Goal: Task Accomplishment & Management: Complete application form

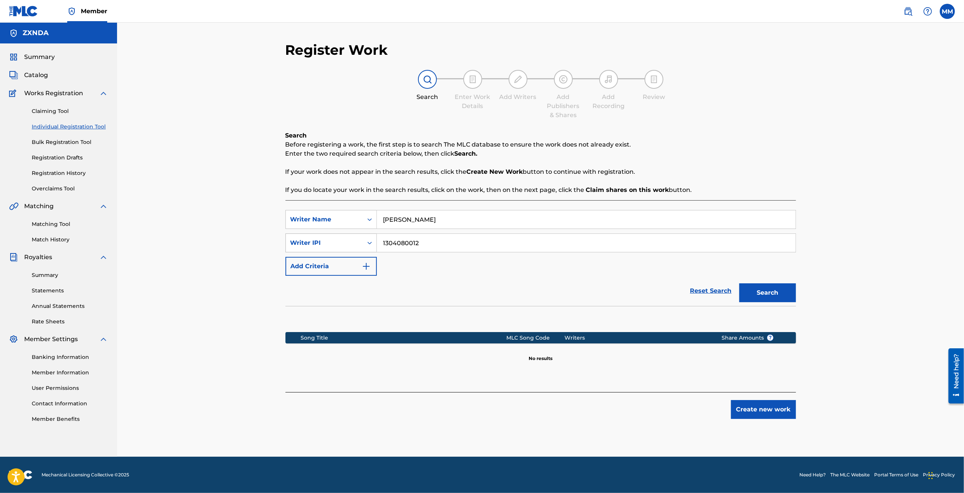
drag, startPoint x: 0, startPoint y: 0, endPoint x: 308, endPoint y: 245, distance: 393.3
click at [308, 245] on div "SearchWithCriteria1ff9db13-0c97-41f1-8c32-5fd6111b77f4 Writer IPI 1304080012" at bounding box center [540, 242] width 510 height 19
drag, startPoint x: 301, startPoint y: 212, endPoint x: 279, endPoint y: 211, distance: 22.3
click at [279, 211] on div "Register Work Search Enter Work Details Add Writers Add Publishers & Shares Add…" at bounding box center [540, 249] width 528 height 415
click at [751, 410] on button "Create new work" at bounding box center [763, 409] width 65 height 19
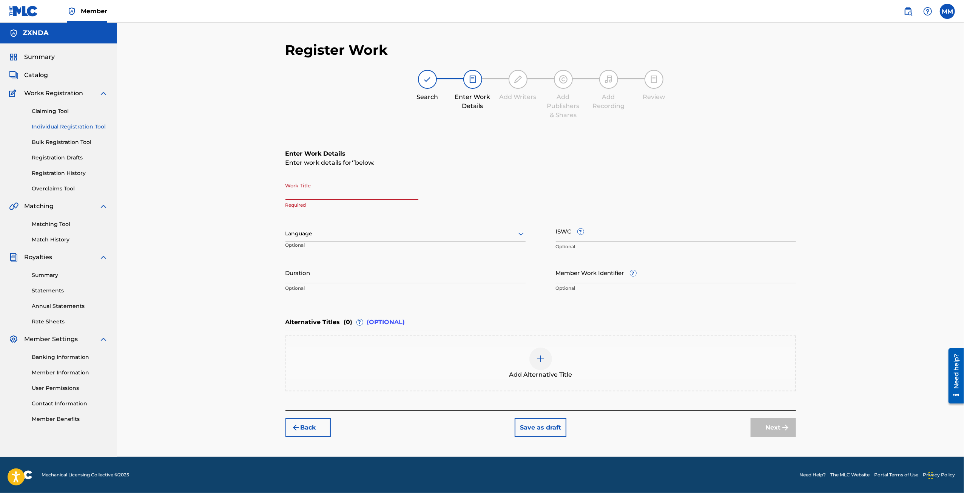
click at [364, 197] on input "Work Title" at bounding box center [351, 190] width 133 height 22
type input "LIFT !"
click at [424, 234] on div at bounding box center [405, 233] width 240 height 9
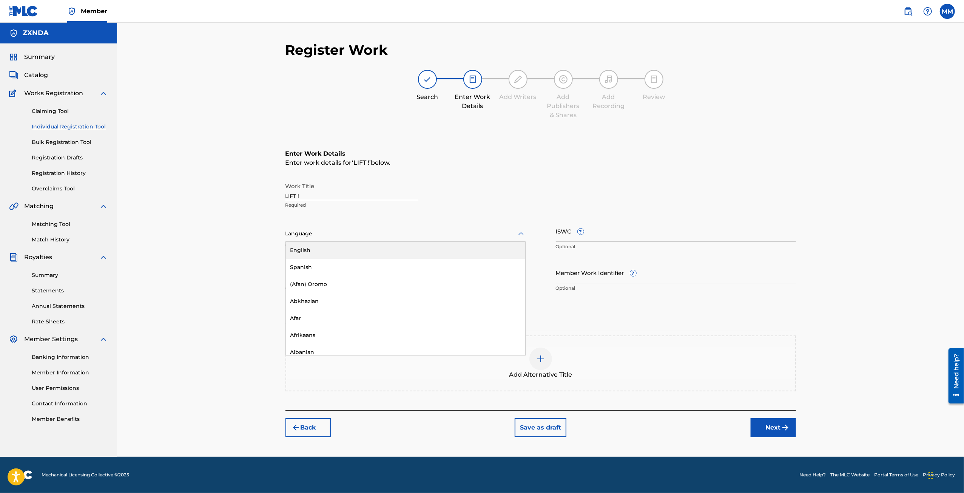
click at [334, 251] on div "English" at bounding box center [405, 250] width 239 height 17
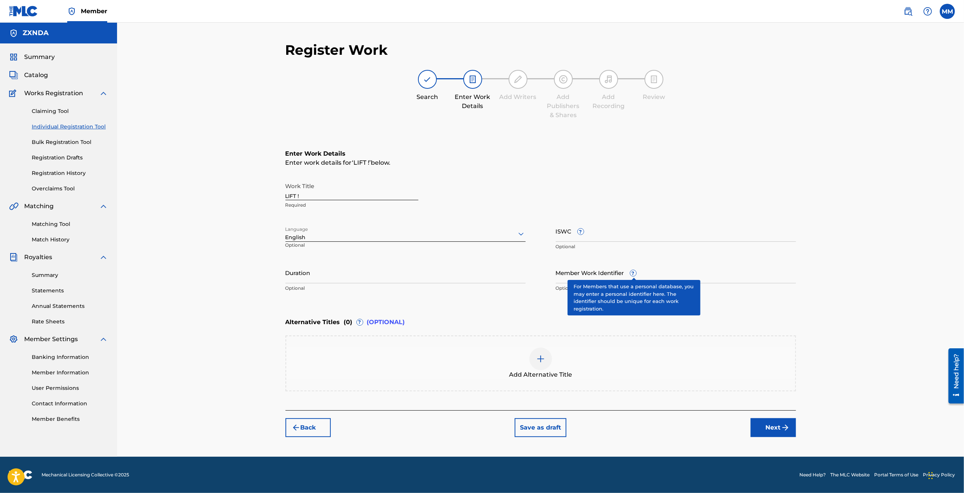
click at [636, 272] on span "?" at bounding box center [633, 273] width 6 height 6
click at [636, 272] on input "Member Work Identifier ?" at bounding box center [676, 273] width 240 height 22
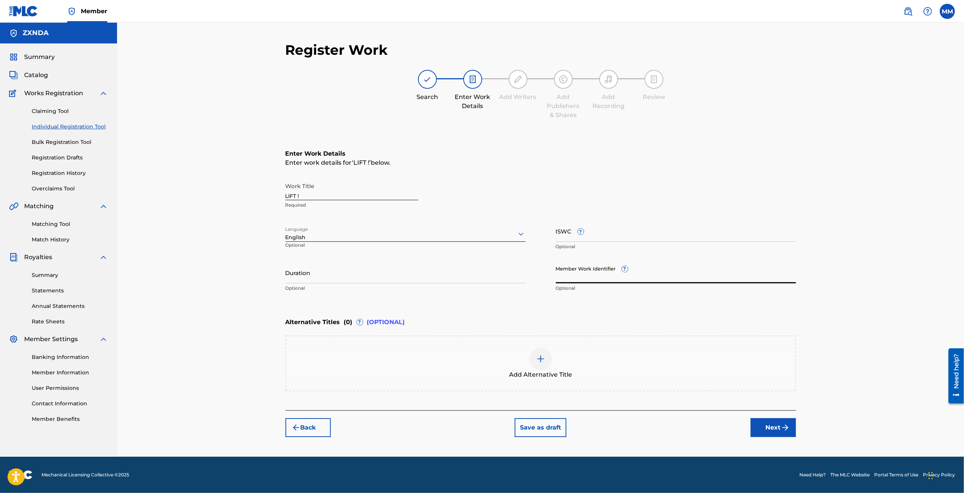
click at [382, 271] on input "Duration" at bounding box center [405, 273] width 240 height 22
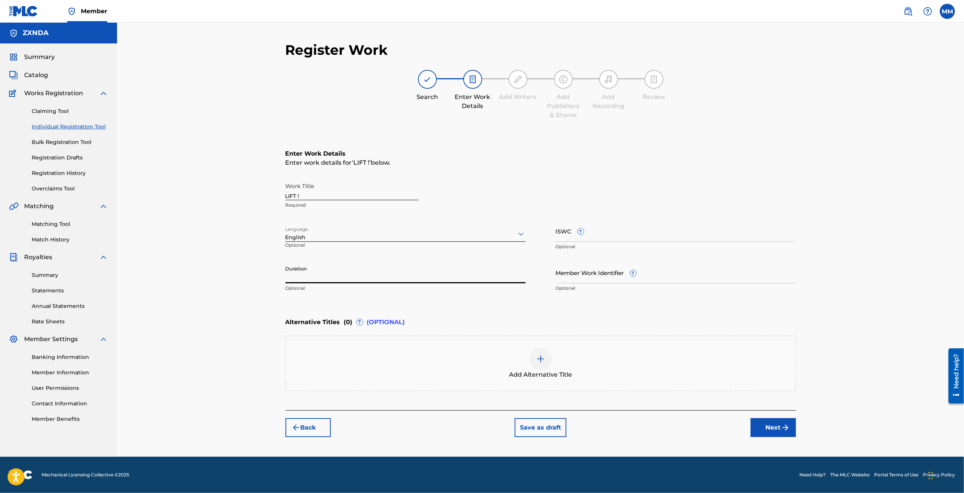
click at [357, 279] on input "Duration" at bounding box center [405, 273] width 240 height 22
click at [285, 279] on input "2:08" at bounding box center [405, 273] width 240 height 22
type input "02:08"
click at [775, 424] on button "Next" at bounding box center [772, 427] width 45 height 19
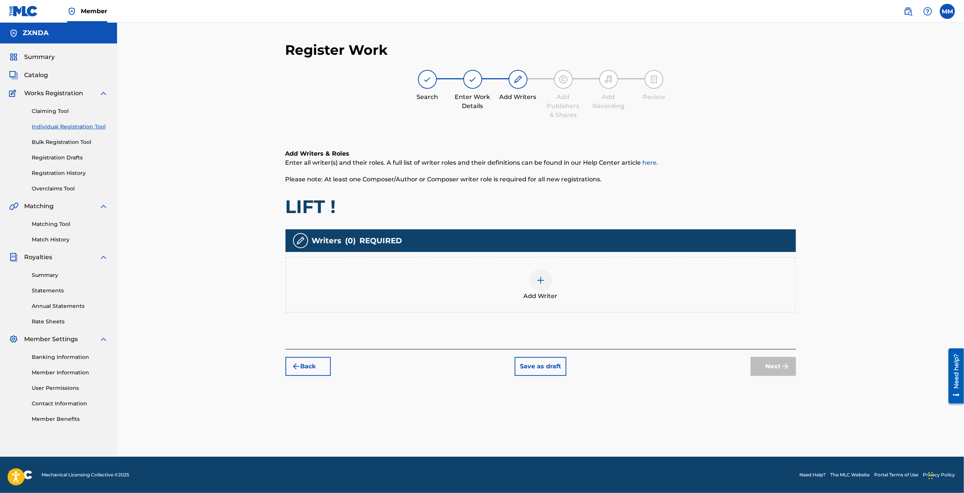
click at [542, 284] on div at bounding box center [540, 280] width 23 height 23
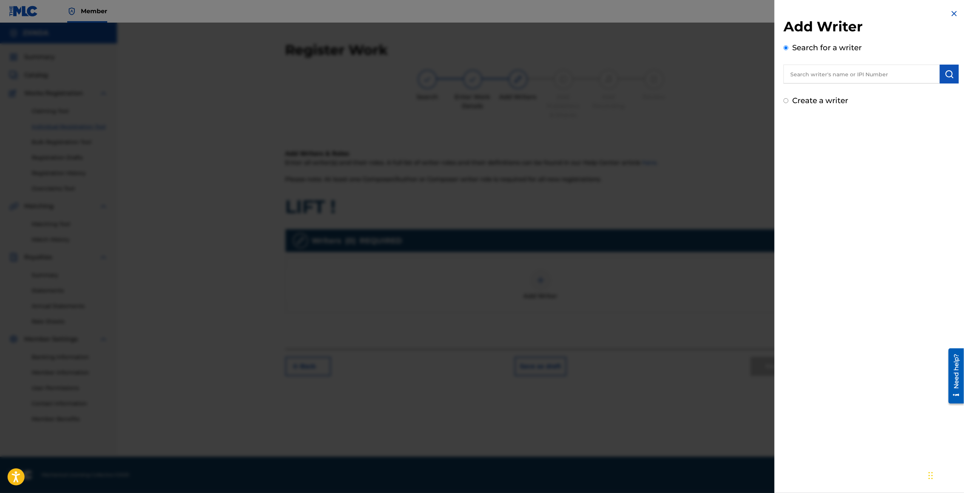
click at [836, 71] on input "text" at bounding box center [861, 74] width 156 height 19
paste input "1304080012"
type input "1304080012"
click at [945, 76] on img "submit" at bounding box center [948, 73] width 9 height 9
drag, startPoint x: 842, startPoint y: 80, endPoint x: 719, endPoint y: 80, distance: 123.4
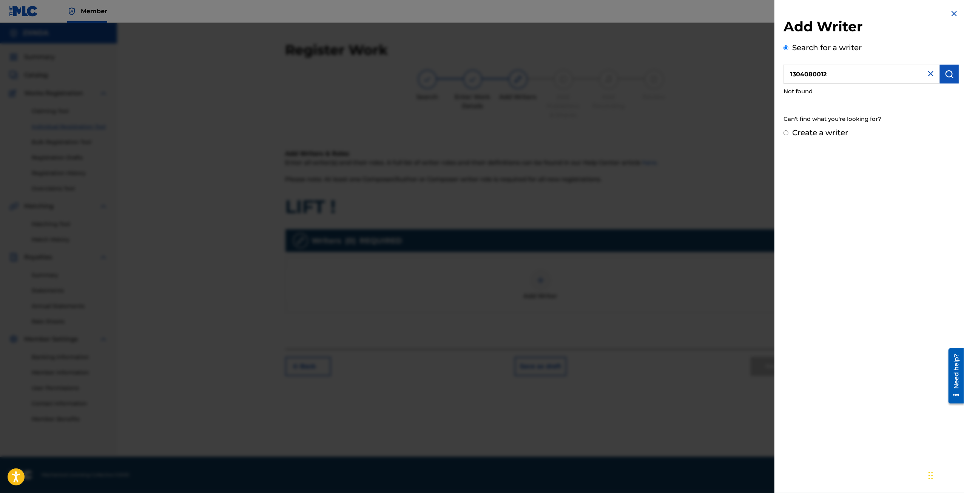
click at [719, 80] on div "Add Writer Search for a writer 1304080012 Not found Can't find what you're look…" at bounding box center [482, 258] width 964 height 470
click at [927, 76] on img at bounding box center [930, 73] width 9 height 9
click at [784, 100] on input "Create a writer" at bounding box center [785, 100] width 5 height 5
radio input "false"
radio input "true"
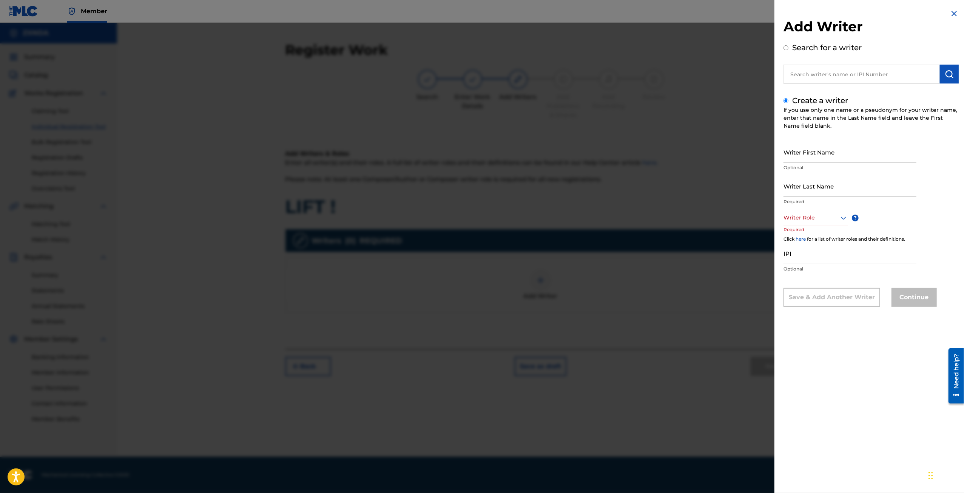
click at [784, 46] on input "Search for a writer" at bounding box center [785, 47] width 5 height 5
radio input "true"
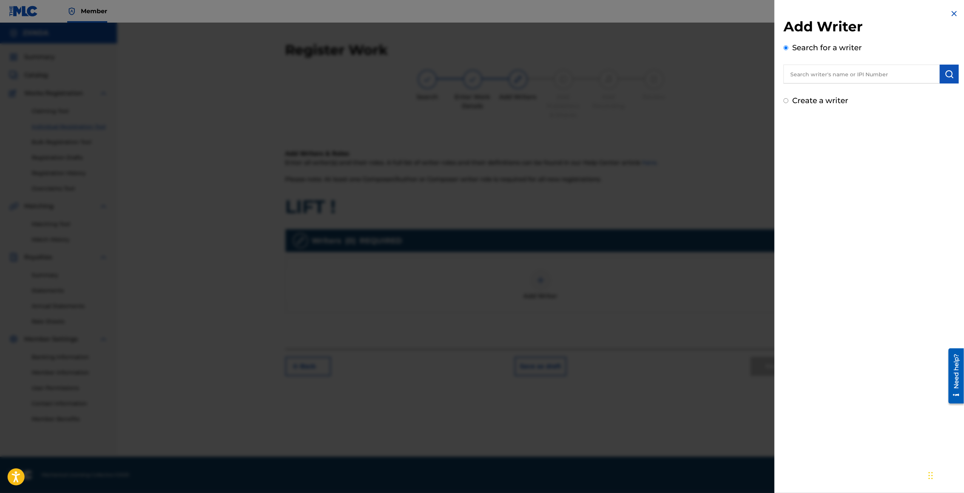
click at [814, 77] on input "text" at bounding box center [861, 74] width 156 height 19
type input "[PERSON_NAME]"
click at [952, 86] on div "Add Writer Search for a writer [PERSON_NAME] Create a writer" at bounding box center [870, 62] width 175 height 88
click at [946, 79] on button "submit" at bounding box center [948, 74] width 19 height 19
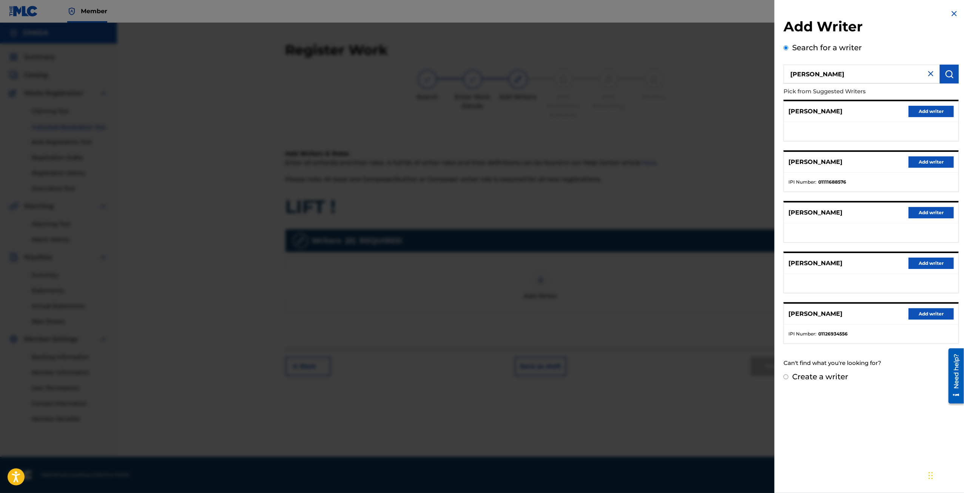
click at [786, 376] on input "Create a writer" at bounding box center [785, 376] width 5 height 5
radio input "false"
radio input "true"
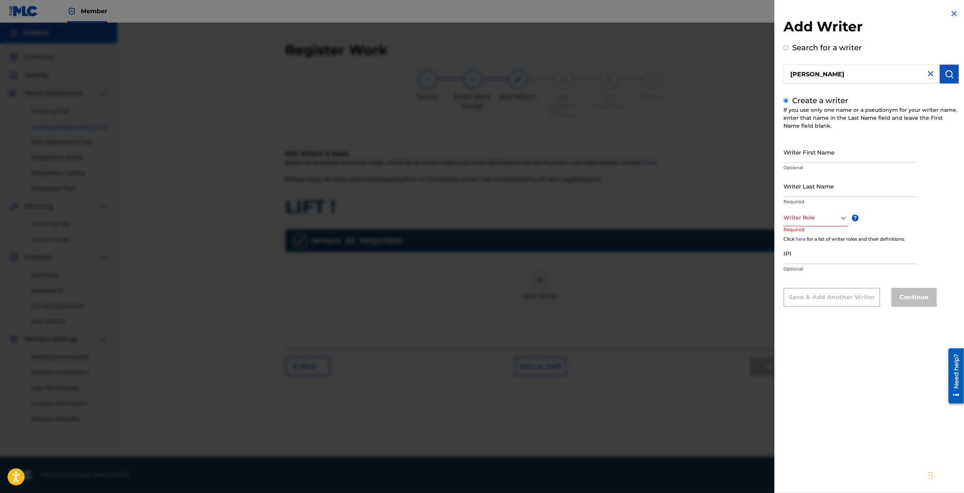
click at [786, 48] on input "Search for a writer" at bounding box center [785, 47] width 5 height 5
radio input "true"
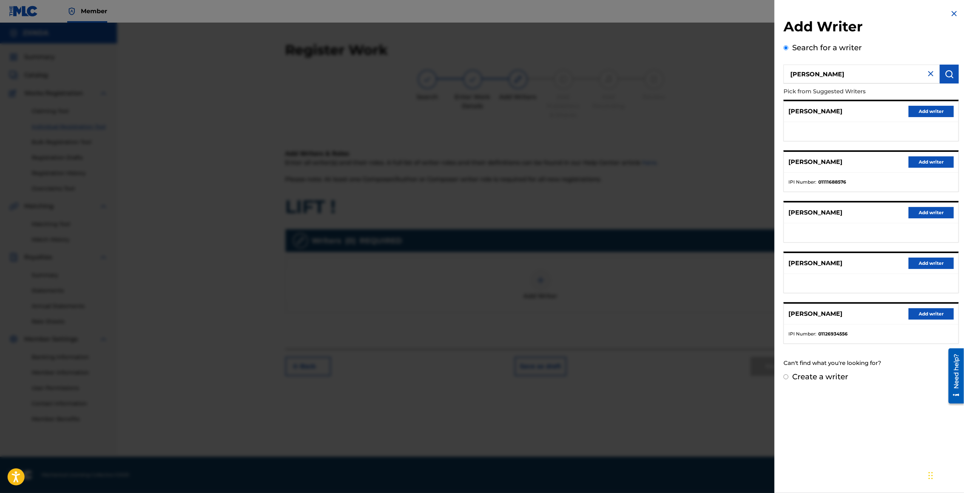
click at [850, 74] on input "[PERSON_NAME]" at bounding box center [861, 74] width 156 height 19
type input "[PERSON_NAME]"
click at [950, 77] on img "submit" at bounding box center [948, 73] width 9 height 9
click at [814, 75] on input "[PERSON_NAME]" at bounding box center [861, 74] width 156 height 19
click at [952, 10] on img at bounding box center [953, 13] width 9 height 9
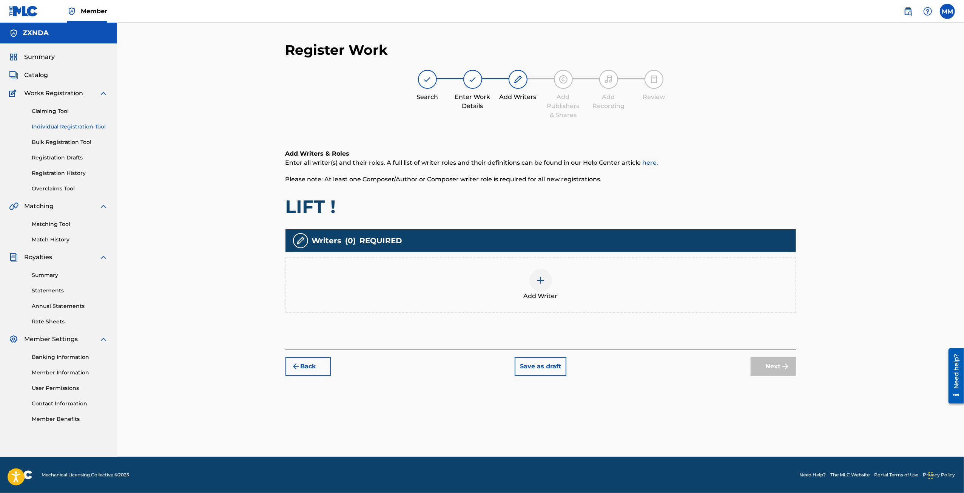
click at [546, 283] on div at bounding box center [540, 280] width 23 height 23
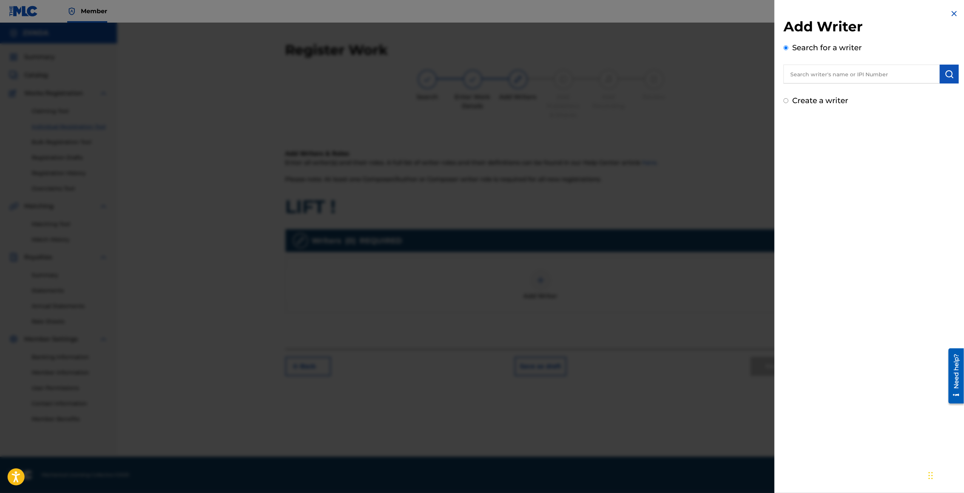
click at [837, 65] on input "text" at bounding box center [861, 74] width 156 height 19
paste input "7920225"
type input "7920225"
click at [951, 77] on img "submit" at bounding box center [948, 73] width 9 height 9
drag, startPoint x: 844, startPoint y: 72, endPoint x: 722, endPoint y: 72, distance: 121.9
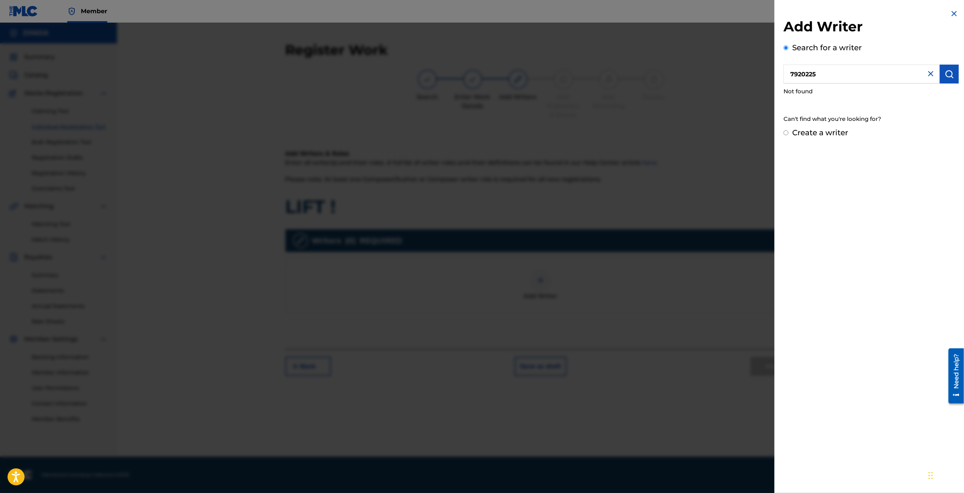
click at [722, 72] on div "Add Writer Search for a writer 7920225 Not found Can't find what you're looking…" at bounding box center [482, 258] width 964 height 470
click at [811, 71] on input "text" at bounding box center [861, 74] width 156 height 19
paste input "1304080012"
click at [945, 74] on img "submit" at bounding box center [948, 73] width 9 height 9
drag, startPoint x: 842, startPoint y: 74, endPoint x: 679, endPoint y: 74, distance: 162.7
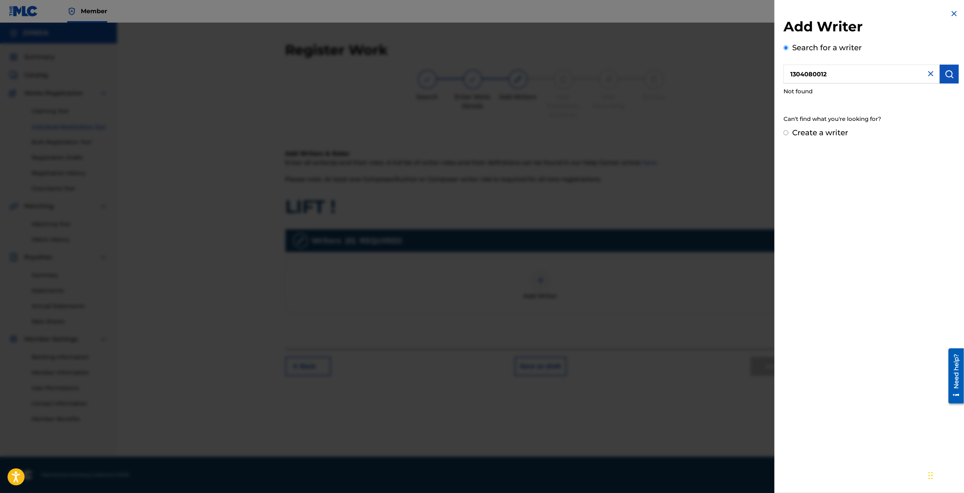
click at [679, 74] on div "Add Writer Search for a writer 1304080012 Not found Can't find what you're look…" at bounding box center [482, 258] width 964 height 470
paste input "7997"
type input "1304079972"
click at [949, 79] on button "submit" at bounding box center [948, 74] width 19 height 19
click at [929, 72] on img at bounding box center [930, 73] width 9 height 9
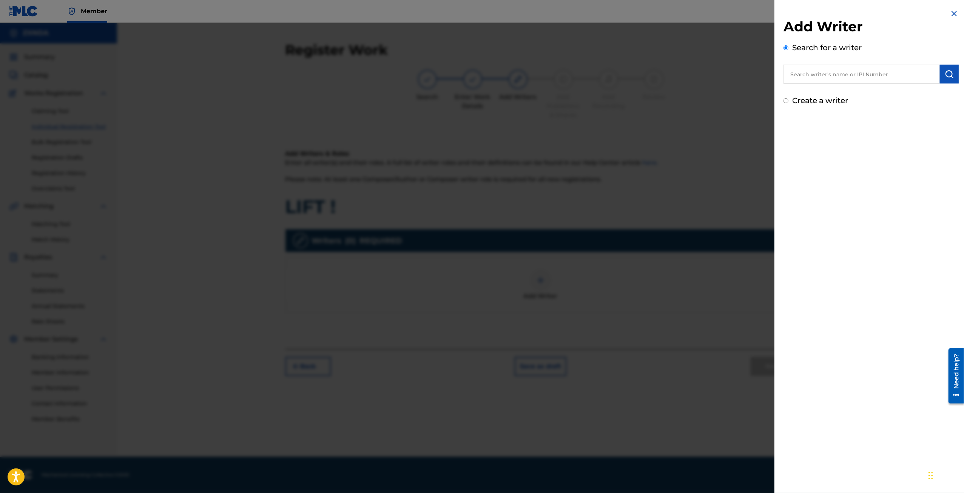
click at [949, 16] on img at bounding box center [953, 13] width 9 height 9
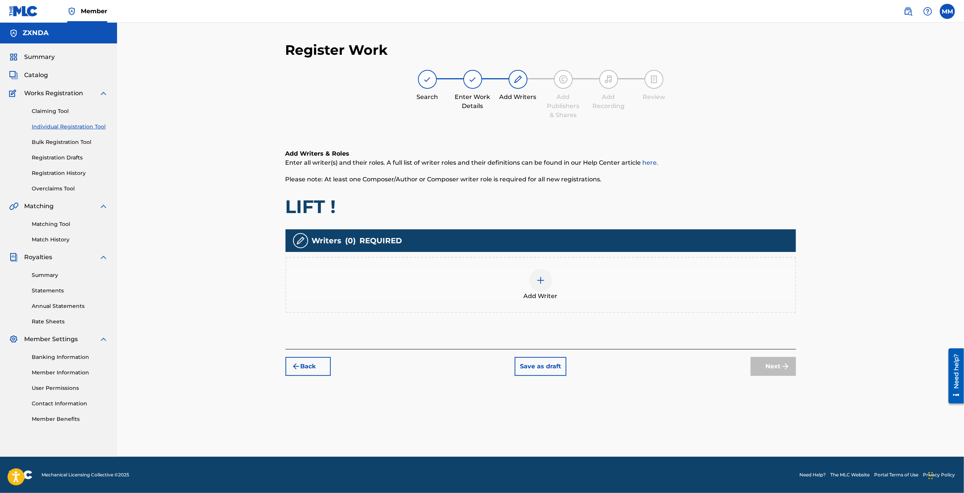
click at [532, 294] on span "Add Writer" at bounding box center [541, 295] width 34 height 9
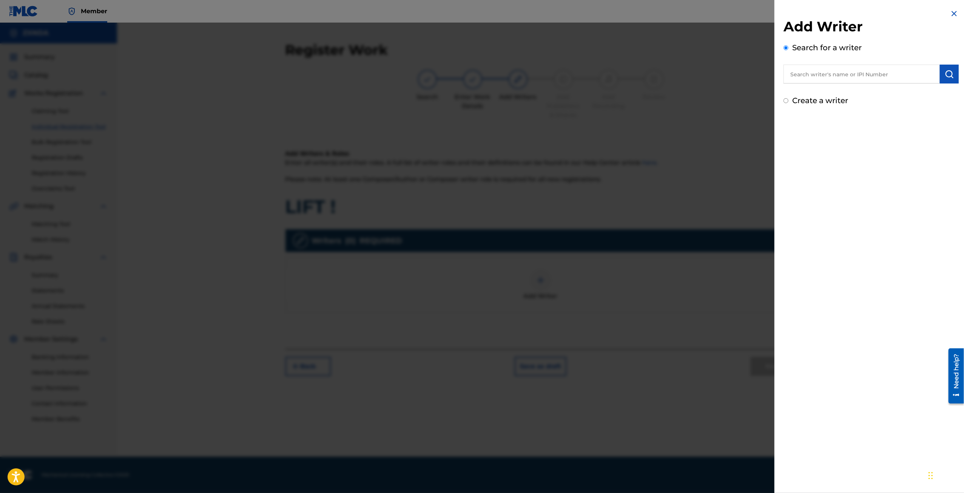
click at [949, 14] on img at bounding box center [953, 13] width 9 height 9
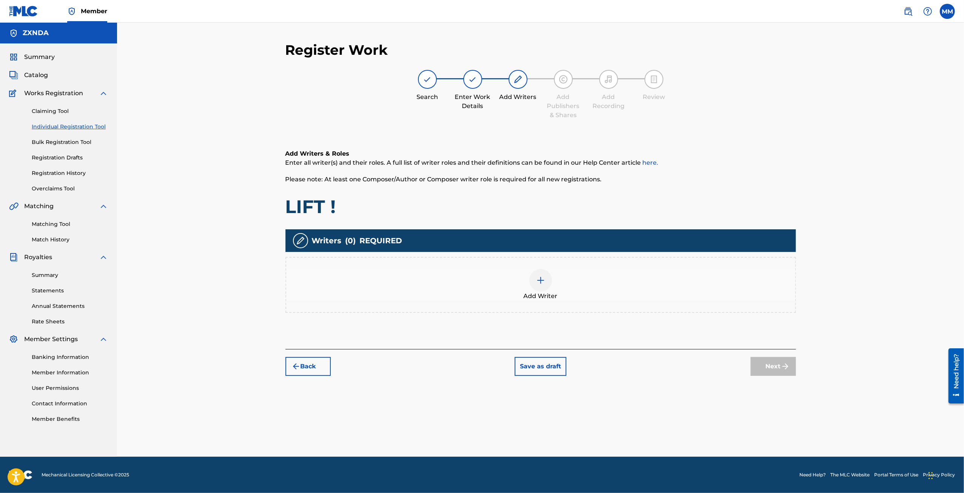
click at [537, 278] on img at bounding box center [540, 280] width 9 height 9
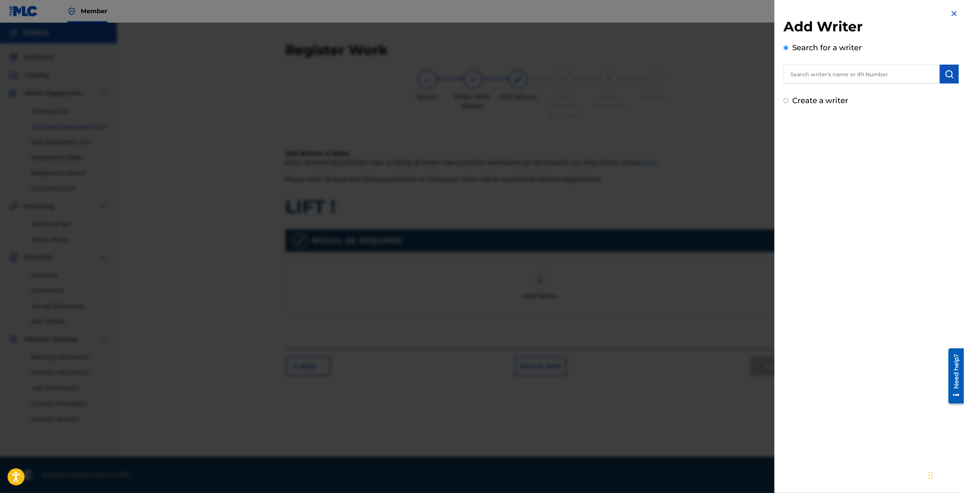
click at [788, 99] on input "Create a writer" at bounding box center [785, 100] width 5 height 5
radio input "false"
radio input "true"
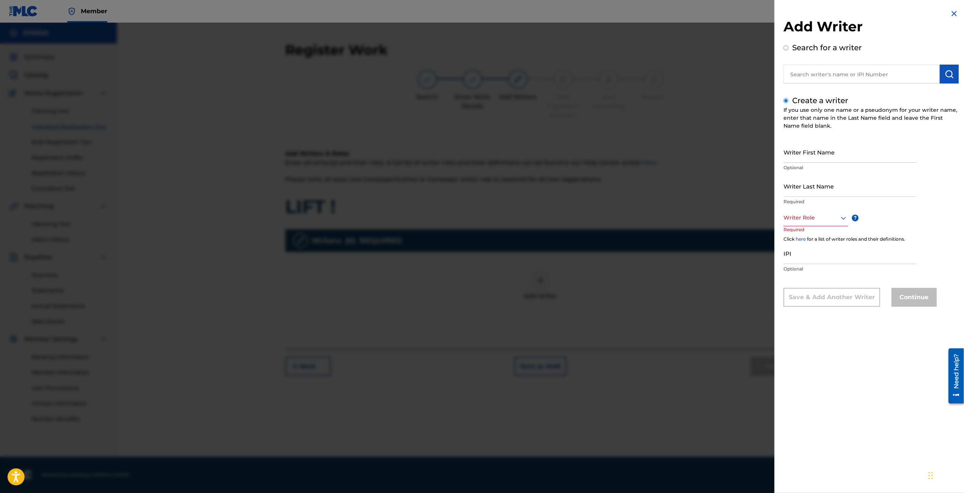
click at [841, 216] on icon at bounding box center [843, 217] width 9 height 9
click at [897, 220] on div "Writer First Name Optional Writer Last Name Required Writer Role ? Required Cli…" at bounding box center [870, 223] width 175 height 165
click at [836, 145] on input "Writer First Name" at bounding box center [849, 152] width 133 height 22
type input "Mark"
click at [819, 186] on input "Writer Last Name" at bounding box center [849, 186] width 133 height 22
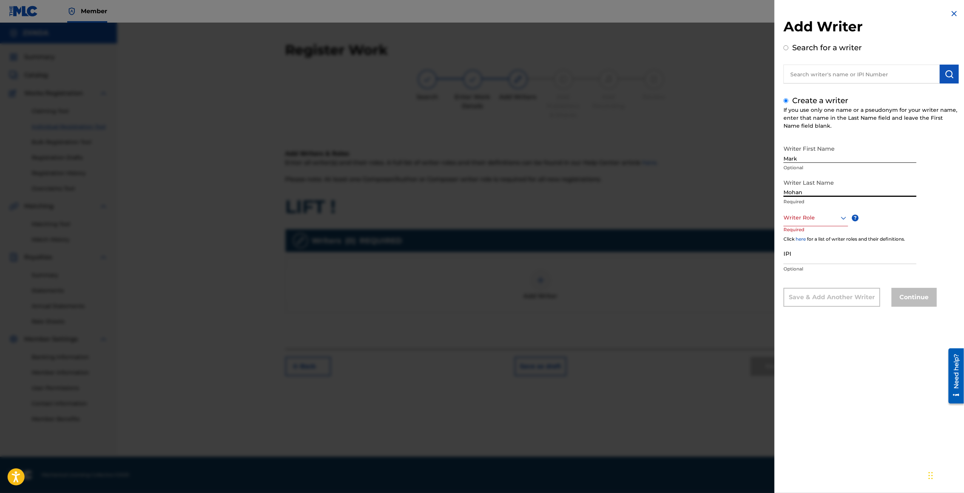
type input "Mohan"
click at [836, 216] on div at bounding box center [815, 217] width 65 height 9
click at [819, 237] on div "Composer/Author" at bounding box center [816, 234] width 64 height 17
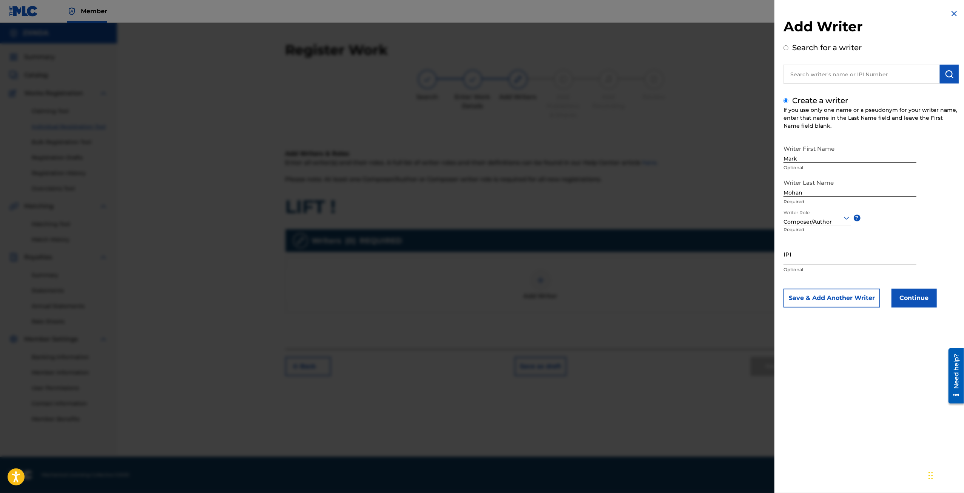
click at [795, 255] on input "IPI" at bounding box center [849, 254] width 133 height 22
paste input "1304079972"
drag, startPoint x: 676, startPoint y: 245, endPoint x: 632, endPoint y: 240, distance: 44.1
click at [632, 240] on div "Add Writer Search for a writer Create a writer If you use only one name or a ps…" at bounding box center [482, 258] width 964 height 470
paste input "8001"
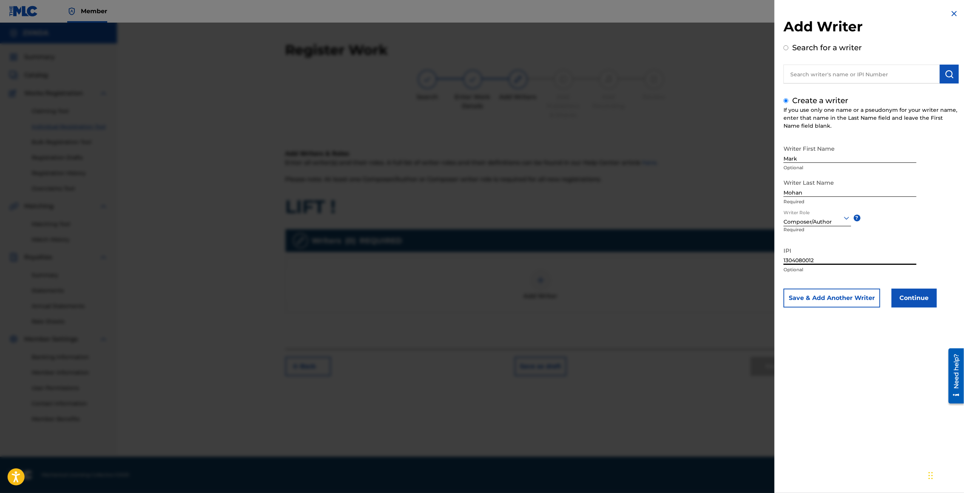
type input "1304080012"
click at [924, 302] on button "Continue" at bounding box center [913, 297] width 45 height 19
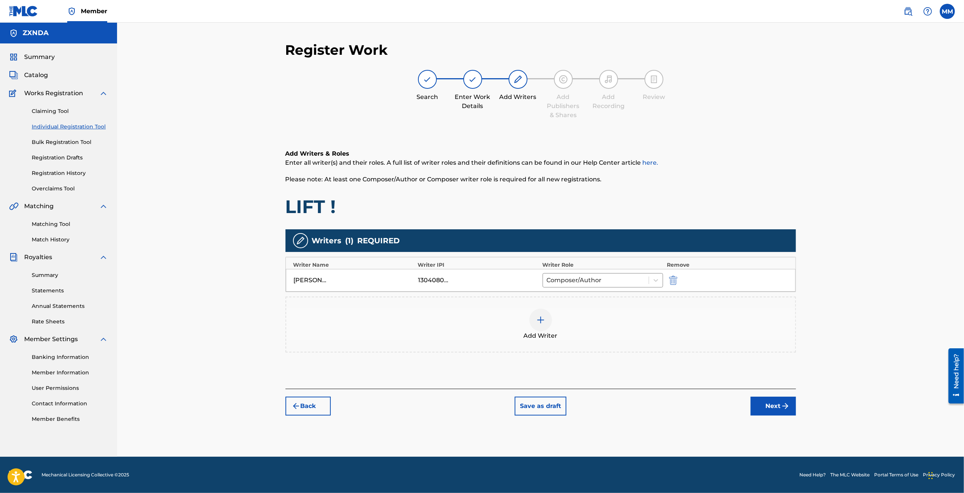
click at [783, 413] on button "Next" at bounding box center [772, 405] width 45 height 19
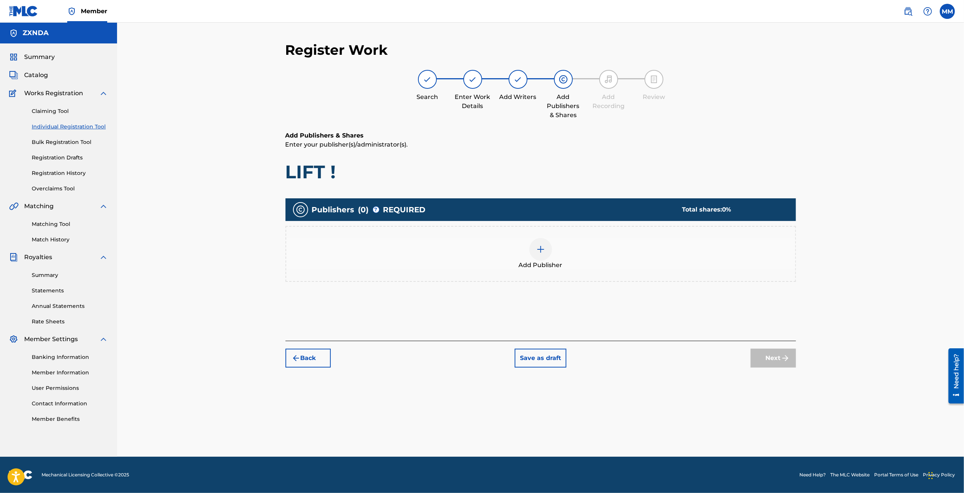
click at [533, 256] on div at bounding box center [540, 249] width 23 height 23
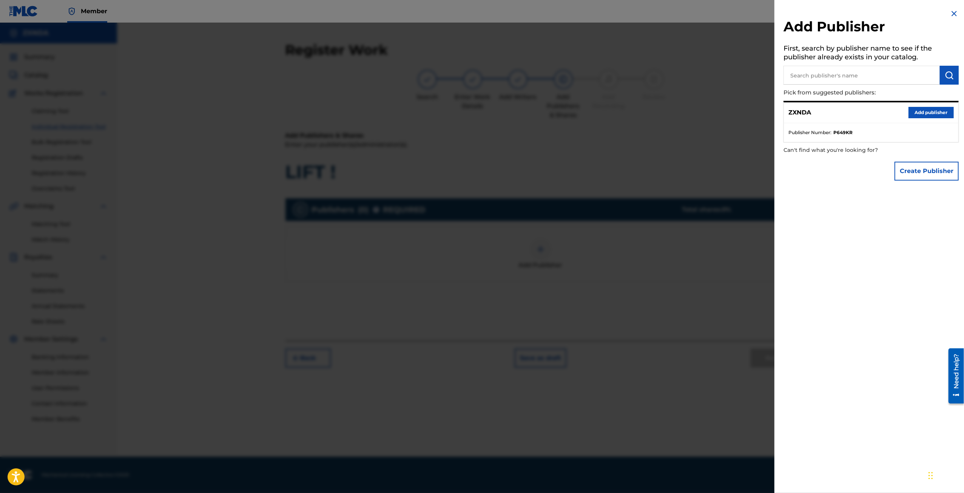
click at [926, 112] on button "Add publisher" at bounding box center [930, 112] width 45 height 11
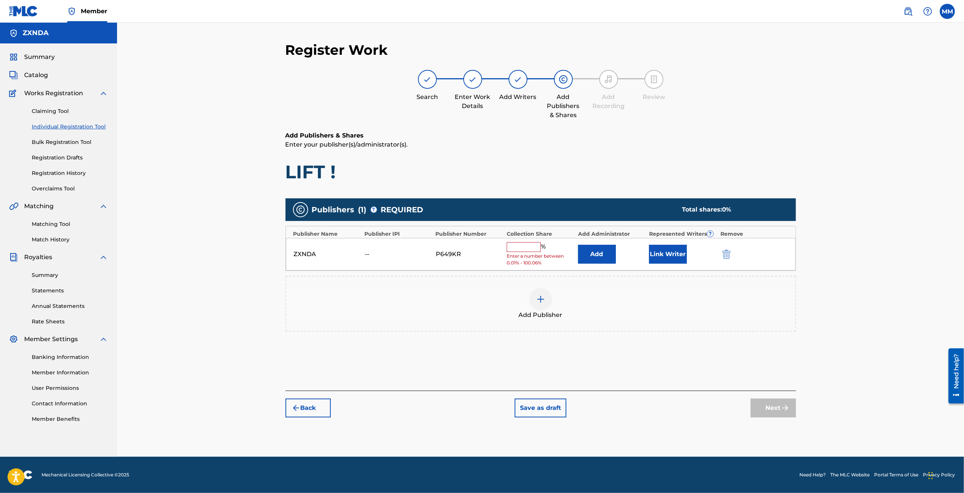
click at [530, 244] on input "text" at bounding box center [524, 247] width 34 height 10
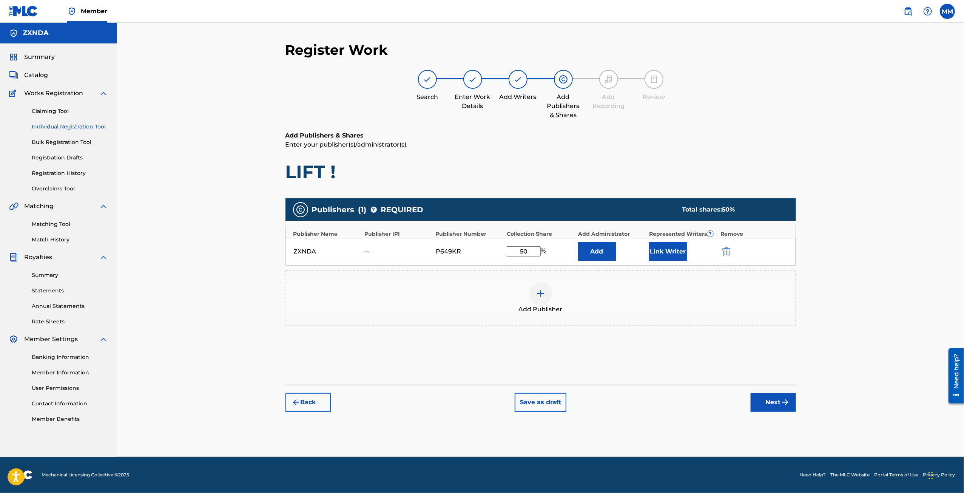
type input "50"
click at [519, 85] on div at bounding box center [517, 79] width 19 height 19
click at [307, 415] on div "Register Work Search Enter Work Details Add Writers Add Publishers & Shares Add…" at bounding box center [540, 249] width 528 height 415
click at [310, 403] on button "Back" at bounding box center [307, 402] width 45 height 19
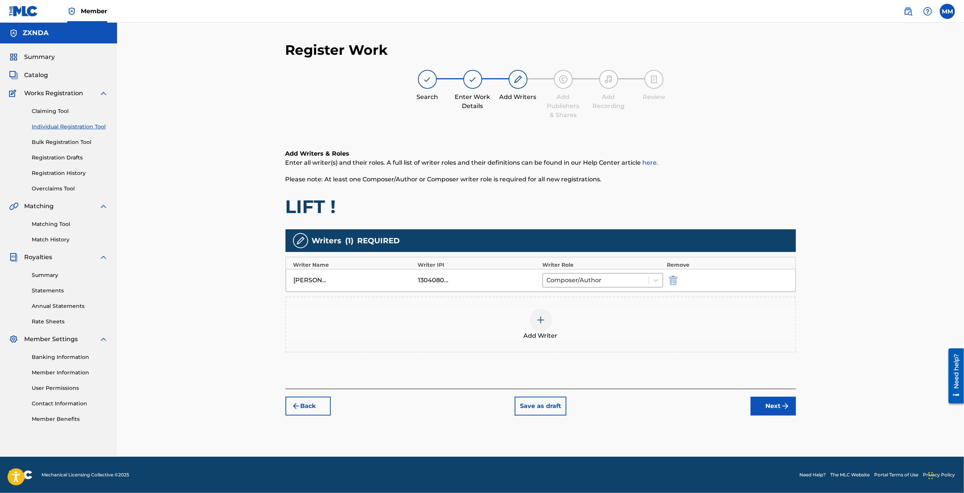
click at [770, 410] on button "Next" at bounding box center [772, 405] width 45 height 19
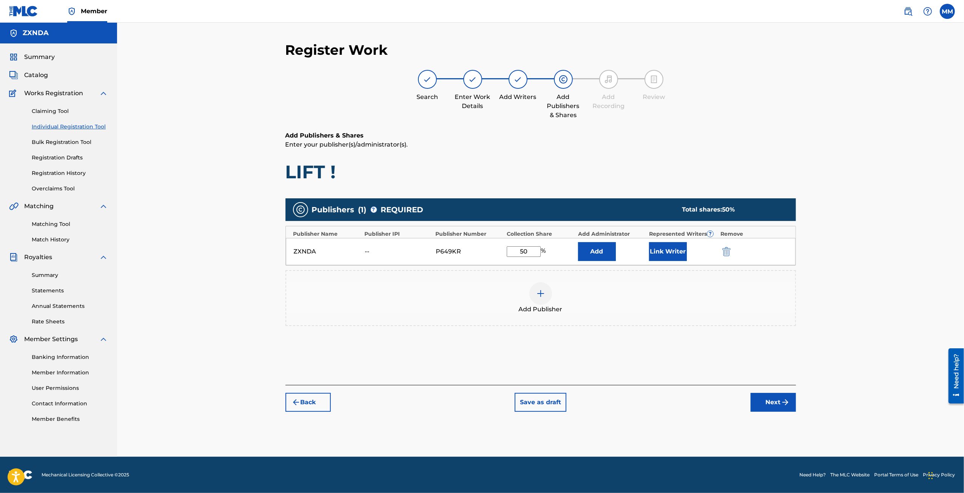
drag, startPoint x: 531, startPoint y: 250, endPoint x: 425, endPoint y: 237, distance: 106.6
click at [429, 238] on div "ZXNDA -- P649KR 50 % Add Link Writer" at bounding box center [541, 251] width 510 height 27
type input "100"
click at [676, 249] on button "Link Writer" at bounding box center [668, 251] width 38 height 19
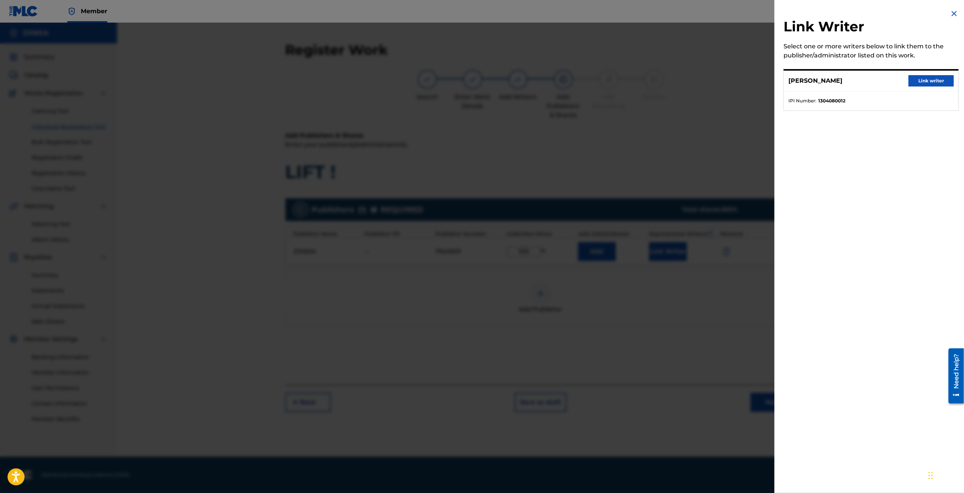
click at [926, 80] on button "Link writer" at bounding box center [930, 80] width 45 height 11
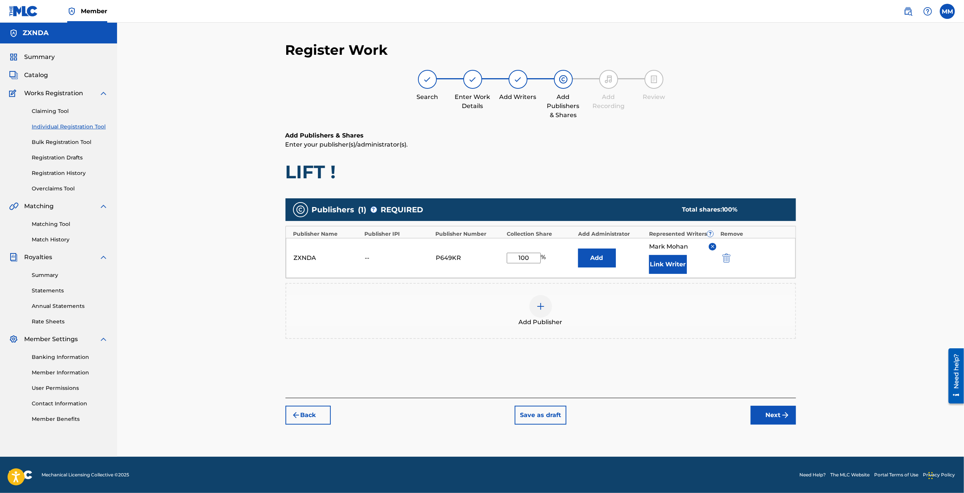
click at [765, 415] on button "Next" at bounding box center [772, 414] width 45 height 19
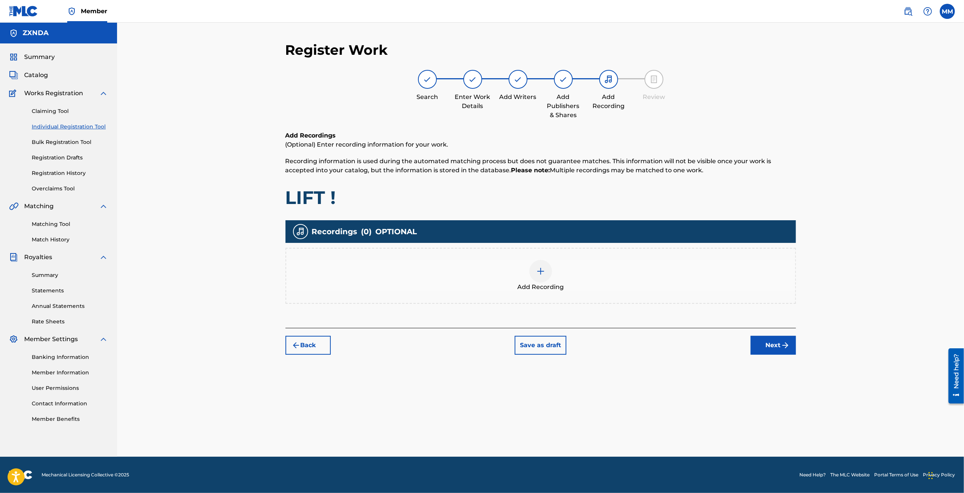
click at [534, 273] on div at bounding box center [540, 271] width 23 height 23
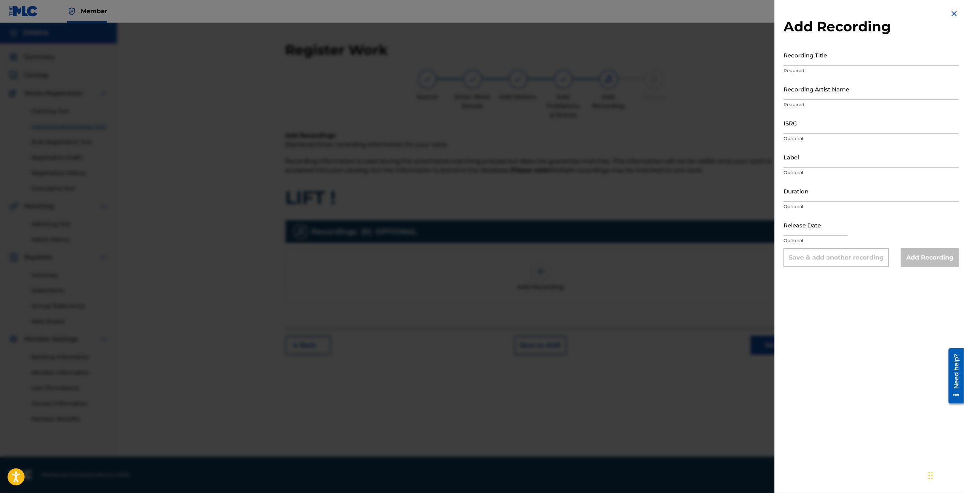
click at [805, 60] on input "Recording Title" at bounding box center [870, 55] width 175 height 22
type input "LIFT !"
click at [811, 92] on input "Recording Artist Name" at bounding box center [870, 89] width 175 height 22
type input "Z"
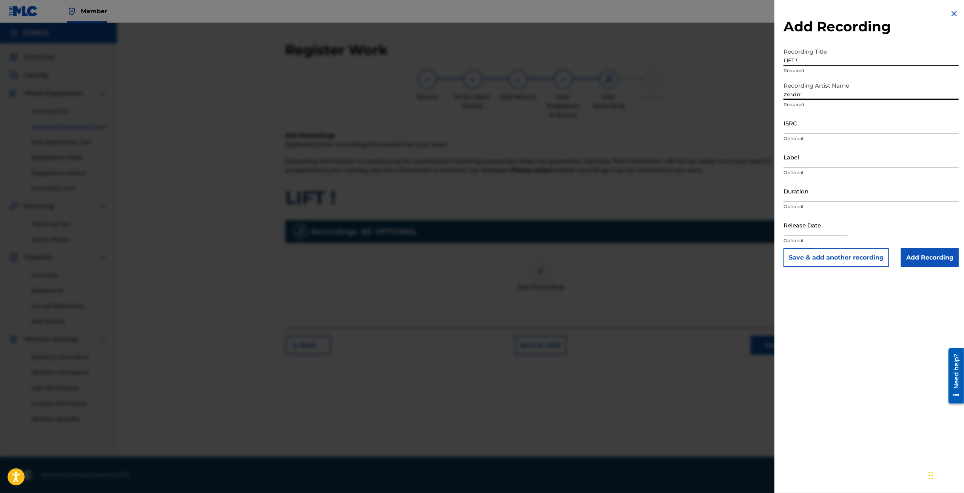
type input "zxndrr"
click at [806, 128] on input "ISRC" at bounding box center [870, 123] width 175 height 22
paste input "QZK6F2481156"
type input "QZK6F2481156"
click at [926, 256] on input "Add Recording" at bounding box center [930, 257] width 58 height 19
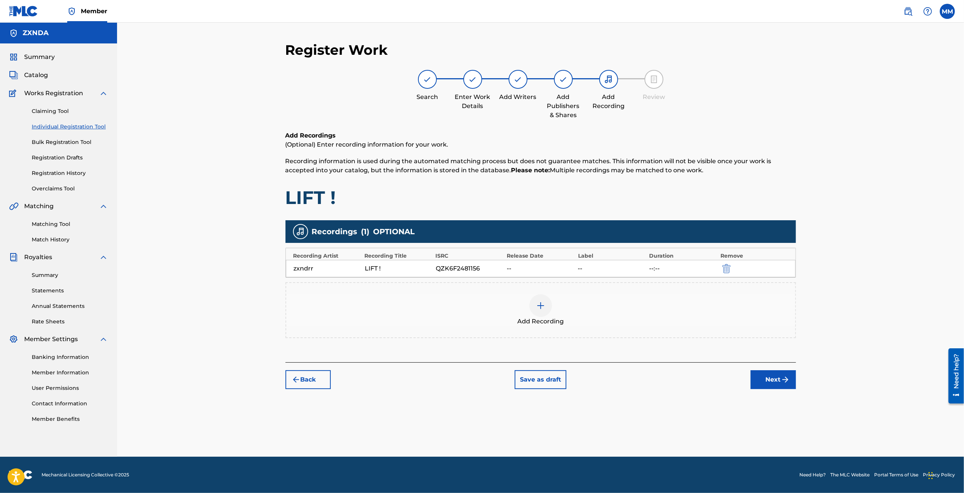
click at [537, 315] on div at bounding box center [540, 305] width 23 height 23
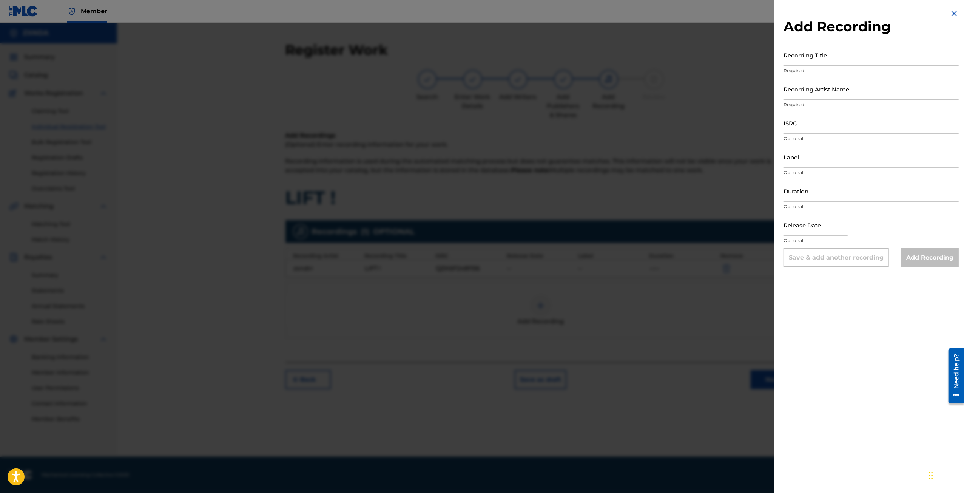
click at [810, 55] on input "Recording Title" at bounding box center [870, 55] width 175 height 22
type input "LIFT !"
click at [954, 17] on img at bounding box center [953, 13] width 9 height 9
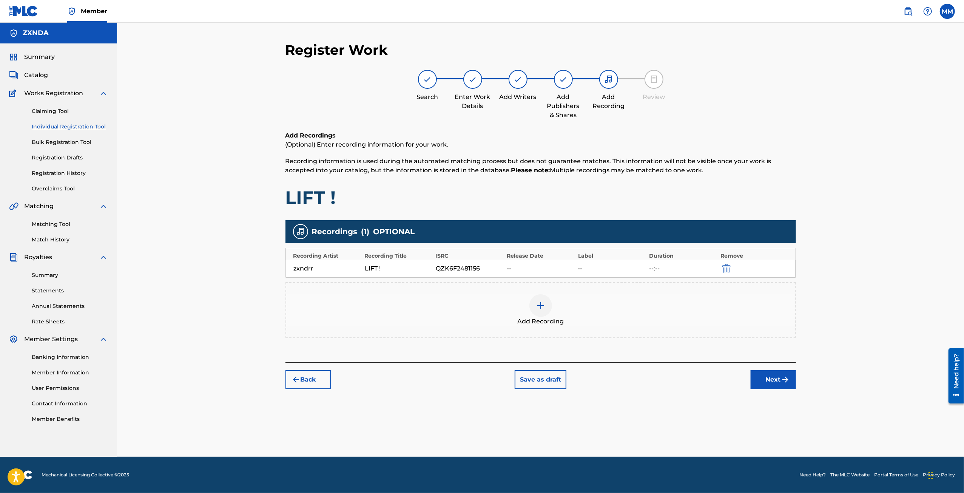
click at [762, 382] on button "Next" at bounding box center [772, 379] width 45 height 19
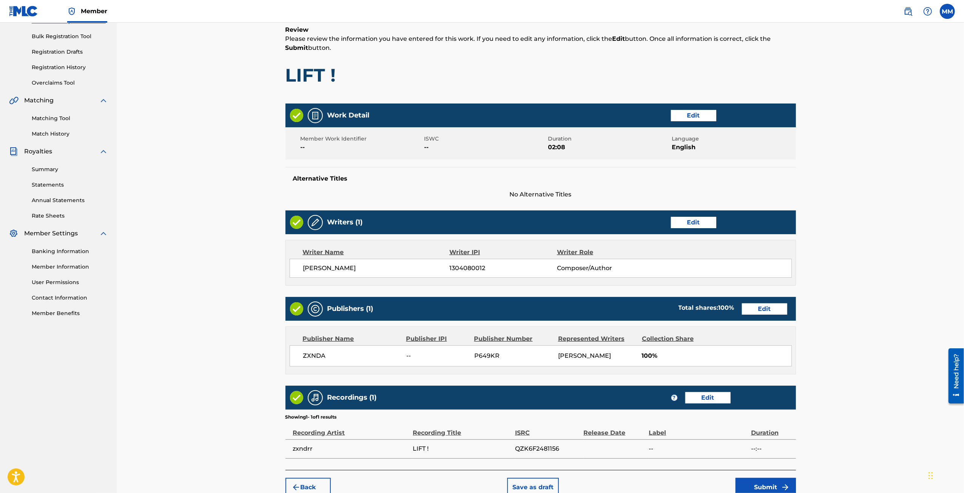
scroll to position [144, 0]
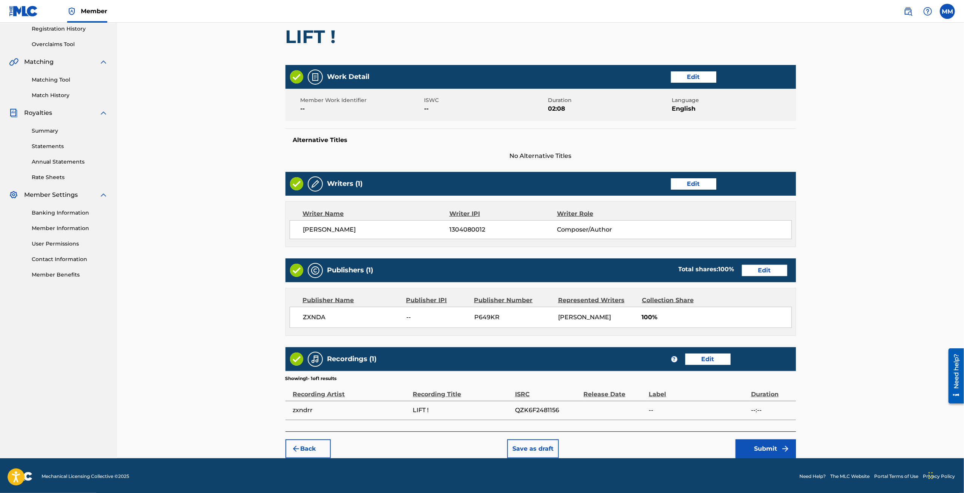
click at [774, 453] on button "Submit" at bounding box center [765, 448] width 60 height 19
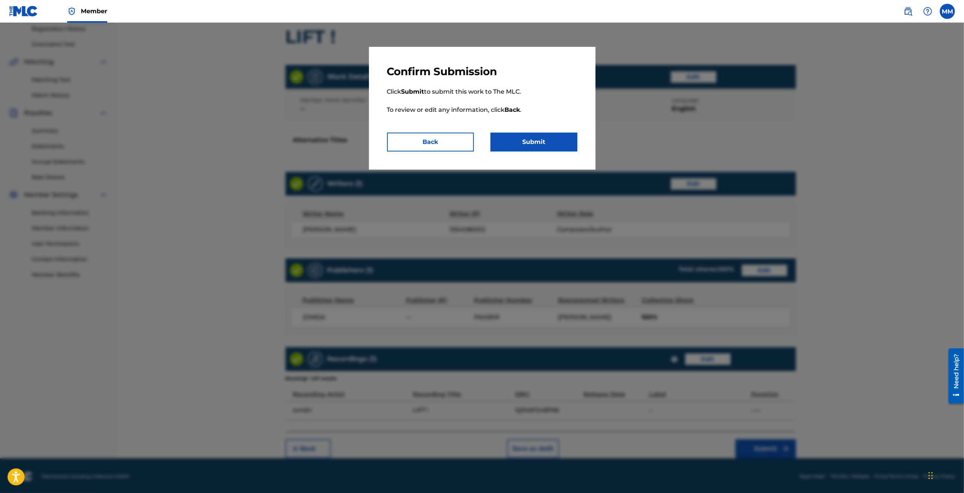
click at [554, 142] on button "Submit" at bounding box center [533, 141] width 87 height 19
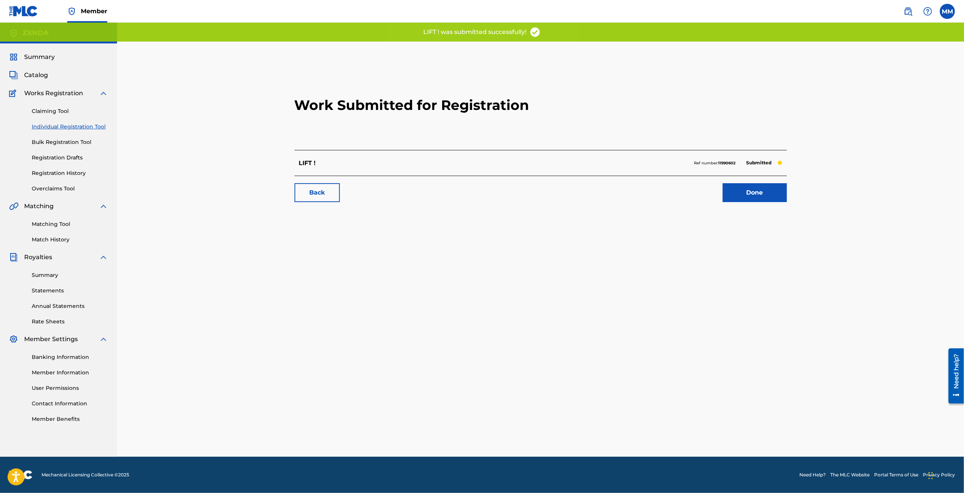
click at [776, 194] on link "Done" at bounding box center [754, 192] width 64 height 19
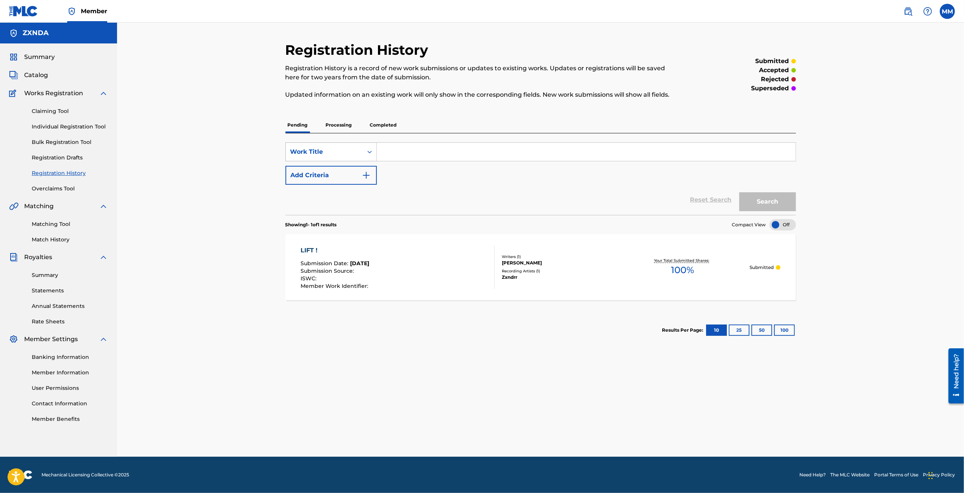
click at [364, 152] on div "Search Form" at bounding box center [370, 152] width 14 height 14
click at [366, 152] on icon "Search Form" at bounding box center [370, 152] width 8 height 8
click at [328, 125] on p "Processing" at bounding box center [338, 125] width 31 height 16
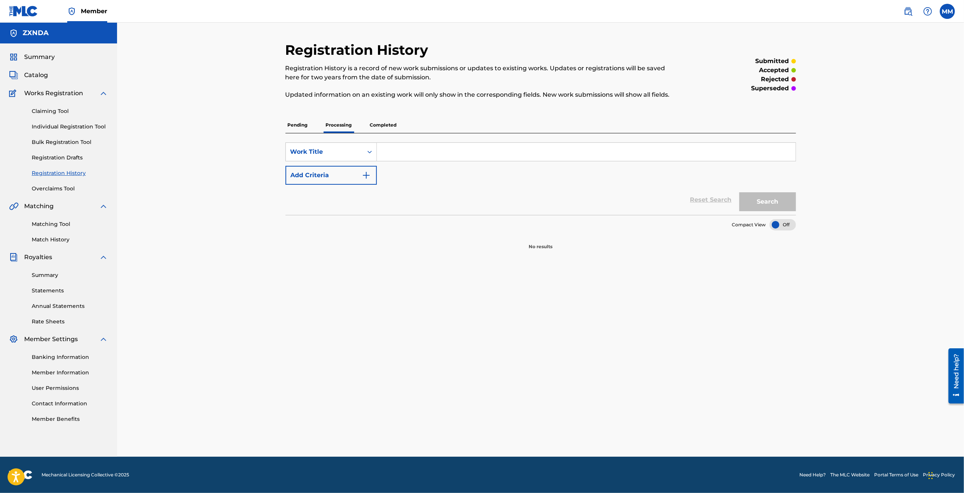
click at [389, 127] on p "Completed" at bounding box center [383, 125] width 31 height 16
click at [305, 128] on p "Pending" at bounding box center [297, 125] width 25 height 16
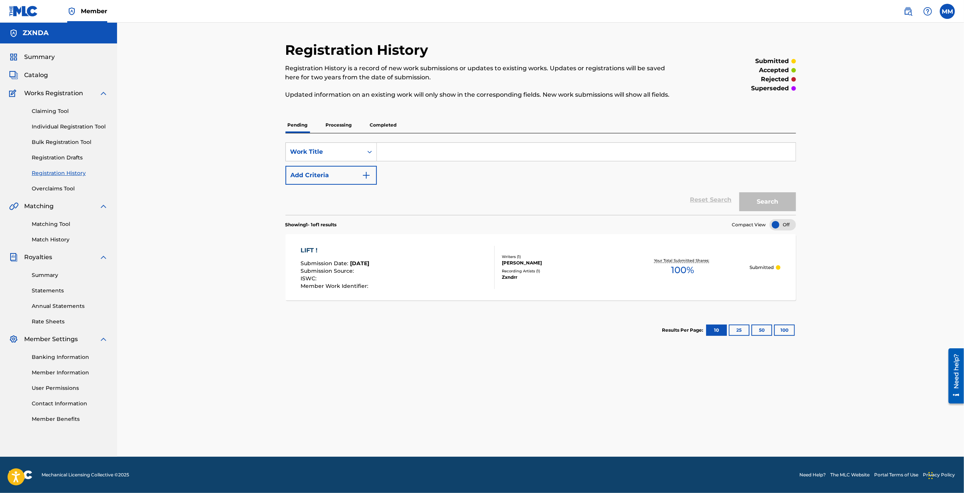
click at [346, 172] on button "Add Criteria" at bounding box center [330, 175] width 91 height 19
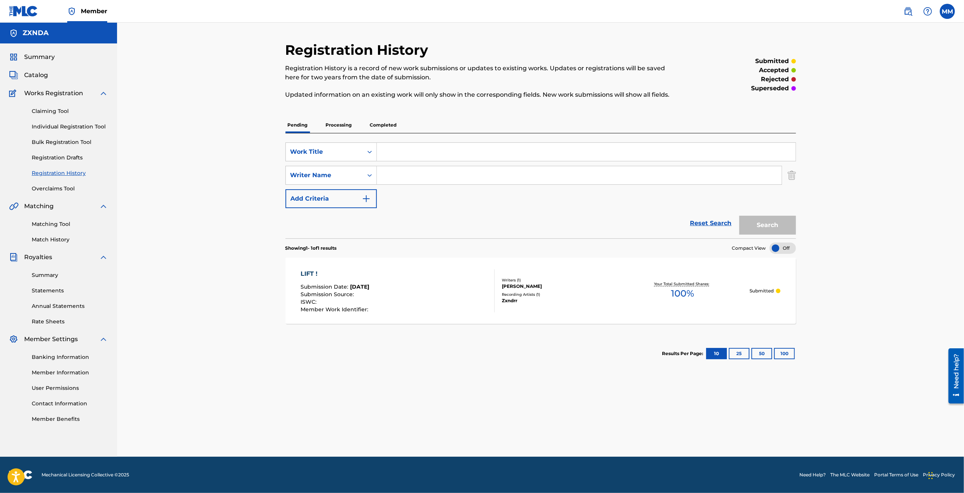
click at [795, 173] on div "Registration History Registration History is a record of new work submissions o…" at bounding box center [540, 249] width 528 height 415
click at [790, 173] on img "Search Form" at bounding box center [791, 175] width 8 height 19
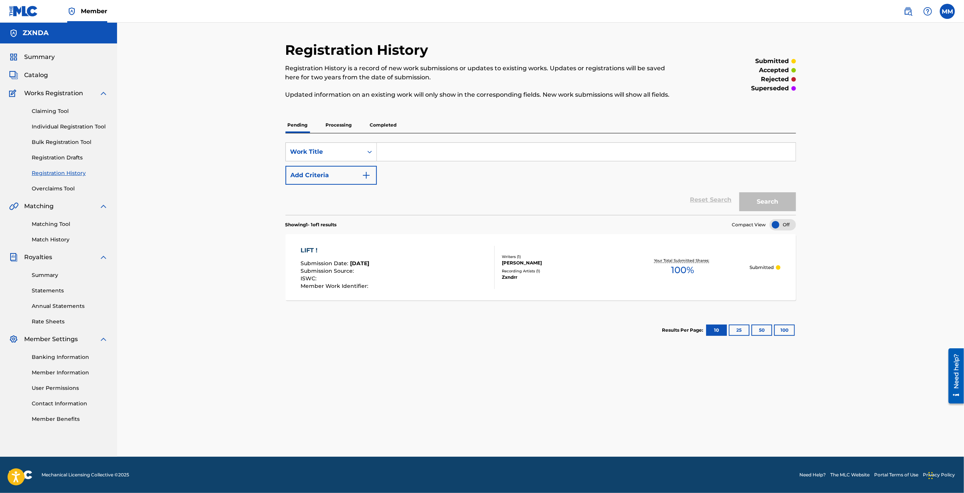
click at [56, 111] on link "Claiming Tool" at bounding box center [70, 111] width 76 height 8
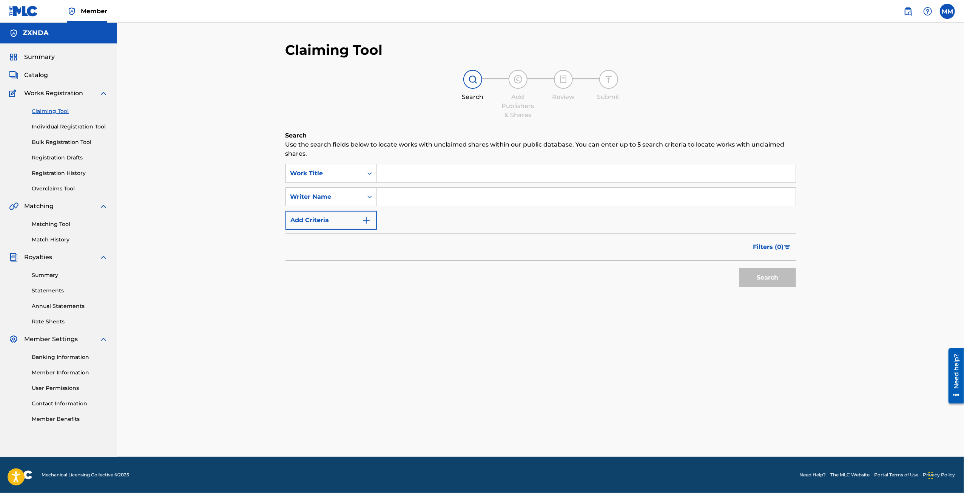
click at [401, 172] on input "Search Form" at bounding box center [586, 173] width 419 height 18
type input "IDF !"
click at [744, 270] on button "Search" at bounding box center [767, 277] width 57 height 19
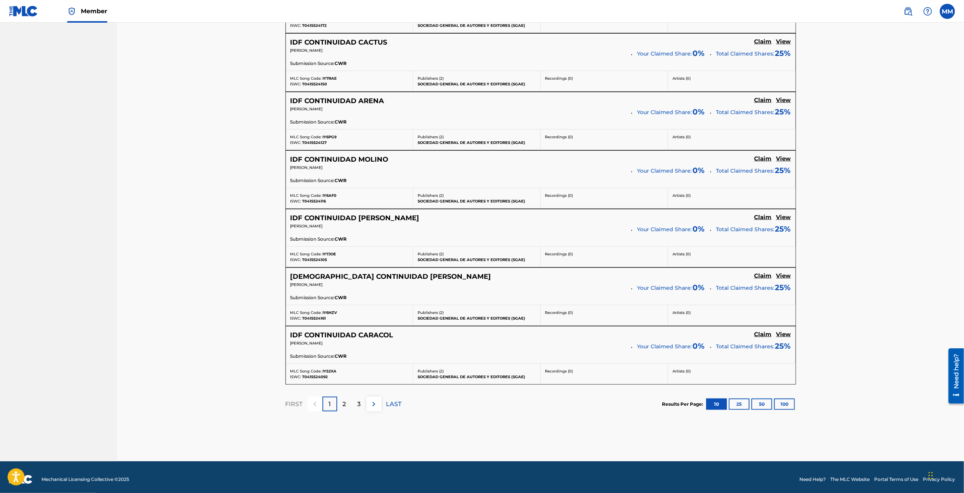
scroll to position [503, 0]
click at [340, 400] on div "2" at bounding box center [344, 403] width 15 height 15
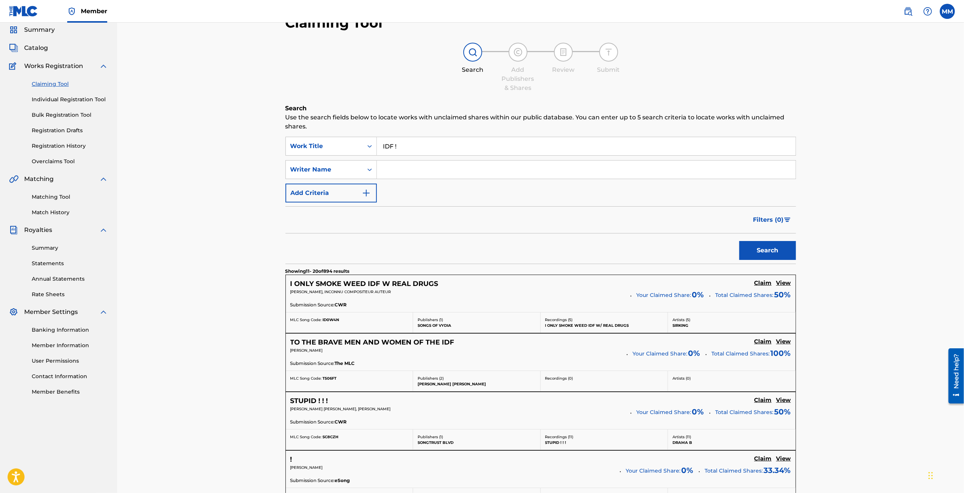
scroll to position [0, 0]
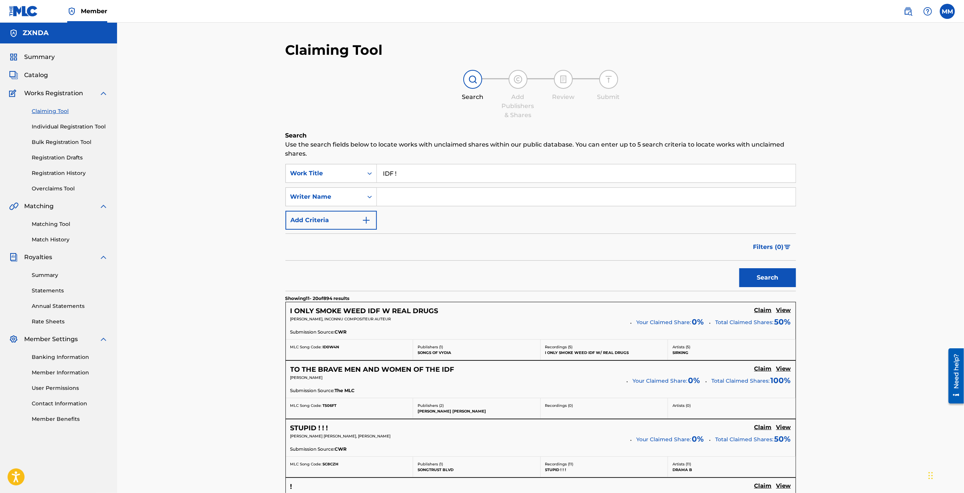
click at [406, 196] on input "Search Form" at bounding box center [586, 197] width 419 height 18
drag, startPoint x: 389, startPoint y: 196, endPoint x: 351, endPoint y: 196, distance: 37.7
click at [351, 196] on div "SearchWithCriteria7ab40613-33ec-4fdc-9165-970ea743cfdf Writer Name zxndrr" at bounding box center [540, 196] width 510 height 19
click at [754, 276] on button "Search" at bounding box center [767, 277] width 57 height 19
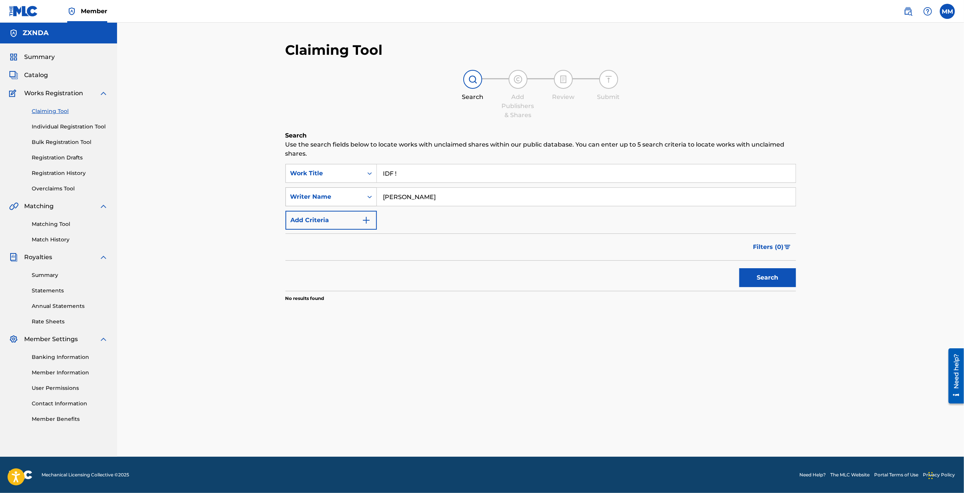
drag, startPoint x: 429, startPoint y: 197, endPoint x: 327, endPoint y: 195, distance: 101.5
click at [327, 195] on div "SearchWithCriteria7ab40613-33ec-4fdc-9165-970ea743cfdf Writer Name [PERSON_NAME]" at bounding box center [540, 196] width 510 height 19
type input "zxndrr"
click at [746, 279] on button "Search" at bounding box center [767, 277] width 57 height 19
click at [362, 223] on img "Search Form" at bounding box center [366, 220] width 9 height 9
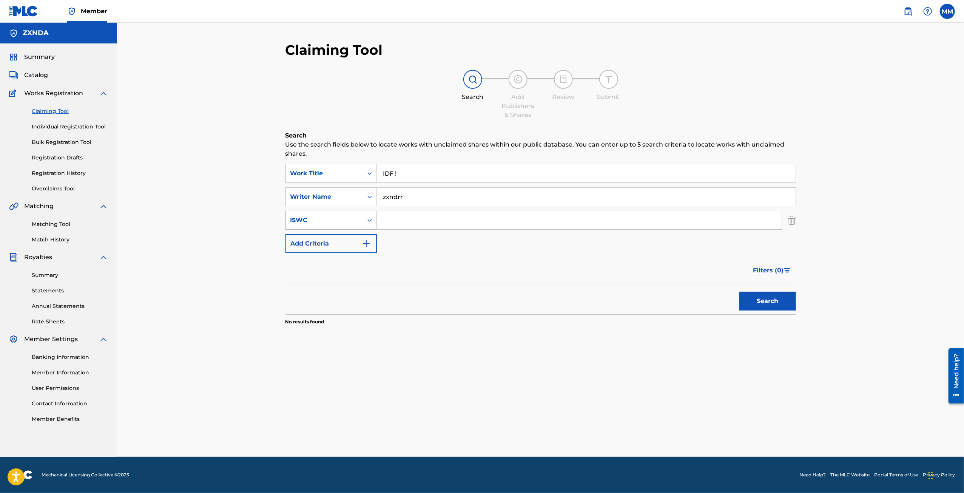
click at [365, 222] on div "Search Form" at bounding box center [370, 220] width 14 height 14
click at [363, 194] on div "Search Form" at bounding box center [370, 197] width 14 height 14
click at [336, 238] on div "Writer IPI" at bounding box center [331, 234] width 91 height 19
click at [368, 195] on icon "Search Form" at bounding box center [370, 197] width 8 height 8
click at [338, 276] on div "Publisher IPI" at bounding box center [331, 272] width 91 height 19
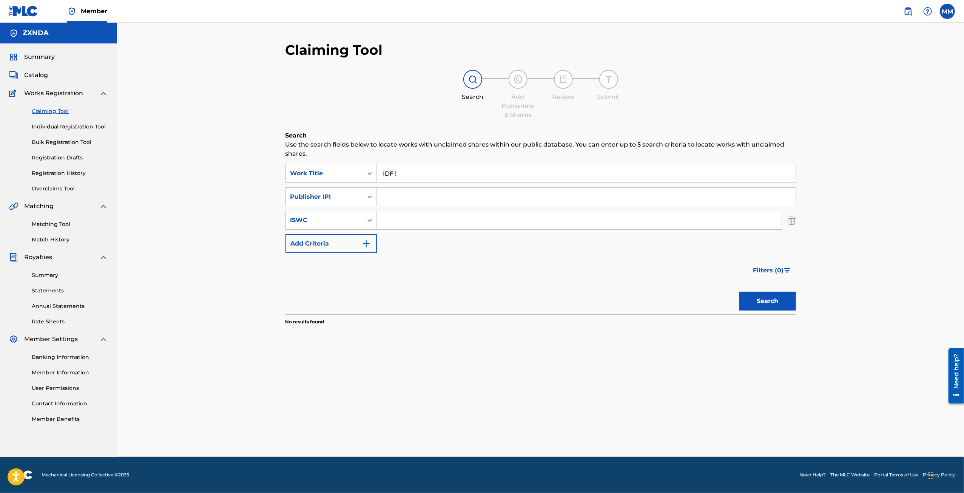
click at [405, 197] on input "Search Form" at bounding box center [586, 197] width 419 height 18
paste input "1304079972"
type input "1304079972"
click at [773, 291] on button "Search" at bounding box center [767, 300] width 57 height 19
click at [284, 159] on div "Claiming Tool Search Add Publishers & Shares Review Submit Search Use the searc…" at bounding box center [540, 249] width 528 height 415
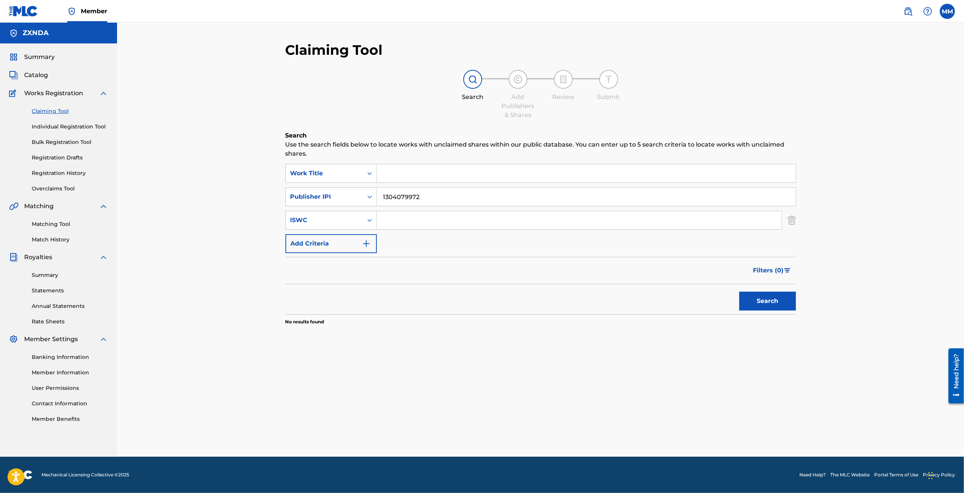
click at [776, 297] on button "Search" at bounding box center [767, 300] width 57 height 19
drag, startPoint x: 286, startPoint y: 193, endPoint x: 282, endPoint y: 191, distance: 4.1
click at [282, 191] on div "Claiming Tool Search Add Publishers & Shares Review Submit Search Use the searc…" at bounding box center [540, 249] width 528 height 415
click at [519, 78] on img at bounding box center [517, 79] width 9 height 9
click at [67, 129] on link "Individual Registration Tool" at bounding box center [70, 127] width 76 height 8
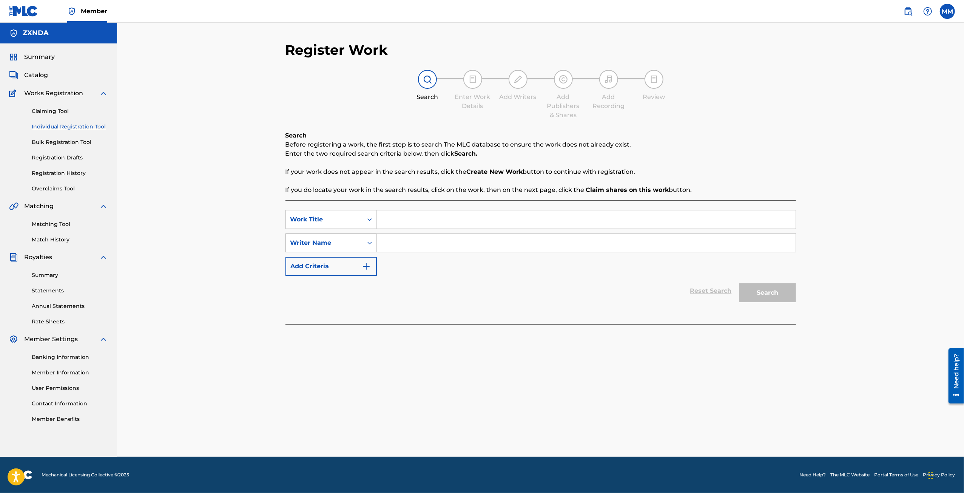
click at [347, 237] on div "Writer Name" at bounding box center [324, 243] width 77 height 14
click at [342, 299] on div "Publisher IPI" at bounding box center [331, 299] width 91 height 19
click at [409, 248] on input "Search Form" at bounding box center [586, 243] width 419 height 18
paste input "1304079972"
drag, startPoint x: 448, startPoint y: 255, endPoint x: 513, endPoint y: 274, distance: 67.7
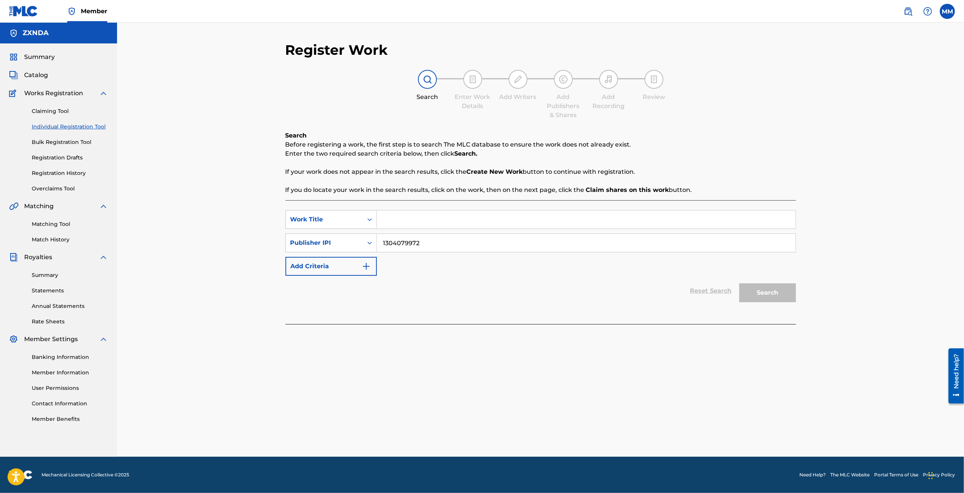
click at [472, 261] on div "SearchWithCriteria1524a13c-e42d-48bb-ab3c-a268dd615276 Work Title SearchWithCri…" at bounding box center [540, 243] width 510 height 66
type input "1304079972"
drag, startPoint x: 576, startPoint y: 287, endPoint x: 555, endPoint y: 289, distance: 20.8
click at [573, 288] on div "Reset Search Search" at bounding box center [540, 291] width 510 height 30
click at [423, 221] on input "Search Form" at bounding box center [586, 219] width 419 height 18
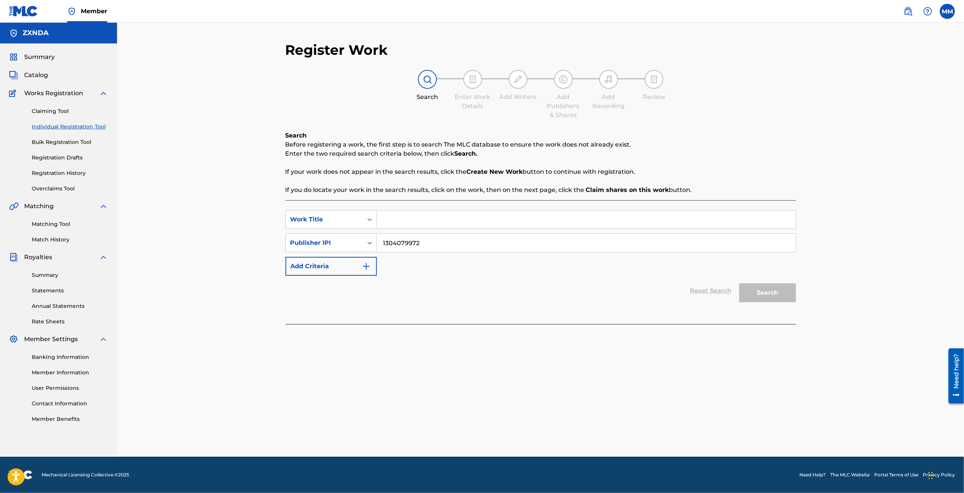
drag, startPoint x: 407, startPoint y: 216, endPoint x: 409, endPoint y: 221, distance: 4.8
click at [407, 217] on input "Search Form" at bounding box center [586, 219] width 419 height 18
type input "IDF !"
click at [759, 296] on button "Search" at bounding box center [767, 292] width 57 height 19
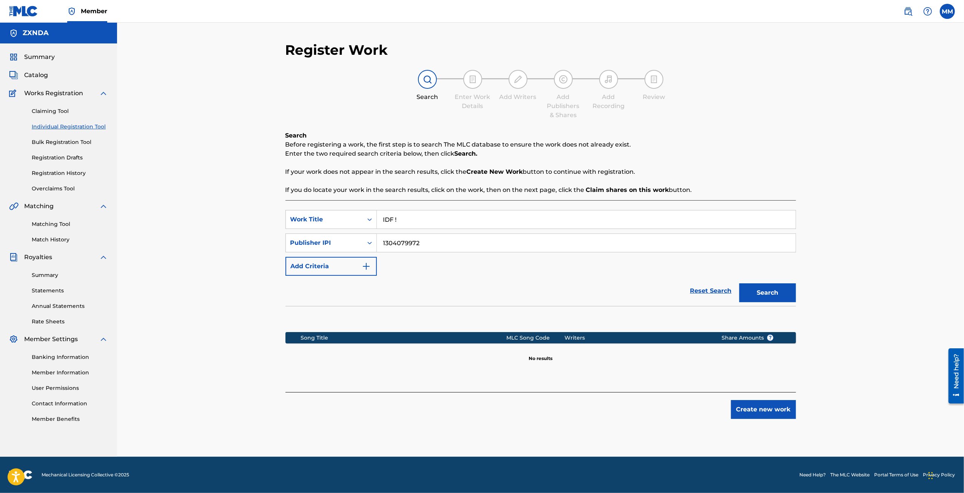
click at [759, 408] on button "Create new work" at bounding box center [763, 409] width 65 height 19
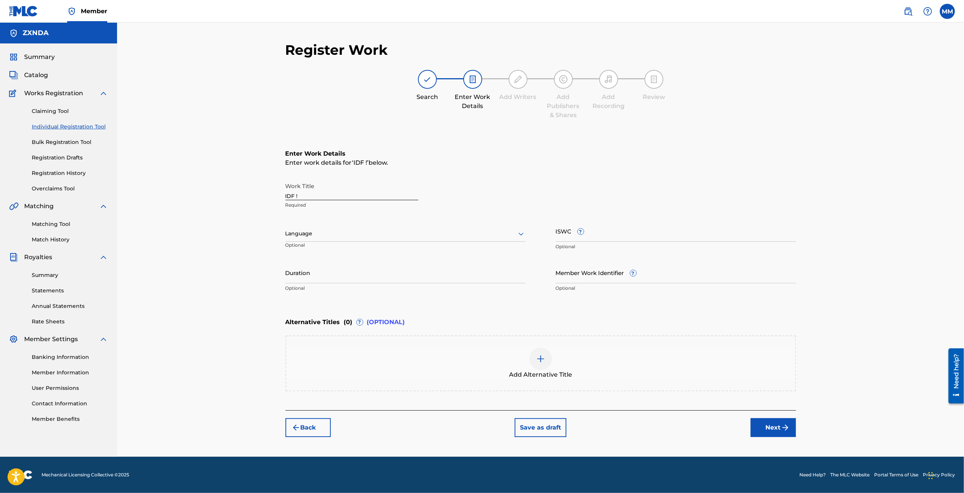
click at [340, 234] on div at bounding box center [405, 233] width 240 height 9
click at [340, 256] on div "English" at bounding box center [405, 250] width 239 height 17
click at [373, 278] on input "Duration" at bounding box center [405, 273] width 240 height 22
type input "02:02"
click at [792, 432] on button "Next" at bounding box center [772, 427] width 45 height 19
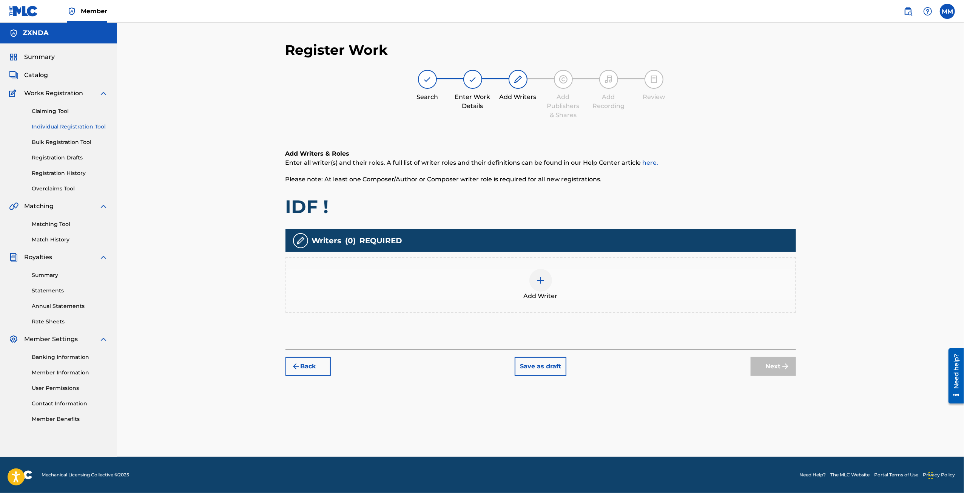
click at [531, 277] on div at bounding box center [540, 280] width 23 height 23
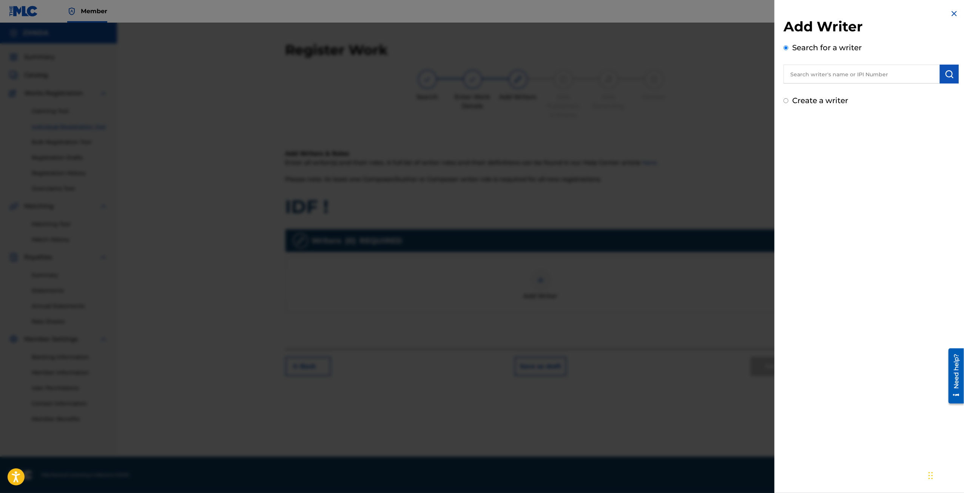
click at [842, 75] on input "text" at bounding box center [861, 74] width 156 height 19
click at [829, 71] on input "text" at bounding box center [861, 74] width 156 height 19
paste input "1304080012"
type input "1304080012"
click at [949, 75] on img "submit" at bounding box center [948, 73] width 9 height 9
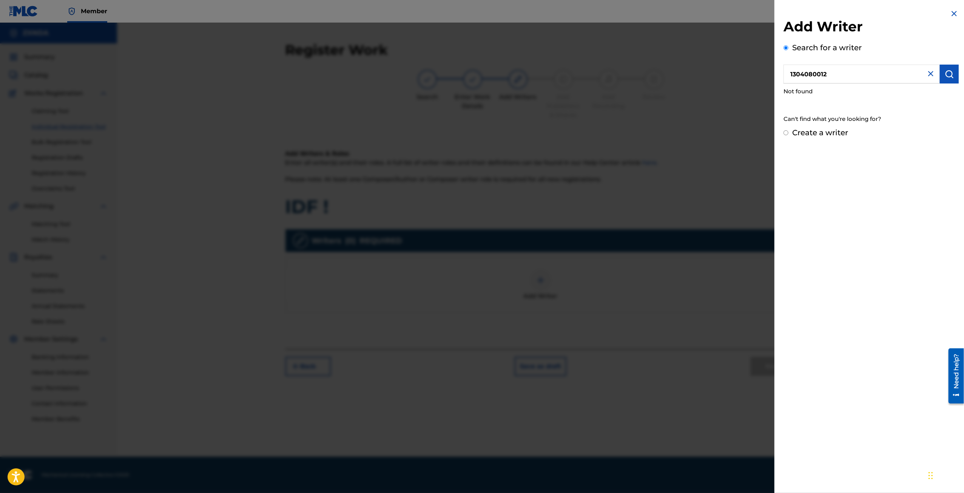
drag, startPoint x: 792, startPoint y: 68, endPoint x: 684, endPoint y: 65, distance: 108.7
click at [684, 65] on div "Add Writer Search for a writer 1304080012 Not found Can't find what you're look…" at bounding box center [482, 258] width 964 height 470
type input "[PERSON_NAME]"
click at [948, 71] on img "submit" at bounding box center [948, 73] width 9 height 9
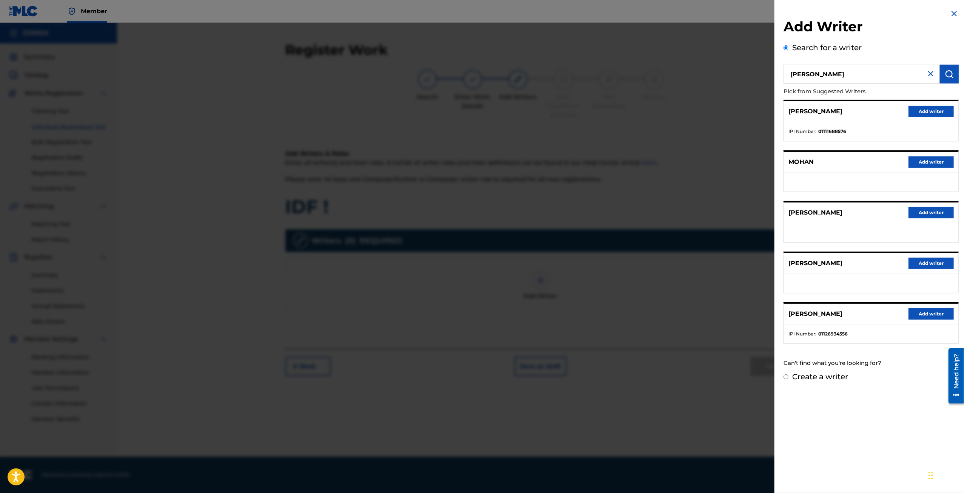
drag, startPoint x: 845, startPoint y: 75, endPoint x: 681, endPoint y: 75, distance: 163.8
click at [681, 75] on div "Add Writer Search for a writer [PERSON_NAME] from Suggested Writers [PERSON_NAM…" at bounding box center [482, 258] width 964 height 470
drag, startPoint x: 910, startPoint y: 49, endPoint x: 839, endPoint y: 44, distance: 71.1
click at [910, 49] on div "Search for a writer Pick from Suggested Writers [PERSON_NAME] Add writer IPI Nu…" at bounding box center [870, 206] width 175 height 329
click at [791, 45] on div "Search for a writer Pick from Suggested Writers [PERSON_NAME] Add writer IPI Nu…" at bounding box center [870, 206] width 175 height 329
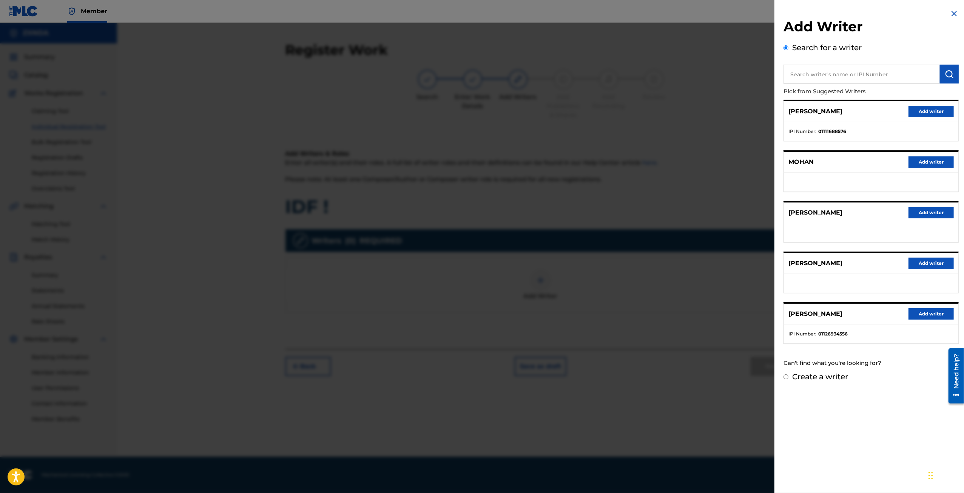
click at [799, 375] on label "Create a writer" at bounding box center [820, 376] width 56 height 9
radio input "true"
click at [788, 375] on input "Create a writer" at bounding box center [785, 376] width 5 height 5
radio input "false"
radio input "true"
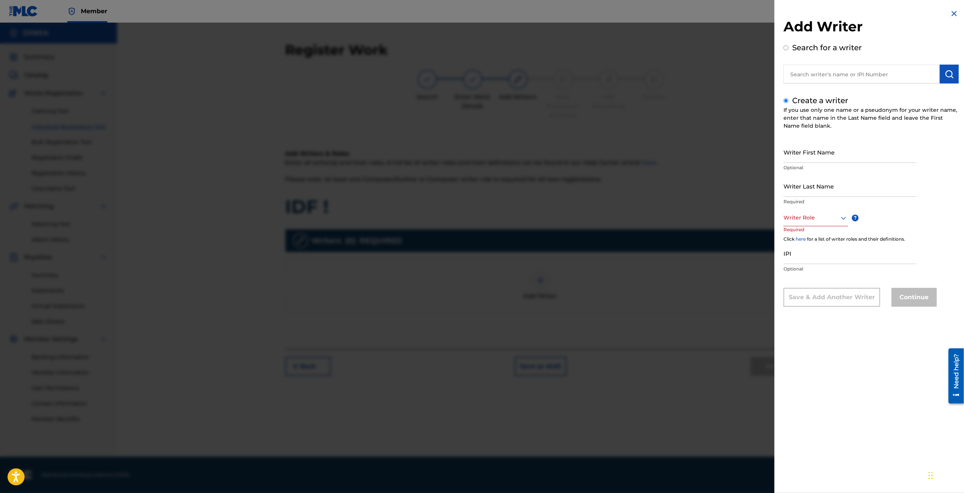
click at [821, 154] on input "Writer First Name" at bounding box center [849, 152] width 133 height 22
type input "Mark"
click at [811, 185] on input "Writer Last Name" at bounding box center [849, 186] width 133 height 22
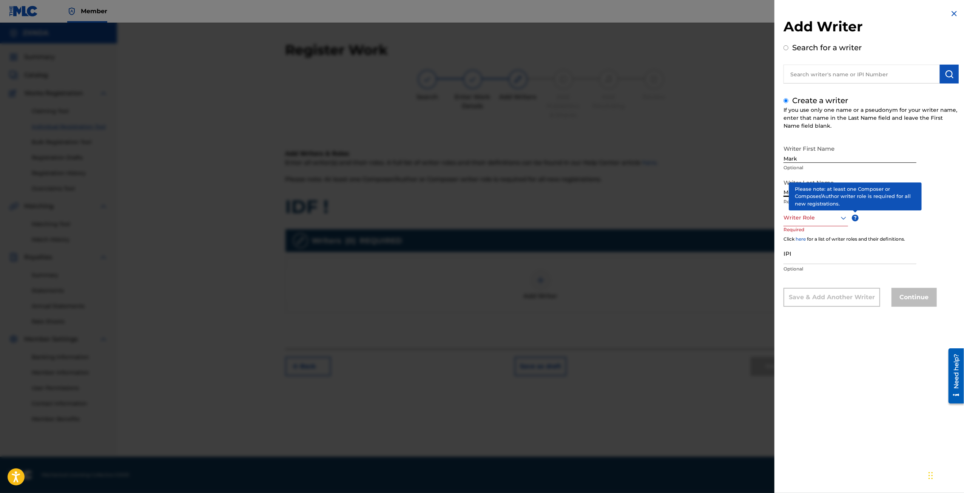
type input "Mohan"
click at [822, 215] on div at bounding box center [815, 217] width 65 height 9
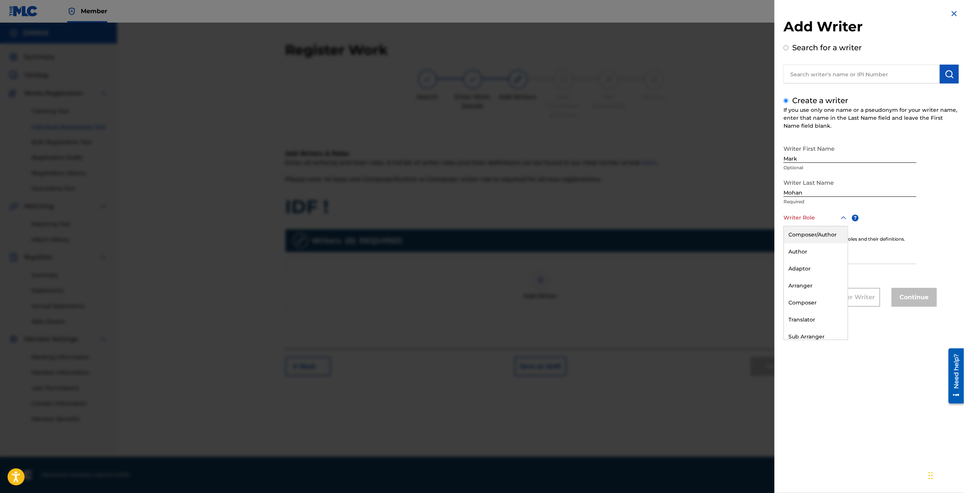
click at [821, 234] on div "Composer/Author" at bounding box center [816, 234] width 64 height 17
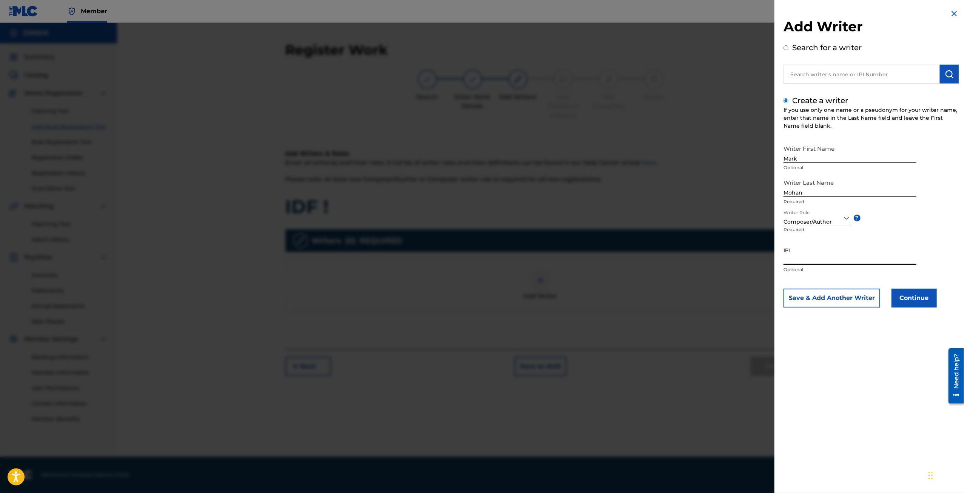
click at [808, 256] on input "IPI" at bounding box center [849, 254] width 133 height 22
paste input "1304080012"
type input "1304080012"
click at [835, 305] on button "Save & Add Another Writer" at bounding box center [831, 297] width 97 height 19
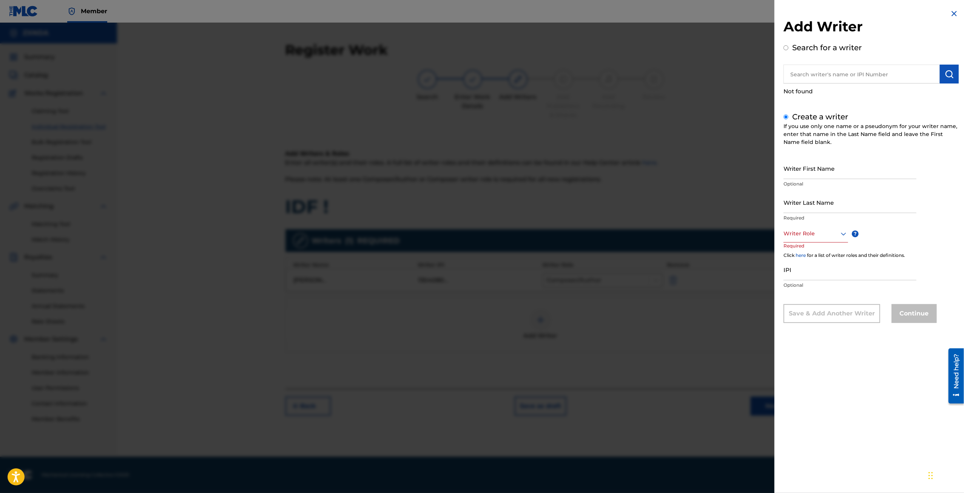
click at [824, 174] on input "Writer First Name" at bounding box center [849, 168] width 133 height 22
type input "Mark"
click at [821, 208] on input "Writer Last Name" at bounding box center [849, 202] width 133 height 22
type input "Mohan"
drag, startPoint x: 823, startPoint y: 223, endPoint x: 822, endPoint y: 246, distance: 23.4
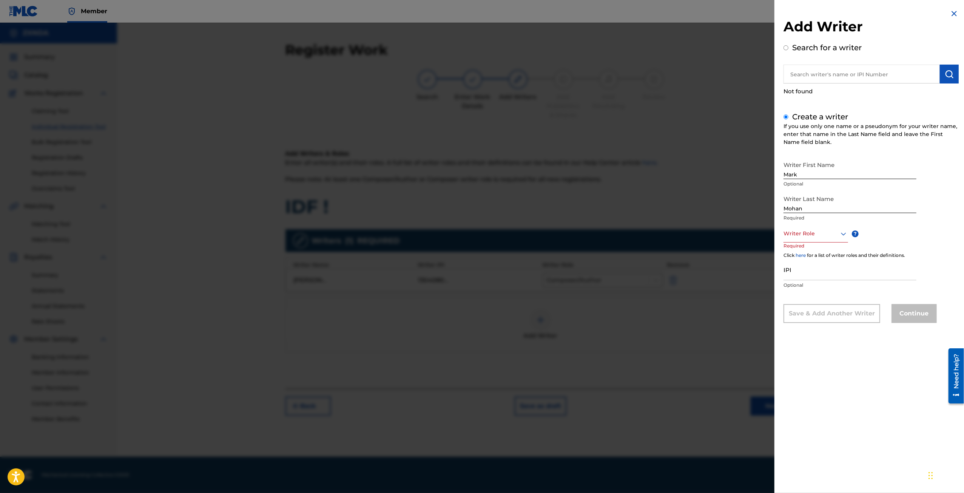
click at [823, 225] on div "Writer Last Name [PERSON_NAME]" at bounding box center [849, 208] width 133 height 34
drag, startPoint x: 822, startPoint y: 246, endPoint x: 822, endPoint y: 236, distance: 10.6
click at [822, 246] on div "Writer Role ? Required" at bounding box center [822, 242] width 79 height 34
click at [822, 236] on div at bounding box center [815, 233] width 65 height 9
click at [816, 250] on div "Composer/Author" at bounding box center [816, 250] width 64 height 17
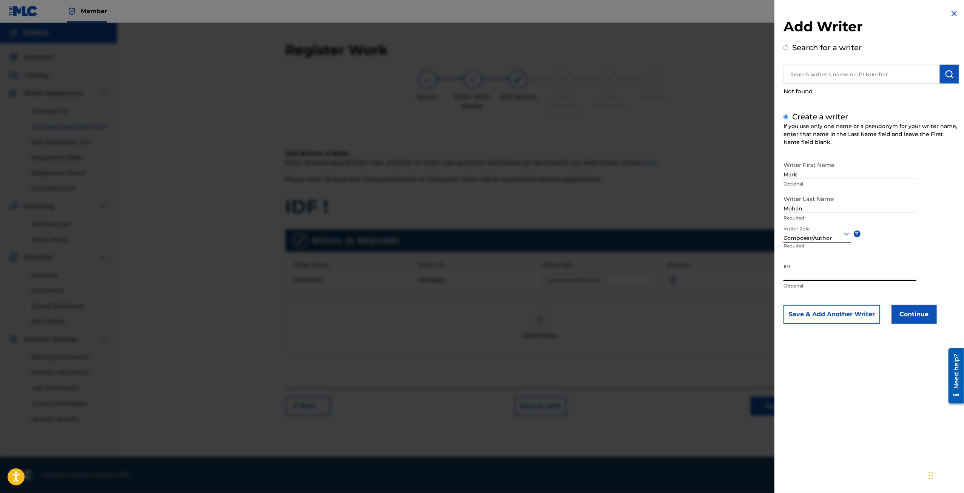
click at [827, 265] on input "IPI" at bounding box center [849, 270] width 133 height 22
paste input "1304080012"
type input "1304080012"
click at [929, 310] on button "Continue" at bounding box center [913, 314] width 45 height 19
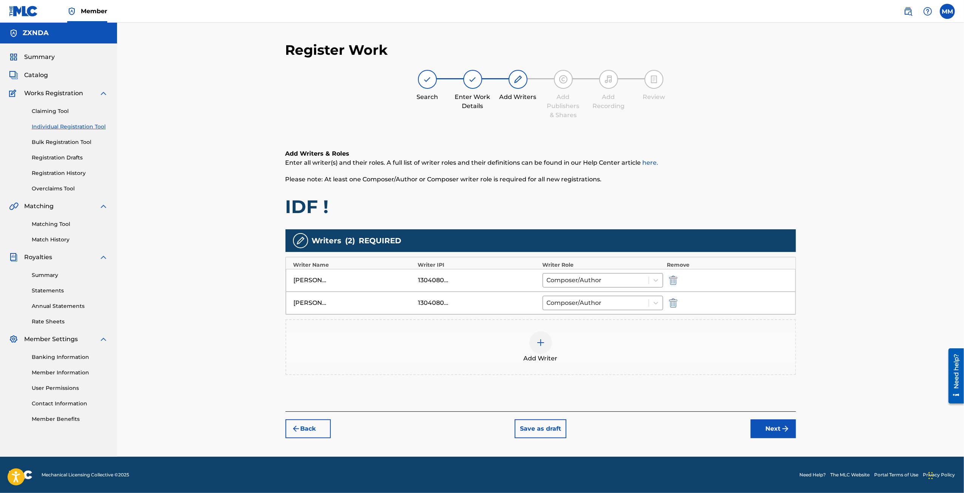
click at [670, 303] on img "submit" at bounding box center [673, 302] width 8 height 9
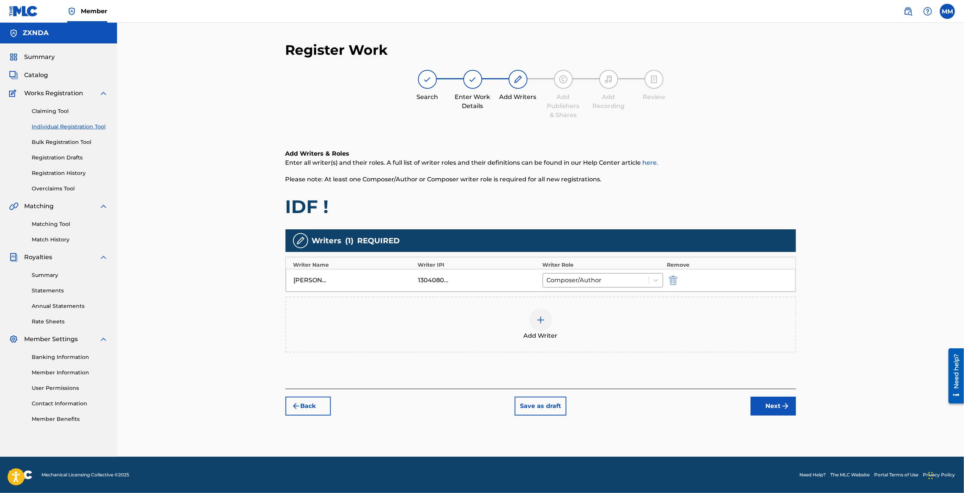
click at [787, 411] on button "Next" at bounding box center [772, 405] width 45 height 19
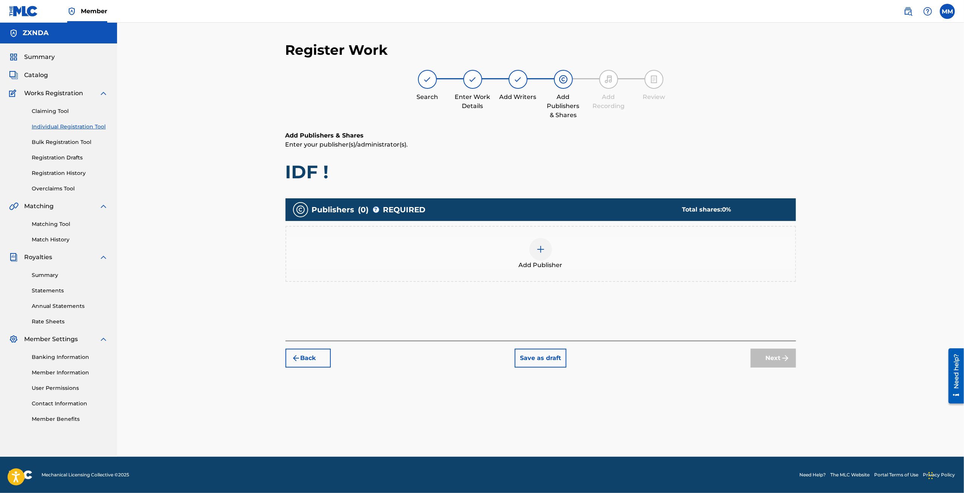
click at [535, 246] on div at bounding box center [540, 249] width 23 height 23
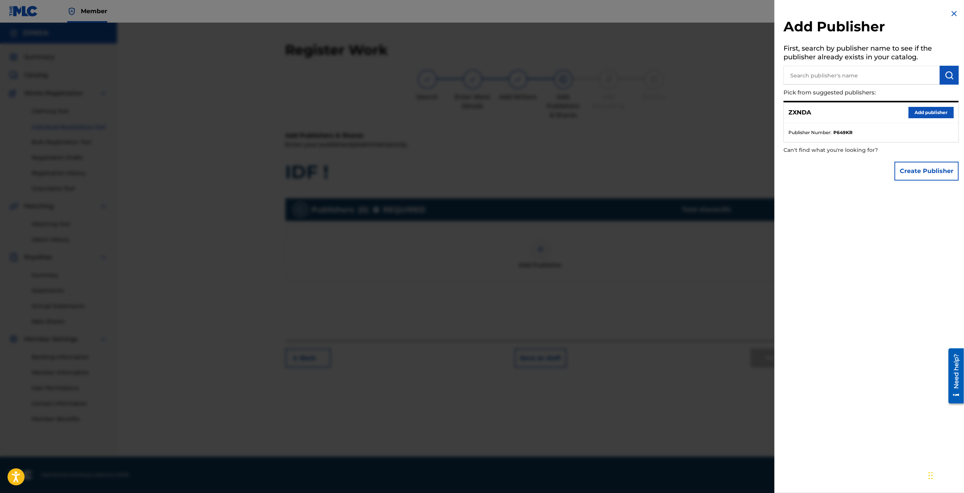
click at [924, 114] on button "Add publisher" at bounding box center [930, 112] width 45 height 11
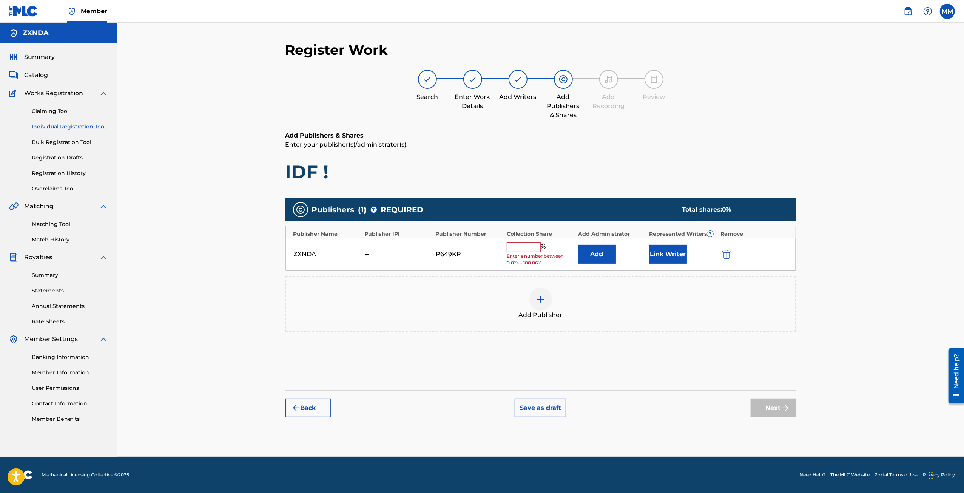
click at [301, 413] on button "Back" at bounding box center [307, 407] width 45 height 19
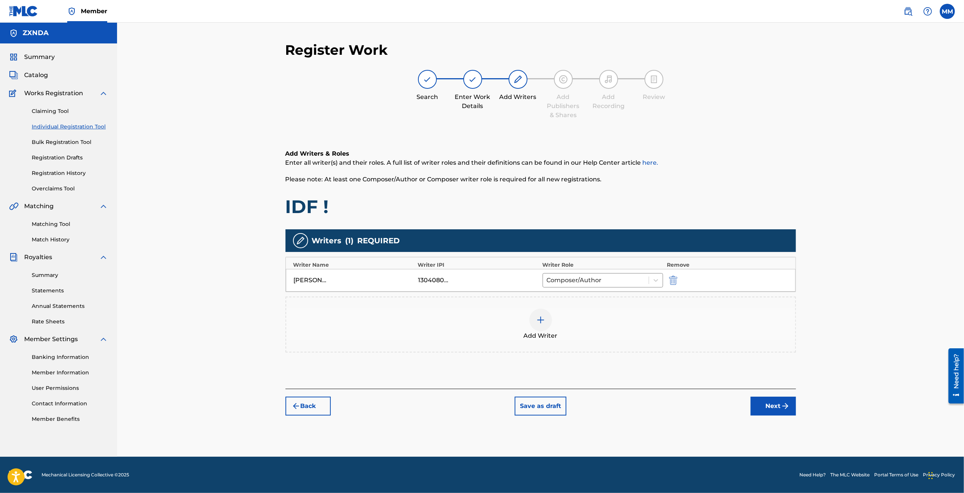
click at [762, 407] on button "Next" at bounding box center [772, 405] width 45 height 19
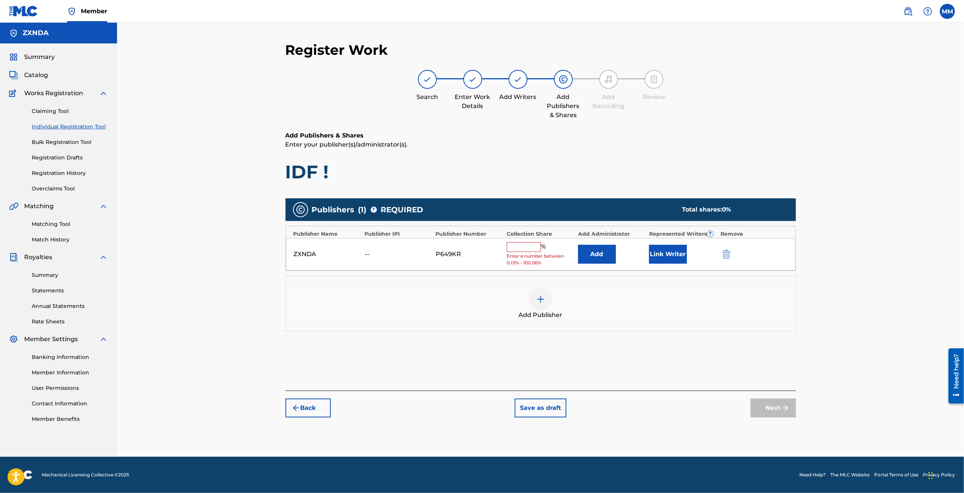
click at [535, 246] on input "text" at bounding box center [524, 247] width 34 height 10
type input "100"
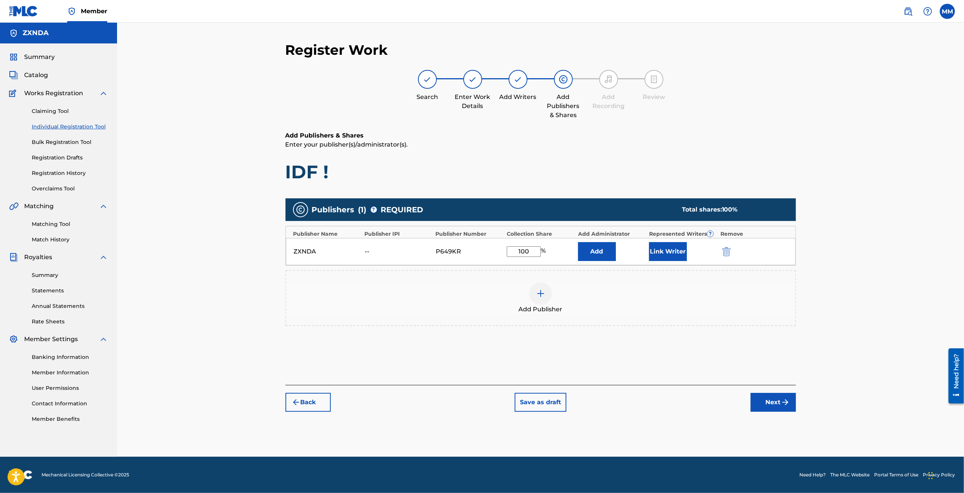
click at [663, 251] on button "Link Writer" at bounding box center [668, 251] width 38 height 19
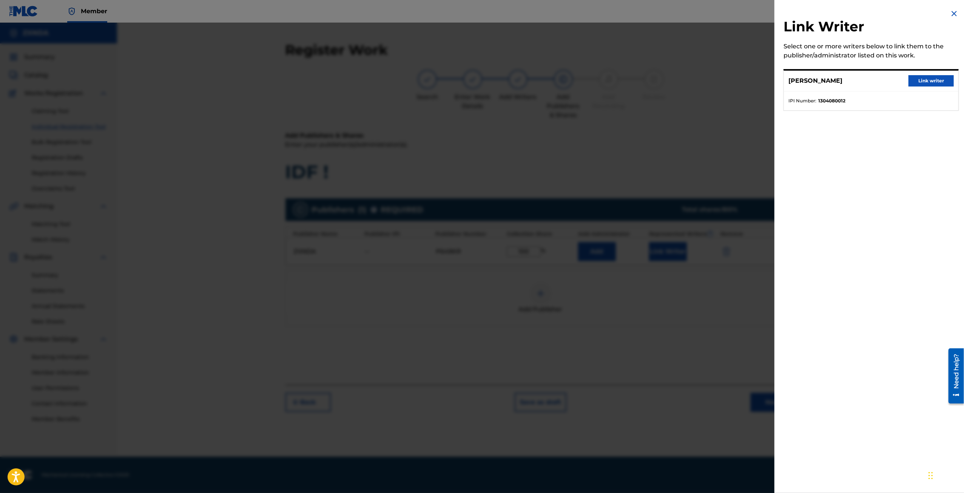
click at [934, 85] on button "Link writer" at bounding box center [930, 80] width 45 height 11
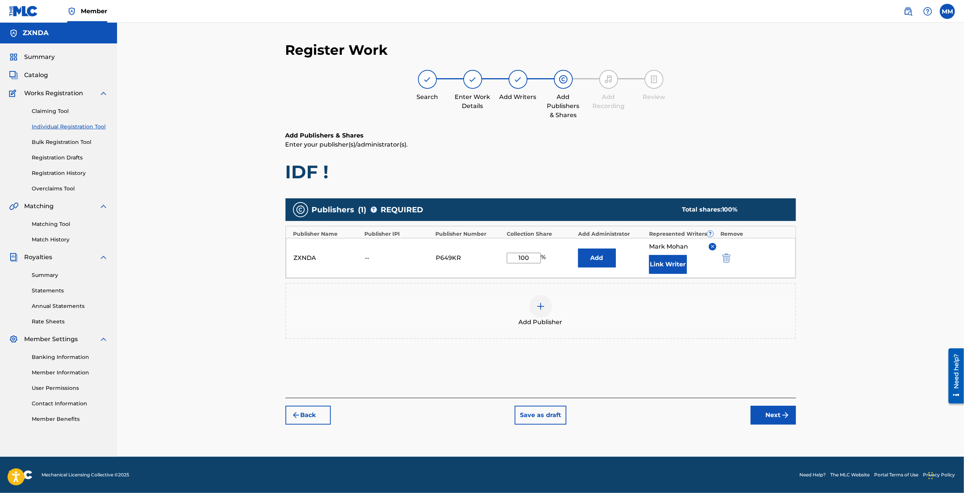
click at [773, 425] on div "Register Work Search Enter Work Details Add Writers Add Publishers & Shares Add…" at bounding box center [540, 249] width 528 height 415
click at [782, 406] on button "Next" at bounding box center [772, 414] width 45 height 19
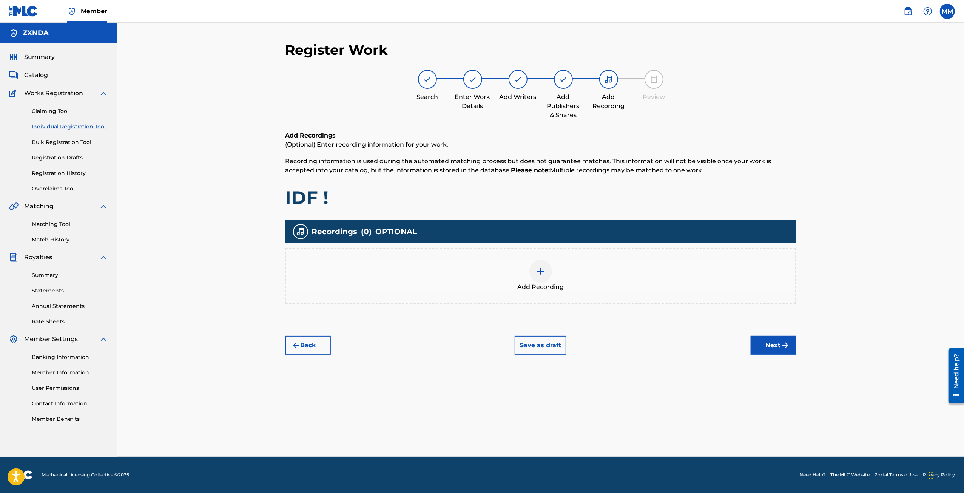
click at [553, 279] on div "Add Recording" at bounding box center [540, 276] width 509 height 32
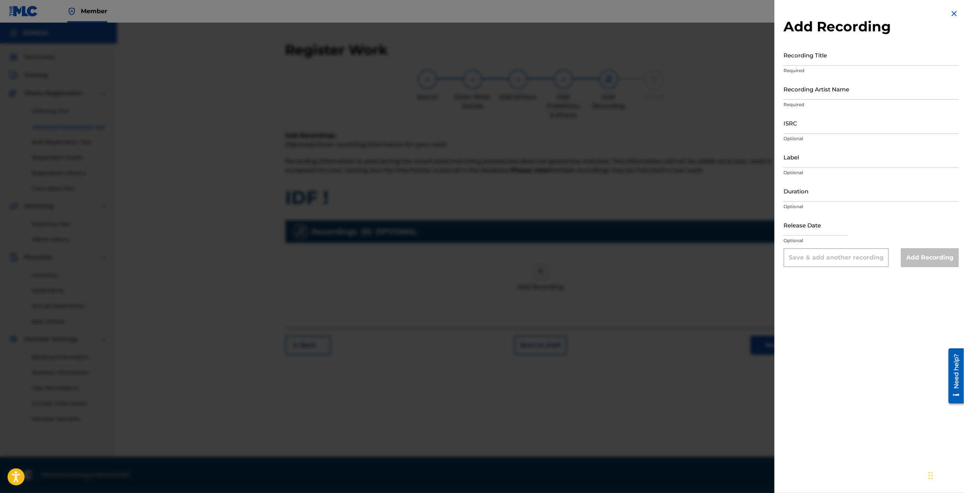
click at [814, 56] on input "Recording Title" at bounding box center [870, 55] width 175 height 22
type input "IDF !"
click at [828, 100] on div "Recording Artist Name Required" at bounding box center [870, 95] width 175 height 34
click at [838, 94] on input "Recording Artist Name" at bounding box center [870, 89] width 175 height 22
type input "zxndrr"
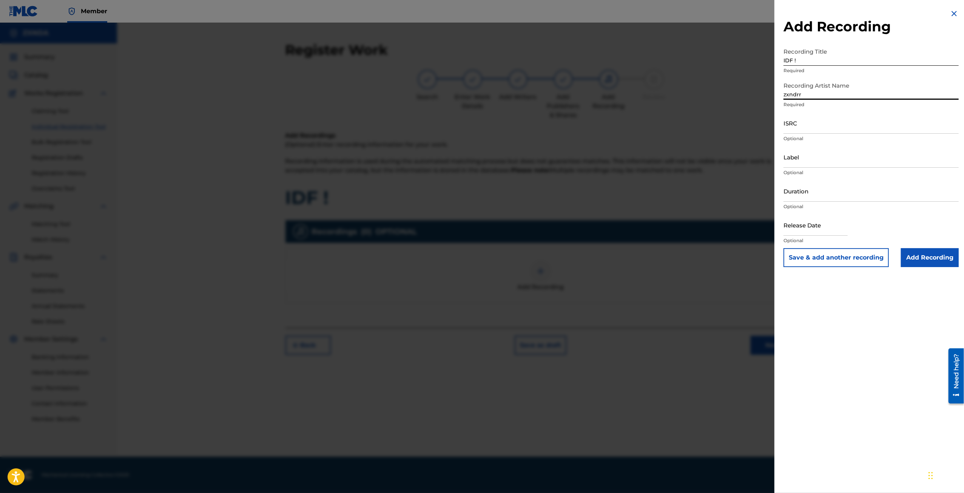
click at [795, 126] on input "ISRC" at bounding box center [870, 123] width 175 height 22
paste input "QZES62490722"
type input "QZES62490722"
click at [927, 260] on input "Add Recording" at bounding box center [930, 257] width 58 height 19
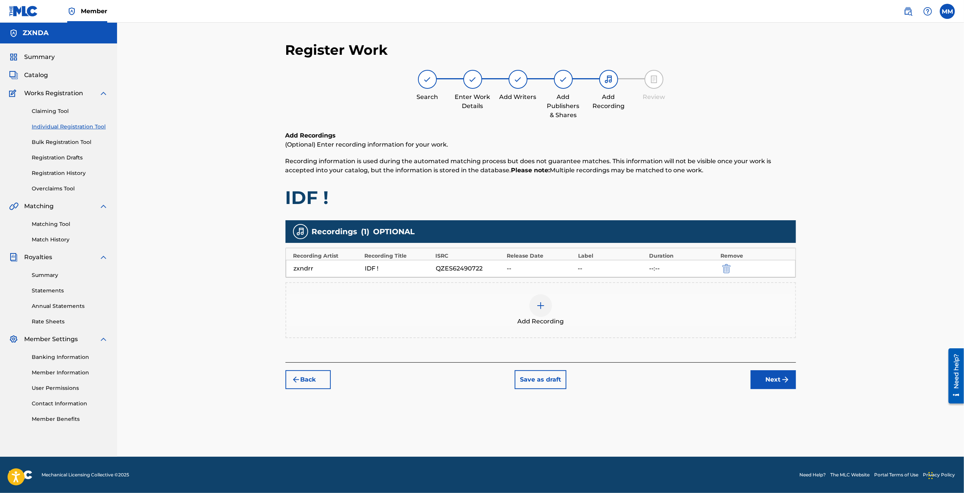
click at [782, 384] on button "Next" at bounding box center [772, 379] width 45 height 19
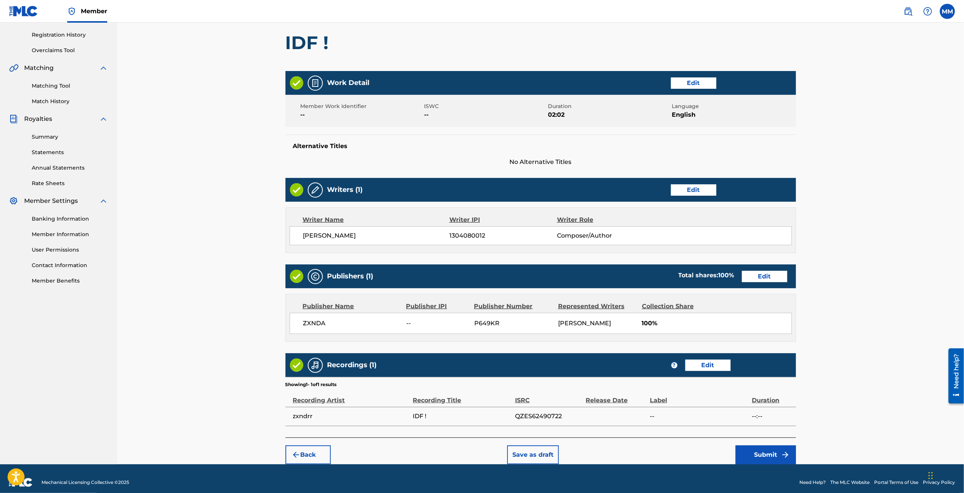
scroll to position [144, 0]
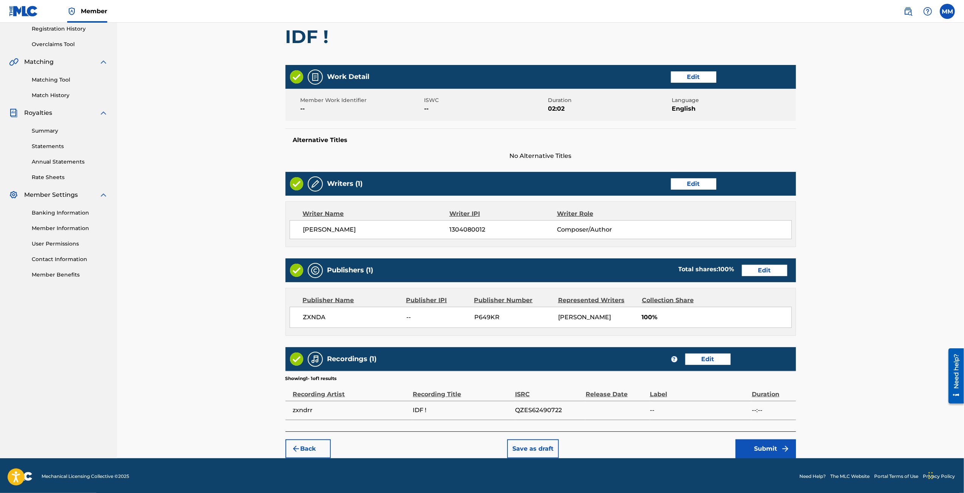
click at [764, 452] on button "Submit" at bounding box center [765, 448] width 60 height 19
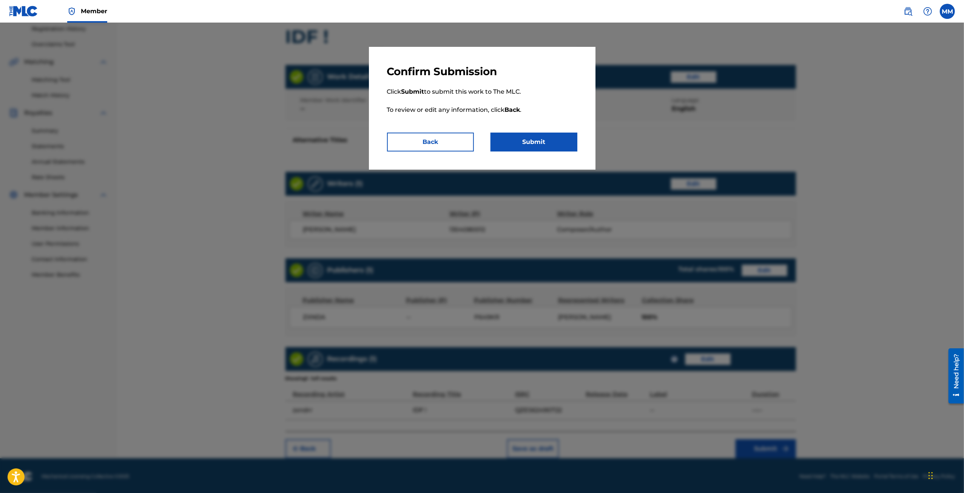
click at [546, 146] on button "Submit" at bounding box center [533, 141] width 87 height 19
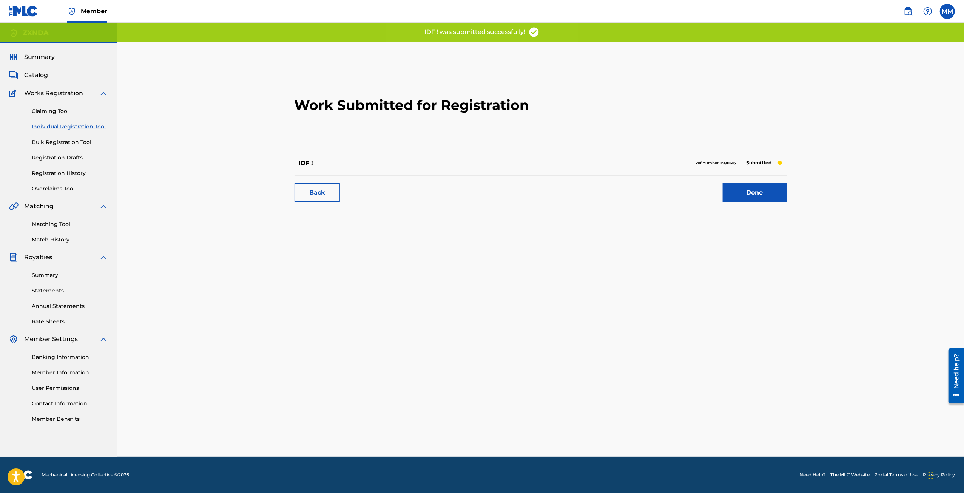
click at [313, 199] on link "Back" at bounding box center [316, 192] width 45 height 19
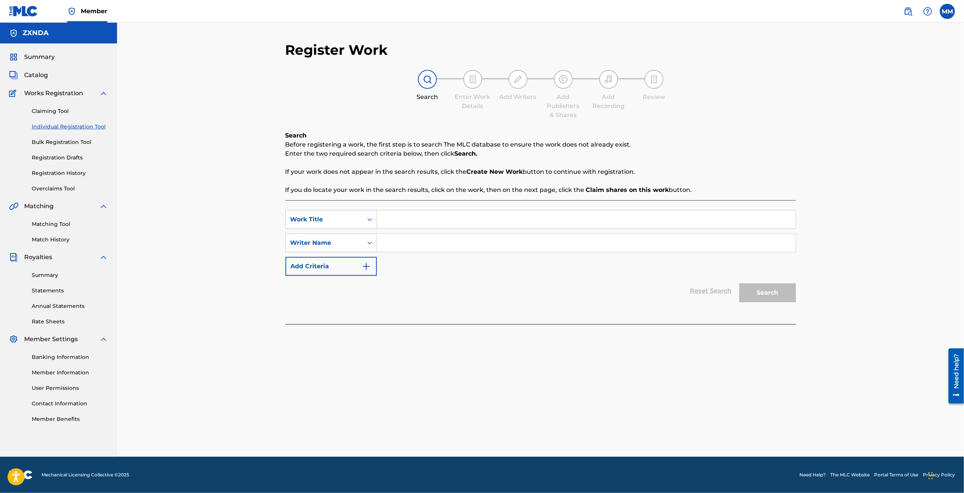
click at [452, 241] on input "Search Form" at bounding box center [586, 243] width 419 height 18
click at [403, 213] on input "Search Form" at bounding box center [586, 219] width 419 height 18
type input "IM HOT !"
click at [406, 254] on div "SearchWithCriteria1524a13c-e42d-48bb-ab3c-a268dd615276 Work Title IM HOT ! Sear…" at bounding box center [540, 243] width 510 height 66
click at [411, 245] on input "Search Form" at bounding box center [586, 243] width 419 height 18
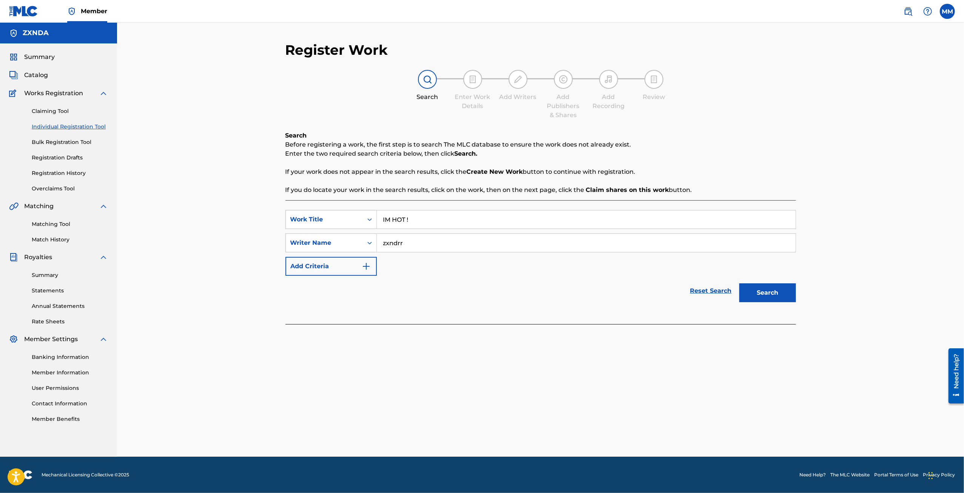
type input "zxndrr"
click at [783, 303] on div "Search" at bounding box center [765, 291] width 60 height 30
click at [781, 293] on button "Search" at bounding box center [767, 292] width 57 height 19
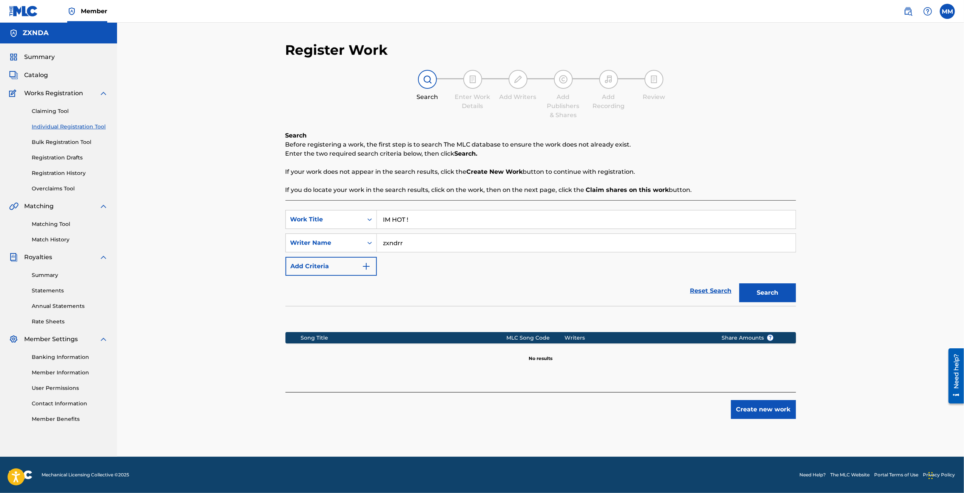
click at [761, 411] on button "Create new work" at bounding box center [763, 409] width 65 height 19
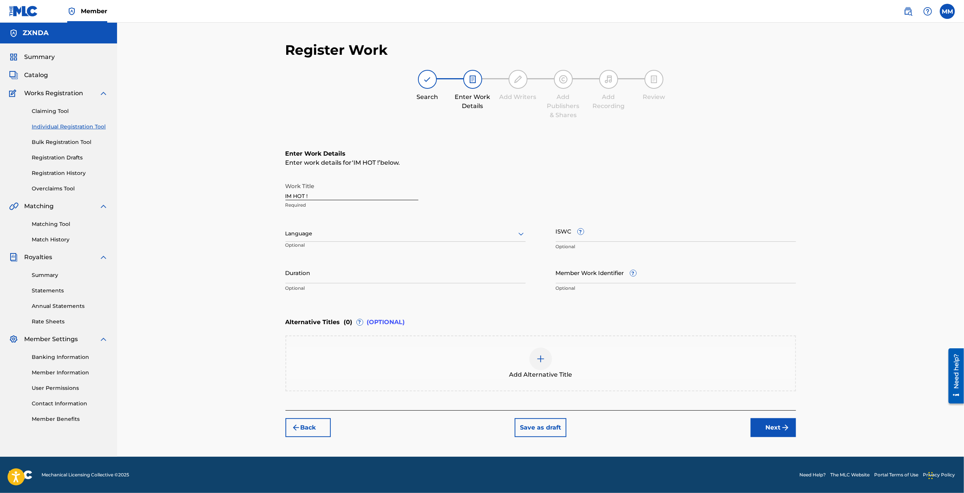
click at [345, 195] on input "IM HOT !" at bounding box center [351, 190] width 133 height 22
click at [368, 237] on div at bounding box center [405, 233] width 240 height 9
click at [352, 250] on div "English" at bounding box center [405, 250] width 239 height 17
click at [786, 427] on img "submit" at bounding box center [785, 427] width 9 height 9
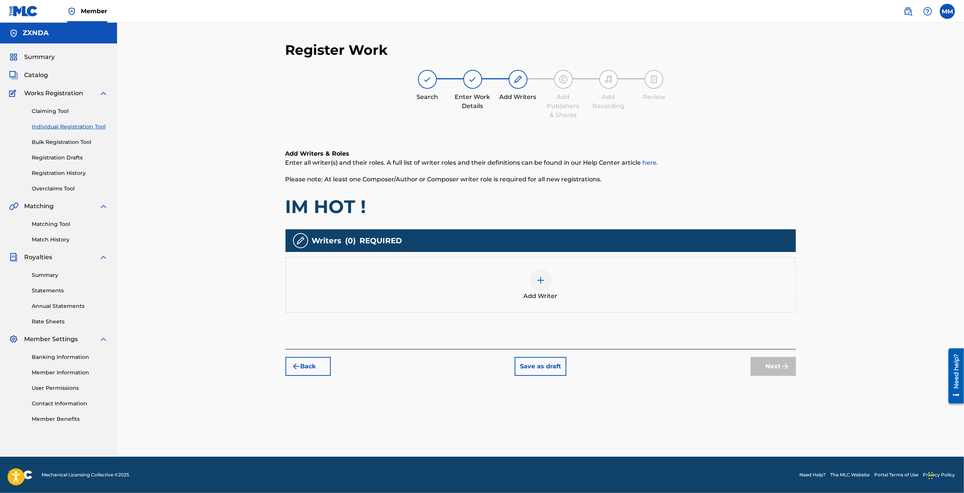
click at [546, 279] on div at bounding box center [540, 280] width 23 height 23
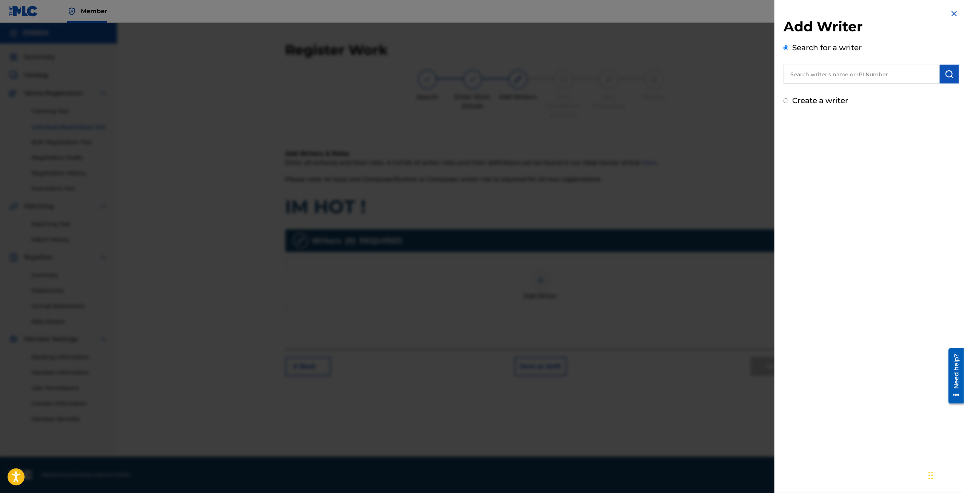
click at [818, 73] on input "text" at bounding box center [861, 74] width 156 height 19
type input "[PERSON_NAME]"
click at [962, 73] on div "Add Writer Search for a writer [PERSON_NAME] [PERSON_NAME] [PERSON_NAME] [PERSO…" at bounding box center [870, 57] width 193 height 115
click at [953, 73] on button "submit" at bounding box center [948, 74] width 19 height 19
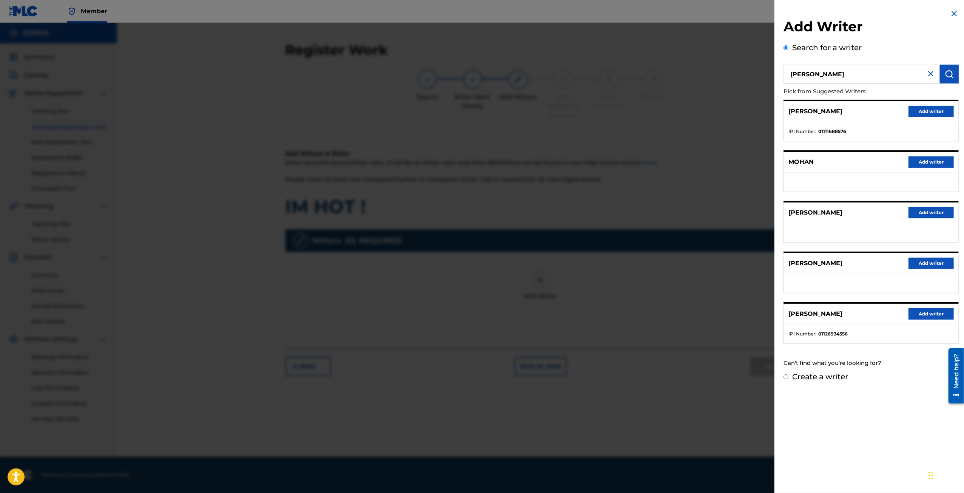
click at [783, 376] on div "Add Writer Search for a writer [PERSON_NAME] from Suggested Writers [PERSON_NAM…" at bounding box center [870, 195] width 193 height 391
click at [785, 372] on div "Create a writer" at bounding box center [870, 376] width 175 height 11
click at [785, 376] on input "Create a writer" at bounding box center [785, 376] width 5 height 5
radio input "false"
radio input "true"
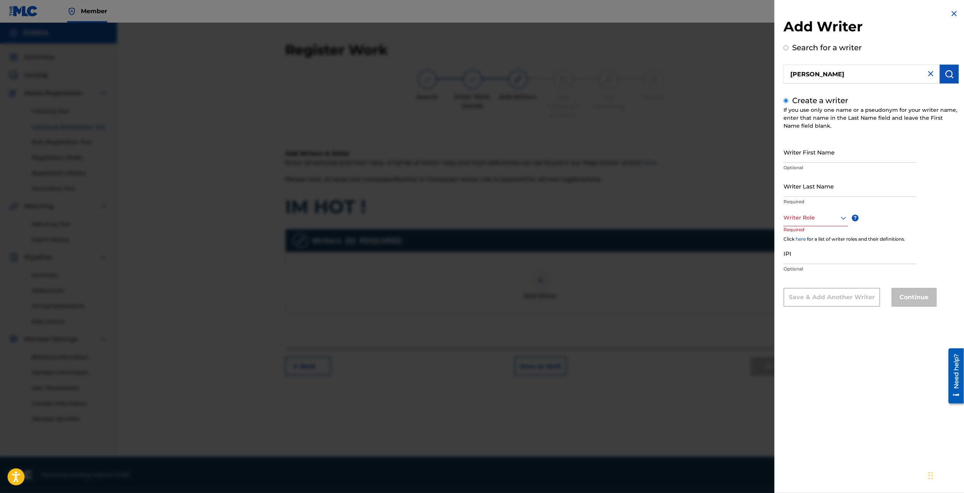
click at [801, 152] on input "Writer First Name" at bounding box center [849, 152] width 133 height 22
type input "Mark"
click at [806, 191] on input "Writer Last Name" at bounding box center [849, 186] width 133 height 22
type input "MOHAN"
click at [833, 213] on div "Writer Role" at bounding box center [815, 217] width 65 height 17
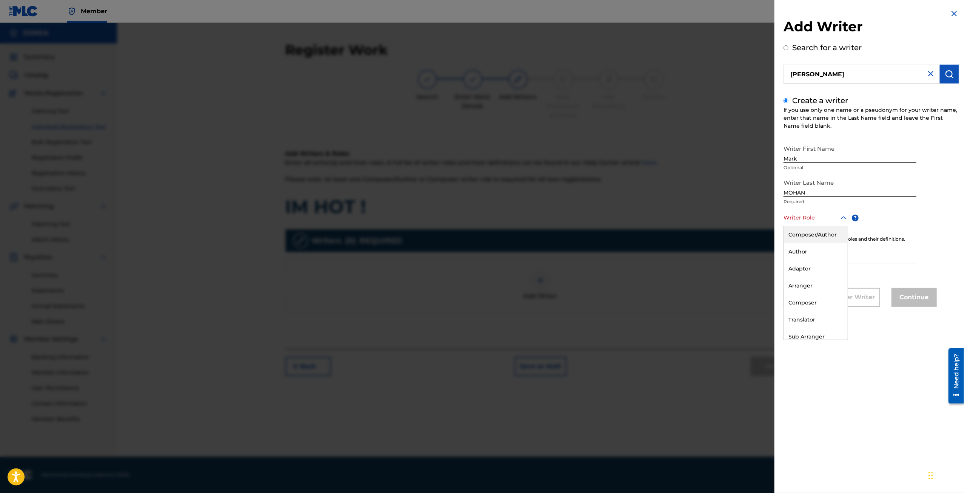
click at [818, 240] on div "Composer/Author" at bounding box center [816, 234] width 64 height 17
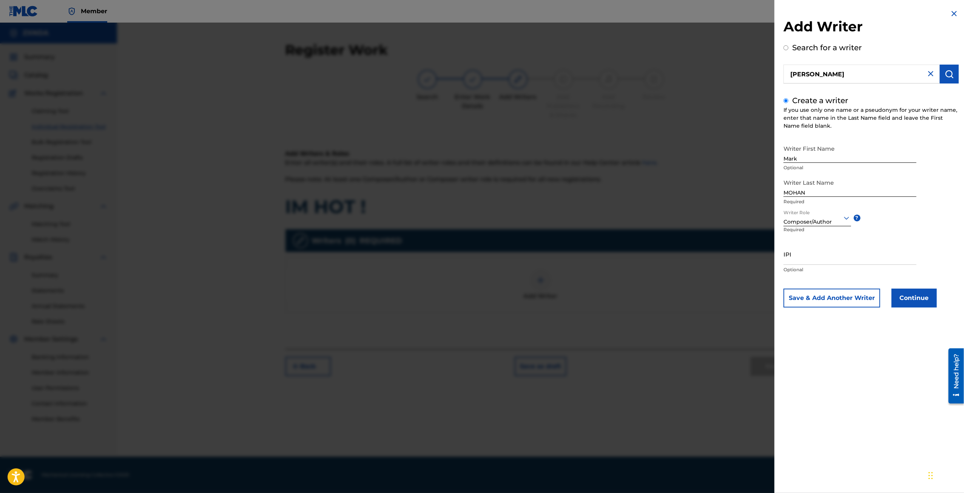
click at [813, 254] on input "IPI" at bounding box center [849, 254] width 133 height 22
click at [804, 258] on input "IPI" at bounding box center [849, 254] width 133 height 22
paste input "1304080012"
type input "1304080012"
click at [917, 299] on button "Continue" at bounding box center [913, 297] width 45 height 19
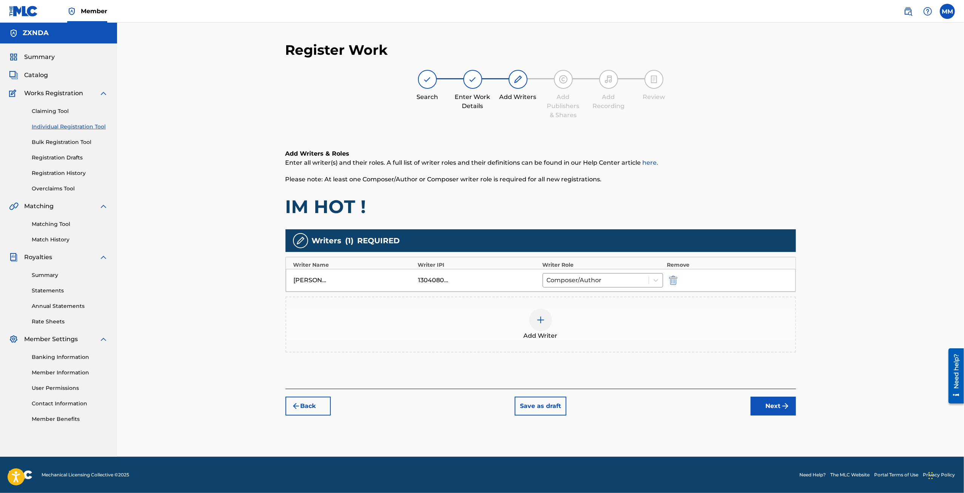
click at [785, 403] on img "submit" at bounding box center [785, 405] width 9 height 9
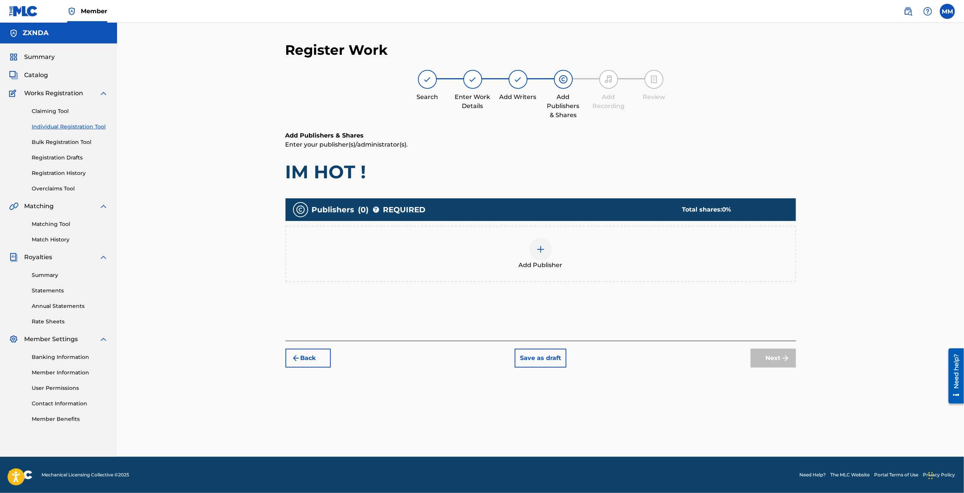
click at [528, 256] on div "Add Publisher" at bounding box center [540, 254] width 509 height 32
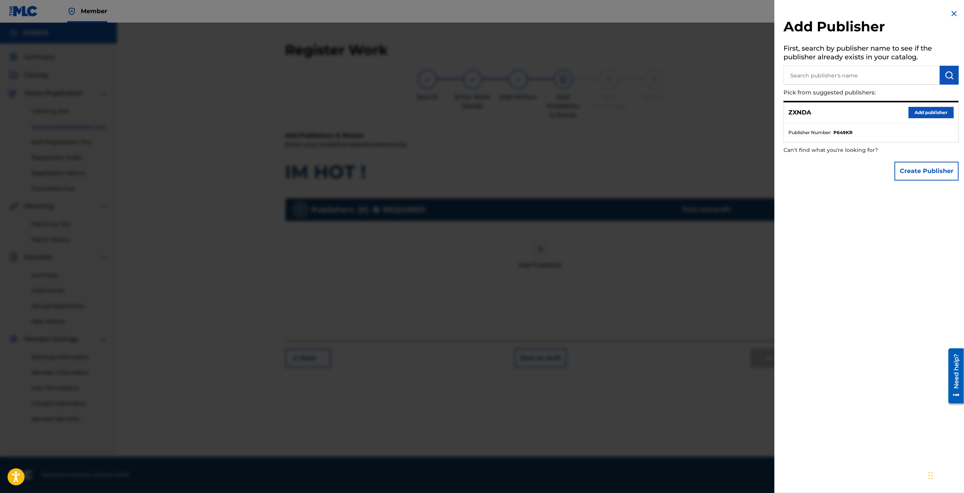
click at [830, 79] on input "text" at bounding box center [861, 75] width 156 height 19
click at [932, 113] on button "Add publisher" at bounding box center [930, 112] width 45 height 11
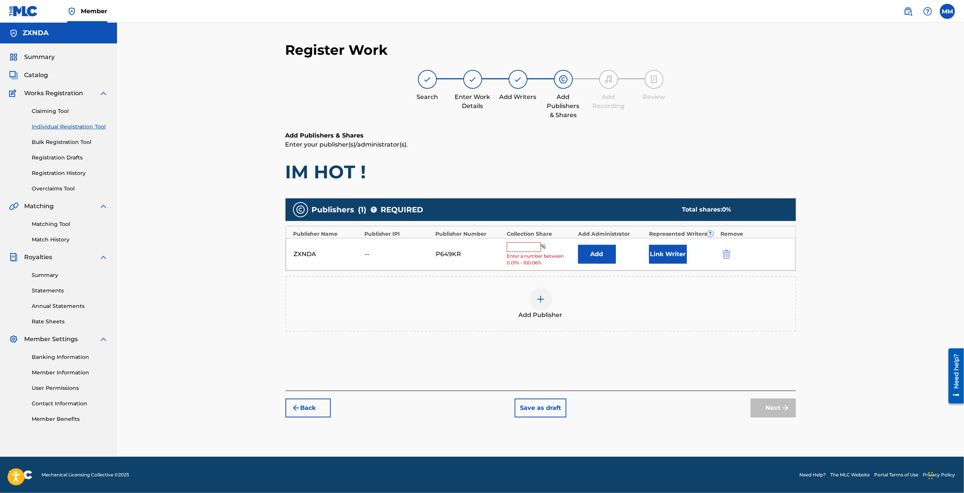
click at [529, 249] on input "text" at bounding box center [524, 247] width 34 height 10
type input "100"
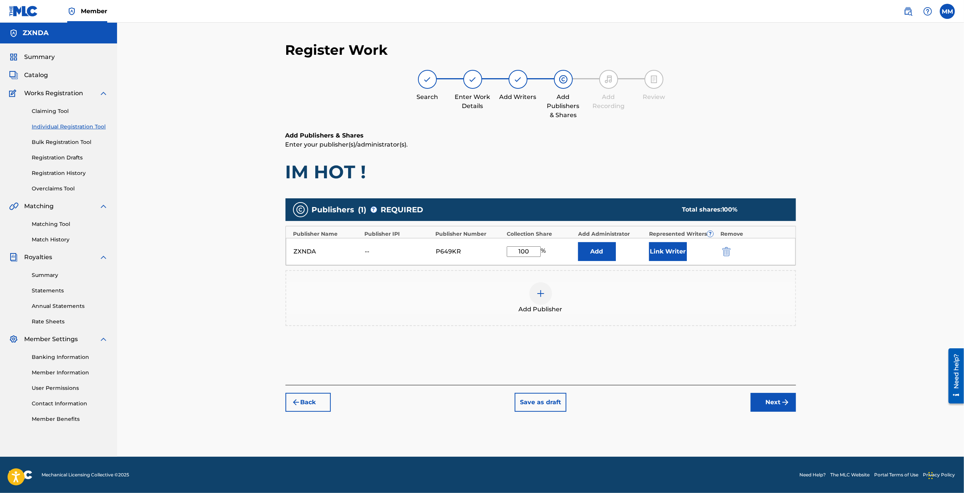
click at [646, 253] on div "ZXNDA -- P649KR 100 % Add Link Writer" at bounding box center [541, 251] width 510 height 27
click at [654, 255] on button "Link Writer" at bounding box center [668, 251] width 38 height 19
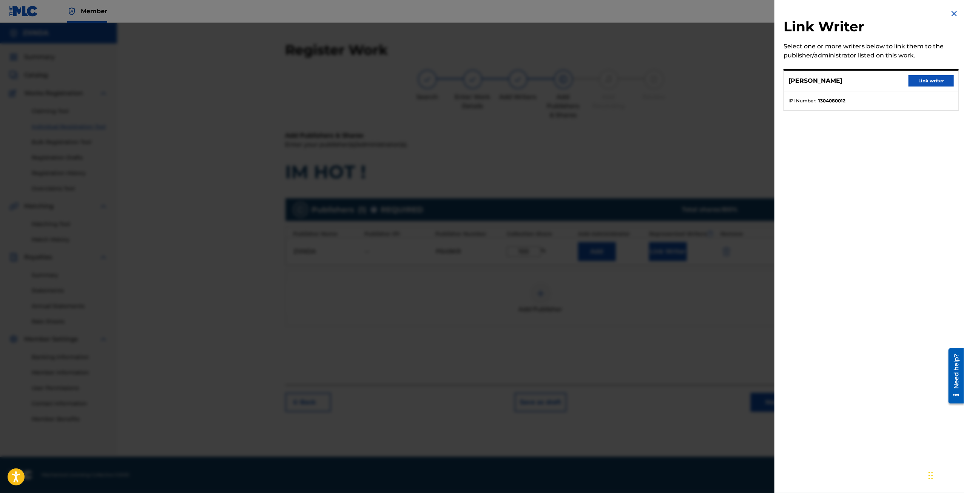
click at [945, 75] on div "[PERSON_NAME] Link writer" at bounding box center [871, 81] width 174 height 21
click at [930, 83] on button "Link writer" at bounding box center [930, 80] width 45 height 11
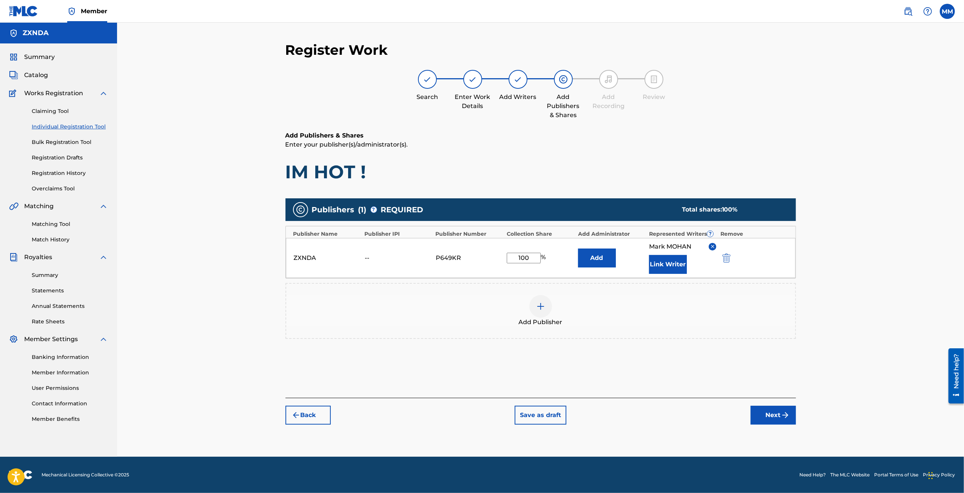
click at [303, 411] on button "Back" at bounding box center [307, 414] width 45 height 19
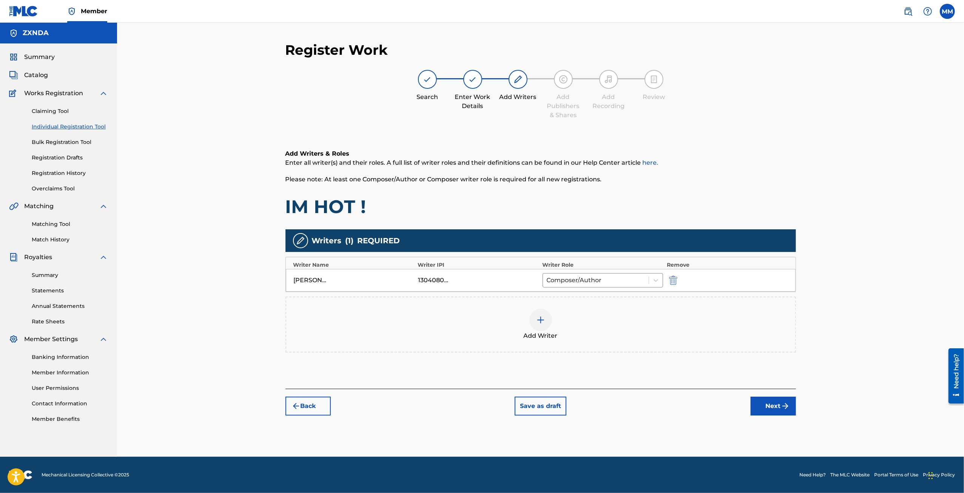
click at [310, 277] on div "[PERSON_NAME]" at bounding box center [311, 280] width 34 height 9
click at [312, 280] on div "[PERSON_NAME]" at bounding box center [311, 280] width 34 height 9
click at [314, 280] on div "[PERSON_NAME]" at bounding box center [311, 280] width 34 height 9
click at [673, 281] on img "submit" at bounding box center [673, 280] width 8 height 9
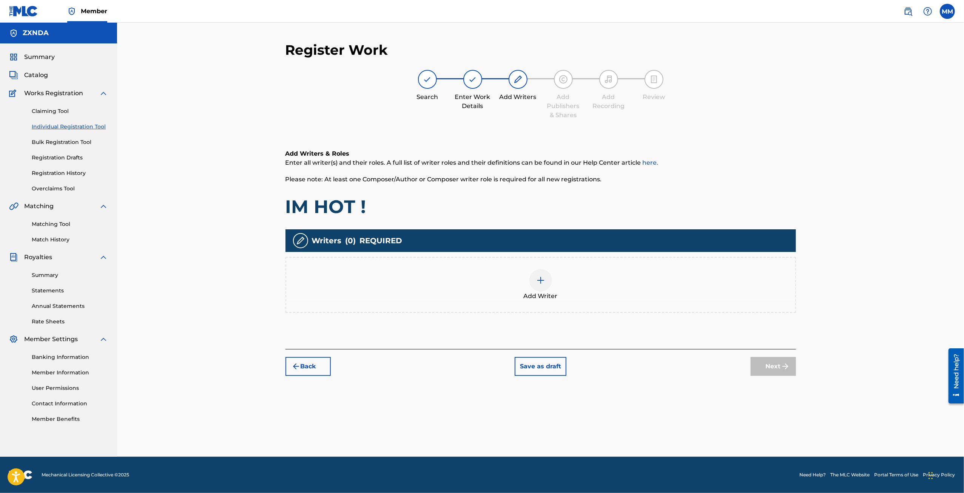
click at [545, 290] on div "Add Writer" at bounding box center [540, 285] width 509 height 32
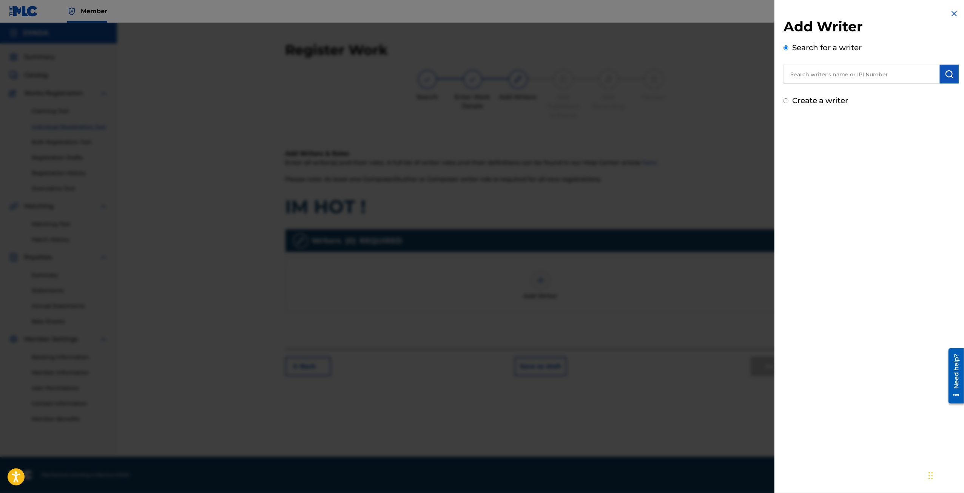
click at [790, 100] on div "Create a writer" at bounding box center [870, 100] width 175 height 11
click at [785, 103] on input "Create a writer" at bounding box center [785, 100] width 5 height 5
radio input "false"
radio input "true"
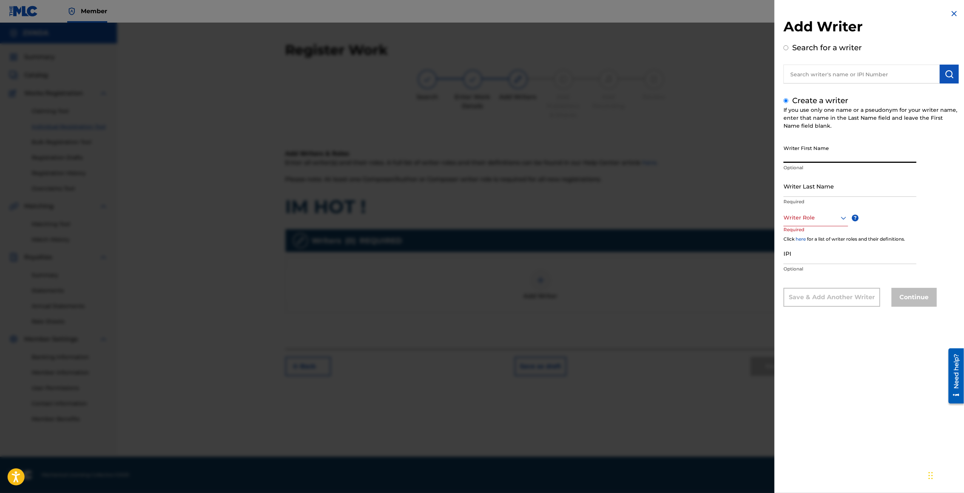
click at [813, 151] on input "Writer First Name" at bounding box center [849, 152] width 133 height 22
type input "[PERSON_NAME]"
click at [818, 191] on input "Writer Last Name" at bounding box center [849, 186] width 133 height 22
type input "MOHAN"
click at [812, 216] on div at bounding box center [815, 217] width 65 height 9
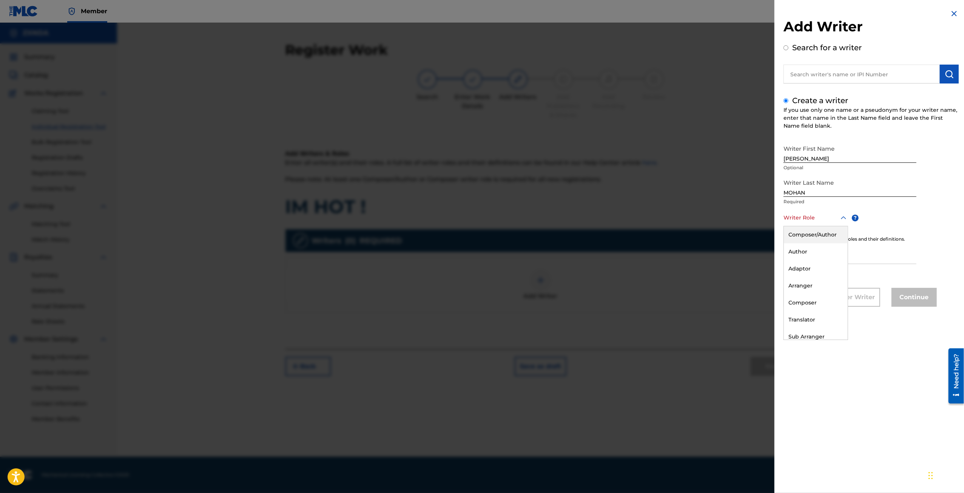
click at [808, 237] on div "Composer/Author" at bounding box center [816, 234] width 64 height 17
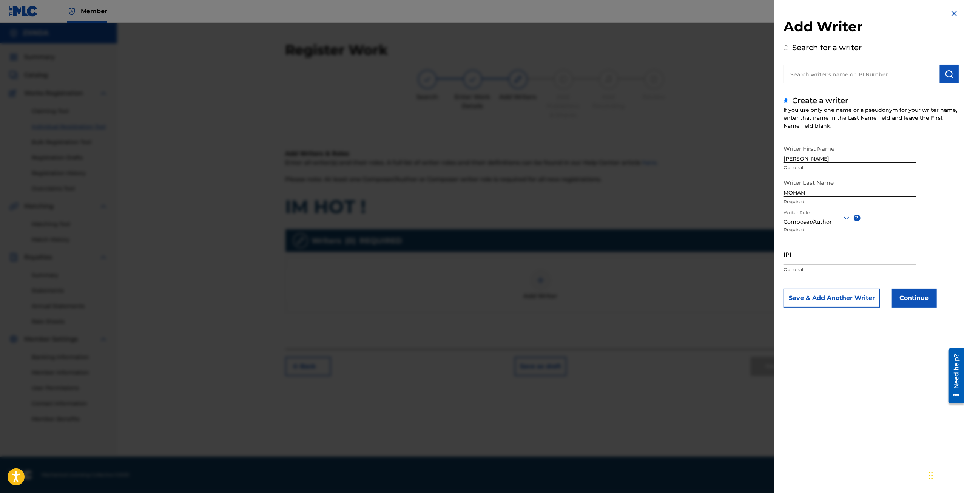
click at [806, 256] on input "IPI" at bounding box center [849, 254] width 133 height 22
paste input "1304080012"
type input "1304080012"
click at [917, 301] on button "Continue" at bounding box center [913, 297] width 45 height 19
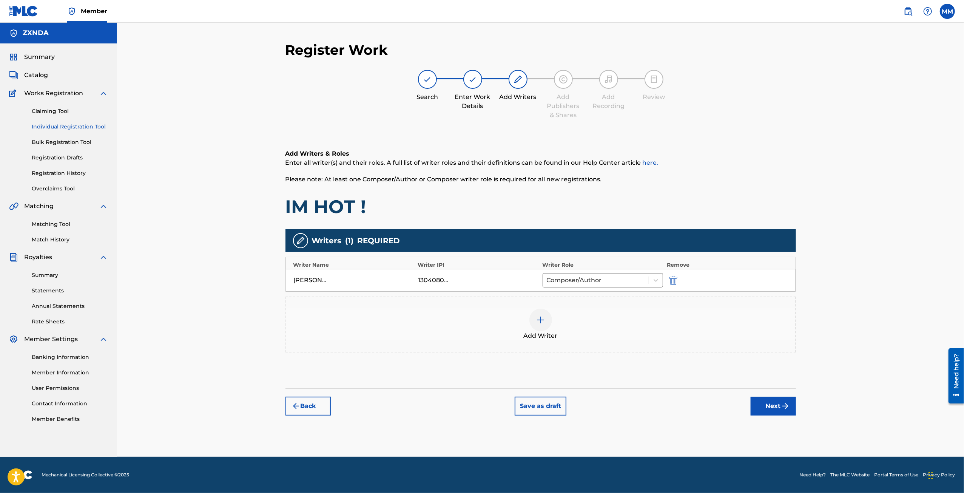
click at [769, 414] on button "Next" at bounding box center [772, 405] width 45 height 19
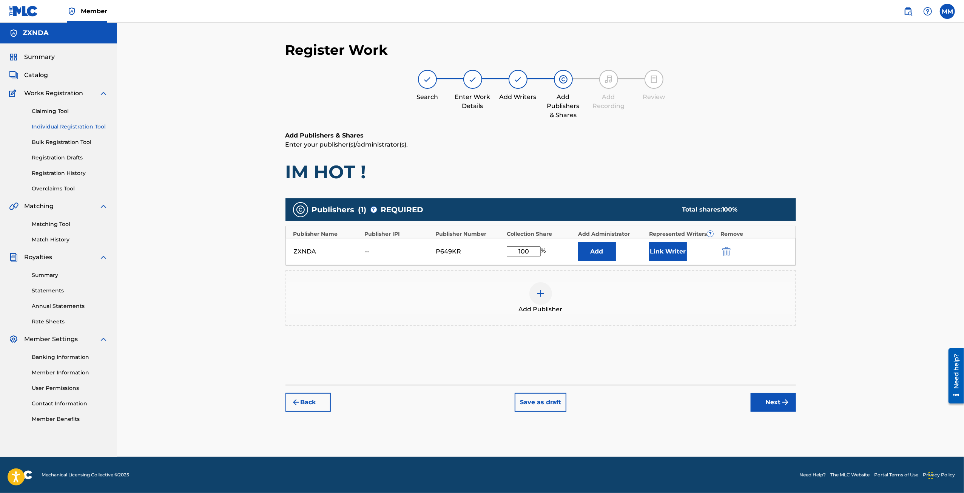
click at [662, 251] on button "Link Writer" at bounding box center [668, 251] width 38 height 19
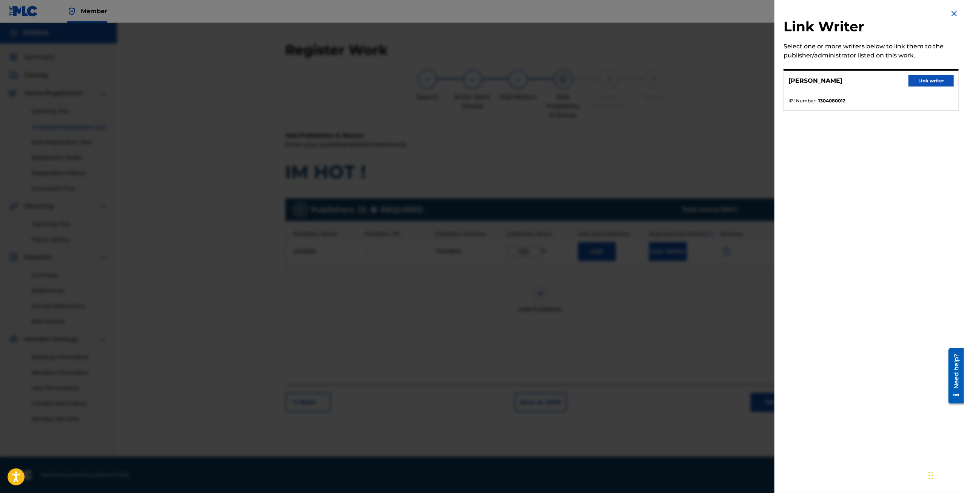
click at [918, 81] on button "Link writer" at bounding box center [930, 80] width 45 height 11
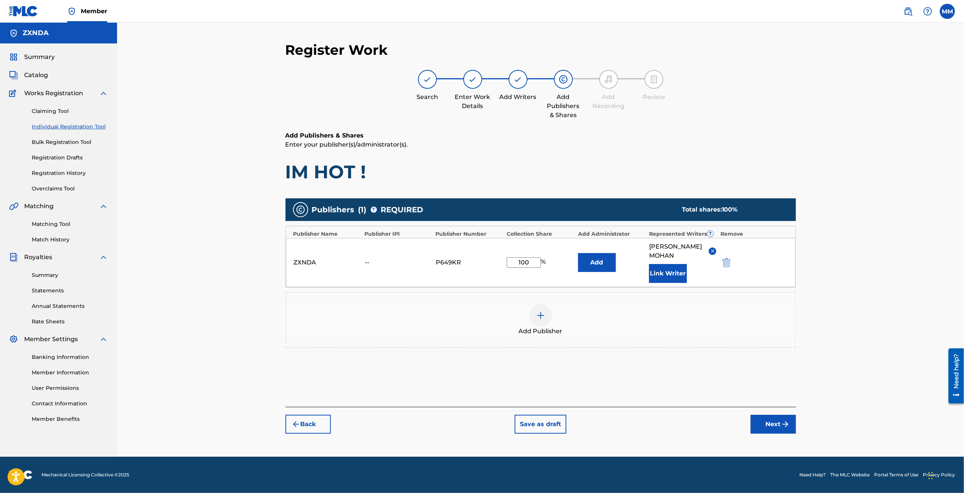
click at [767, 414] on button "Next" at bounding box center [772, 423] width 45 height 19
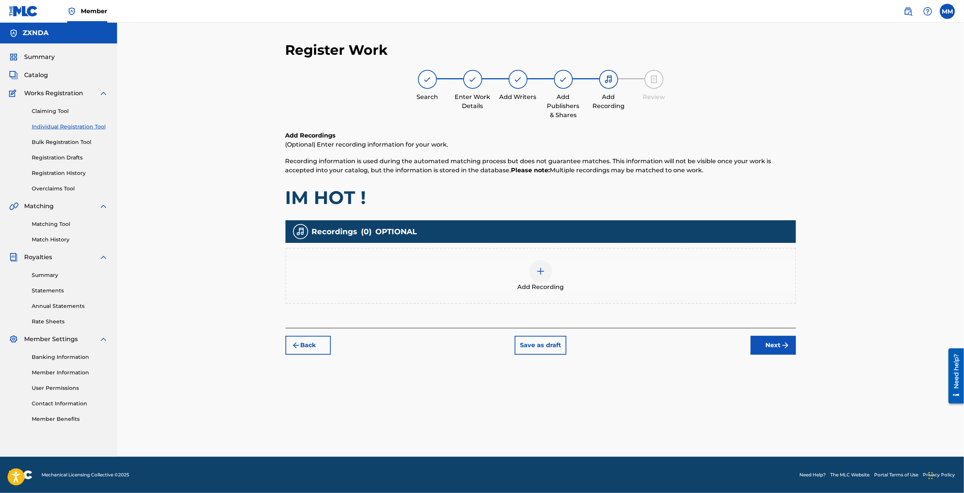
click at [553, 276] on div "Add Recording" at bounding box center [540, 276] width 509 height 32
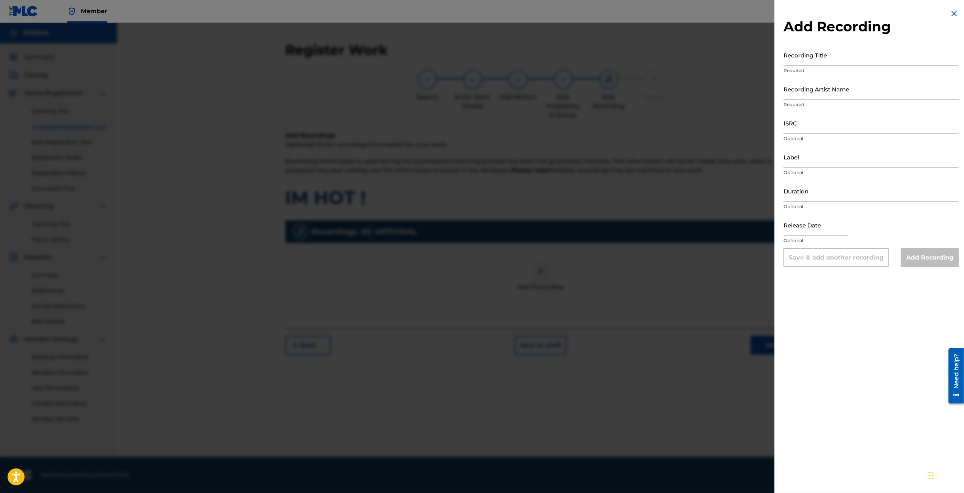
click at [794, 53] on input "Recording Title" at bounding box center [870, 55] width 175 height 22
type input "IM HOT !"
click at [828, 88] on input "Recording Artist Name" at bounding box center [870, 89] width 175 height 22
type input "zxndrr"
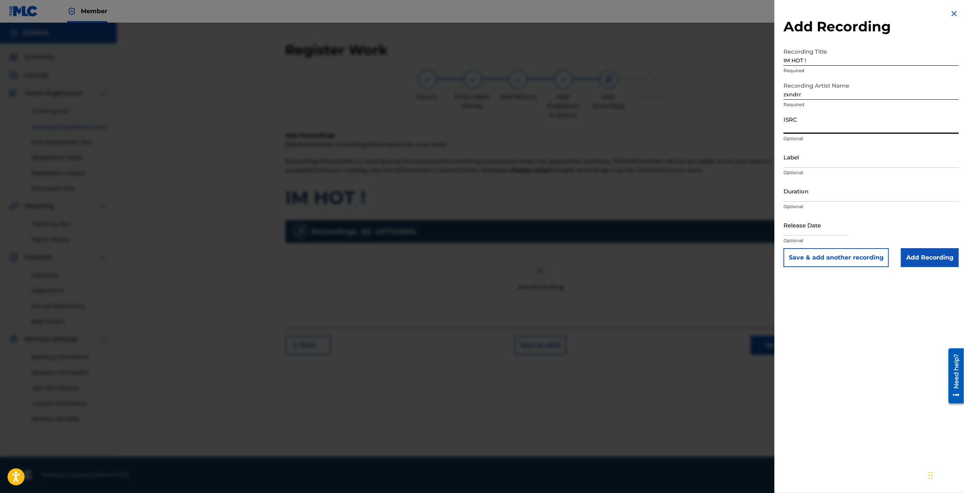
click at [826, 120] on input "ISRC" at bounding box center [870, 123] width 175 height 22
paste input "QZWFE2416434"
type input "QZWFE2416434"
click at [925, 249] on input "Add Recording" at bounding box center [930, 257] width 58 height 19
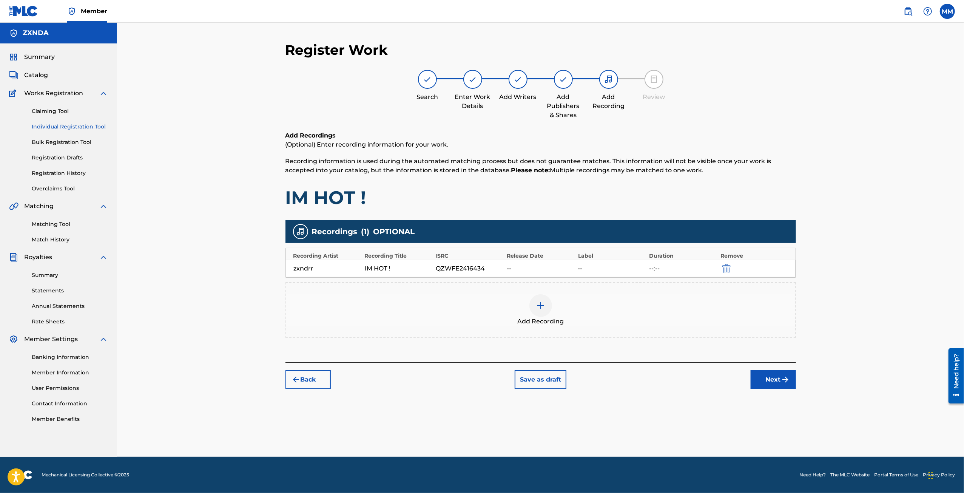
click at [779, 388] on button "Next" at bounding box center [772, 379] width 45 height 19
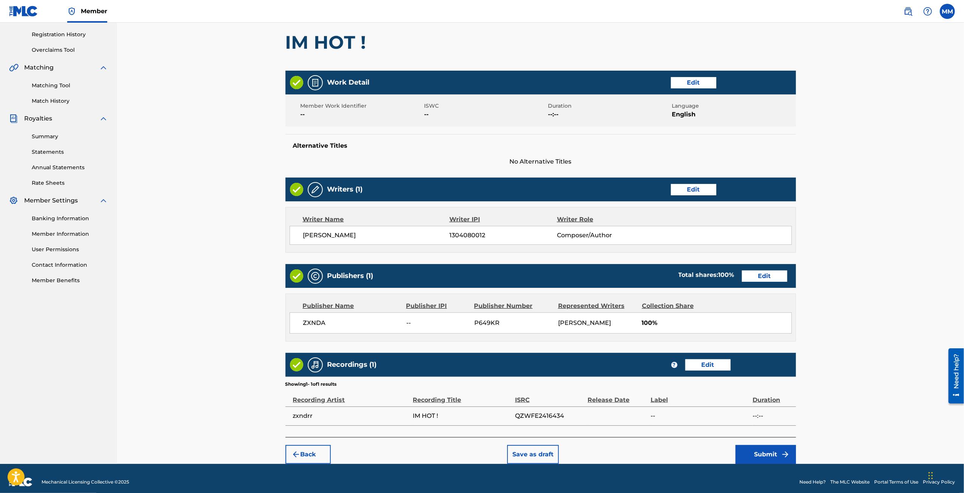
scroll to position [144, 0]
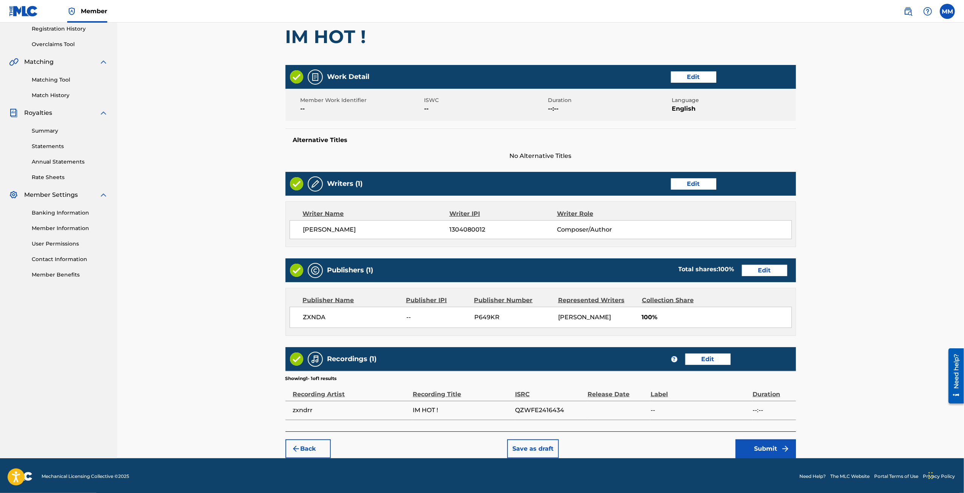
click at [781, 451] on img "submit" at bounding box center [785, 448] width 9 height 9
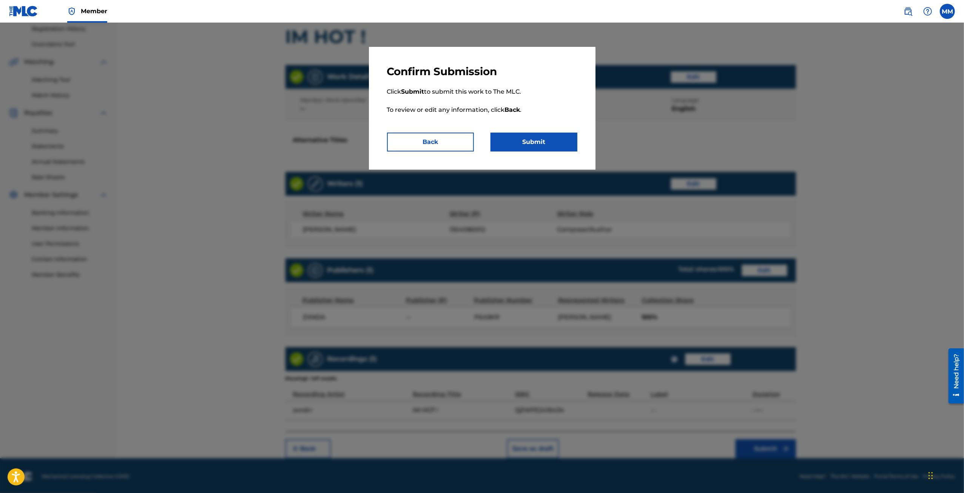
click at [560, 149] on button "Submit" at bounding box center [533, 141] width 87 height 19
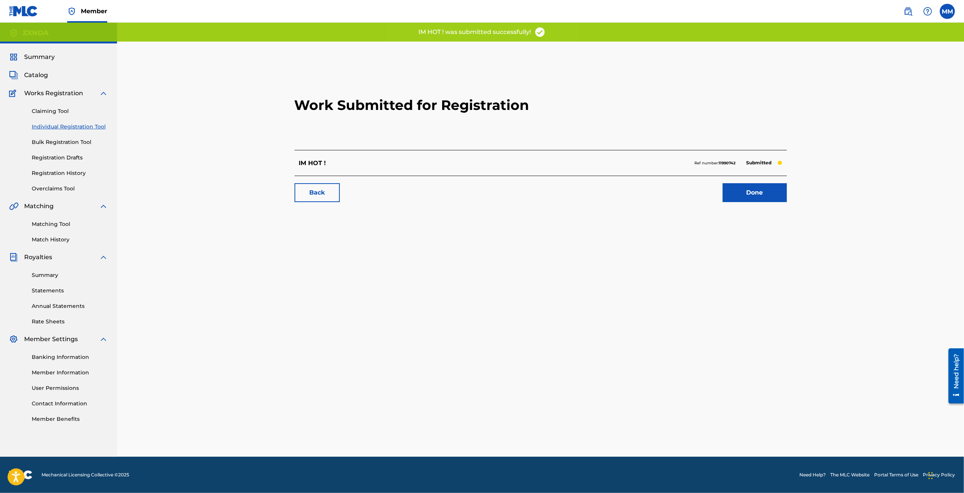
click at [778, 199] on link "Done" at bounding box center [754, 192] width 64 height 19
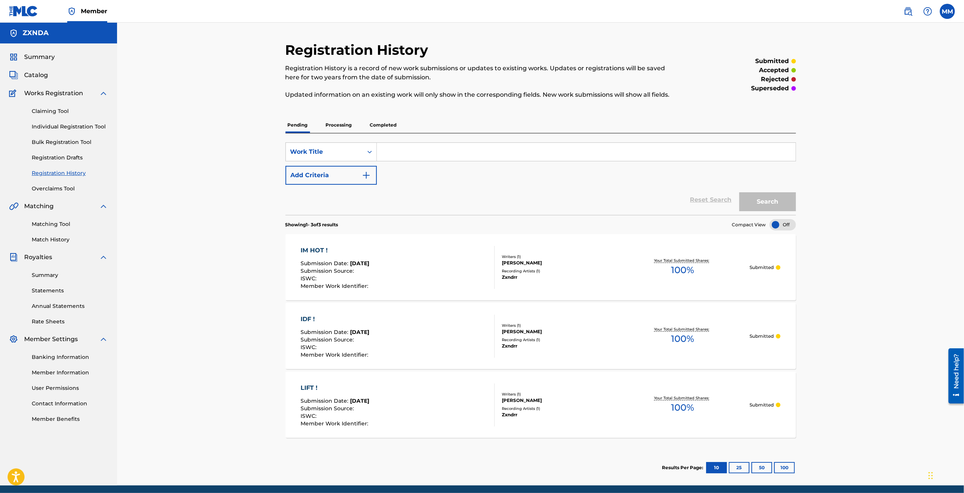
click at [43, 125] on link "Individual Registration Tool" at bounding box center [70, 127] width 76 height 8
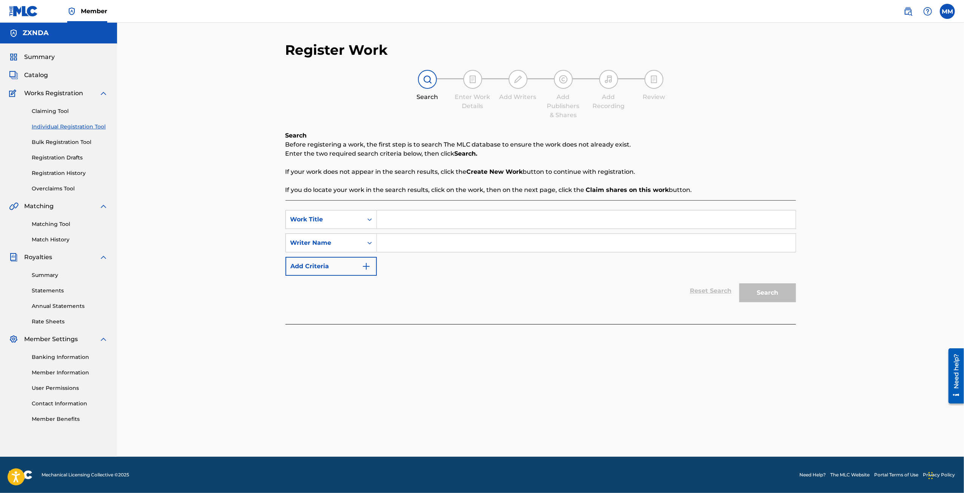
click at [404, 216] on input "Search Form" at bounding box center [586, 219] width 419 height 18
click at [394, 219] on input "AINT THAT SERIOUS !" at bounding box center [586, 219] width 419 height 18
type input "AIN'T THAT SERIOUS !"
click at [411, 243] on input "Search Form" at bounding box center [586, 243] width 419 height 18
click at [369, 244] on icon "Search Form" at bounding box center [370, 243] width 8 height 8
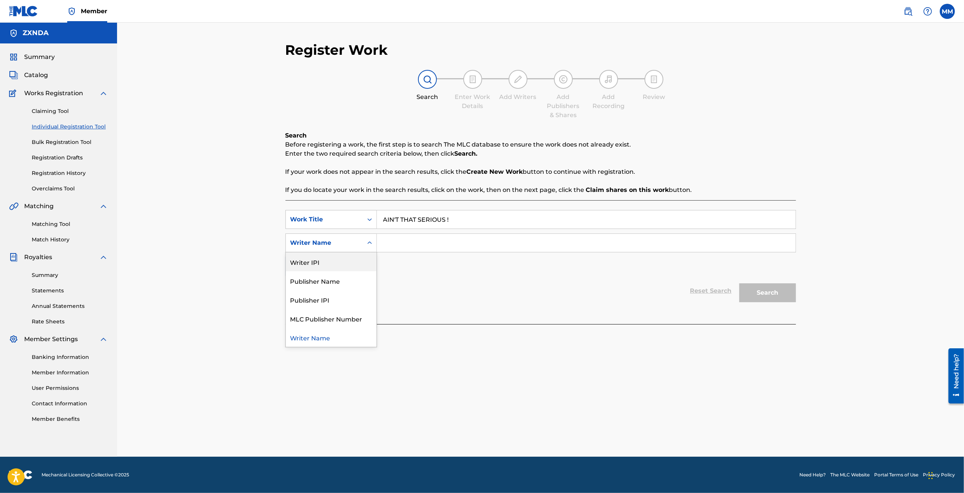
click at [363, 265] on div "Writer IPI" at bounding box center [331, 261] width 91 height 19
click at [391, 239] on input "Search Form" at bounding box center [586, 243] width 419 height 18
type input "1304080012"
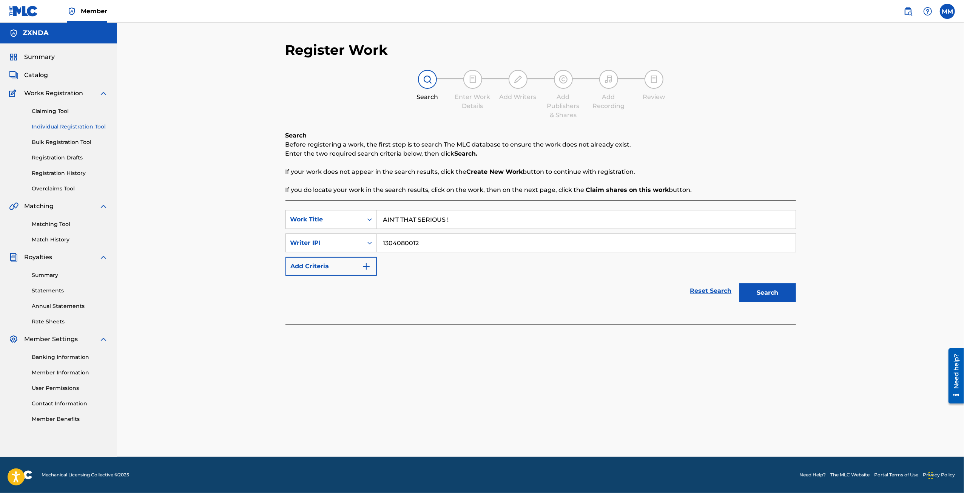
click at [795, 296] on button "Search" at bounding box center [767, 292] width 57 height 19
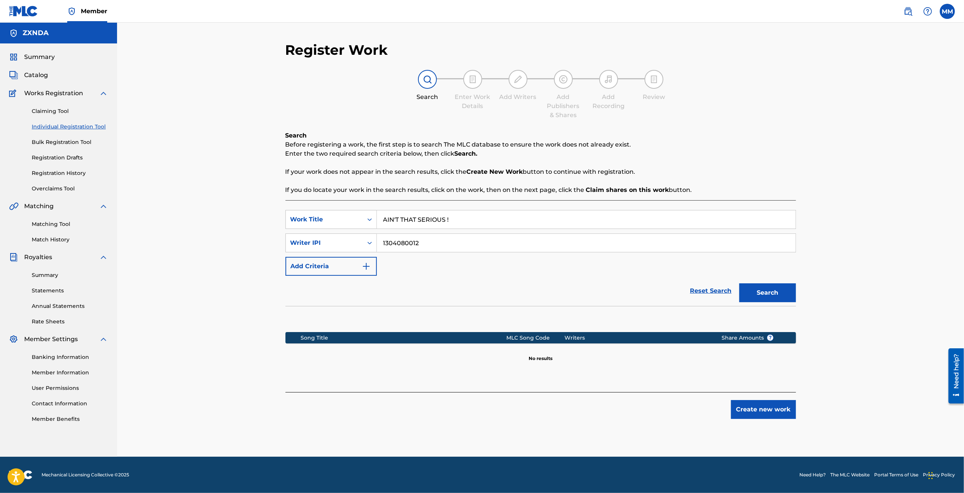
click at [756, 411] on button "Create new work" at bounding box center [763, 409] width 65 height 19
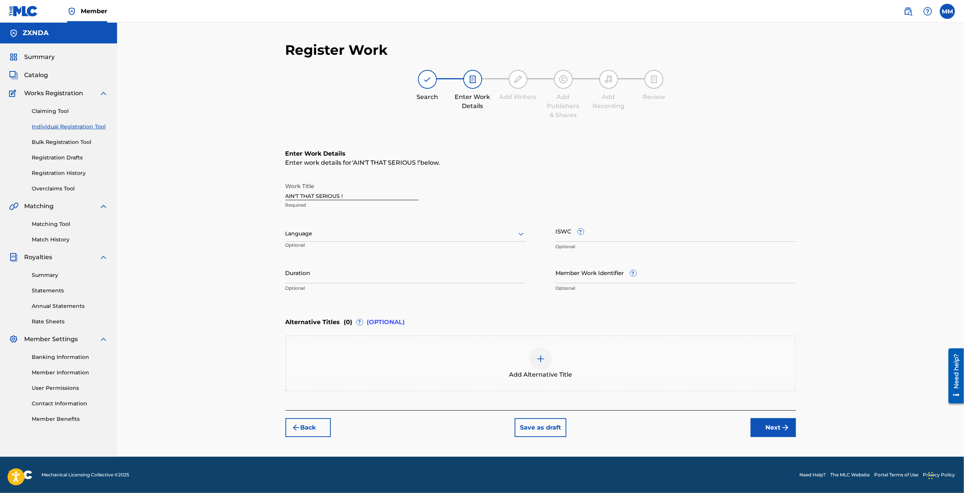
click at [346, 236] on div at bounding box center [405, 233] width 240 height 9
click at [342, 249] on div "English" at bounding box center [405, 250] width 239 height 17
click at [802, 308] on div "Register Work Search Enter Work Details Add Writers Add Publishers & Shares Add…" at bounding box center [540, 249] width 528 height 415
click at [755, 427] on button "Next" at bounding box center [772, 427] width 45 height 19
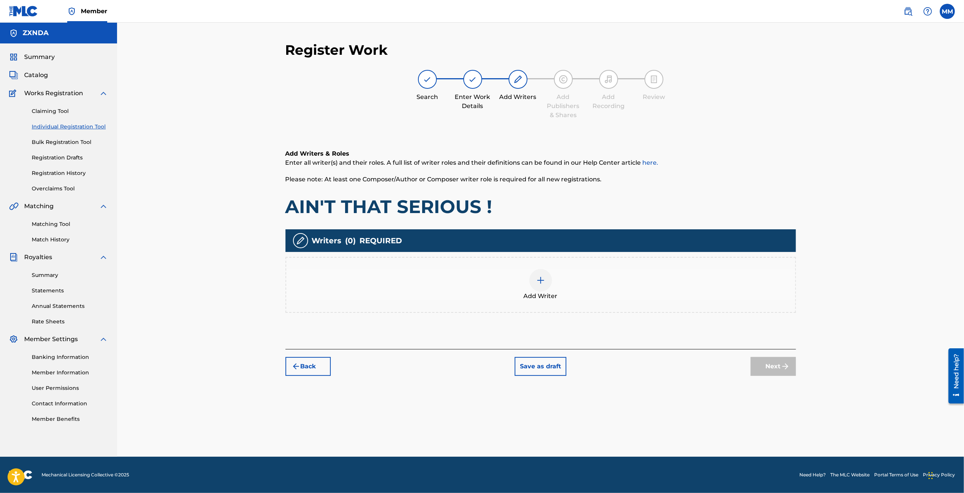
click at [522, 286] on div "Add Writer" at bounding box center [540, 285] width 509 height 32
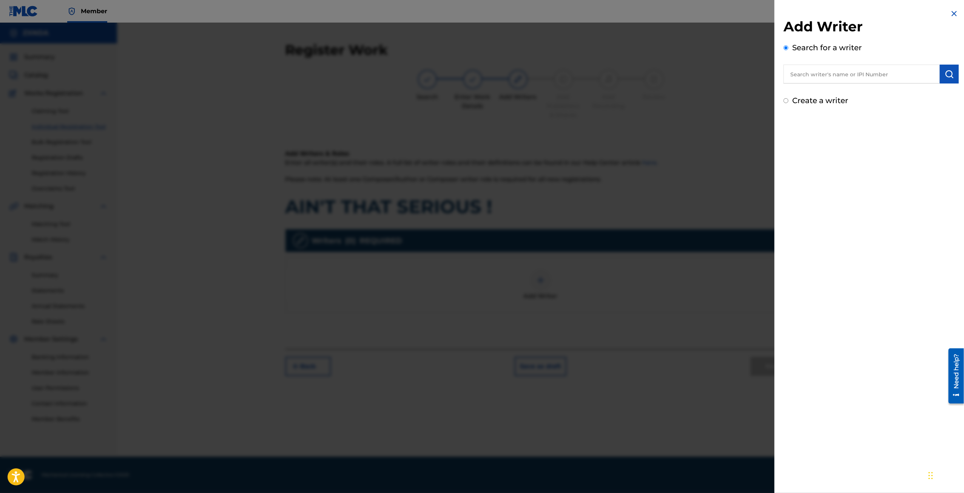
click at [785, 99] on input "Create a writer" at bounding box center [785, 100] width 5 height 5
radio input "false"
radio input "true"
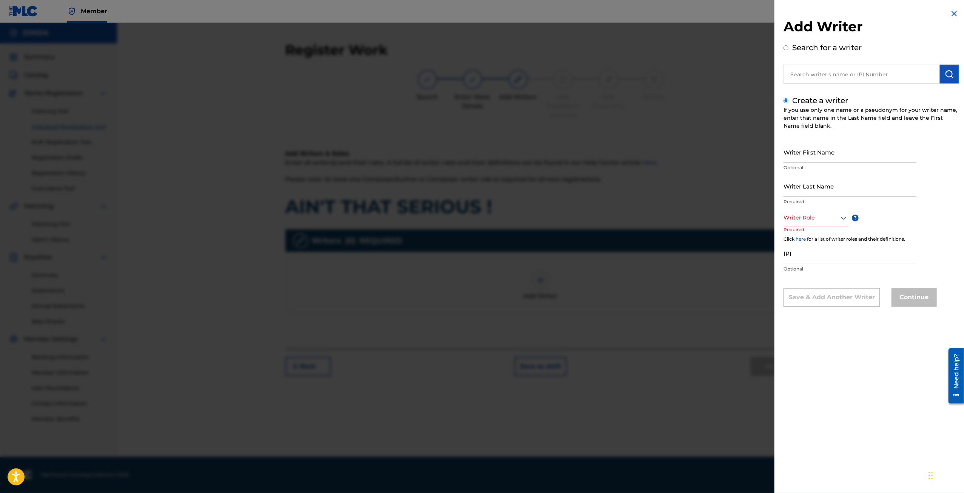
click at [819, 154] on input "Writer First Name" at bounding box center [849, 152] width 133 height 22
type input "[PERSON_NAME]"
click at [817, 191] on input "Writer Last Name" at bounding box center [849, 186] width 133 height 22
type input "MOHAN"
click at [836, 224] on div "Writer Role" at bounding box center [815, 217] width 65 height 17
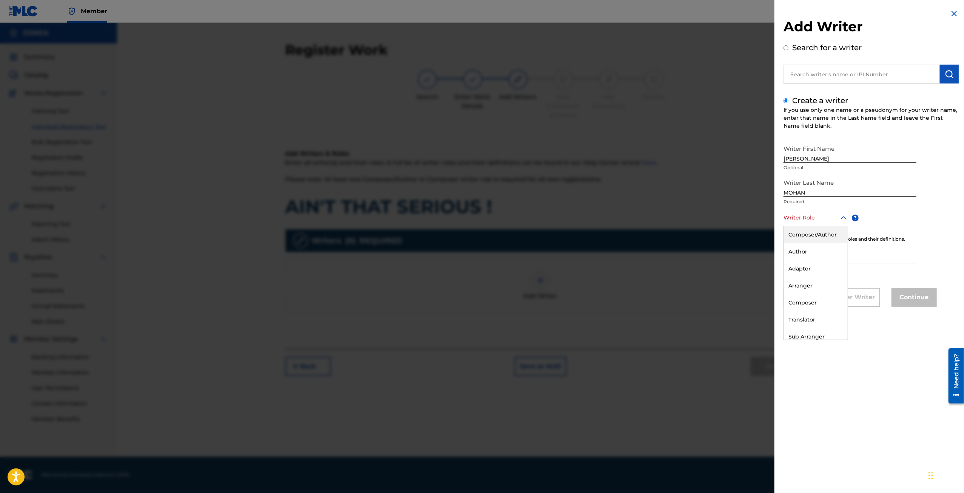
click at [824, 236] on div "Composer/Author" at bounding box center [816, 234] width 64 height 17
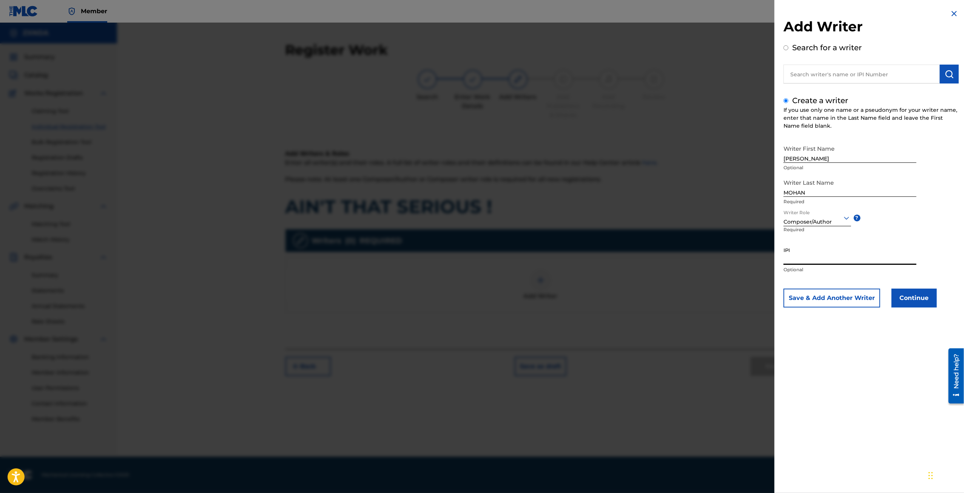
click at [836, 260] on input "IPI" at bounding box center [849, 254] width 133 height 22
paste input "1304080012"
type input "1304080012"
click at [916, 300] on button "Continue" at bounding box center [913, 297] width 45 height 19
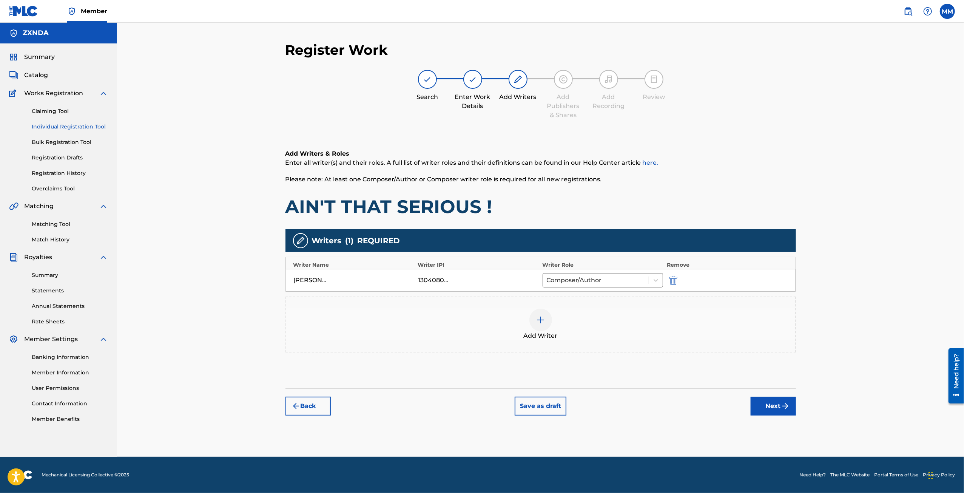
click at [765, 404] on button "Next" at bounding box center [772, 405] width 45 height 19
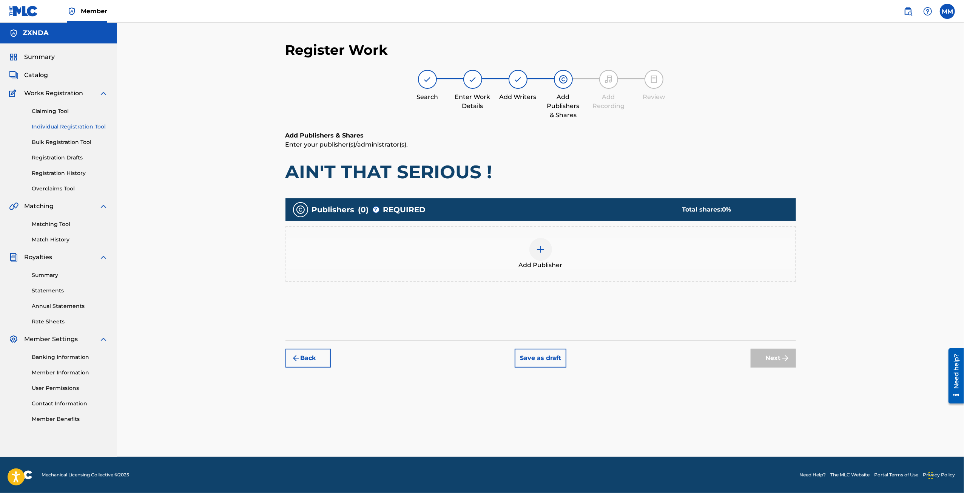
click at [537, 253] on div at bounding box center [540, 249] width 23 height 23
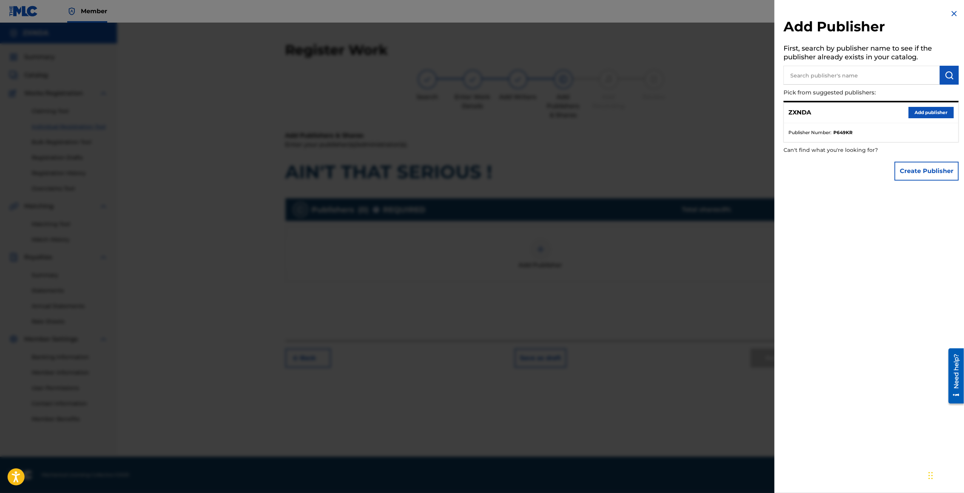
click at [926, 114] on button "Add publisher" at bounding box center [930, 112] width 45 height 11
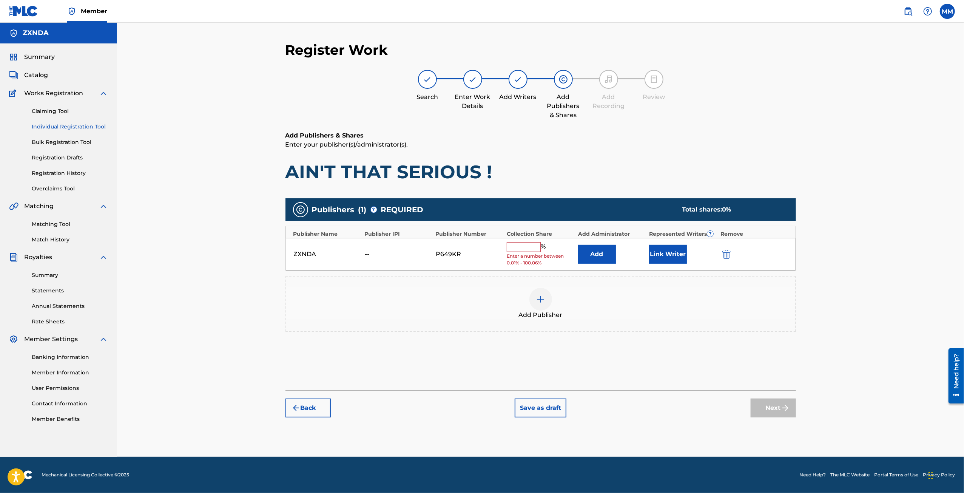
click at [654, 256] on button "Link Writer" at bounding box center [668, 254] width 38 height 19
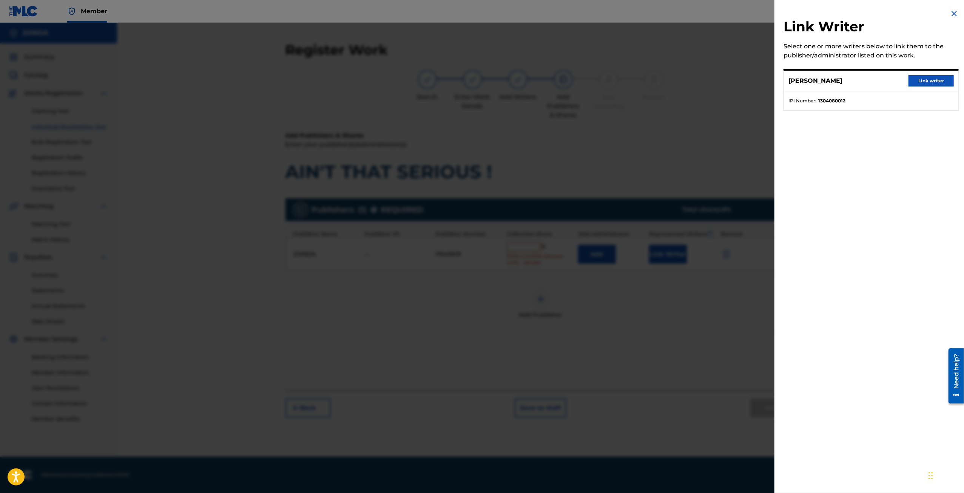
click at [920, 79] on button "Link writer" at bounding box center [930, 80] width 45 height 11
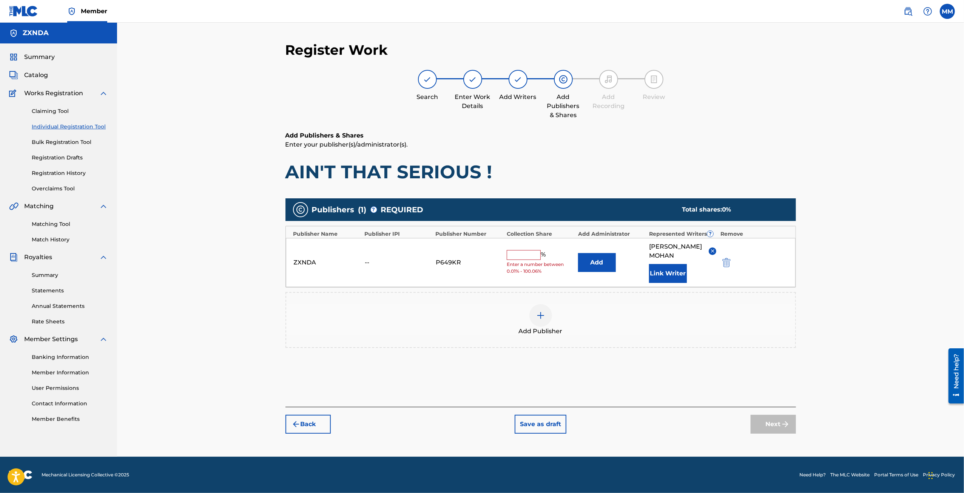
click at [514, 250] on input "text" at bounding box center [524, 255] width 34 height 10
type input "100"
click at [770, 419] on button "Next" at bounding box center [772, 423] width 45 height 19
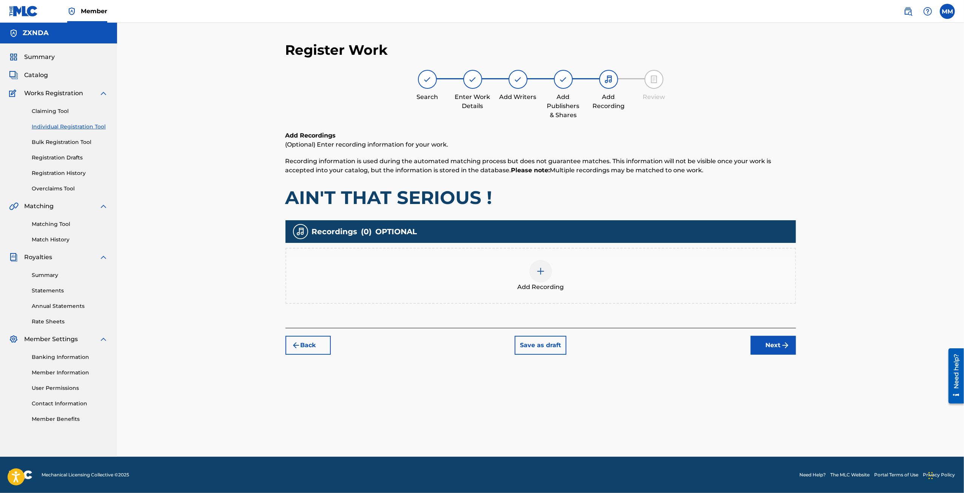
click at [520, 269] on div "Add Recording" at bounding box center [540, 276] width 509 height 32
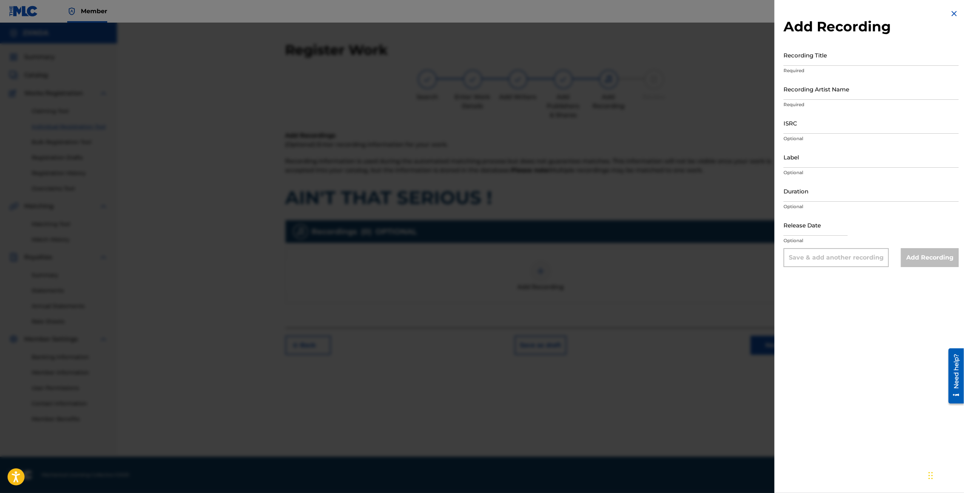
click at [823, 59] on input "Recording Title" at bounding box center [870, 55] width 175 height 22
type input "AIN'T THAT SERIOUS !"
click at [830, 97] on input "Recording Artist Name" at bounding box center [870, 89] width 175 height 22
type input "zxndrr"
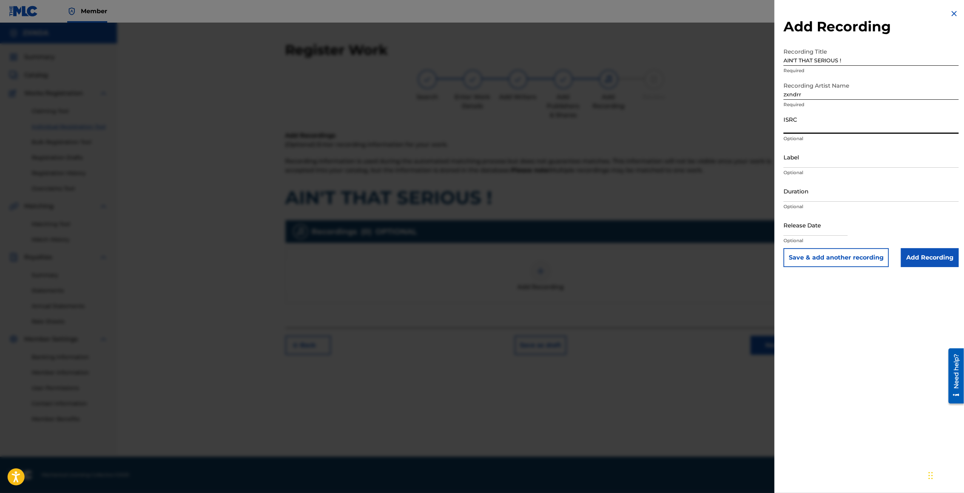
click at [818, 130] on input "ISRC" at bounding box center [870, 123] width 175 height 22
drag, startPoint x: 853, startPoint y: 61, endPoint x: 624, endPoint y: 61, distance: 229.1
click at [624, 61] on div "Add Recording Recording Title AIN'T THAT SERIOUS ! Required Recording Artist Na…" at bounding box center [482, 258] width 964 height 470
drag, startPoint x: 804, startPoint y: 126, endPoint x: 807, endPoint y: 129, distance: 4.5
click at [804, 126] on input "ISRC" at bounding box center [870, 123] width 175 height 22
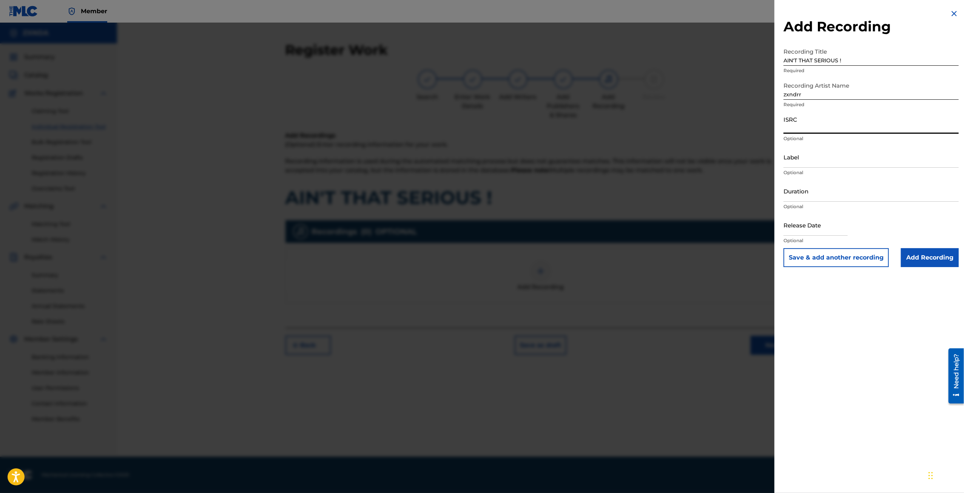
paste input "QZZ7P2446325"
type input "QZZ7P2446325"
click at [933, 264] on input "Add Recording" at bounding box center [930, 257] width 58 height 19
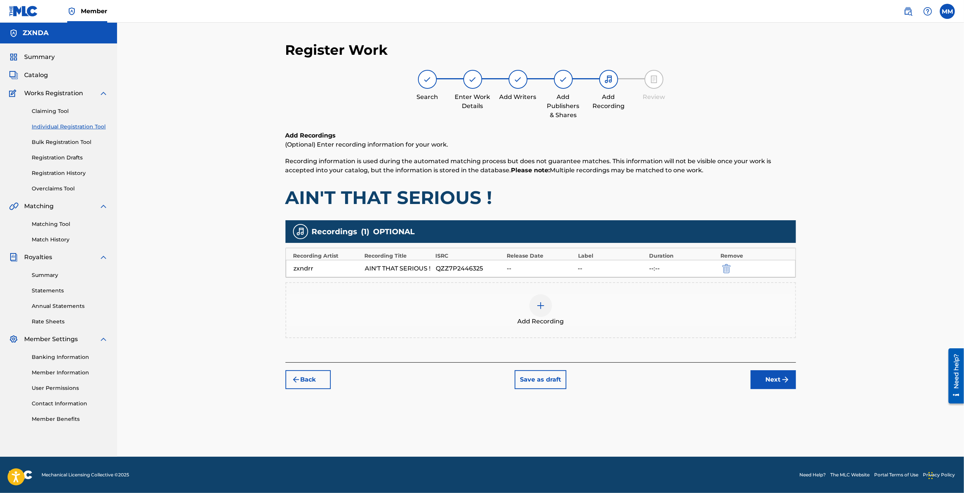
click at [777, 378] on button "Next" at bounding box center [772, 379] width 45 height 19
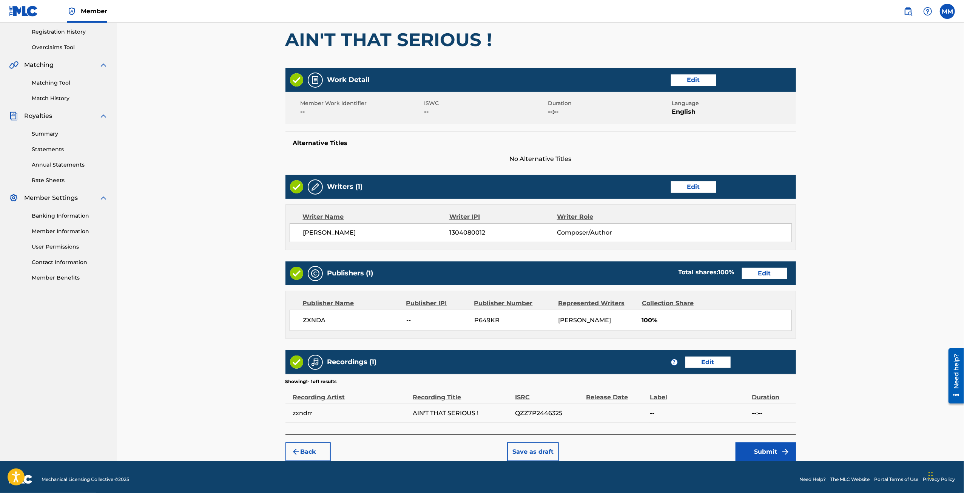
scroll to position [144, 0]
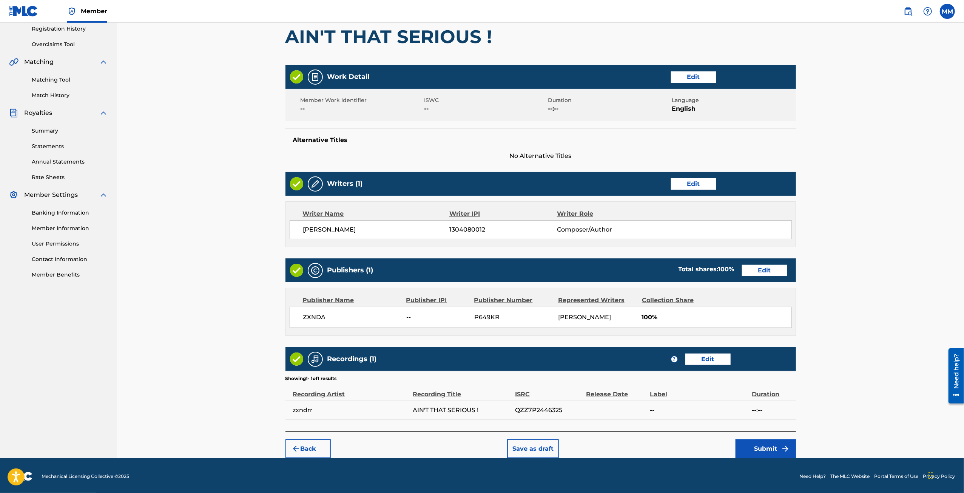
click at [773, 439] on button "Submit" at bounding box center [765, 448] width 60 height 19
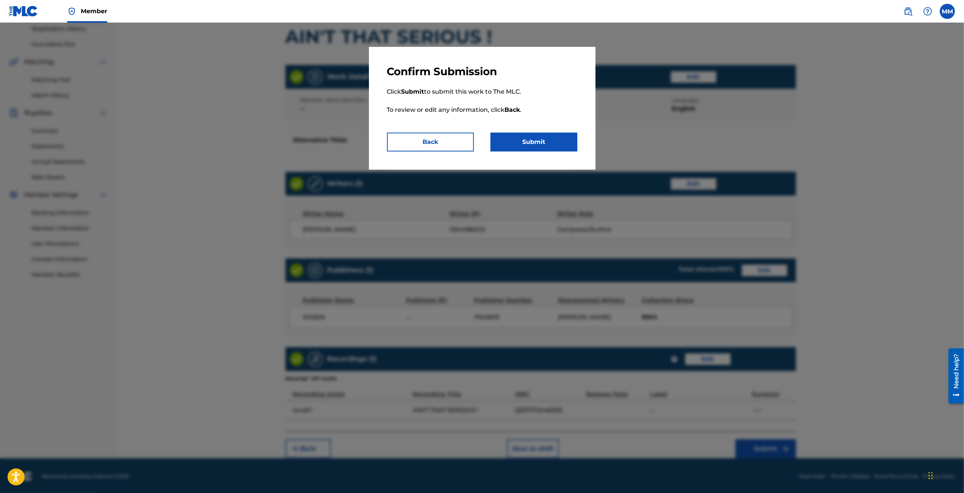
click at [524, 142] on button "Submit" at bounding box center [533, 141] width 87 height 19
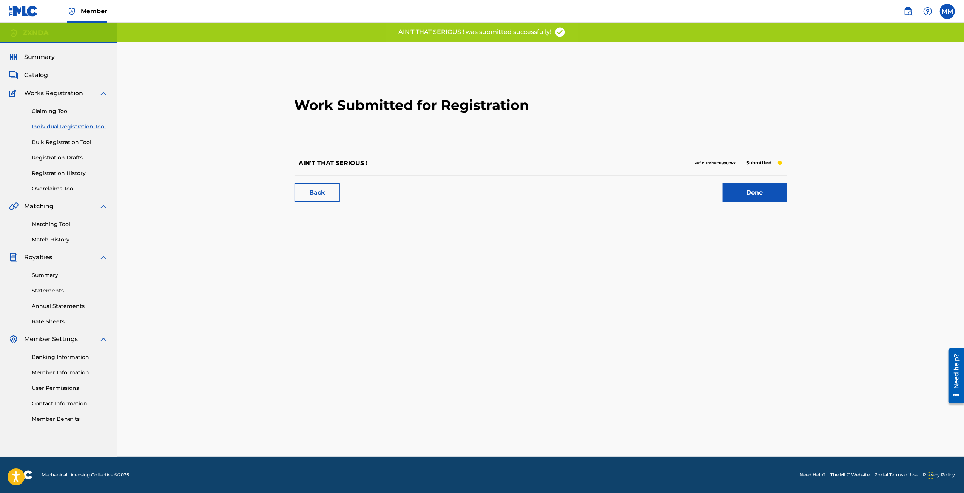
click at [741, 197] on link "Done" at bounding box center [754, 192] width 64 height 19
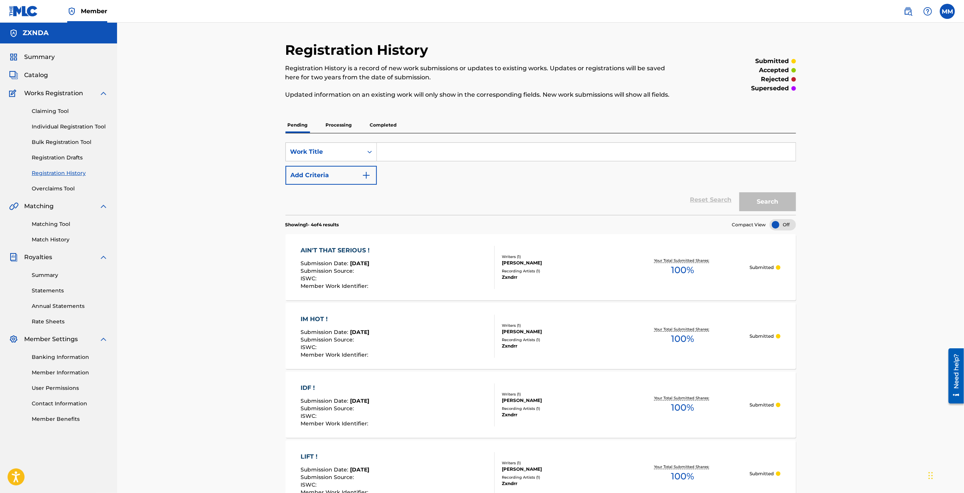
click at [72, 131] on div "Claiming Tool Individual Registration Tool Bulk Registration Tool Registration …" at bounding box center [58, 145] width 99 height 95
click at [75, 127] on link "Individual Registration Tool" at bounding box center [70, 127] width 76 height 8
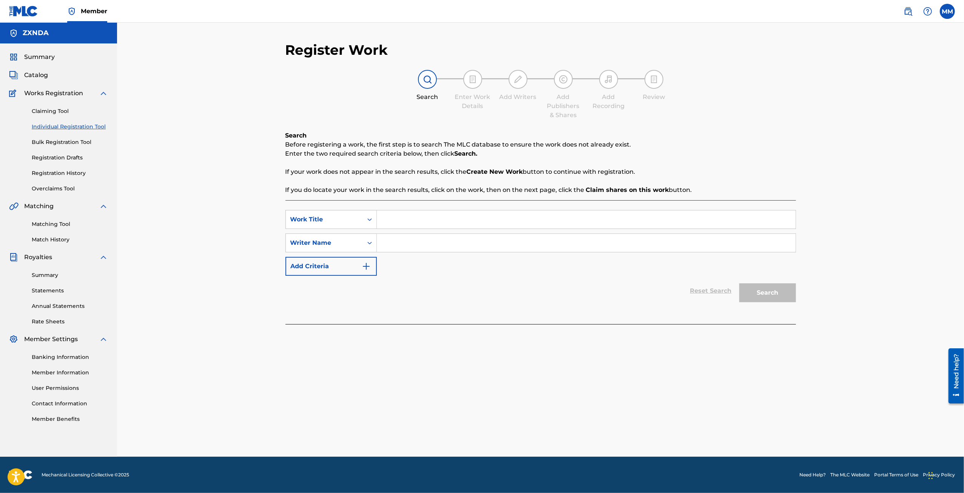
click at [390, 221] on input "Search Form" at bounding box center [586, 219] width 419 height 18
type input "CANNIBAL !"
click at [437, 241] on input "Search Form" at bounding box center [586, 243] width 419 height 18
paste input "1304080012"
type input "1304080012"
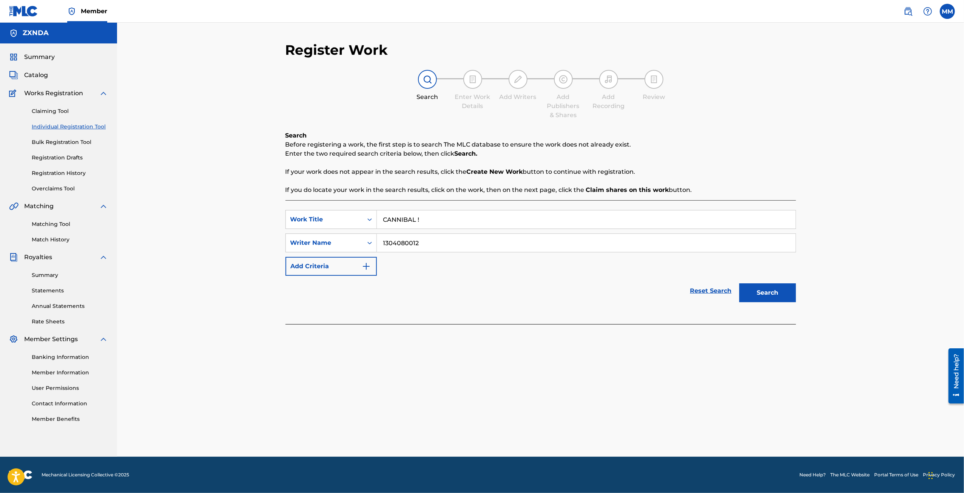
click at [777, 299] on button "Search" at bounding box center [767, 292] width 57 height 19
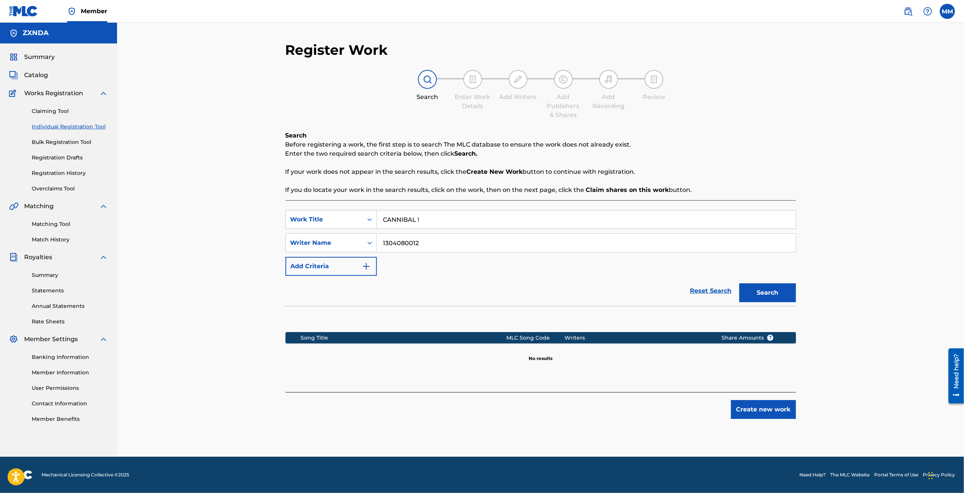
click at [765, 401] on button "Create new work" at bounding box center [763, 409] width 65 height 19
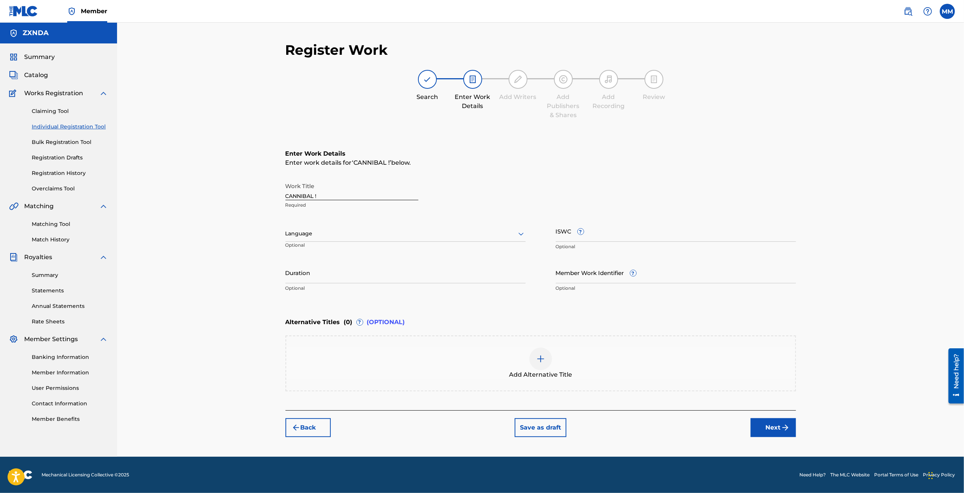
click at [353, 234] on div at bounding box center [405, 233] width 240 height 9
click at [348, 256] on div "English" at bounding box center [405, 250] width 239 height 17
click at [314, 273] on input "Duration" at bounding box center [405, 273] width 240 height 22
click at [303, 276] on input "02:52" at bounding box center [405, 273] width 240 height 22
type input "02:51"
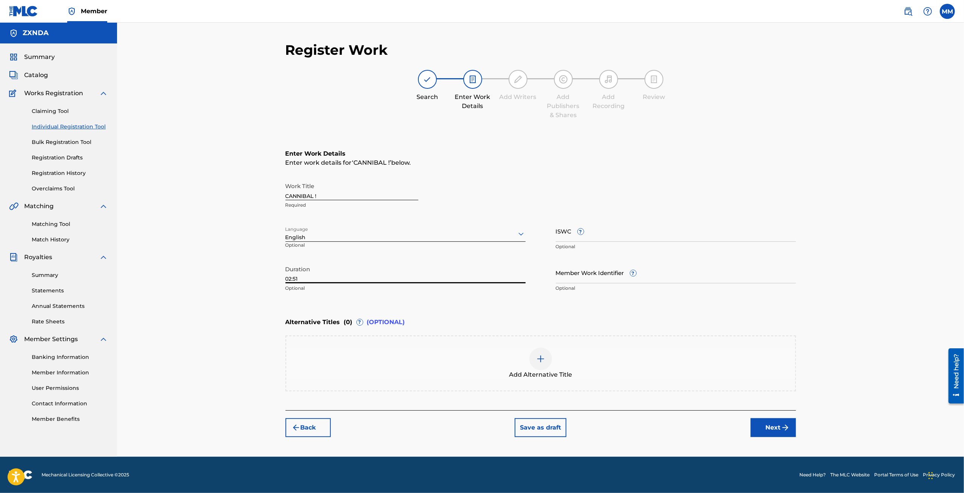
click at [783, 428] on img "submit" at bounding box center [785, 427] width 9 height 9
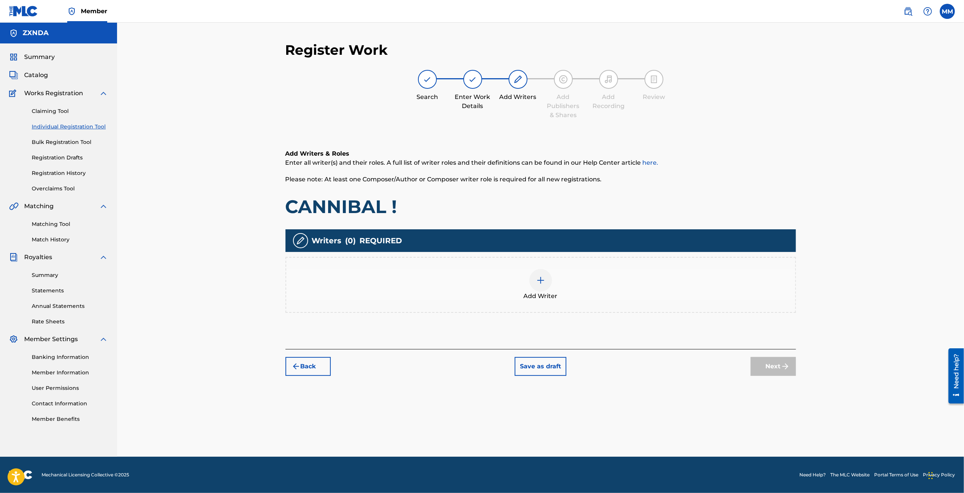
click at [541, 293] on span "Add Writer" at bounding box center [541, 295] width 34 height 9
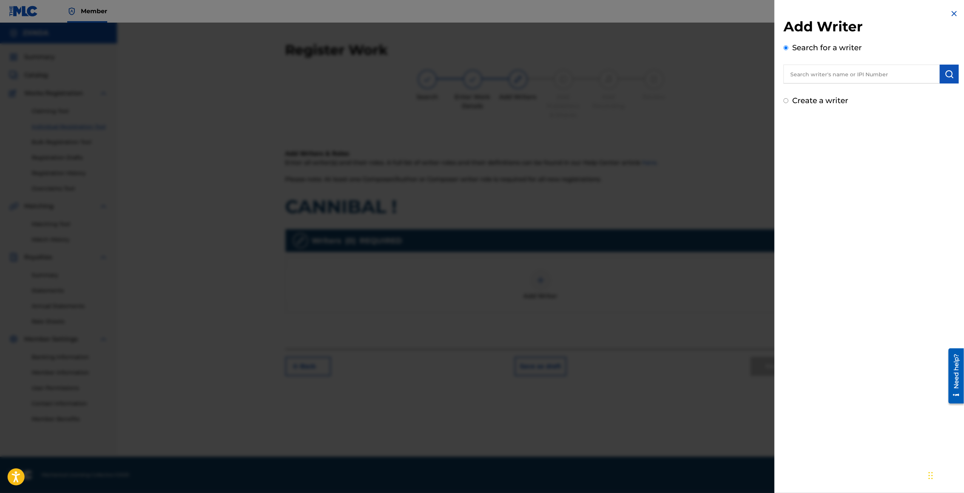
drag, startPoint x: 788, startPoint y: 99, endPoint x: 792, endPoint y: 103, distance: 5.1
click at [787, 99] on input "Create a writer" at bounding box center [785, 100] width 5 height 5
radio input "false"
radio input "true"
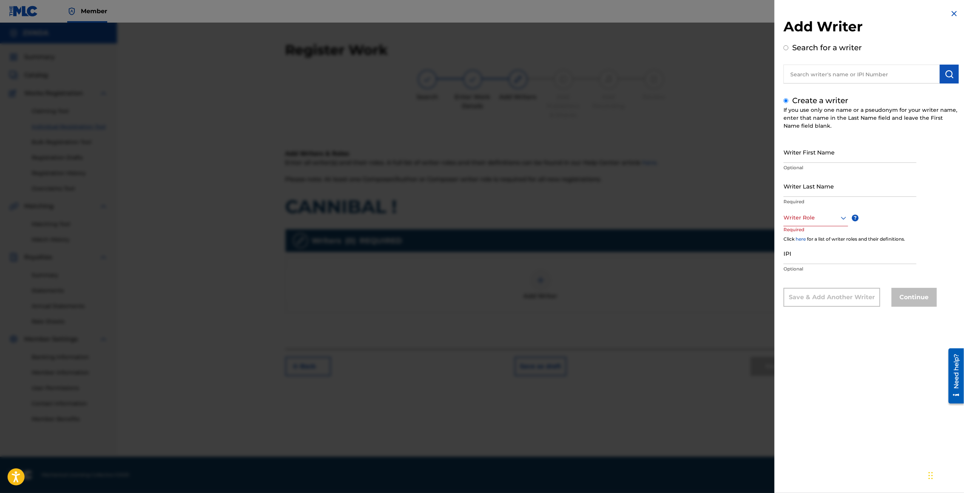
click at [801, 149] on input "Writer First Name" at bounding box center [849, 152] width 133 height 22
type input "[PERSON_NAME]"
click at [810, 188] on input "Writer Last Name" at bounding box center [849, 186] width 133 height 22
type input "MOHAN"
click at [820, 226] on div "Writer Role" at bounding box center [815, 217] width 65 height 17
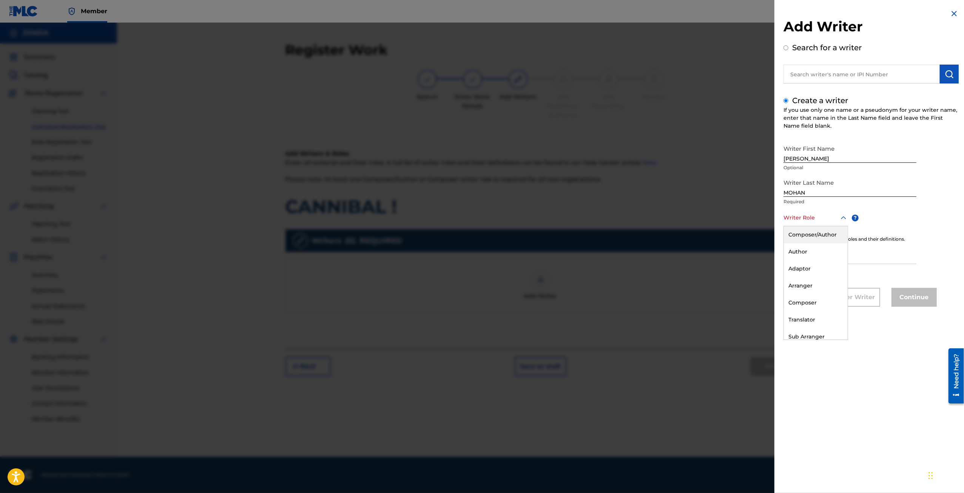
click at [811, 231] on div "Composer/Author" at bounding box center [816, 234] width 64 height 17
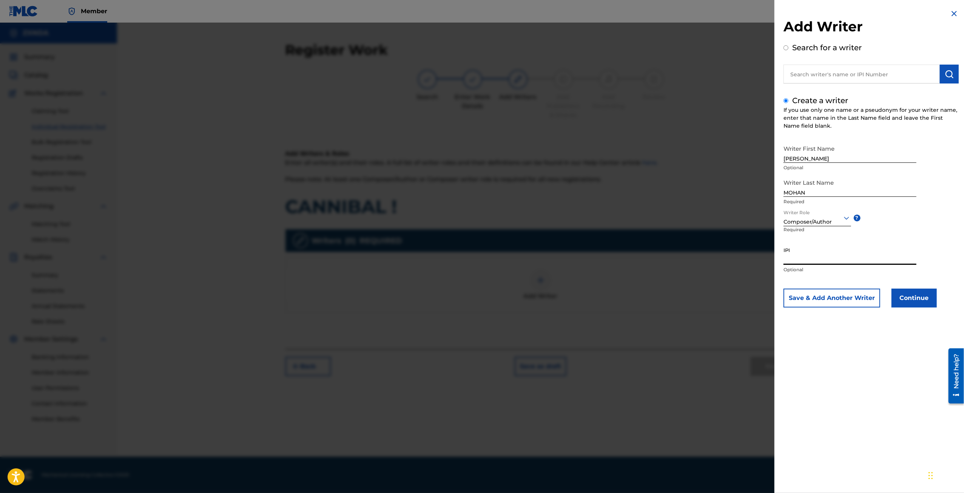
click at [815, 256] on input "IPI" at bounding box center [849, 254] width 133 height 22
paste input "1304080012"
type input "1304080012"
click at [916, 304] on button "Continue" at bounding box center [913, 297] width 45 height 19
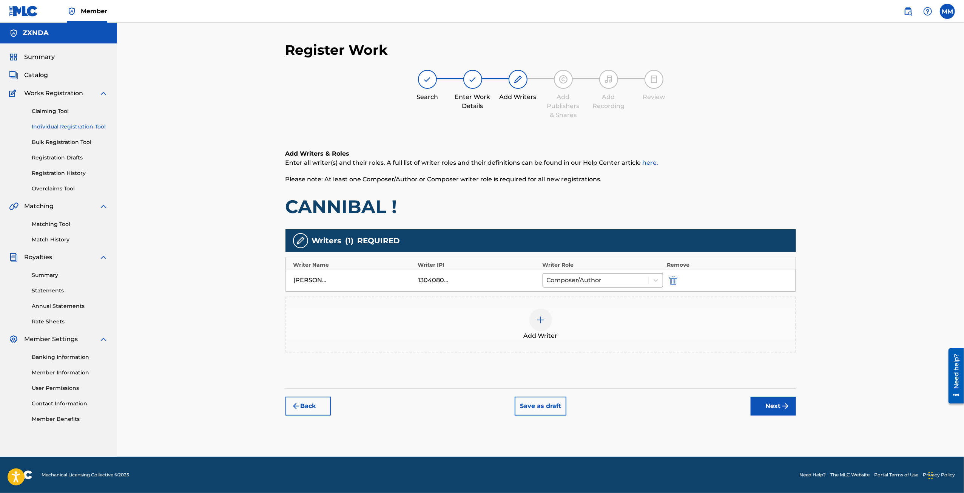
click at [307, 408] on button "Back" at bounding box center [307, 405] width 45 height 19
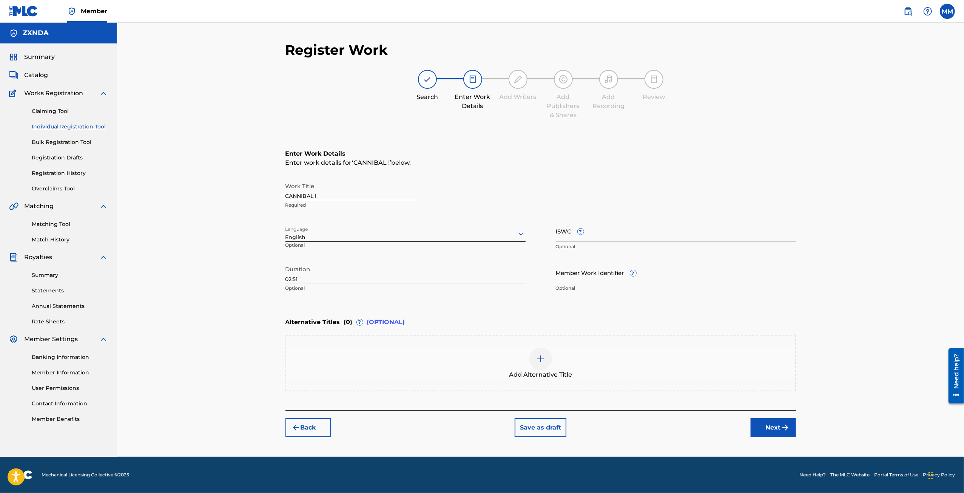
click at [770, 427] on button "Next" at bounding box center [772, 427] width 45 height 19
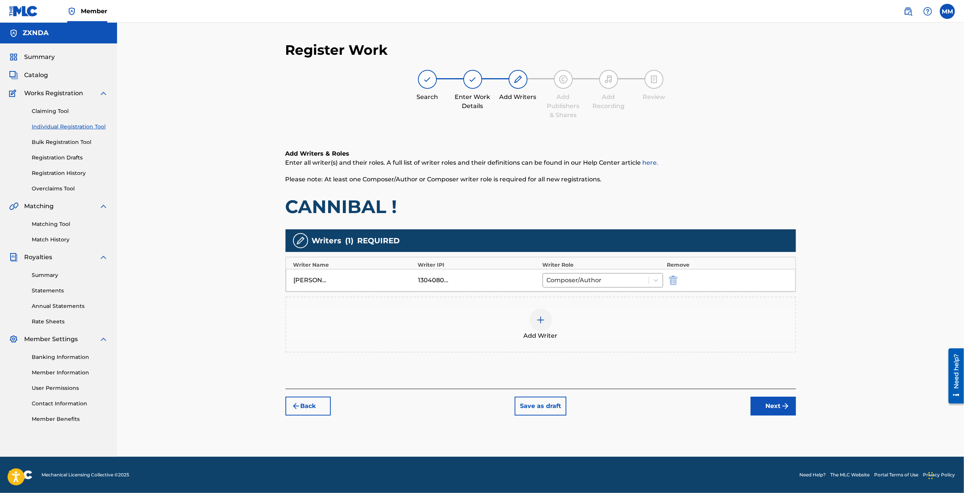
click at [770, 411] on button "Next" at bounding box center [772, 405] width 45 height 19
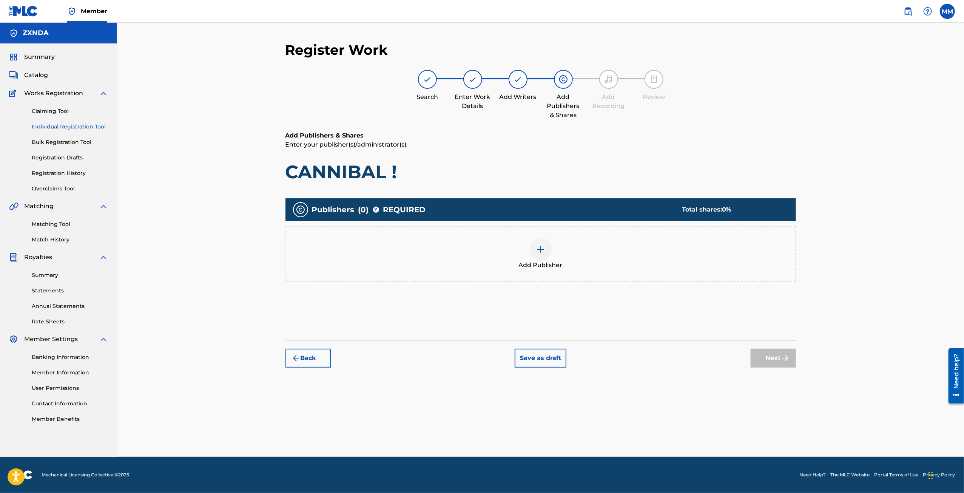
click at [557, 261] on span "Add Publisher" at bounding box center [541, 264] width 44 height 9
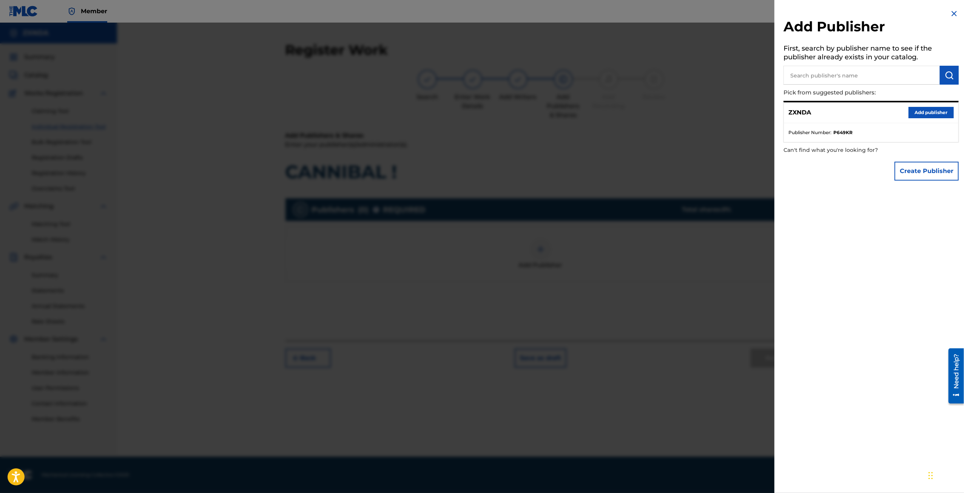
click at [915, 117] on button "Add publisher" at bounding box center [930, 112] width 45 height 11
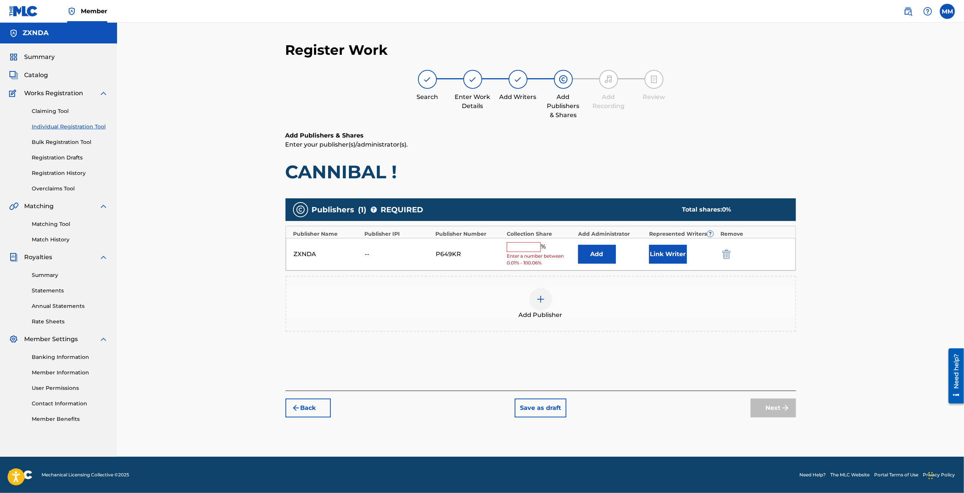
click at [668, 262] on button "Link Writer" at bounding box center [668, 254] width 38 height 19
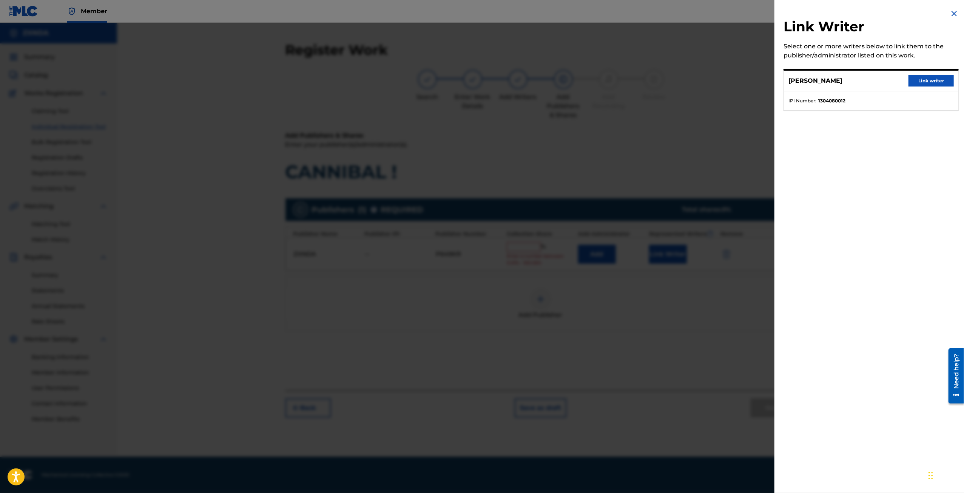
click at [912, 80] on button "Link writer" at bounding box center [930, 80] width 45 height 11
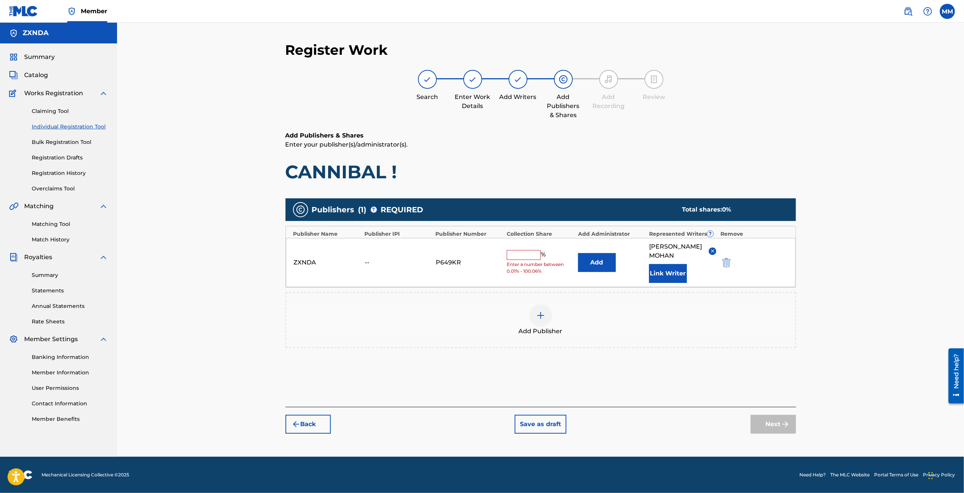
click at [517, 251] on input "text" at bounding box center [524, 255] width 34 height 10
type input "100"
click at [779, 419] on button "Next" at bounding box center [772, 423] width 45 height 19
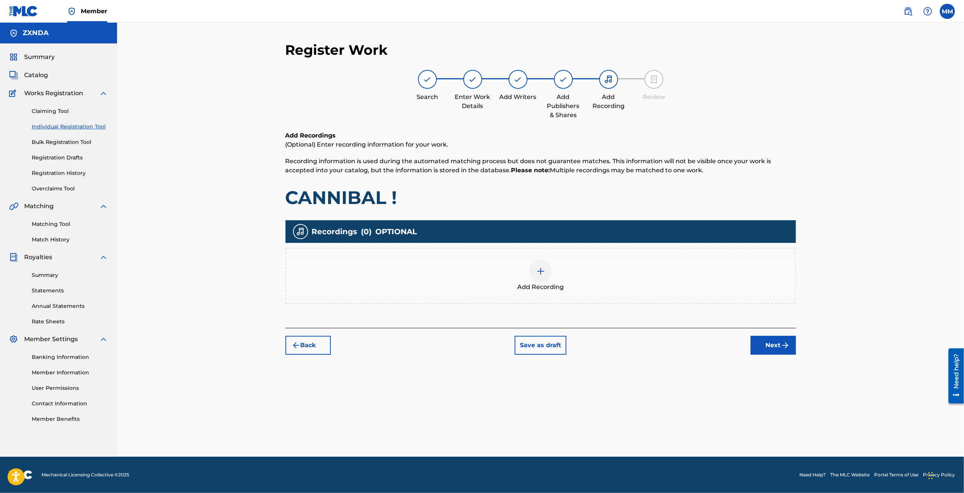
click at [544, 280] on div at bounding box center [540, 271] width 23 height 23
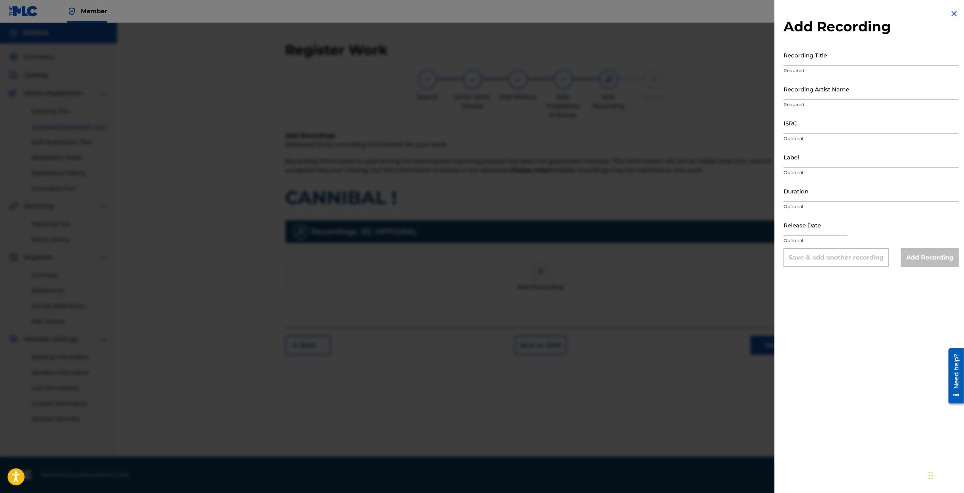
click at [808, 57] on input "Recording Title" at bounding box center [870, 55] width 175 height 22
type input "CANNIBAL !"
click at [831, 95] on input "Recording Artist Name" at bounding box center [870, 89] width 175 height 22
type input "zxndrr"
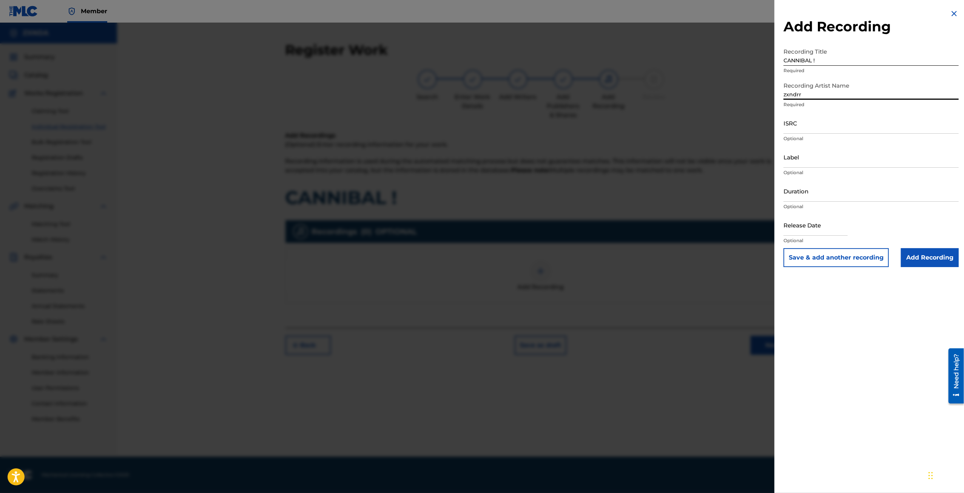
click at [822, 125] on input "ISRC" at bounding box center [870, 123] width 175 height 22
drag, startPoint x: 828, startPoint y: 57, endPoint x: 629, endPoint y: 55, distance: 198.9
click at [629, 55] on div "Add Recording Recording Title CANNIBAL ! Required Recording Artist Name zxndrr …" at bounding box center [482, 258] width 964 height 470
drag, startPoint x: 815, startPoint y: 132, endPoint x: 815, endPoint y: 137, distance: 5.3
click at [815, 132] on input "ISRC" at bounding box center [870, 123] width 175 height 22
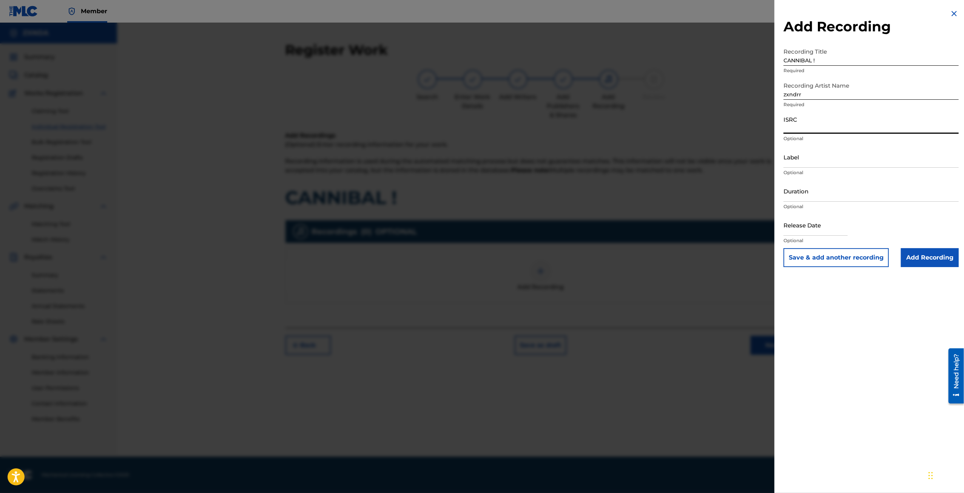
paste input "QZHNA2381724"
type input "QZHNA2381724"
click at [916, 255] on input "Add Recording" at bounding box center [930, 257] width 58 height 19
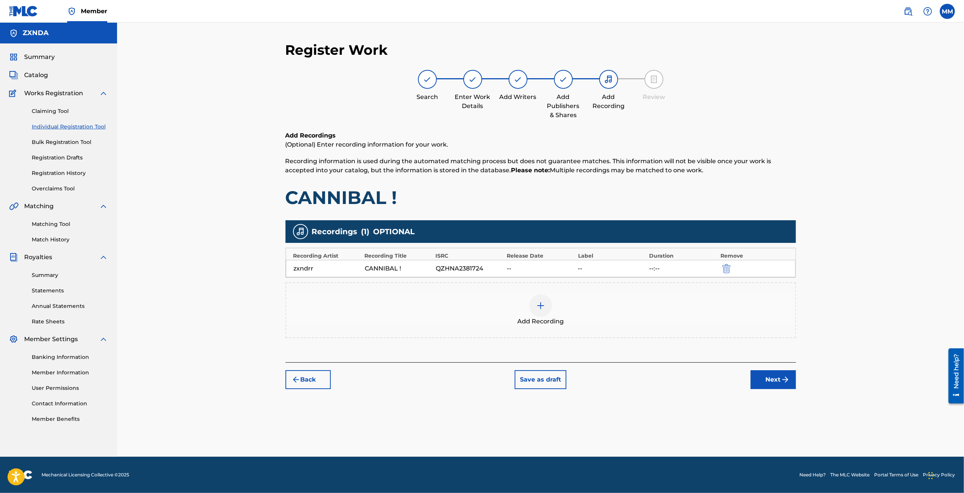
click at [775, 380] on button "Next" at bounding box center [772, 379] width 45 height 19
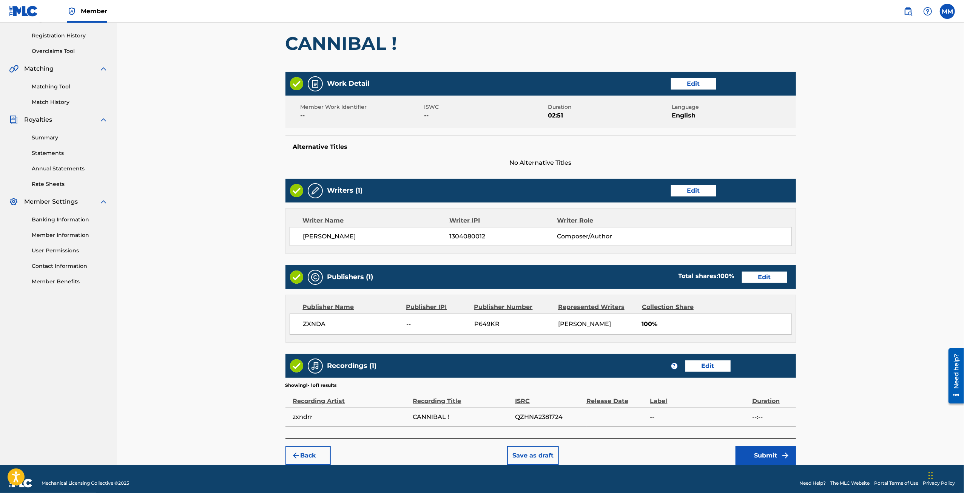
scroll to position [144, 0]
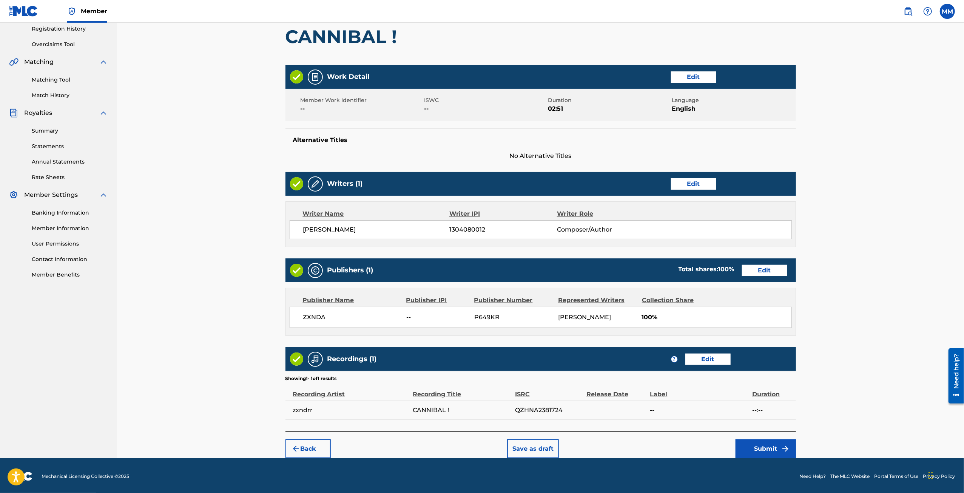
click at [775, 444] on button "Submit" at bounding box center [765, 448] width 60 height 19
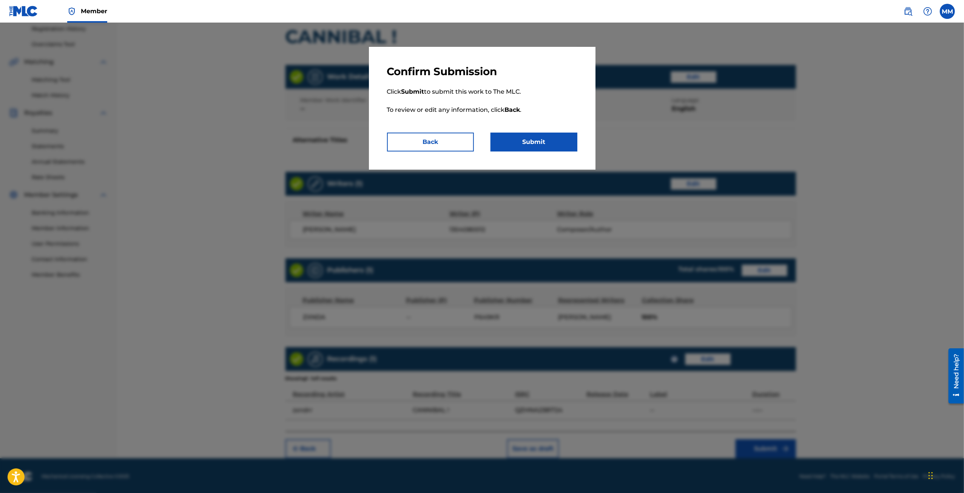
click at [515, 146] on button "Submit" at bounding box center [533, 141] width 87 height 19
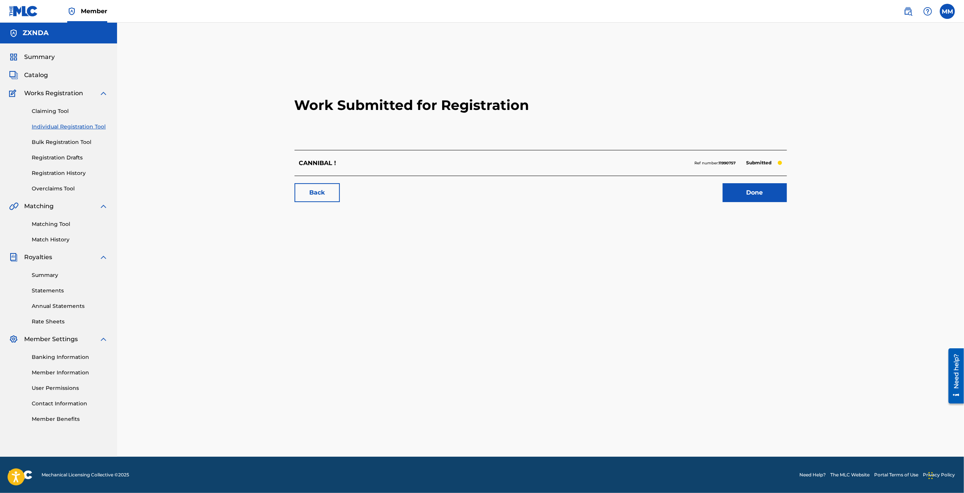
click at [336, 191] on link "Back" at bounding box center [316, 192] width 45 height 19
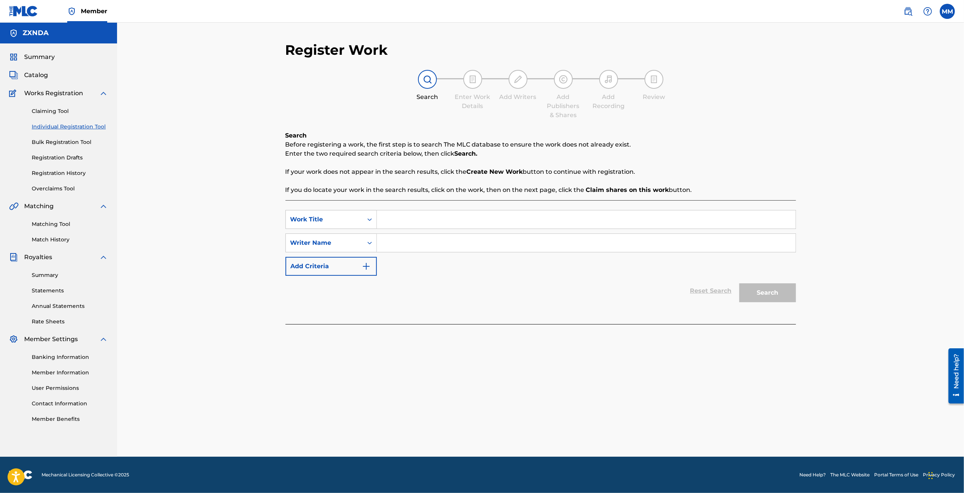
click at [410, 249] on input "Search Form" at bounding box center [586, 243] width 419 height 18
type input "markmo"
click at [420, 222] on input "Search Form" at bounding box center [586, 219] width 419 height 18
type input "FADESKI"
click at [787, 300] on button "Search" at bounding box center [767, 292] width 57 height 19
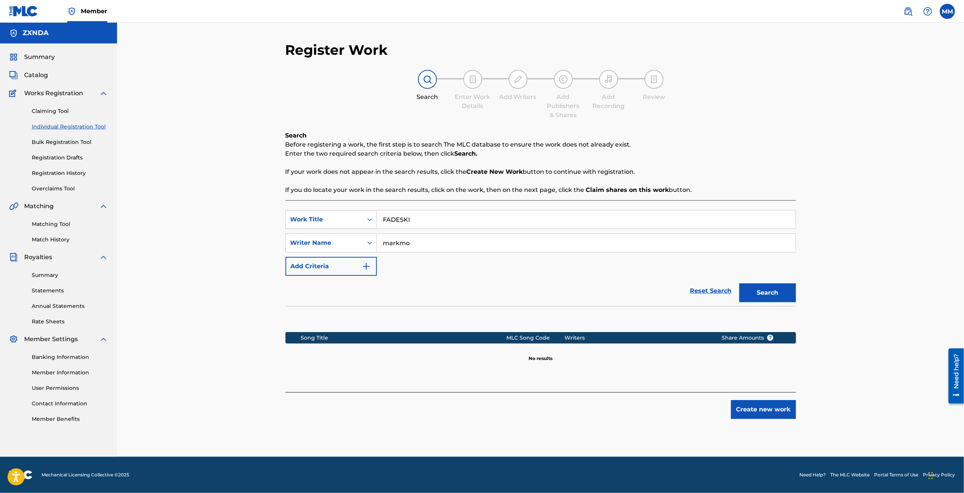
click at [758, 401] on button "Create new work" at bounding box center [763, 409] width 65 height 19
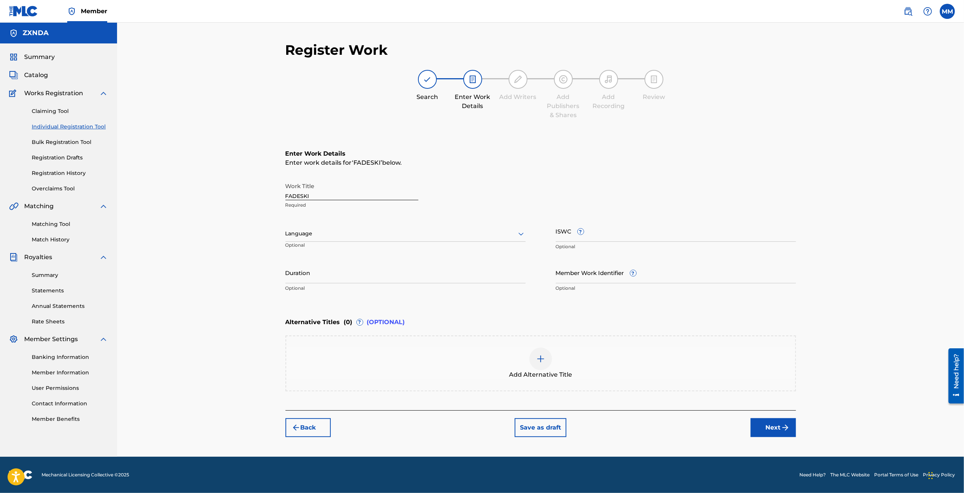
click at [477, 231] on div at bounding box center [405, 233] width 240 height 9
click at [402, 252] on div "English" at bounding box center [405, 250] width 239 height 17
click at [329, 192] on input "FADESKI" at bounding box center [351, 190] width 133 height 22
type input "FADESKI !"
click at [360, 273] on input "Duration" at bounding box center [405, 273] width 240 height 22
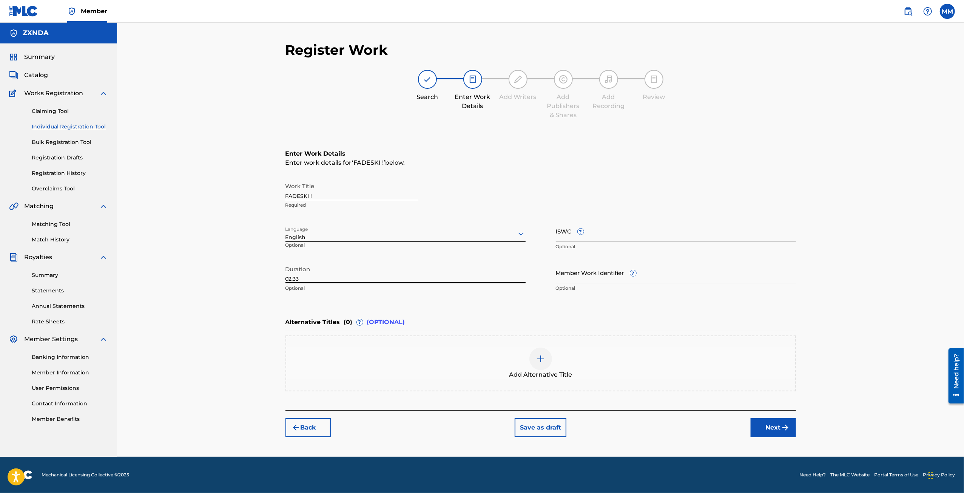
type input "02:33"
click at [758, 419] on button "Next" at bounding box center [772, 427] width 45 height 19
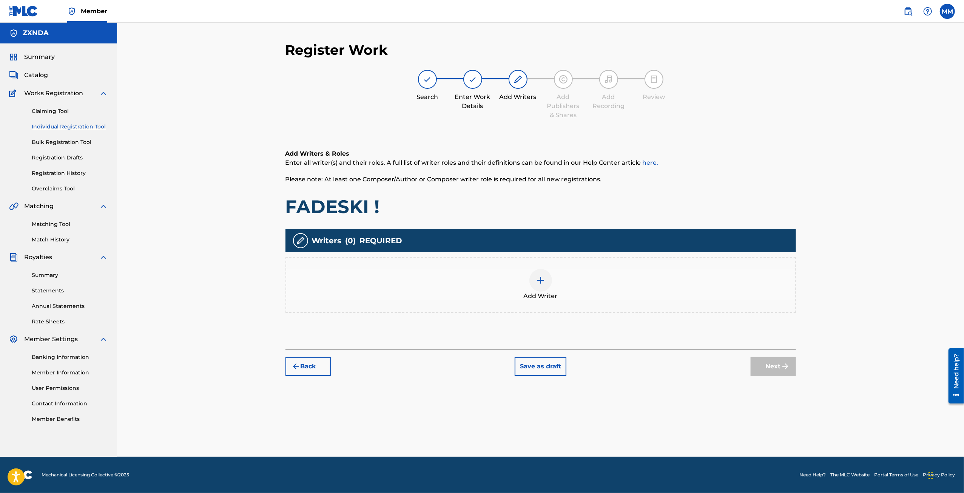
click at [524, 279] on div "Add Writer" at bounding box center [540, 285] width 509 height 32
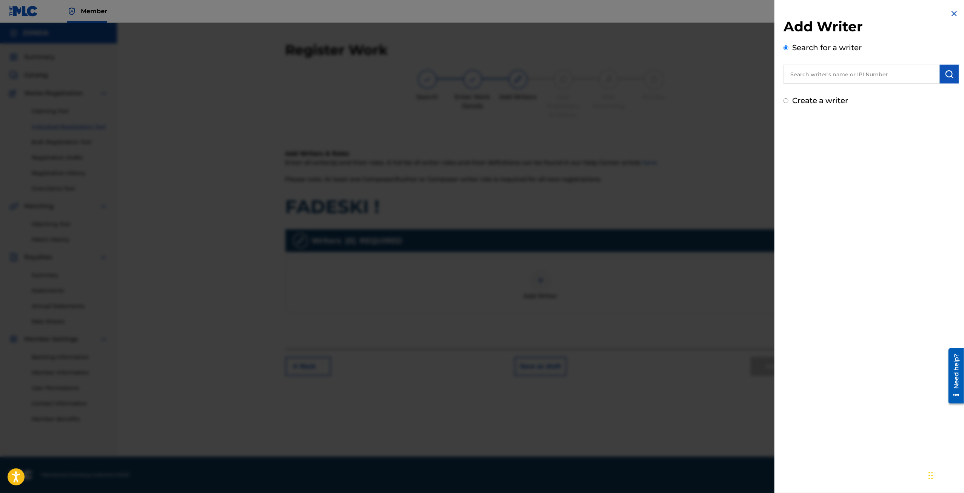
click at [799, 99] on label "Create a writer" at bounding box center [820, 100] width 56 height 9
radio input "true"
click at [788, 99] on input "Create a writer" at bounding box center [785, 100] width 5 height 5
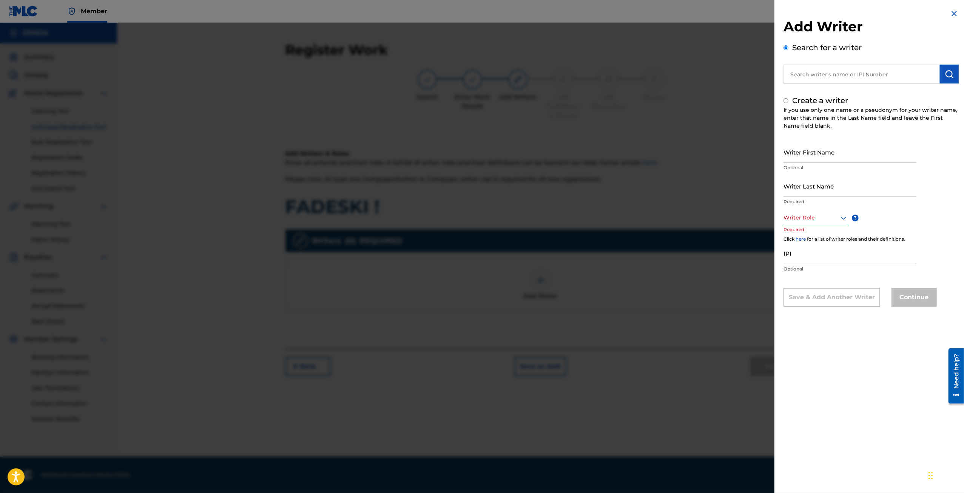
radio input "false"
radio input "true"
click at [812, 161] on input "Writer First Name" at bounding box center [849, 152] width 133 height 22
type input "[PERSON_NAME]"
click at [808, 188] on input "Writer Last Name" at bounding box center [849, 186] width 133 height 22
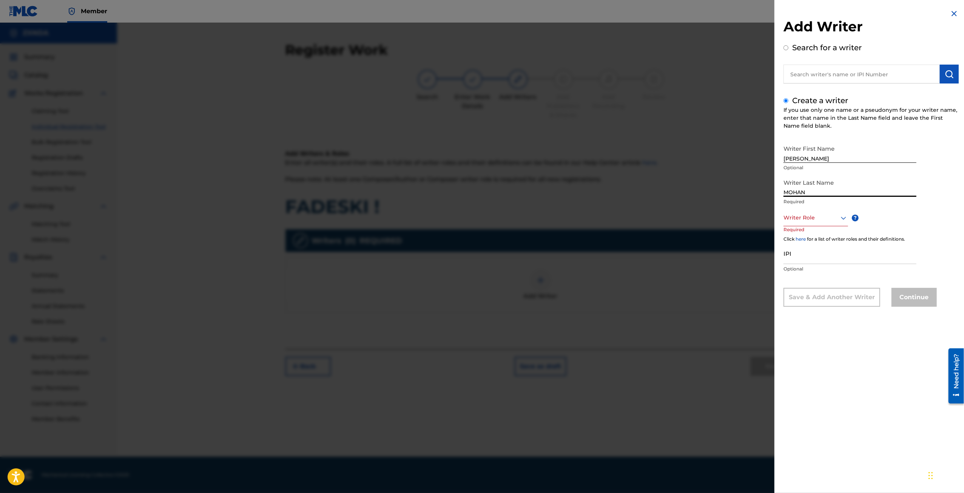
type input "MOHAN"
click at [808, 219] on div at bounding box center [815, 217] width 65 height 9
click at [808, 236] on div "Composer/Author" at bounding box center [816, 234] width 64 height 17
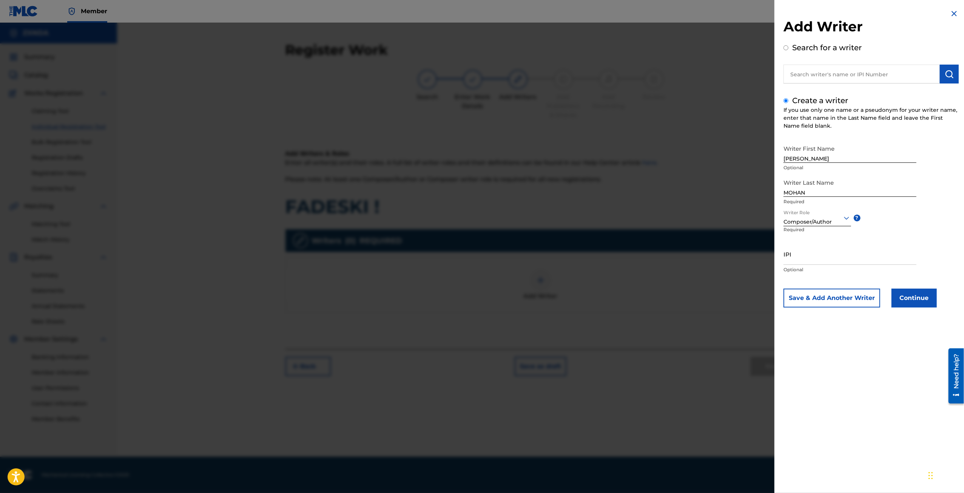
click at [803, 262] on input "IPI" at bounding box center [849, 254] width 133 height 22
click at [838, 214] on div at bounding box center [817, 217] width 68 height 9
click at [881, 234] on div "Writer First Name MARK Optional Writer Last Name [PERSON_NAME] Required Writer …" at bounding box center [870, 224] width 175 height 166
click at [833, 255] on input "IPI" at bounding box center [849, 254] width 133 height 22
paste input "1304080012"
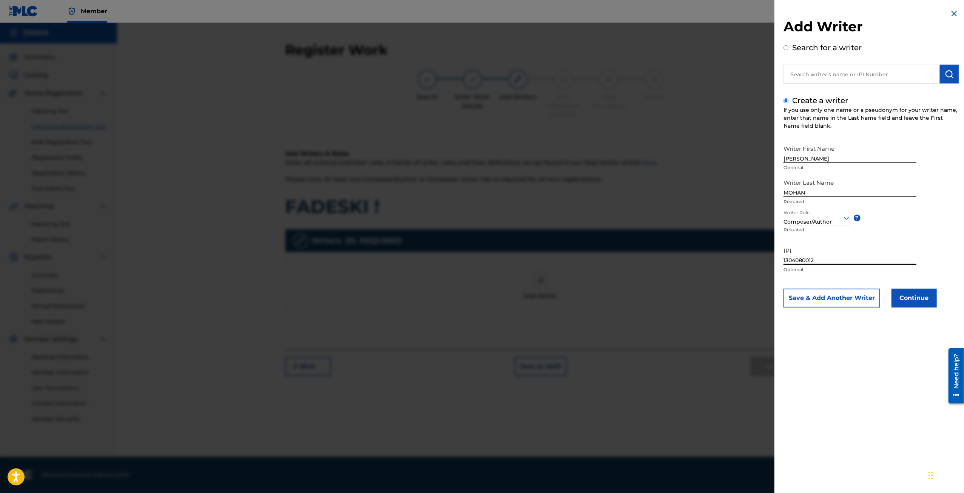
type input "1304080012"
click at [927, 299] on button "Continue" at bounding box center [913, 297] width 45 height 19
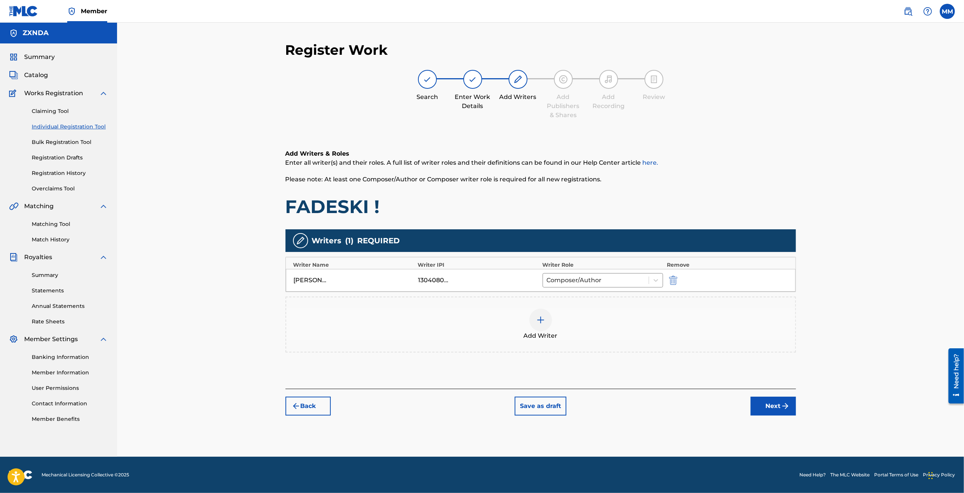
click at [549, 322] on div at bounding box center [540, 319] width 23 height 23
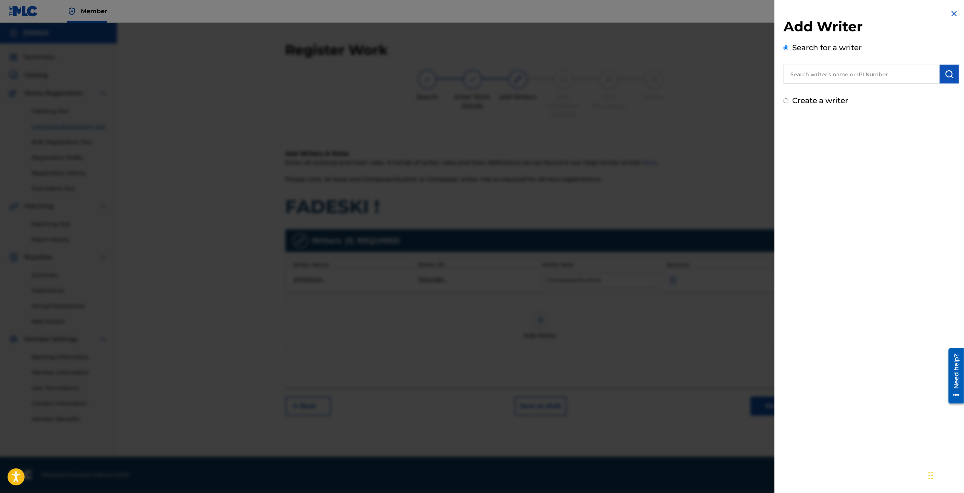
click at [785, 101] on input "Create a writer" at bounding box center [785, 100] width 5 height 5
radio input "false"
radio input "true"
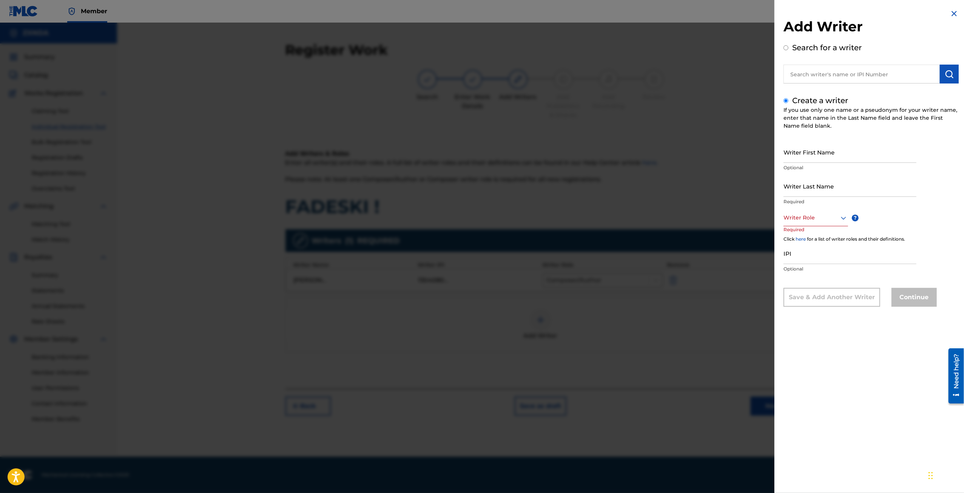
click at [815, 151] on input "Writer First Name" at bounding box center [849, 152] width 133 height 22
click at [819, 67] on input "text" at bounding box center [861, 74] width 156 height 19
radio input "true"
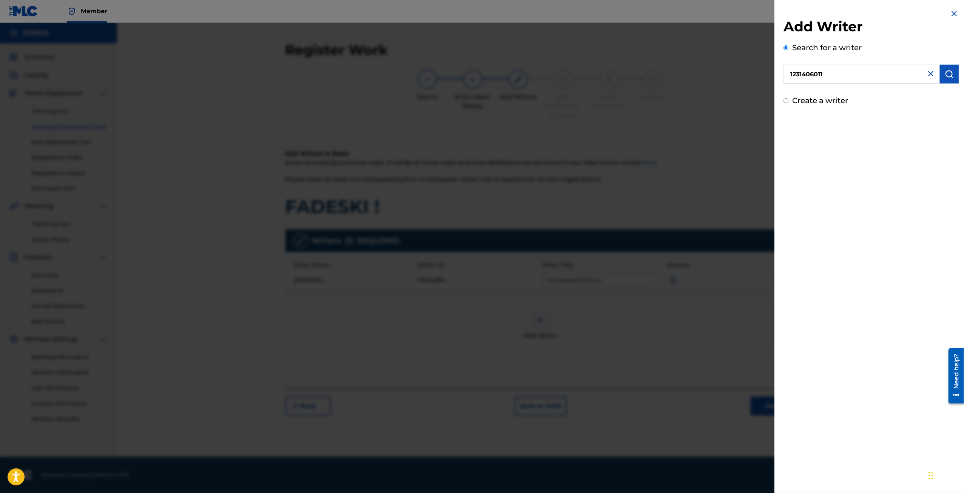
type input "1231406011"
click at [952, 79] on button "submit" at bounding box center [948, 74] width 19 height 19
drag, startPoint x: 853, startPoint y: 72, endPoint x: 739, endPoint y: 77, distance: 114.5
click at [739, 77] on div "Add Writer Search for a writer 1231406011 Not found Can't find what you're look…" at bounding box center [482, 258] width 964 height 470
click at [785, 134] on input "Create a writer" at bounding box center [785, 132] width 5 height 5
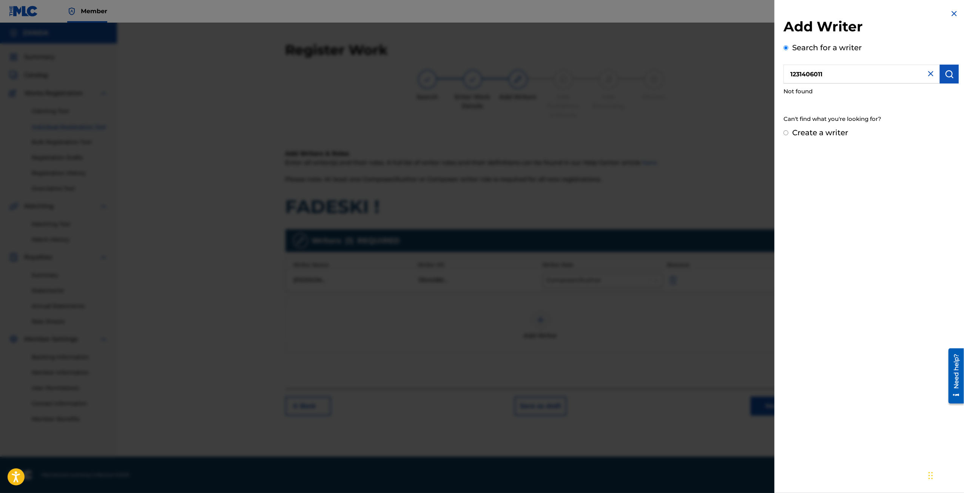
radio input "false"
radio input "true"
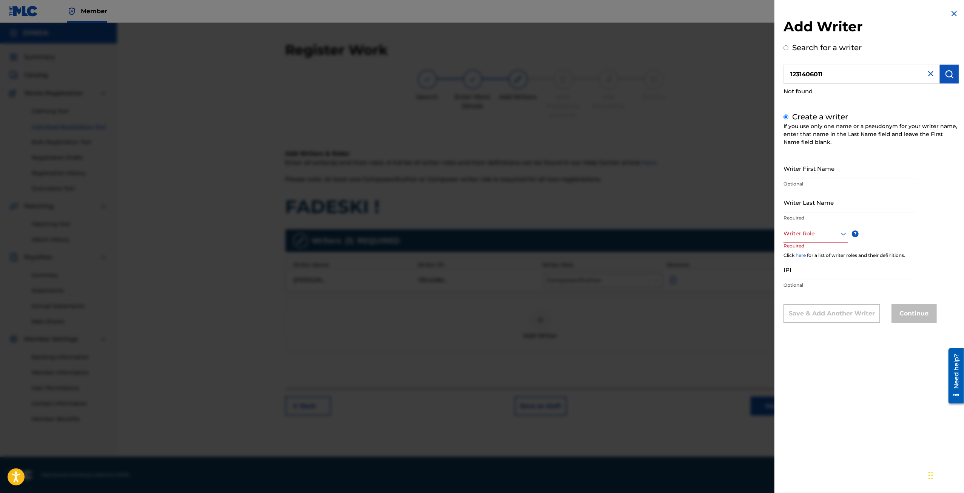
click at [808, 172] on input "Writer First Name" at bounding box center [849, 168] width 133 height 22
type input "[PERSON_NAME]"
click at [815, 230] on div at bounding box center [815, 233] width 65 height 9
click at [817, 262] on div "Author" at bounding box center [816, 267] width 64 height 17
click at [815, 199] on input "Writer Last Name" at bounding box center [849, 202] width 133 height 22
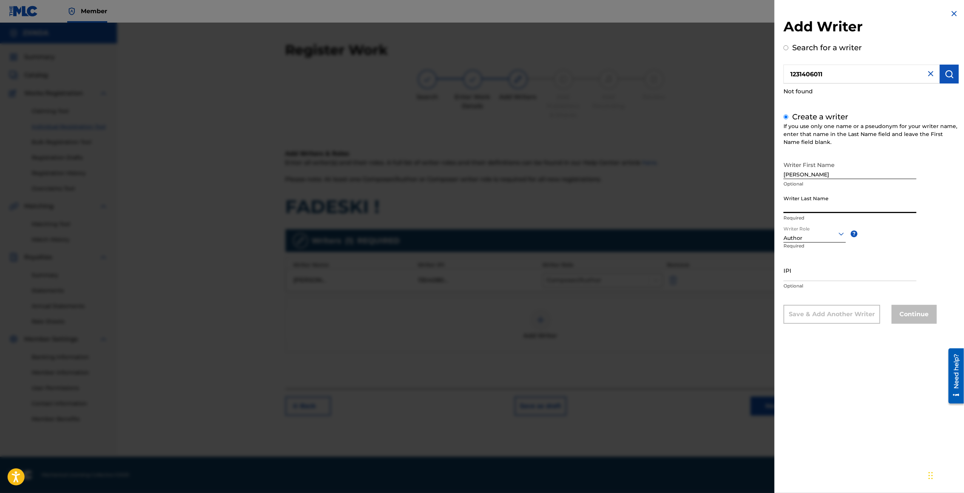
click at [807, 269] on input "IPI" at bounding box center [849, 270] width 133 height 22
paste input "1231406011"
type input "1231406011"
click at [824, 206] on input "Writer Last Name" at bounding box center [849, 202] width 133 height 22
type input "G"
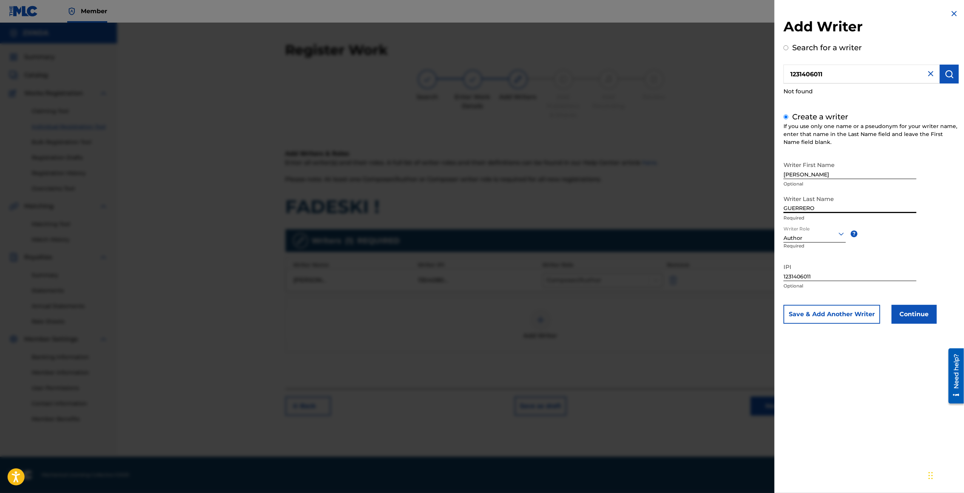
type input "GUERRERO"
click at [921, 318] on button "Continue" at bounding box center [913, 314] width 45 height 19
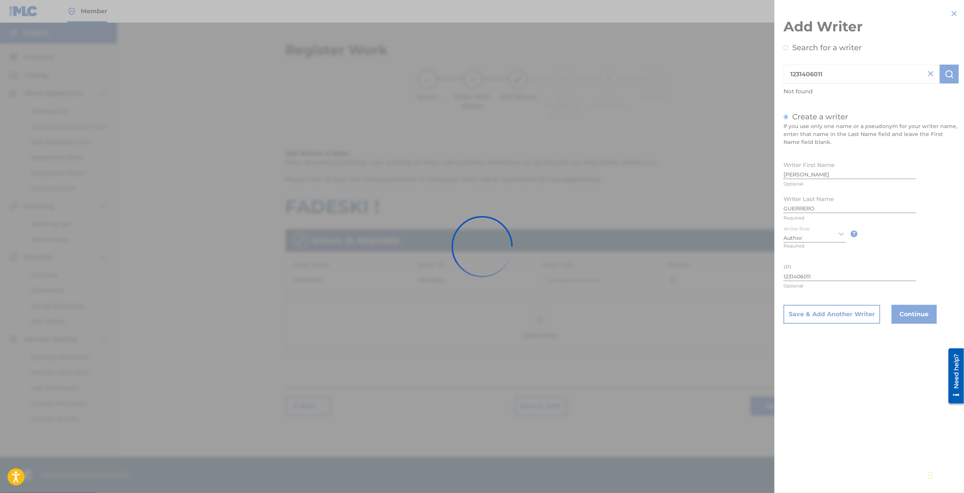
click at [841, 70] on div at bounding box center [482, 246] width 964 height 493
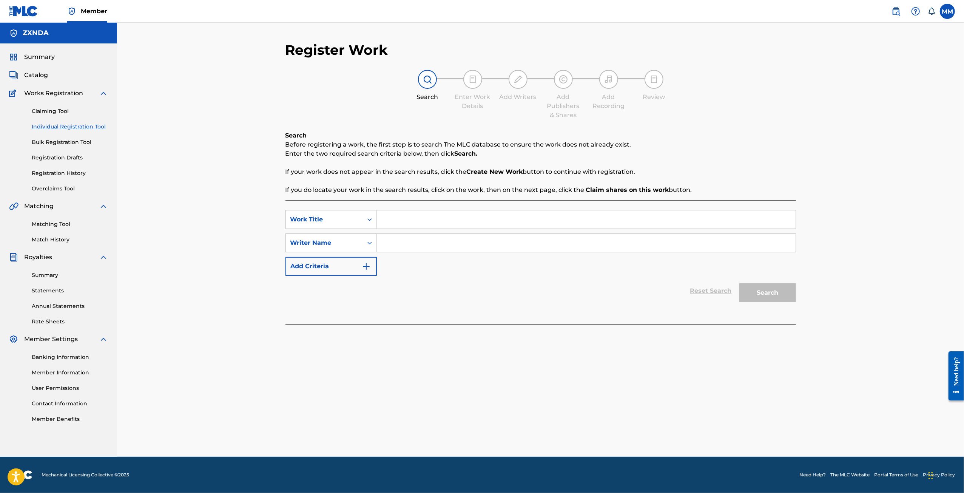
click at [413, 222] on input "Search Form" at bounding box center [586, 219] width 419 height 18
type input "FADESKI !"
click at [409, 232] on div "SearchWithCriteriaa36d9bdd-1936-4499-aee9-d25bd38c4c5f Work Title FADESKI ! Sea…" at bounding box center [540, 243] width 510 height 66
click at [403, 245] on input "Search Form" at bounding box center [586, 243] width 419 height 18
click at [397, 244] on input "Search Form" at bounding box center [586, 243] width 419 height 18
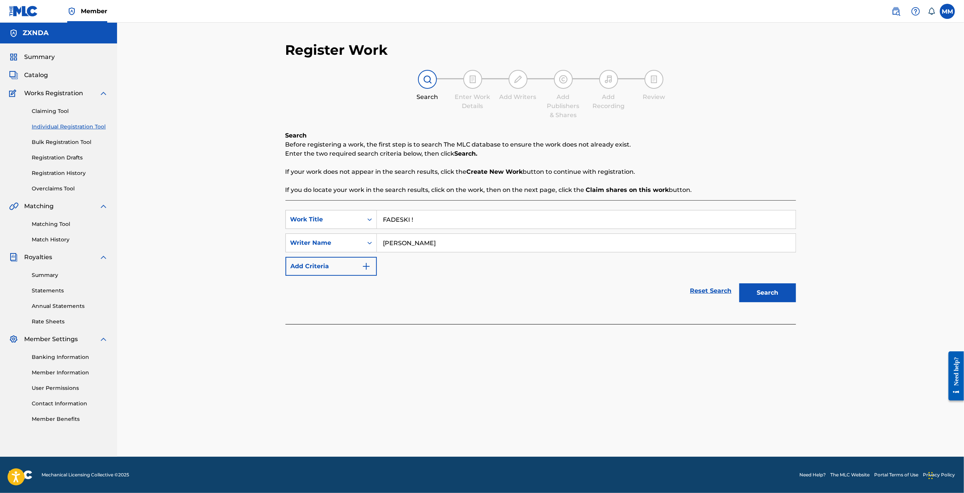
type input "[PERSON_NAME]"
click at [766, 285] on button "Search" at bounding box center [767, 292] width 57 height 19
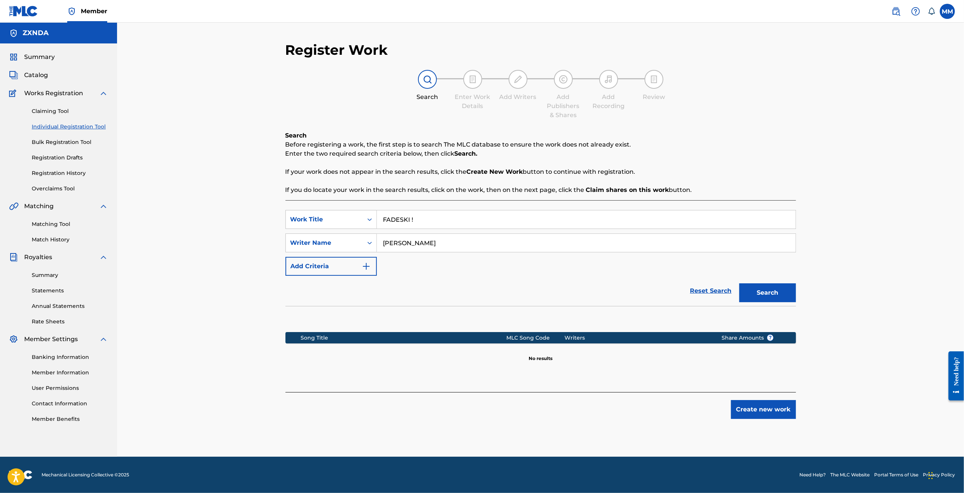
click at [764, 414] on button "Create new work" at bounding box center [763, 409] width 65 height 19
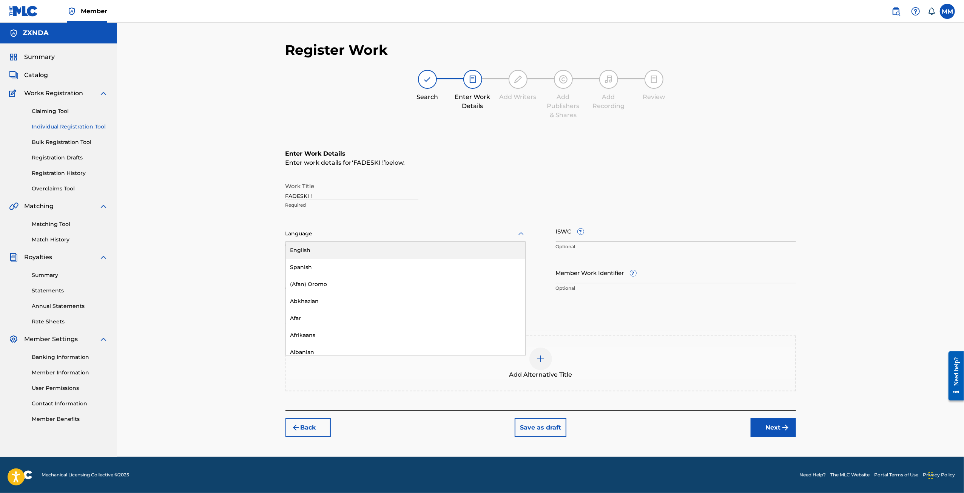
click at [351, 238] on div at bounding box center [405, 233] width 240 height 9
click at [343, 248] on div "English" at bounding box center [405, 250] width 239 height 17
click at [348, 276] on input "Duration" at bounding box center [405, 273] width 240 height 22
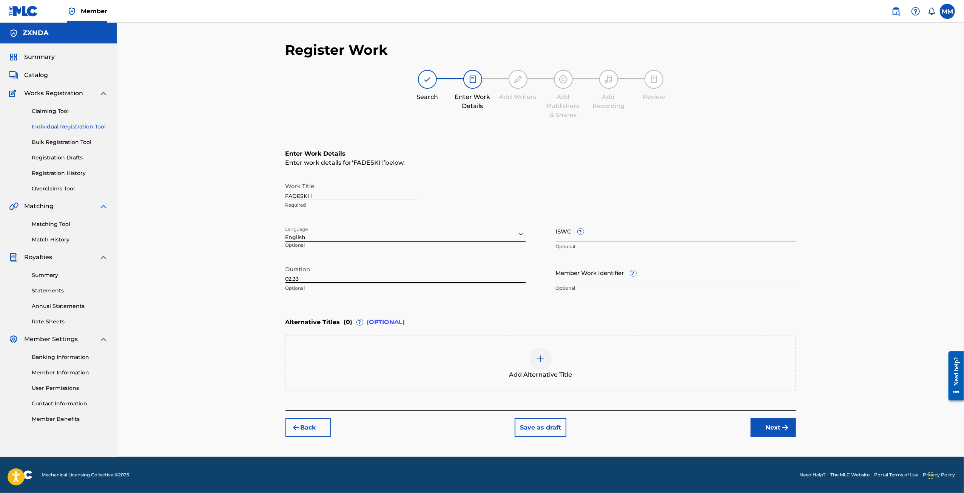
type input "02:33"
click at [766, 428] on button "Next" at bounding box center [772, 427] width 45 height 19
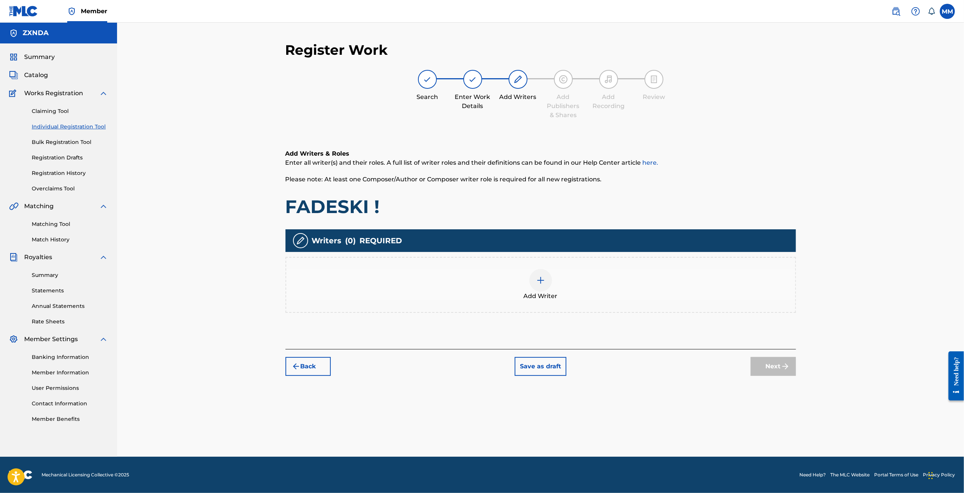
click at [572, 313] on div "Add Writers & Roles Enter all writer(s) and their roles. A full list of writer …" at bounding box center [540, 240] width 510 height 218
click at [536, 289] on div at bounding box center [540, 280] width 23 height 23
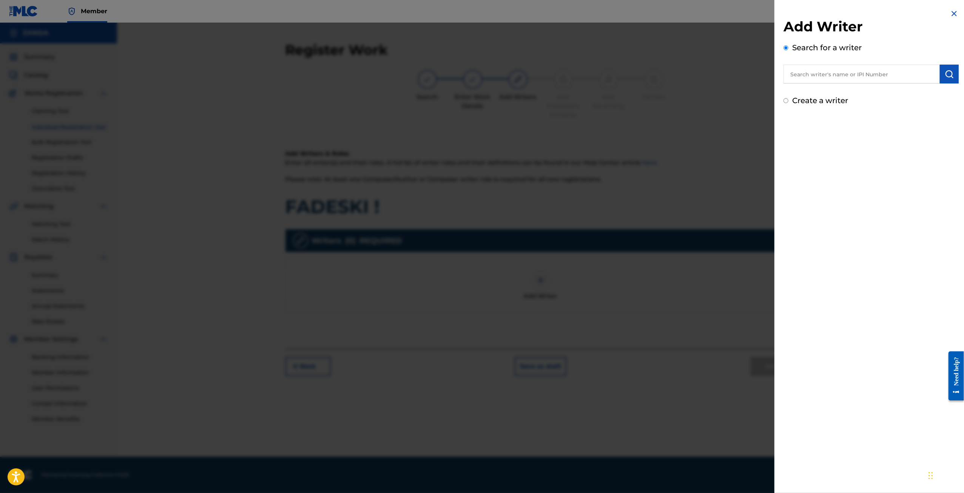
click at [787, 99] on input "Create a writer" at bounding box center [785, 100] width 5 height 5
radio input "false"
radio input "true"
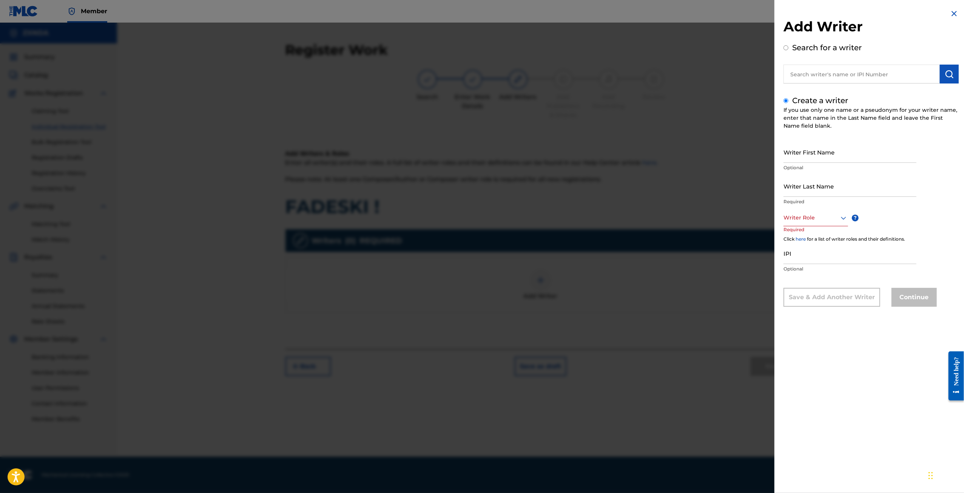
click at [816, 165] on p "Optional" at bounding box center [849, 167] width 133 height 7
click at [811, 160] on input "Writer First Name" at bounding box center [849, 152] width 133 height 22
type input "[PERSON_NAME]"
click at [822, 185] on input "Writer Last Name" at bounding box center [849, 186] width 133 height 22
type input "MOHAN"
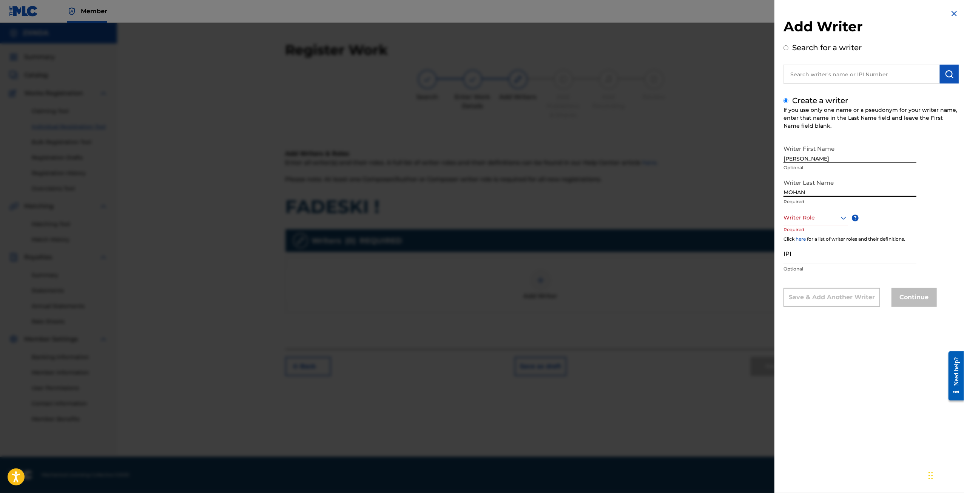
click at [805, 262] on input "IPI" at bounding box center [849, 253] width 133 height 22
click at [808, 210] on div "Writer Role" at bounding box center [815, 217] width 65 height 17
click at [806, 235] on div "Composer/Author" at bounding box center [816, 234] width 64 height 17
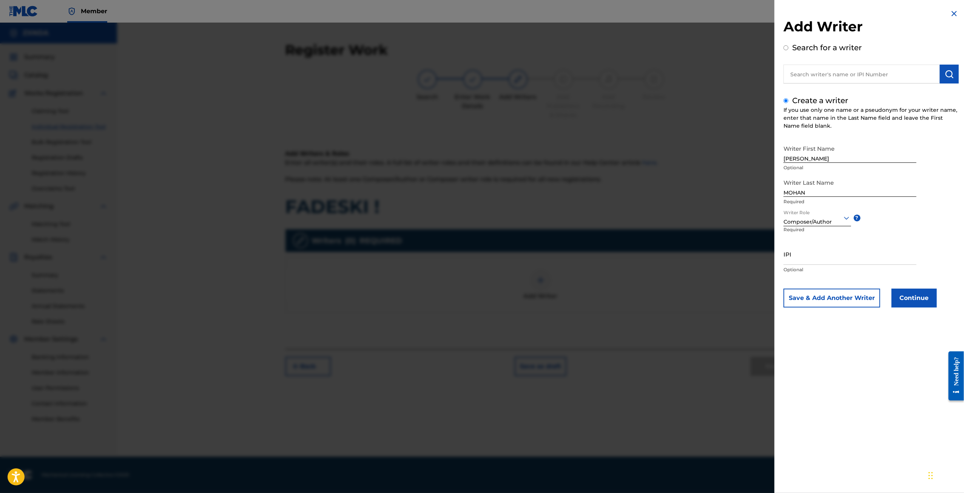
click at [824, 253] on input "IPI" at bounding box center [849, 254] width 133 height 22
paste input "1304080012"
type input "1304080012"
click at [912, 299] on button "Continue" at bounding box center [913, 297] width 45 height 19
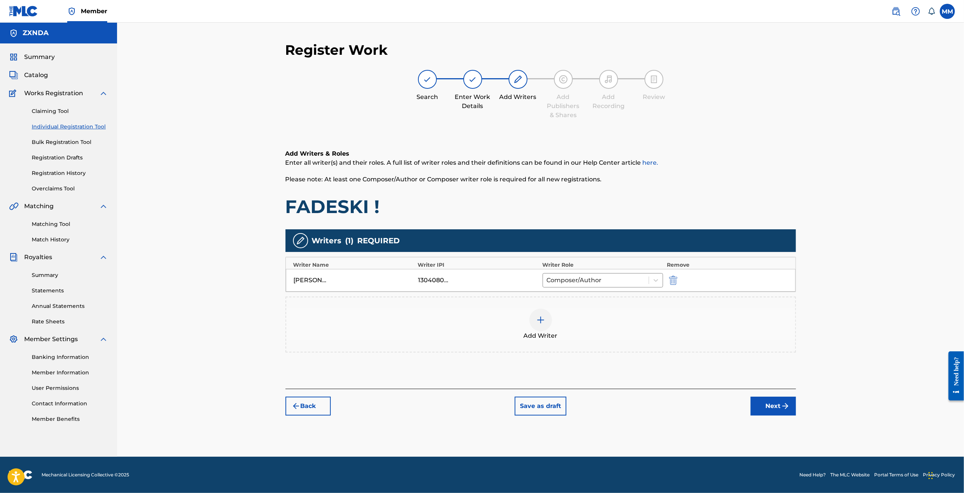
click at [560, 333] on div "Add Writer" at bounding box center [540, 324] width 509 height 32
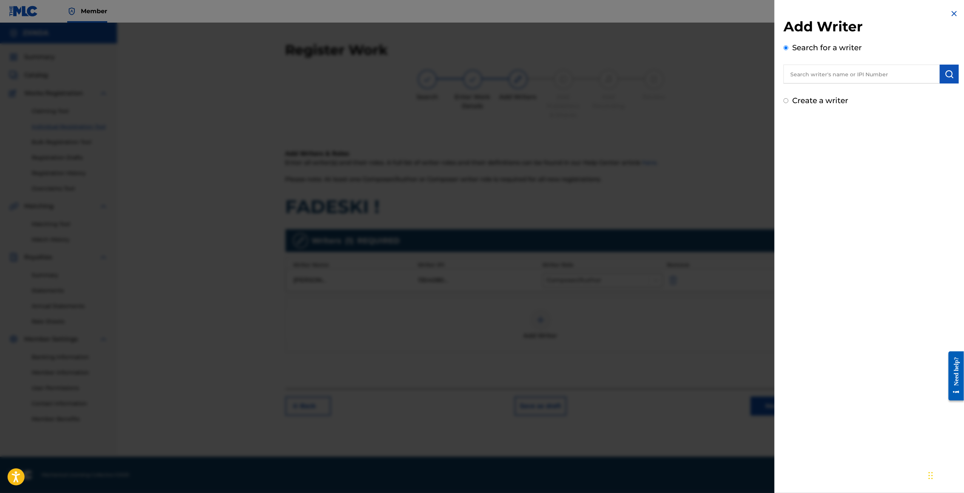
click at [789, 97] on div "Create a writer" at bounding box center [870, 100] width 175 height 11
click at [785, 101] on input "Create a writer" at bounding box center [785, 100] width 5 height 5
radio input "false"
radio input "true"
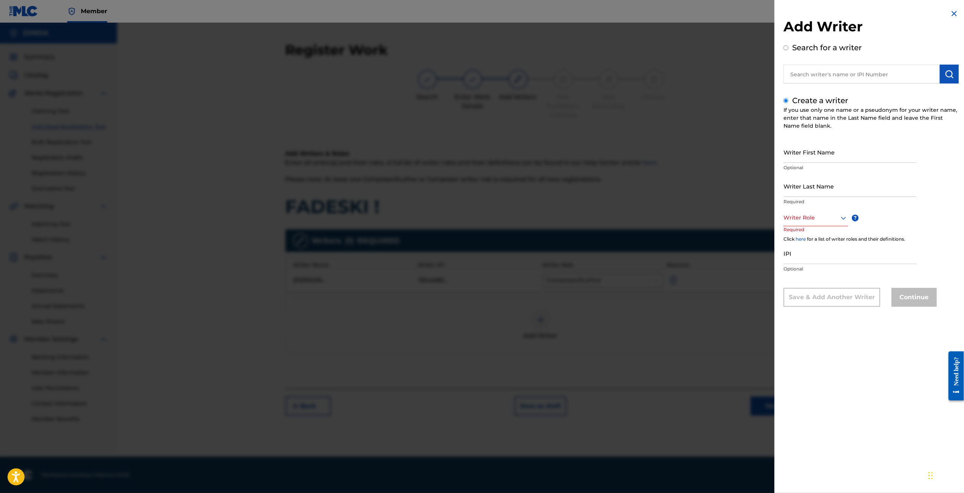
click at [834, 156] on input "Writer First Name" at bounding box center [849, 152] width 133 height 22
type input "[PERSON_NAME]"
click at [825, 188] on input "Writer Last Name" at bounding box center [849, 186] width 133 height 22
type input "GUERRERO"
click at [824, 219] on div at bounding box center [815, 217] width 65 height 9
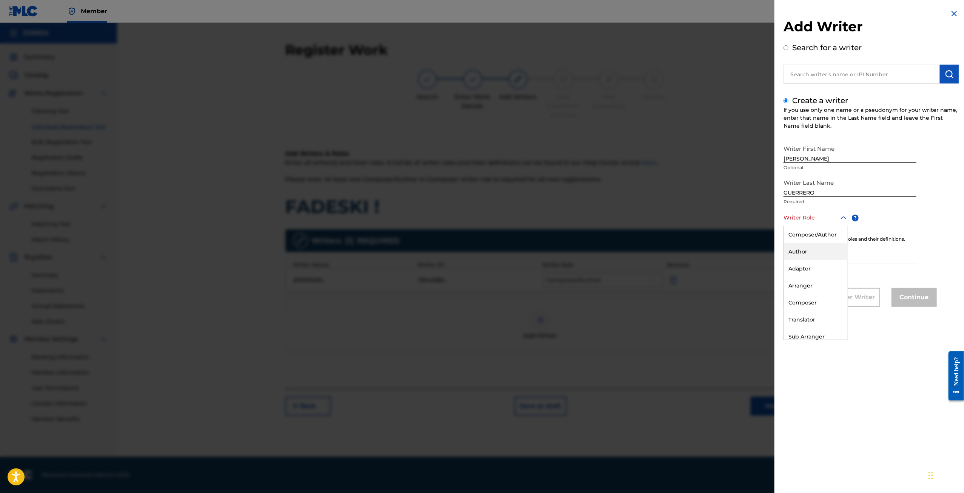
click at [809, 256] on div "Author" at bounding box center [816, 251] width 64 height 17
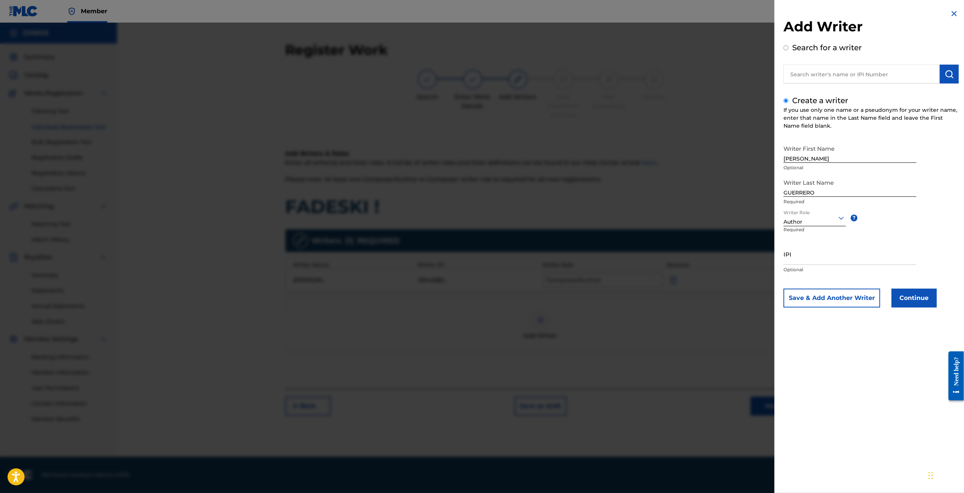
click at [833, 257] on input "IPI" at bounding box center [849, 254] width 133 height 22
paste input "1304080012"
drag, startPoint x: 827, startPoint y: 259, endPoint x: 737, endPoint y: 266, distance: 90.1
click at [737, 266] on div "Add Writer Search for a writer Create a writer If you use only one name or a ps…" at bounding box center [482, 258] width 964 height 470
type input "1231406011"
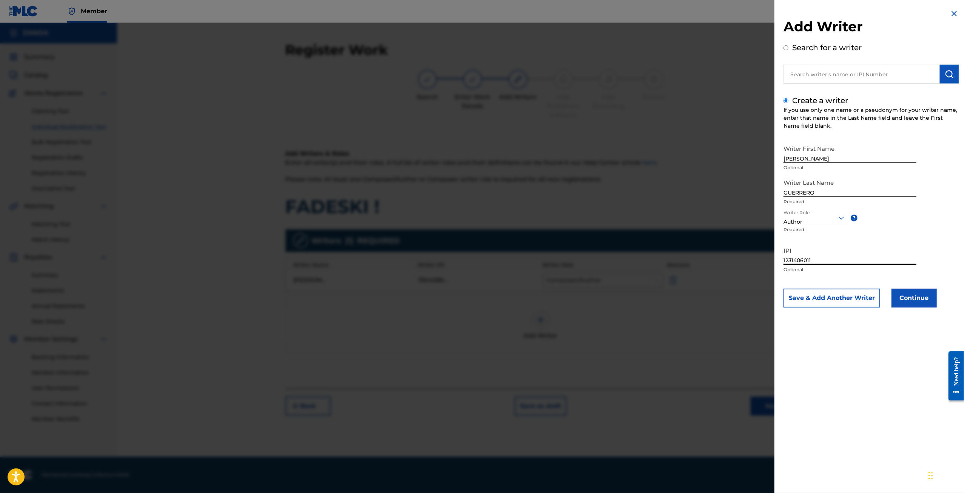
click at [910, 308] on div "Add Writer Search for a writer Create a writer If you use only one name or a ps…" at bounding box center [870, 164] width 193 height 328
click at [905, 299] on button "Continue" at bounding box center [913, 297] width 45 height 19
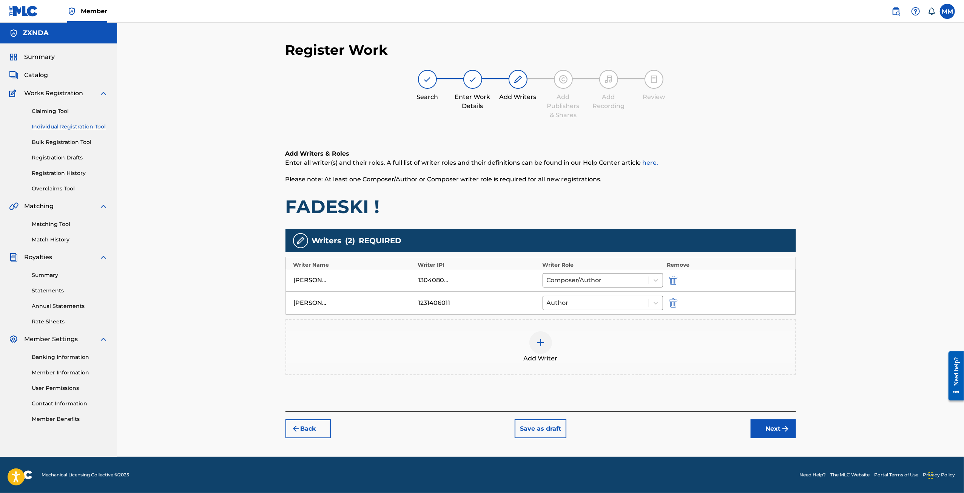
click at [775, 431] on button "Next" at bounding box center [772, 428] width 45 height 19
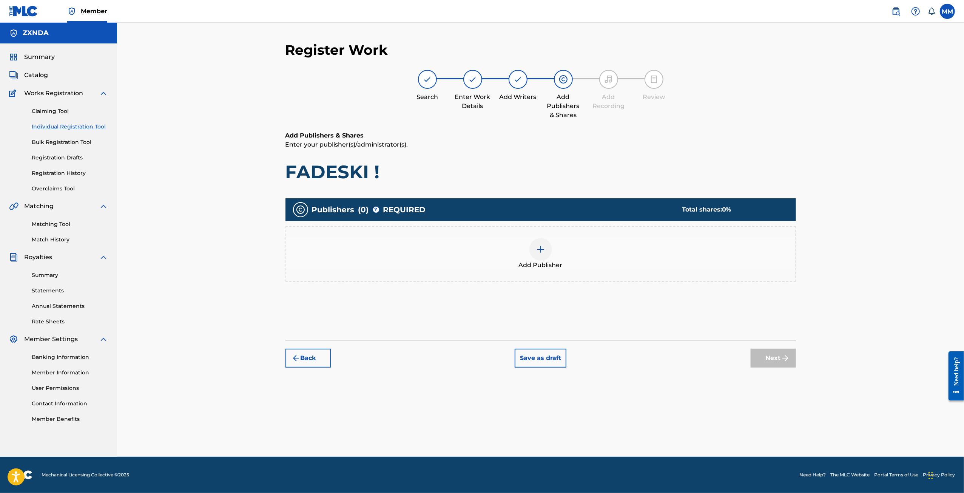
click at [547, 255] on div at bounding box center [540, 249] width 23 height 23
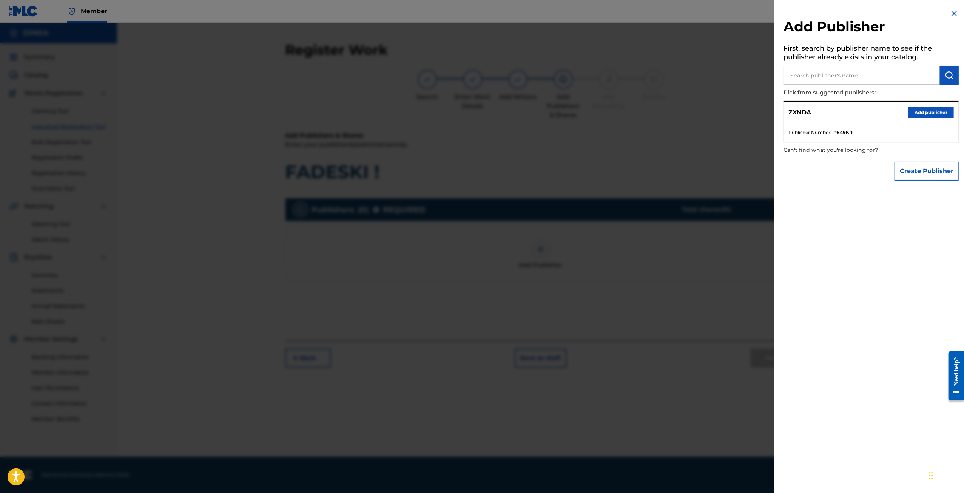
click at [935, 118] on div "ZXNDA Add publisher" at bounding box center [871, 112] width 174 height 21
click at [925, 109] on button "Add publisher" at bounding box center [930, 112] width 45 height 11
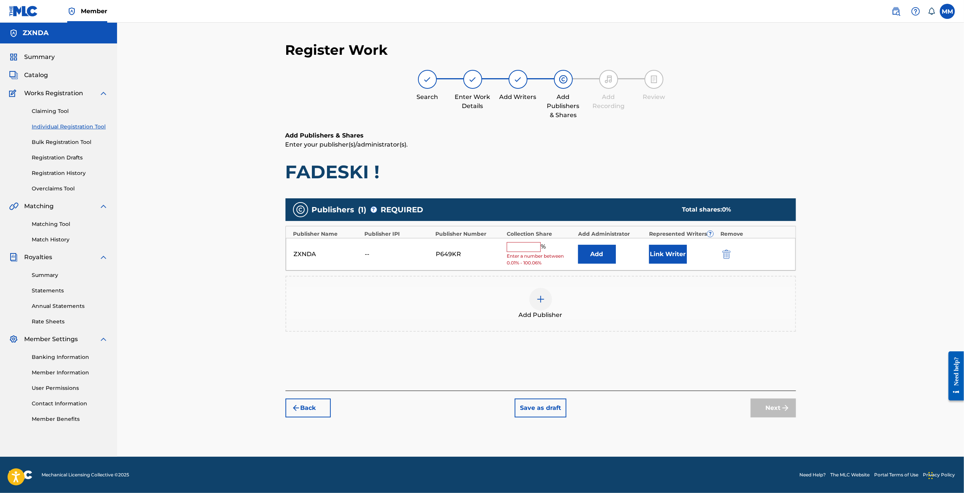
click at [518, 246] on input "text" at bounding box center [524, 247] width 34 height 10
type input "100"
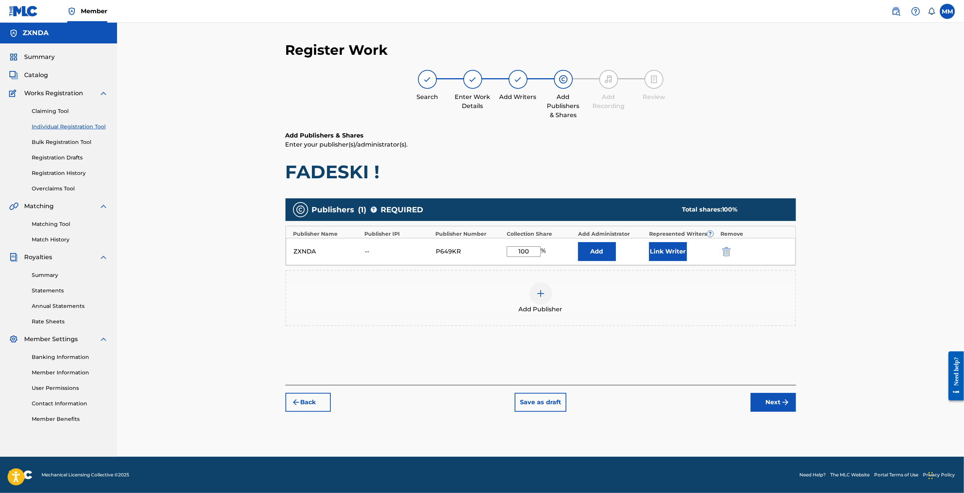
click at [670, 256] on button "Link Writer" at bounding box center [668, 251] width 38 height 19
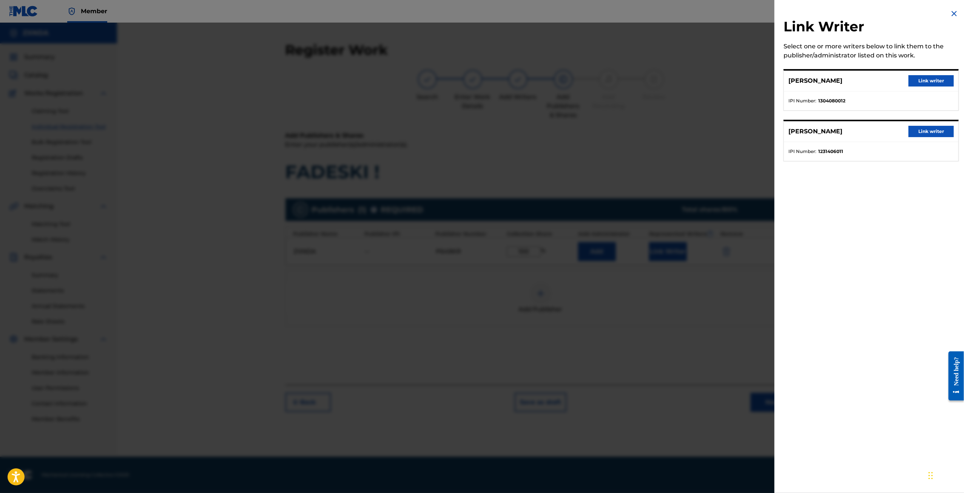
click at [916, 77] on button "Link writer" at bounding box center [930, 80] width 45 height 11
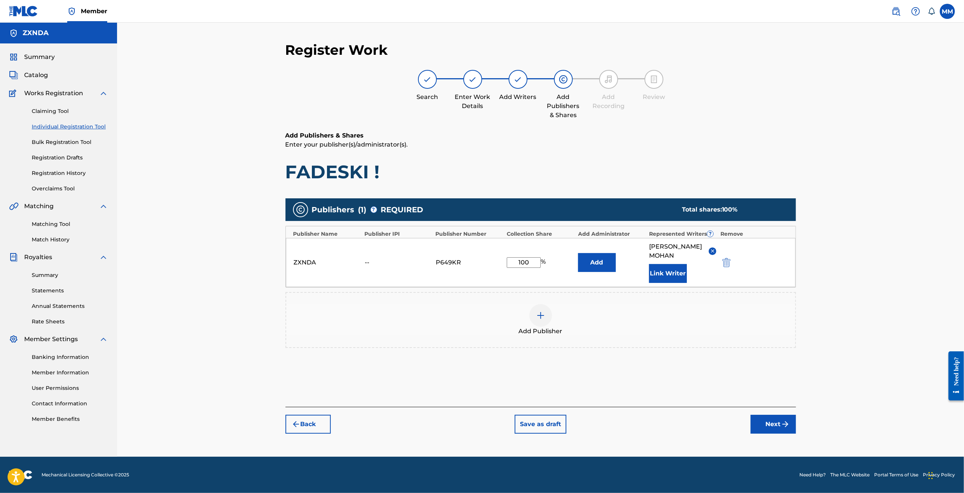
click at [764, 414] on button "Next" at bounding box center [772, 423] width 45 height 19
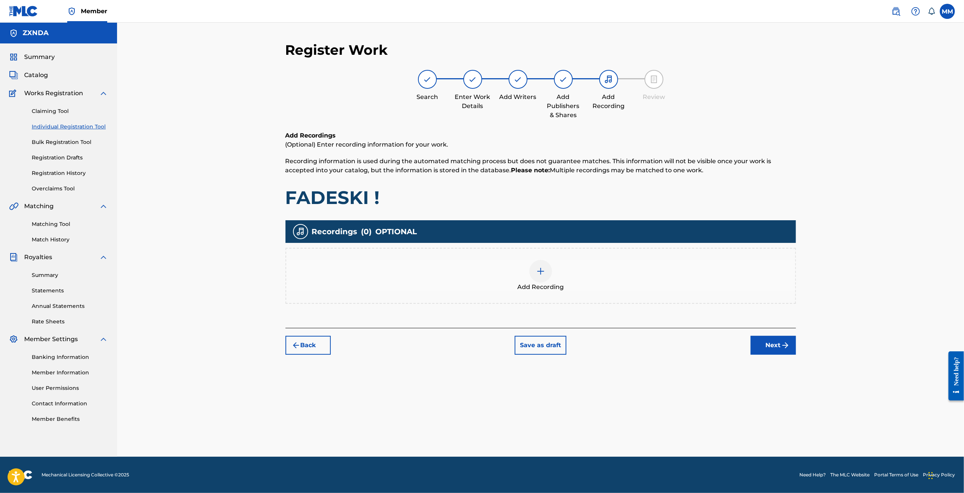
click at [554, 262] on div "Add Recording" at bounding box center [540, 276] width 509 height 32
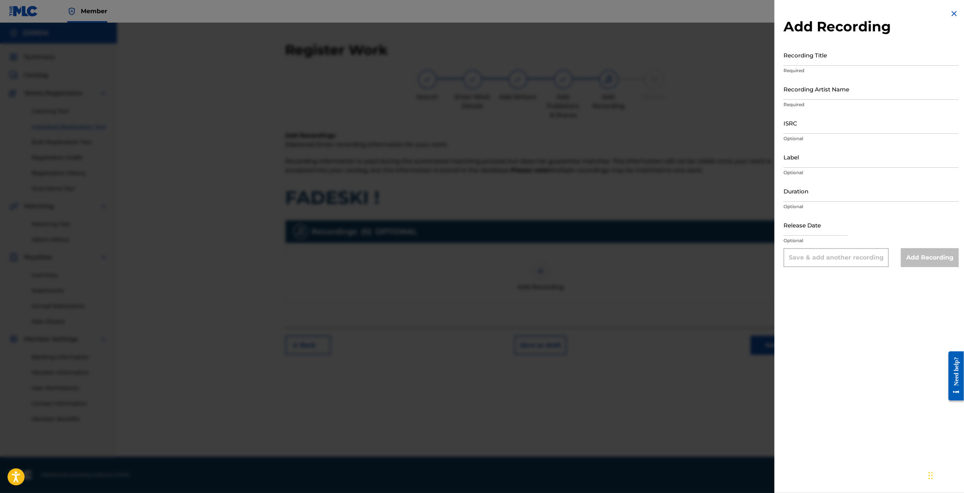
click at [795, 55] on input "Recording Title" at bounding box center [870, 55] width 175 height 22
type input "FADESKI !"
click at [797, 91] on input "Recording Artist Name" at bounding box center [870, 89] width 175 height 22
type input "zxndrr"
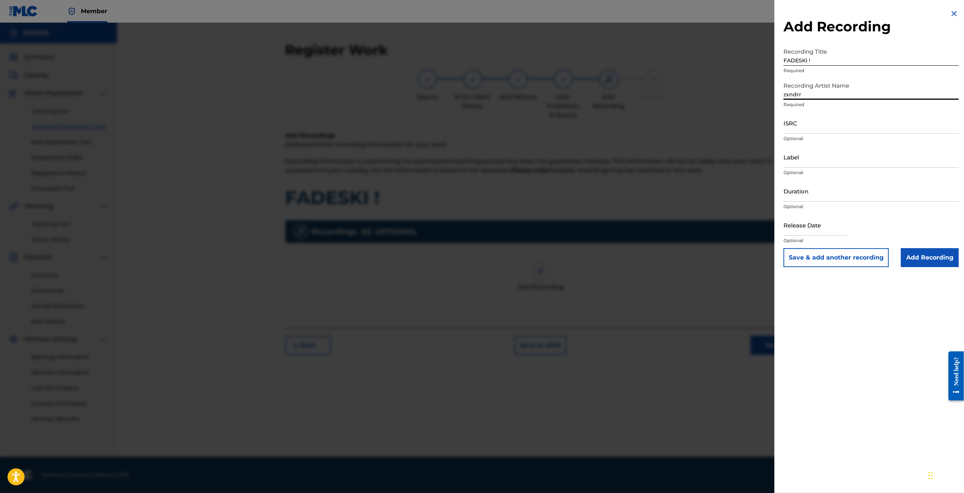
click at [837, 62] on input "FADESKI !" at bounding box center [870, 55] width 175 height 22
click at [811, 60] on input "FADESKI ! feat Lil Clouds" at bounding box center [870, 55] width 175 height 22
click at [854, 59] on input "FADESKI ! (feat Lil Clouds" at bounding box center [870, 55] width 175 height 22
type input "FADESKI ! (feat Lil Clouds)"
click at [931, 260] on input "Add Recording" at bounding box center [930, 257] width 58 height 19
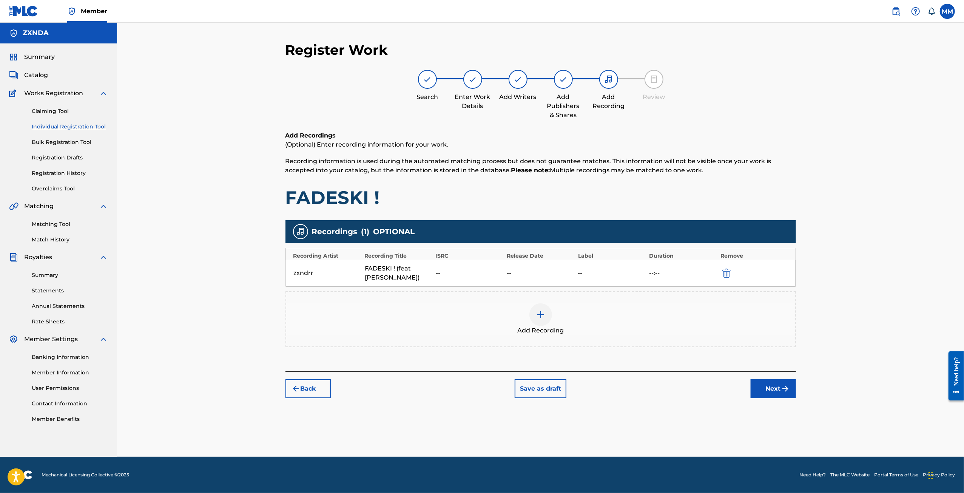
click at [300, 273] on div "zxndrr" at bounding box center [327, 272] width 67 height 9
click at [543, 316] on img at bounding box center [540, 314] width 9 height 9
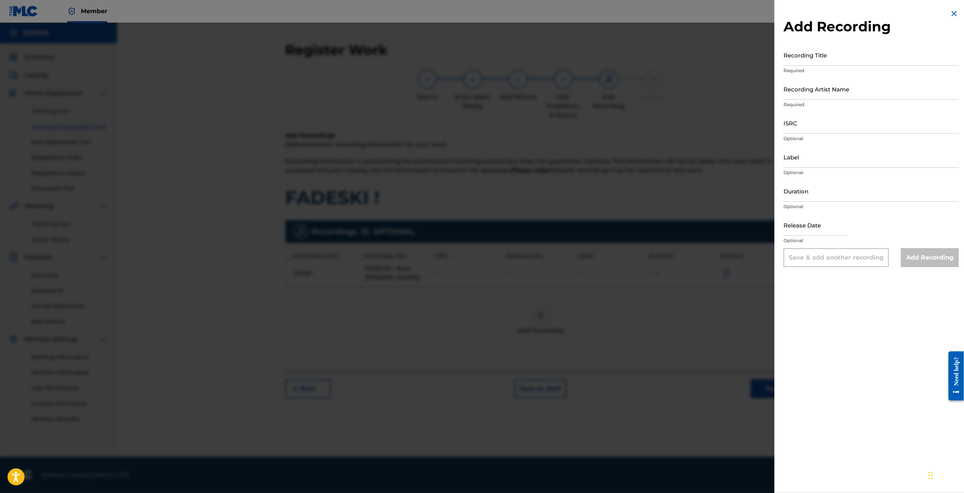
click at [830, 93] on input "Recording Artist Name" at bounding box center [870, 89] width 175 height 22
type input "zxndrr, Lil CLouds"
click at [830, 57] on input "Recording Title" at bounding box center [870, 55] width 175 height 22
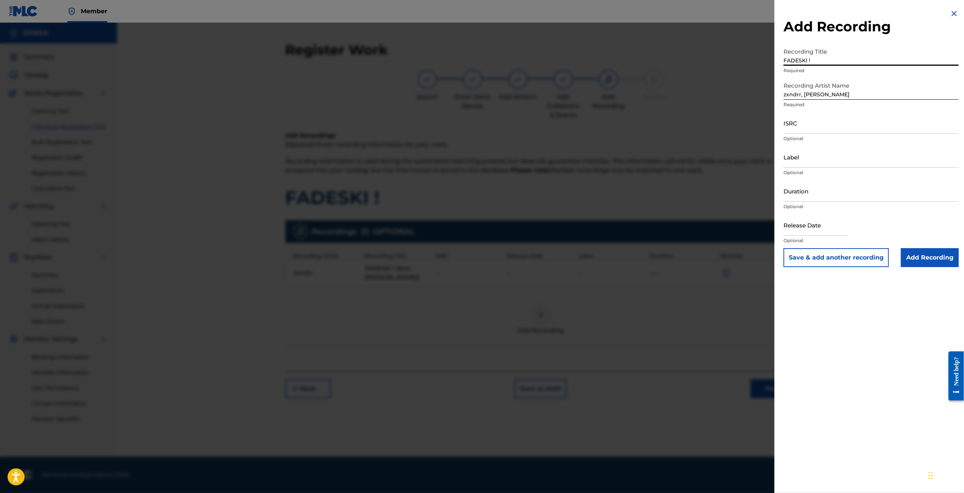
type input "FADESKI !"
click at [816, 131] on input "ISRC" at bounding box center [870, 123] width 175 height 22
click at [951, 12] on img at bounding box center [953, 13] width 9 height 9
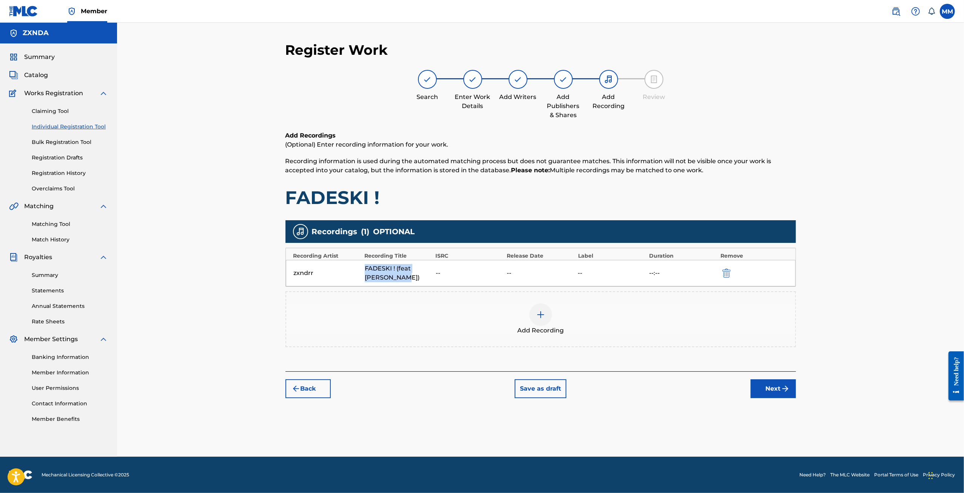
drag, startPoint x: 388, startPoint y: 277, endPoint x: 363, endPoint y: 263, distance: 29.2
click at [363, 263] on div "zxndrr FADESKI ! (feat Lil Clouds) -- -- -- --:--" at bounding box center [541, 273] width 510 height 26
copy div "FADESKI ! (feat Lil Clouds)"
click at [727, 271] on img "submit" at bounding box center [726, 272] width 8 height 9
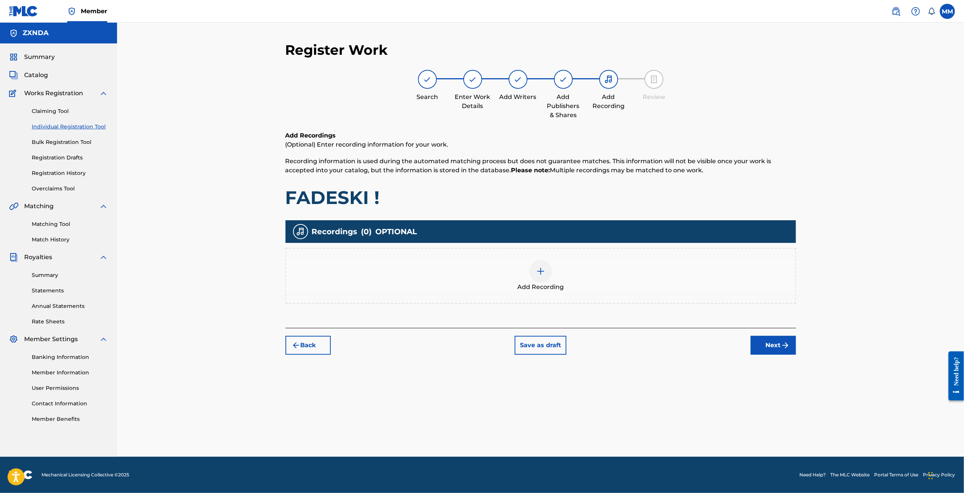
click at [594, 277] on div "Add Recording" at bounding box center [540, 276] width 509 height 32
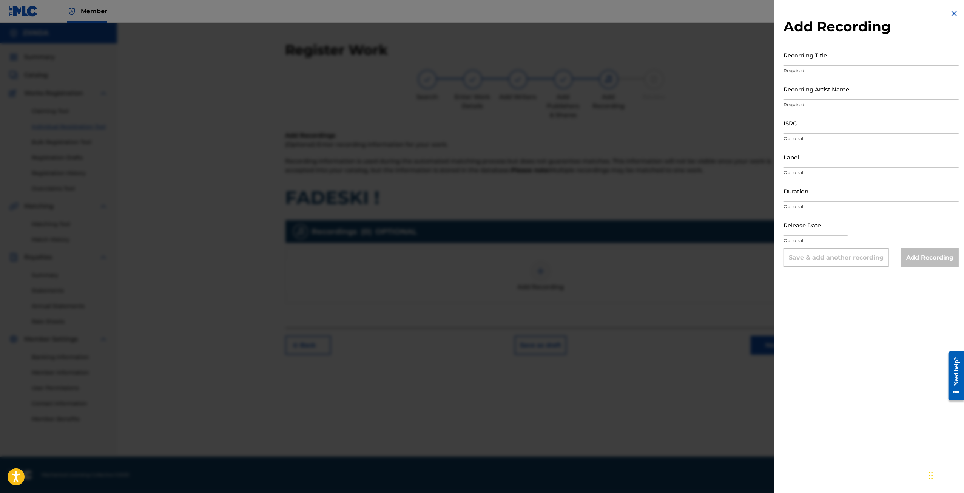
click at [830, 90] on input "Recording Artist Name" at bounding box center [870, 89] width 175 height 22
click at [830, 55] on input "Recording Title" at bounding box center [870, 55] width 175 height 22
drag, startPoint x: 812, startPoint y: 91, endPoint x: 818, endPoint y: 100, distance: 10.6
click at [812, 91] on input "Recording Artist Name" at bounding box center [870, 89] width 175 height 22
type input "zxndrr"
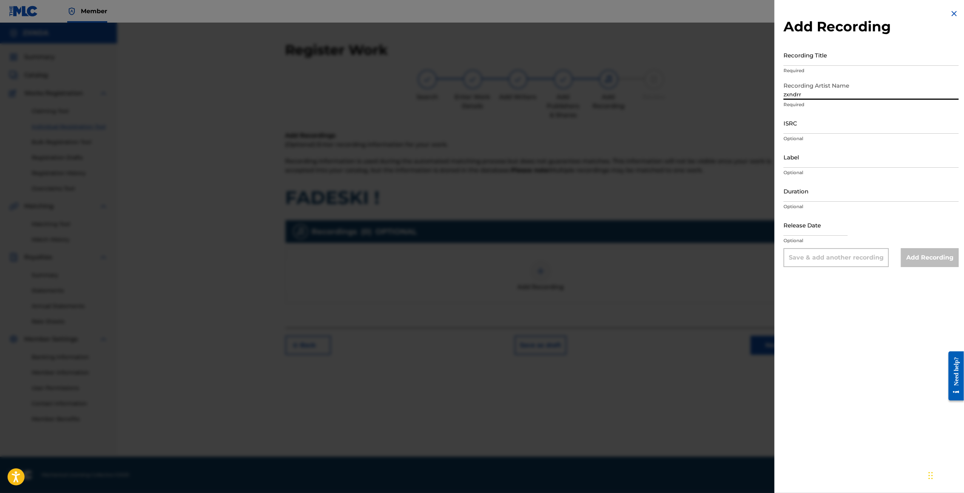
click at [821, 55] on input "Recording Title" at bounding box center [870, 55] width 175 height 22
paste input "FADESKI ! (feat Lil Clouds)"
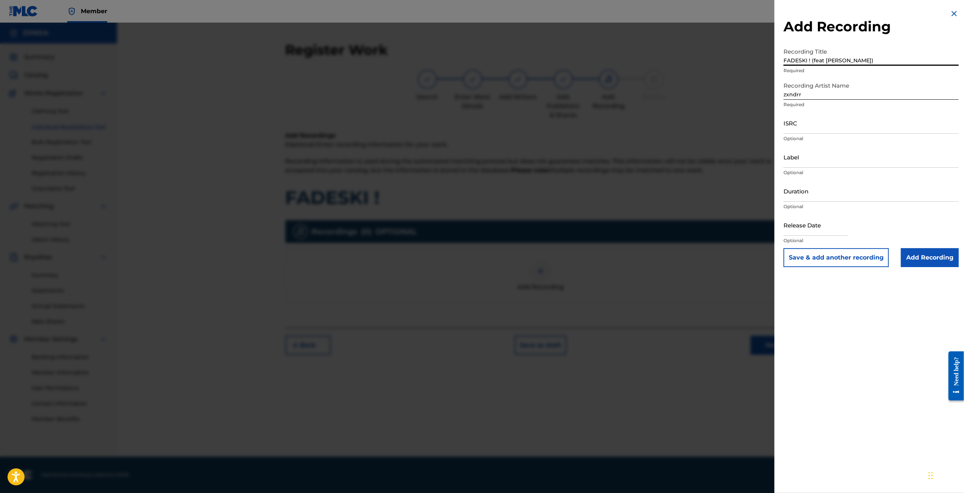
drag, startPoint x: 796, startPoint y: 52, endPoint x: 709, endPoint y: 57, distance: 86.6
click at [709, 57] on div "Add Recording Recording Title FADESKI ! (feat Lil Clouds) Required Recording Ar…" at bounding box center [482, 258] width 964 height 470
type input "FADESKI ! (feat Lil Clouds)"
drag, startPoint x: 814, startPoint y: 95, endPoint x: 709, endPoint y: 89, distance: 104.7
click at [709, 89] on div "Add Recording Recording Title FADESKI ! (feat Lil Clouds) Required Recording Ar…" at bounding box center [482, 258] width 964 height 470
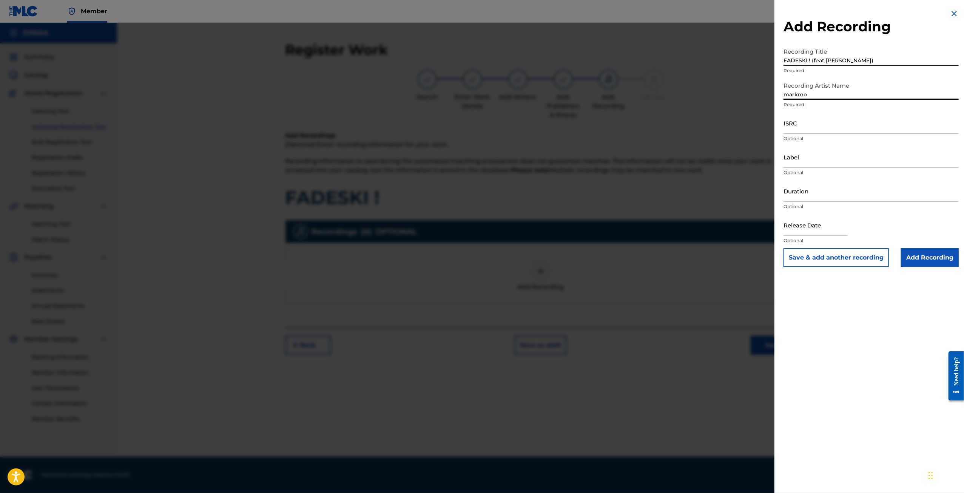
type input "markmo"
click at [812, 125] on input "ISRC" at bounding box center [870, 123] width 175 height 22
paste input "QZWFE2385428"
type input "QZWFE2385428"
click at [927, 257] on input "Add Recording" at bounding box center [930, 257] width 58 height 19
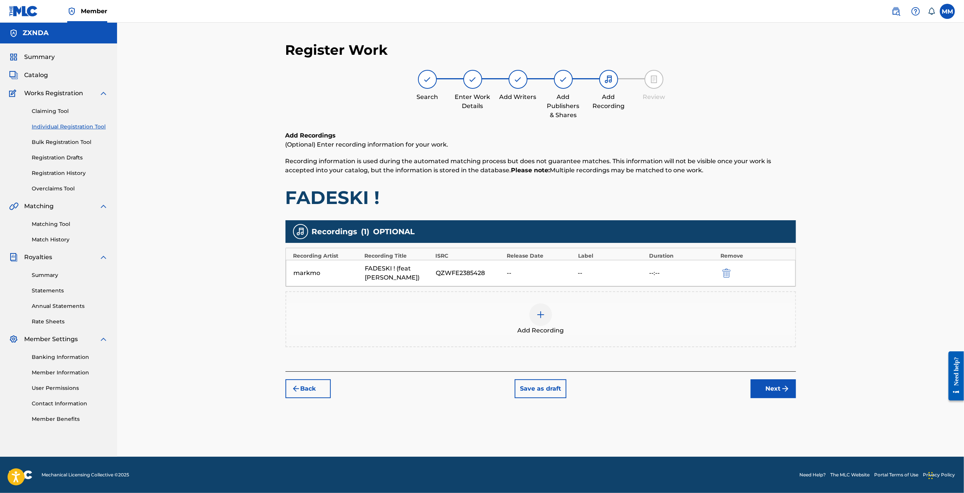
click at [769, 377] on div "Back Save as draft Next" at bounding box center [540, 384] width 510 height 27
click at [767, 388] on button "Next" at bounding box center [772, 388] width 45 height 19
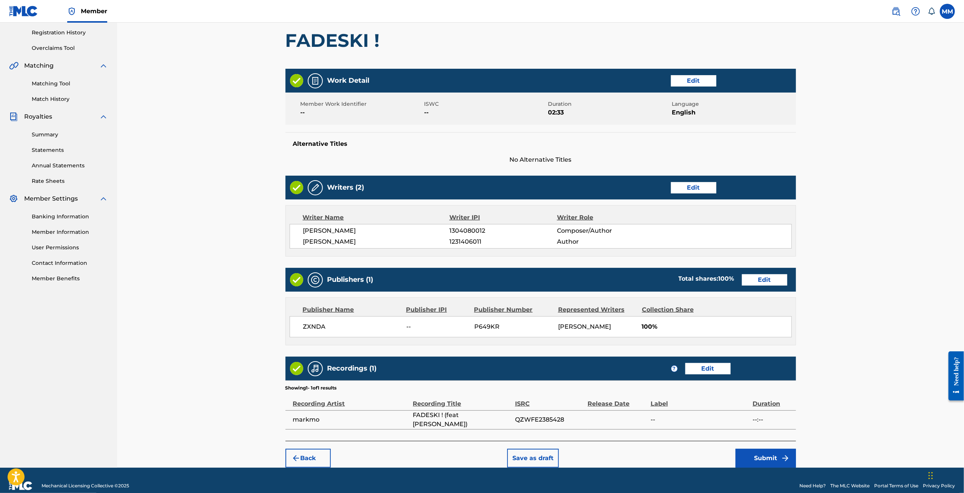
scroll to position [149, 0]
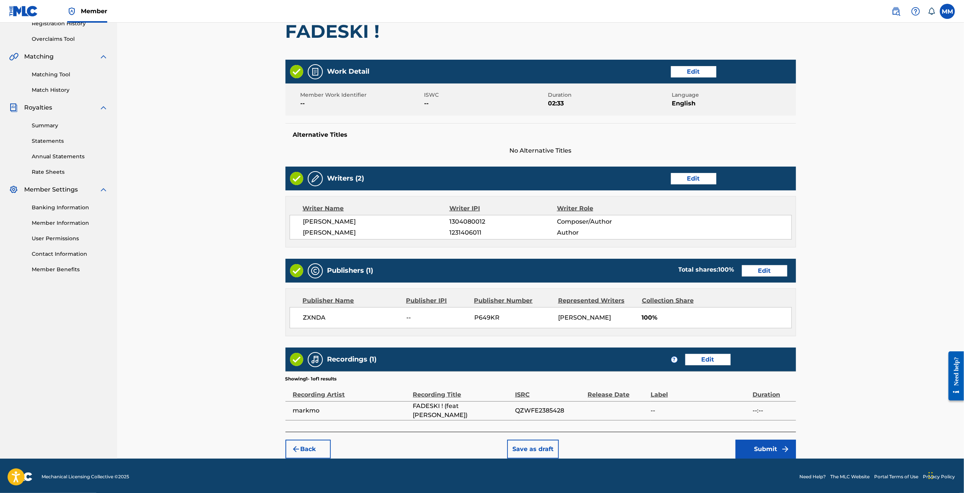
click at [739, 452] on button "Submit" at bounding box center [765, 448] width 60 height 19
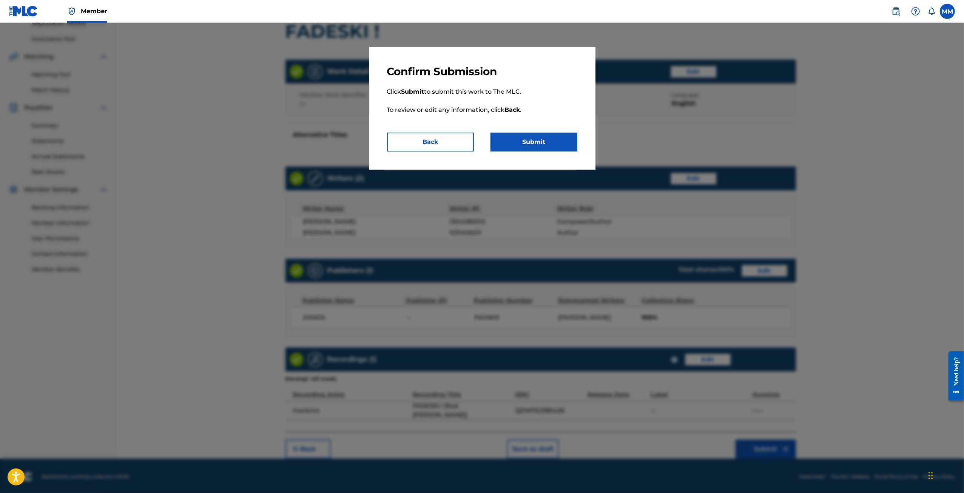
click at [526, 148] on button "Submit" at bounding box center [533, 141] width 87 height 19
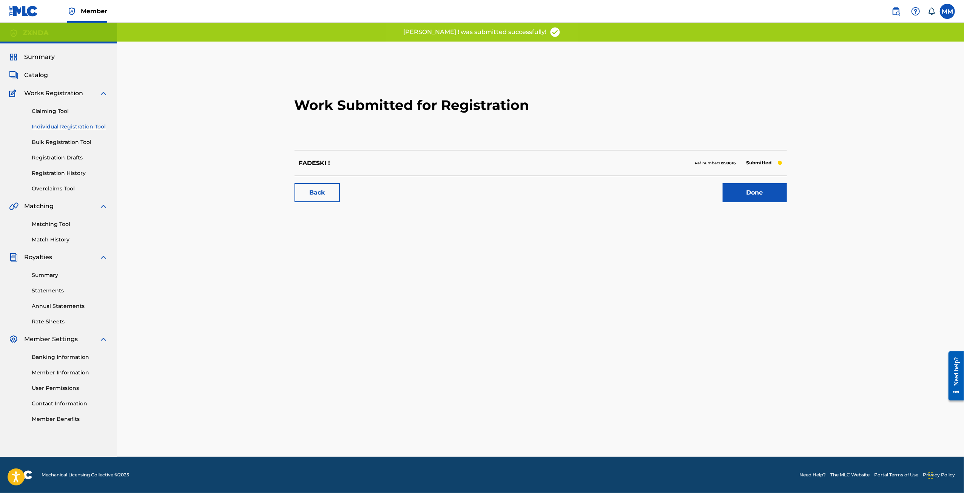
click at [336, 194] on link "Back" at bounding box center [316, 192] width 45 height 19
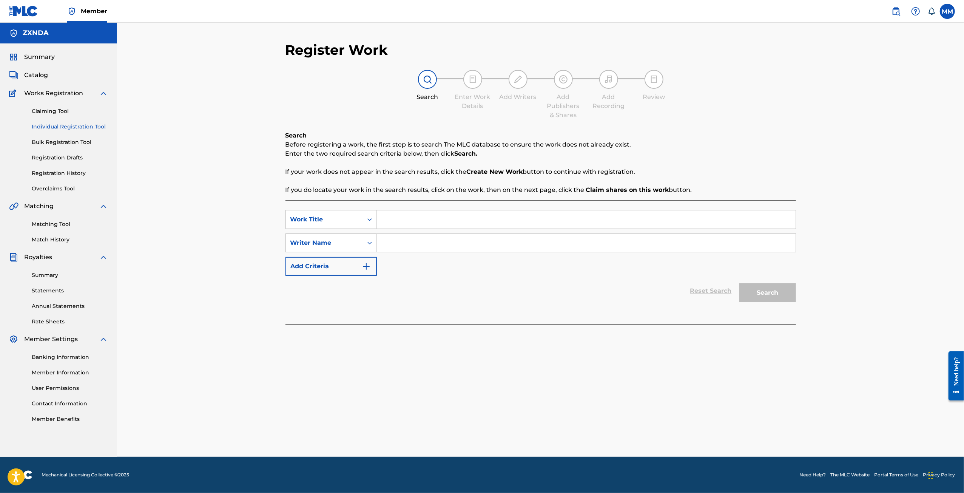
click at [105, 94] on img at bounding box center [103, 93] width 9 height 9
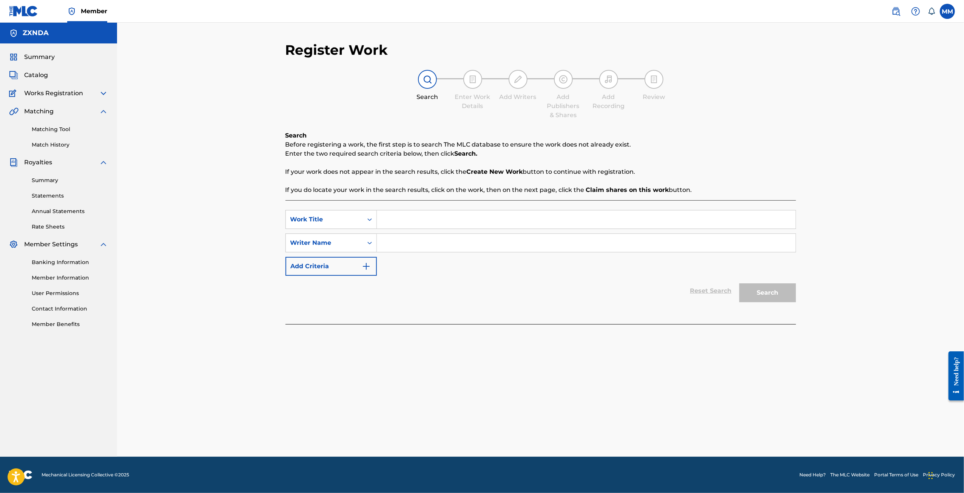
click at [101, 93] on img at bounding box center [103, 93] width 9 height 9
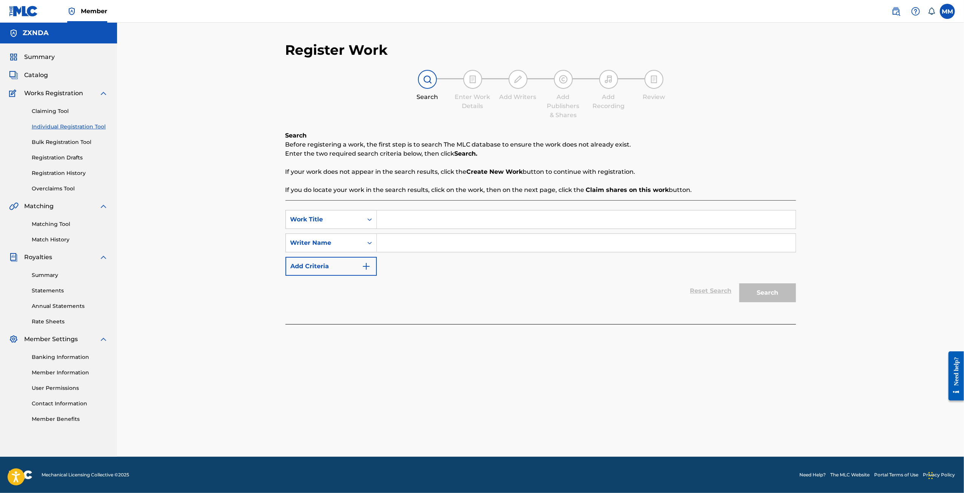
click at [101, 93] on img at bounding box center [103, 93] width 9 height 9
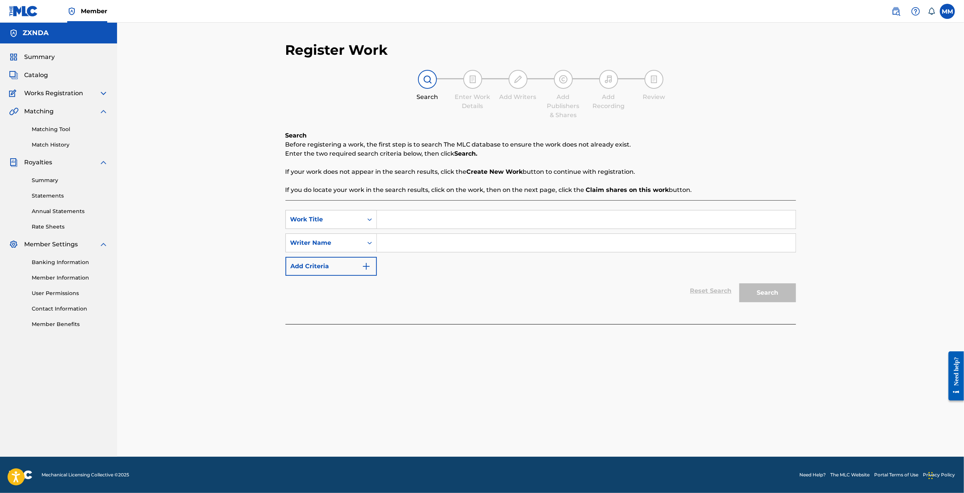
click at [103, 105] on div "Summary Catalog Works Registration Claiming Tool Individual Registration Tool B…" at bounding box center [58, 190] width 117 height 294
click at [104, 107] on img at bounding box center [103, 111] width 9 height 9
click at [46, 166] on link "Statements" at bounding box center [70, 163] width 76 height 8
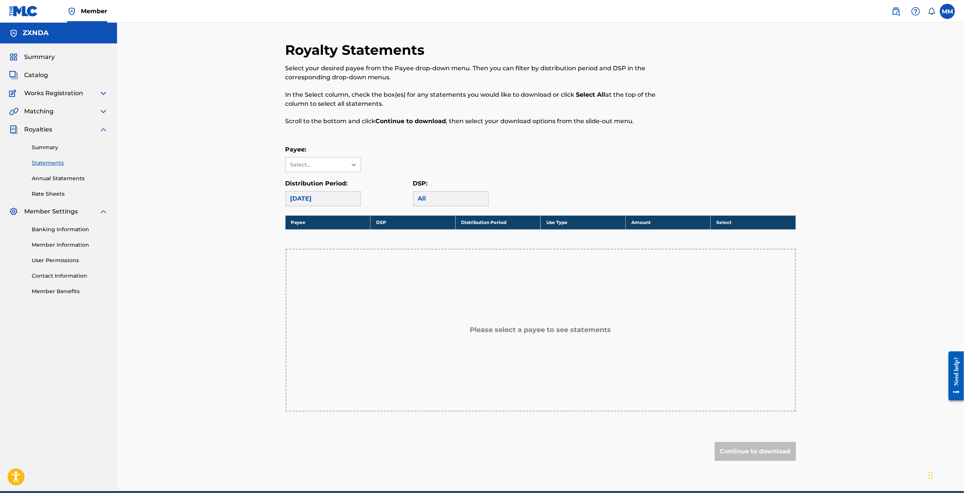
click at [42, 147] on link "Summary" at bounding box center [70, 147] width 76 height 8
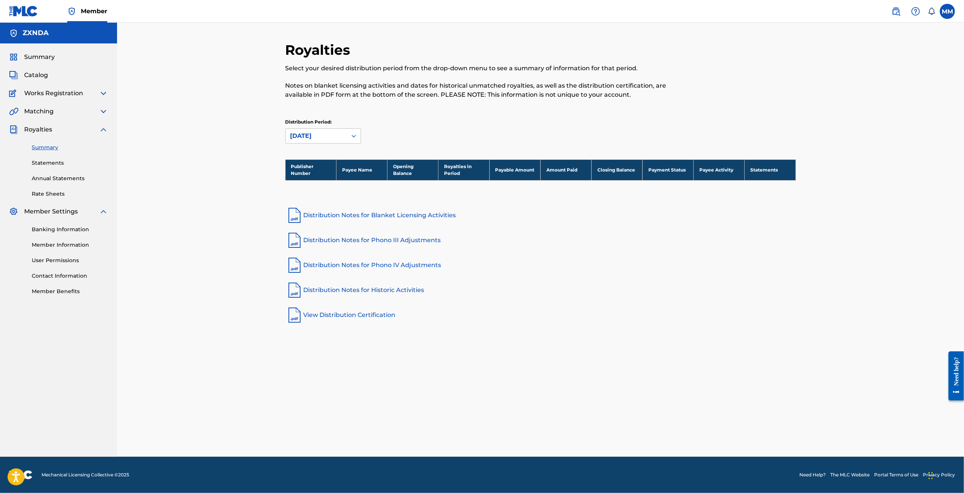
click at [57, 180] on link "Annual Statements" at bounding box center [70, 178] width 76 height 8
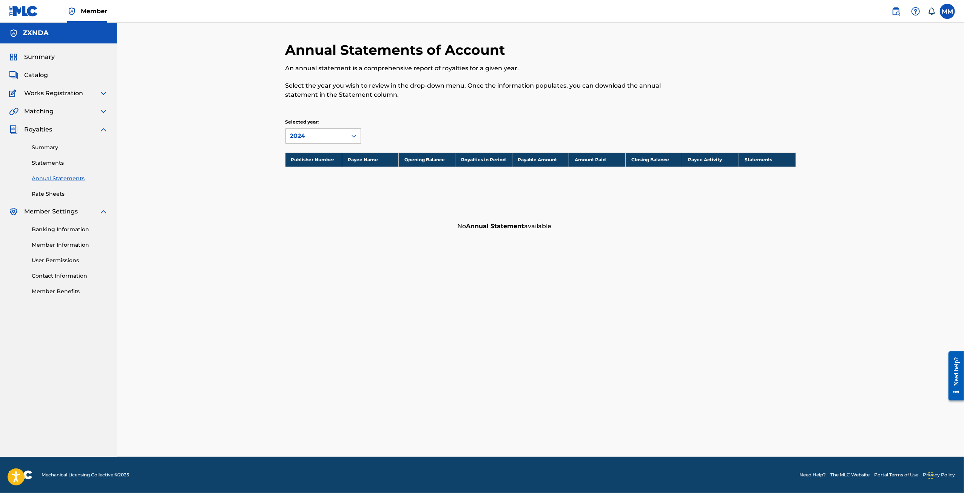
click at [357, 139] on icon at bounding box center [354, 136] width 8 height 8
click at [487, 79] on div "An annual statement is a comprehensive report of royalties for a given year. Se…" at bounding box center [481, 81] width 393 height 35
click at [100, 127] on img at bounding box center [103, 129] width 9 height 9
click at [77, 149] on span "Member Settings" at bounding box center [51, 147] width 54 height 9
click at [92, 112] on div "Matching" at bounding box center [58, 111] width 99 height 9
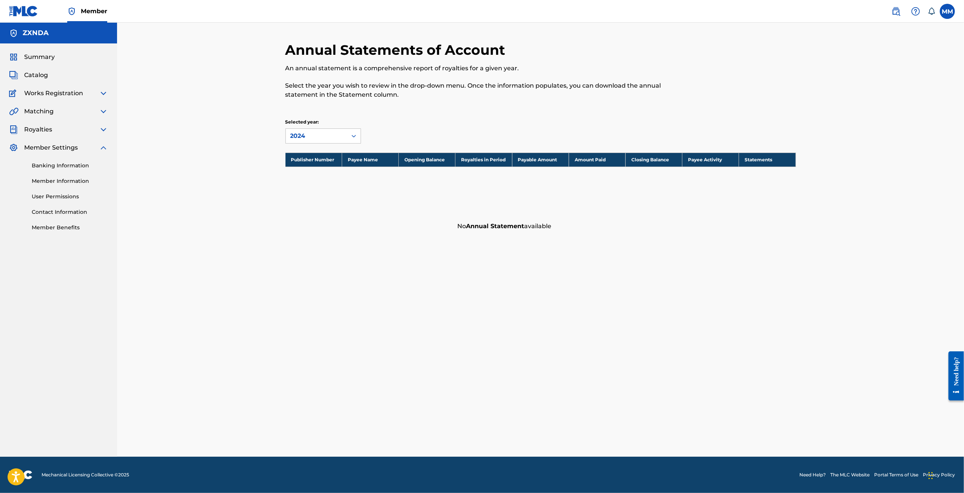
click at [104, 112] on img at bounding box center [103, 111] width 9 height 9
click at [101, 113] on img at bounding box center [103, 111] width 9 height 9
click at [101, 96] on img at bounding box center [103, 93] width 9 height 9
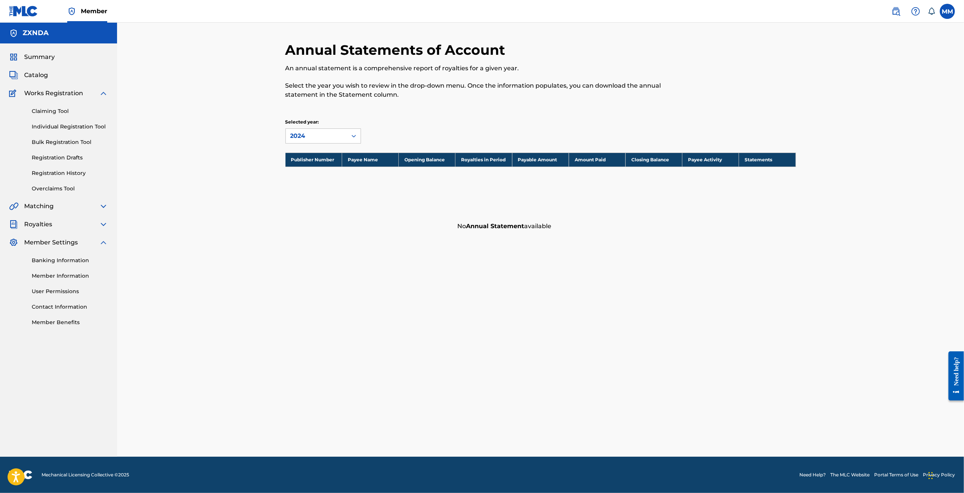
click at [97, 99] on div "Claiming Tool Individual Registration Tool Bulk Registration Tool Registration …" at bounding box center [58, 145] width 99 height 95
click at [24, 72] on span "Catalog" at bounding box center [36, 75] width 24 height 9
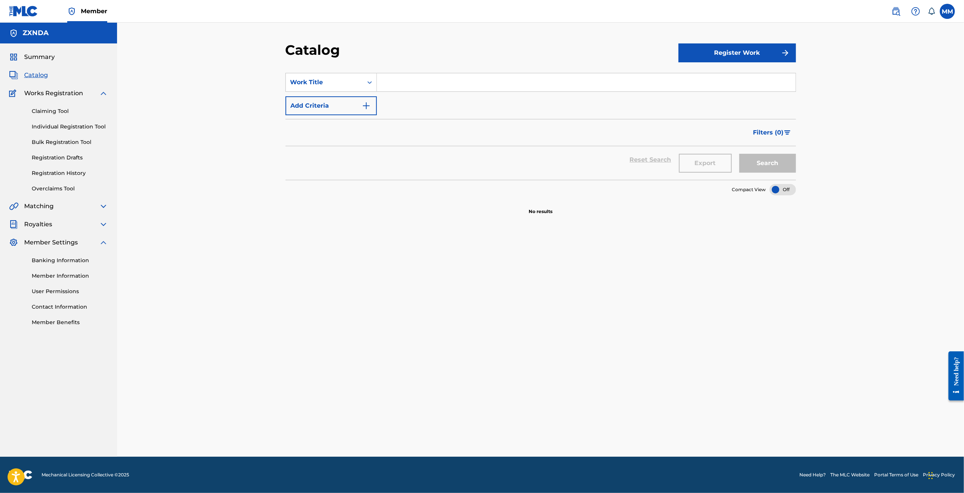
click at [25, 55] on span "Summary" at bounding box center [39, 56] width 31 height 9
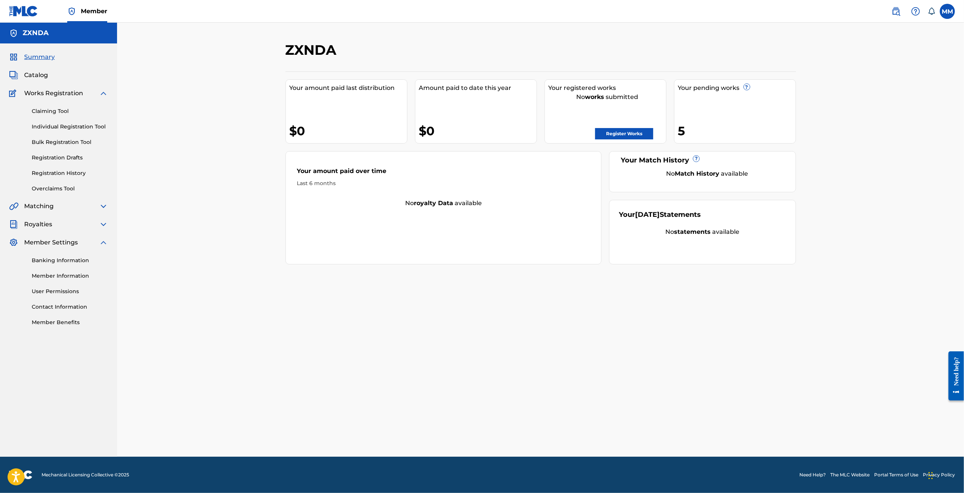
click at [621, 131] on link "Register Works" at bounding box center [624, 133] width 58 height 11
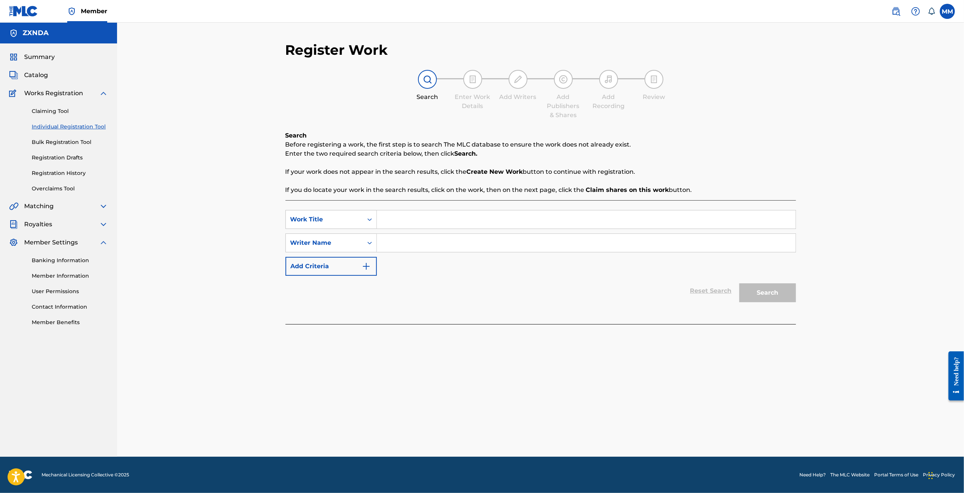
click at [408, 221] on input "Search Form" at bounding box center [586, 219] width 419 height 18
type input "WTM !"
click at [412, 239] on input "Search Form" at bounding box center [586, 243] width 419 height 18
paste input "QZWFE2385428"
type input "QZWFE2385428"
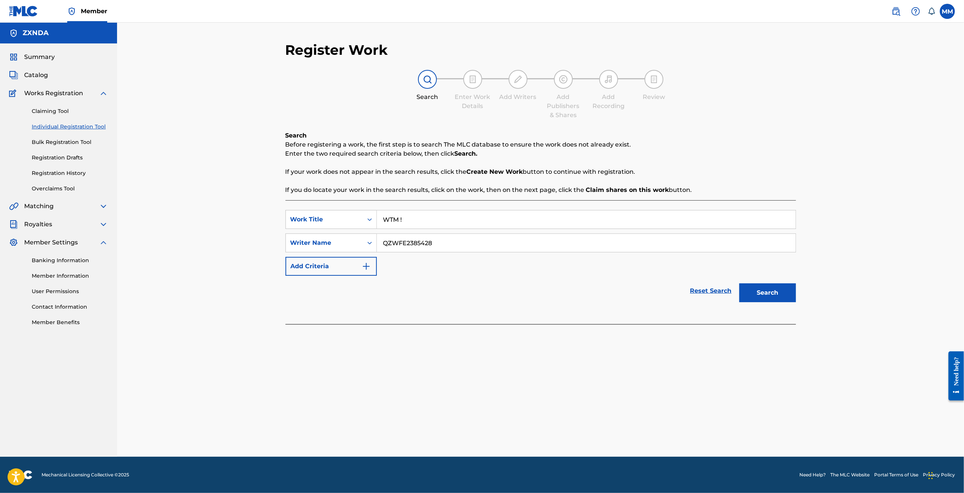
click at [775, 294] on button "Search" at bounding box center [767, 292] width 57 height 19
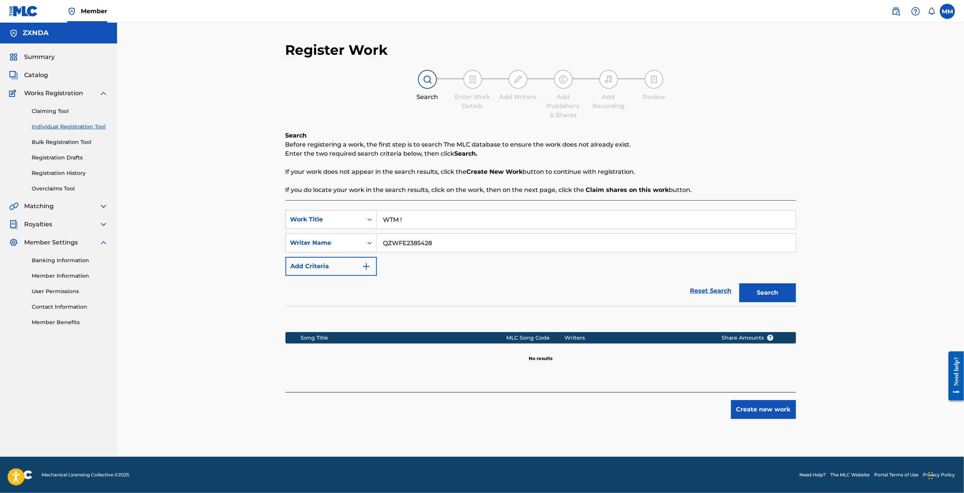
click at [764, 413] on button "Create new work" at bounding box center [763, 409] width 65 height 19
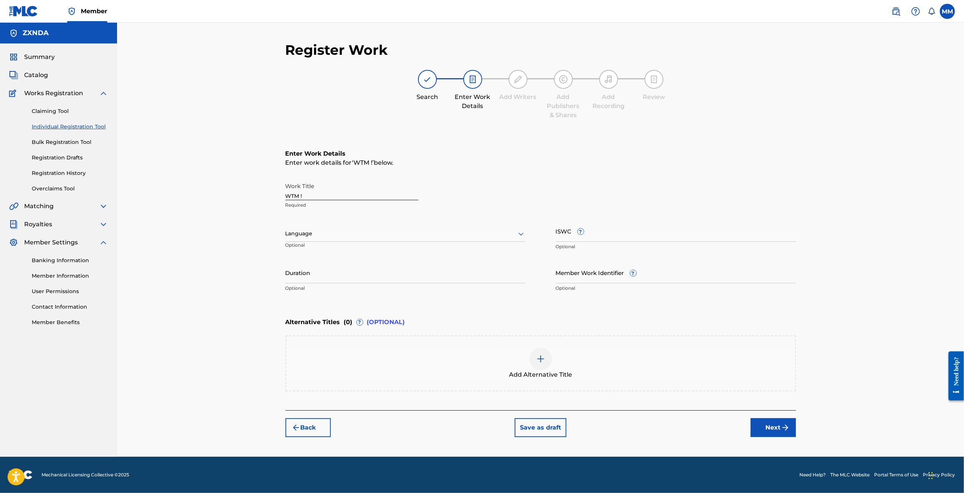
click at [349, 234] on div at bounding box center [405, 233] width 240 height 9
click at [353, 250] on div "English" at bounding box center [405, 250] width 239 height 17
click at [346, 275] on input "Duration" at bounding box center [405, 273] width 240 height 22
type input "02:15"
click at [773, 427] on button "Next" at bounding box center [772, 427] width 45 height 19
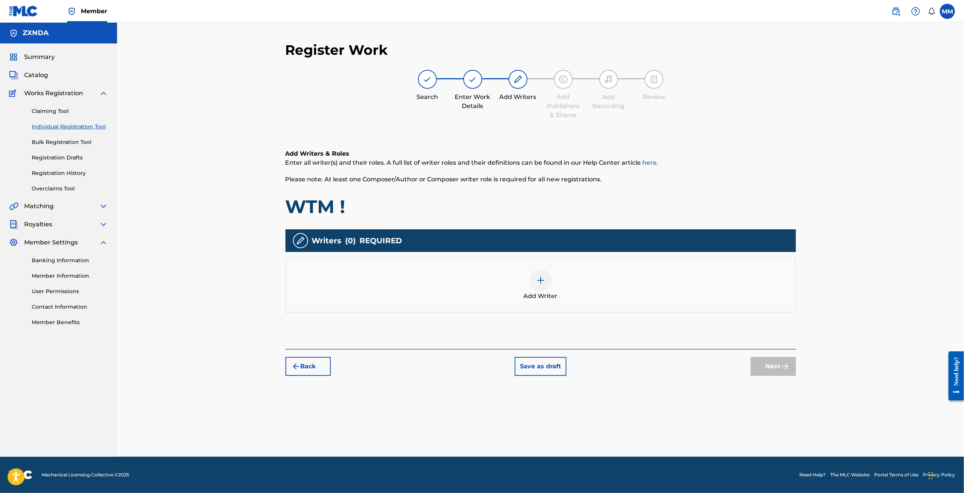
click at [550, 286] on div "Add Writer" at bounding box center [540, 285] width 509 height 32
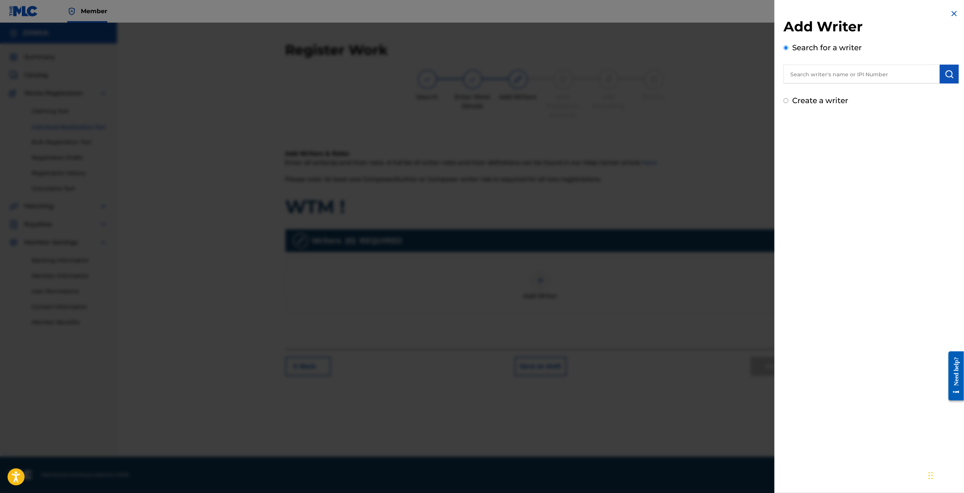
click at [848, 74] on input "text" at bounding box center [861, 74] width 156 height 19
click at [786, 102] on input "Create a writer" at bounding box center [785, 100] width 5 height 5
radio input "false"
radio input "true"
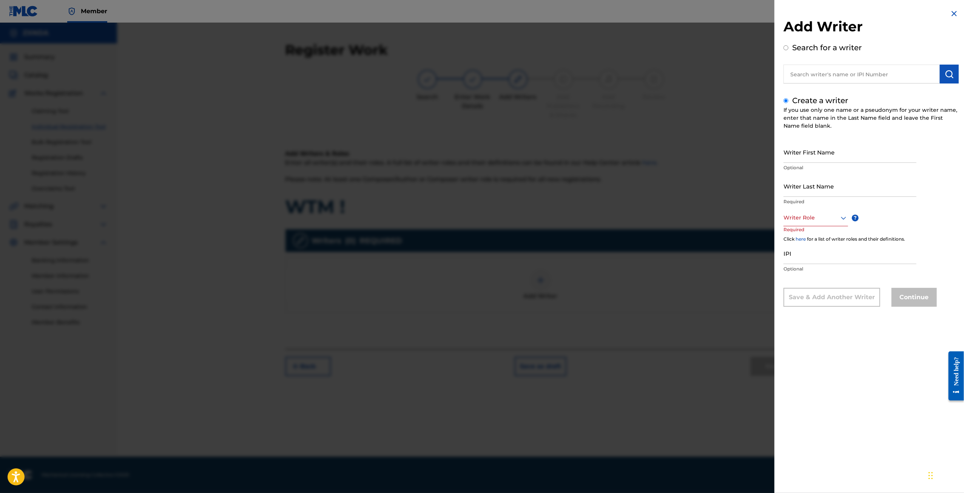
drag, startPoint x: 812, startPoint y: 146, endPoint x: 815, endPoint y: 150, distance: 5.1
click at [812, 146] on input "Writer First Name" at bounding box center [849, 152] width 133 height 22
type input "[PERSON_NAME]"
click at [816, 191] on input "Writer Last Name" at bounding box center [849, 186] width 133 height 22
type input "MOHAN"
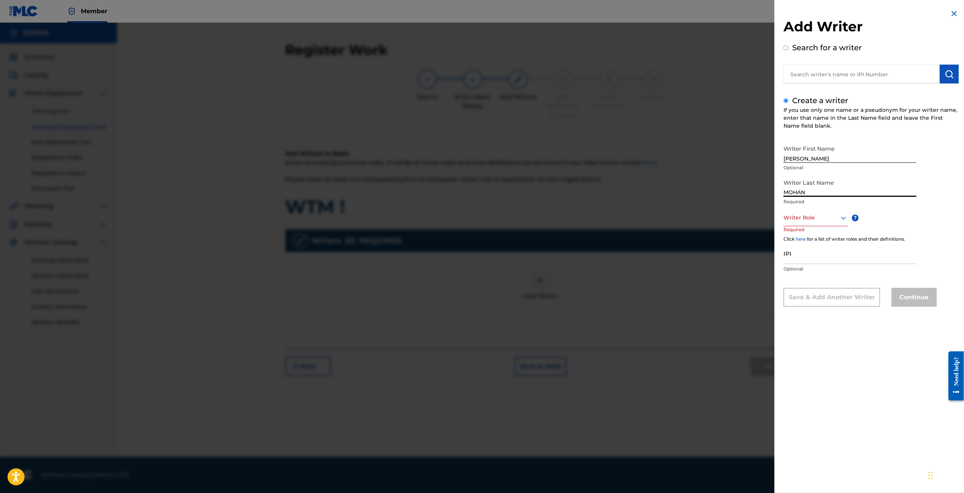
click at [817, 220] on div at bounding box center [815, 217] width 65 height 9
click at [813, 237] on div "Composer/Author" at bounding box center [816, 234] width 64 height 17
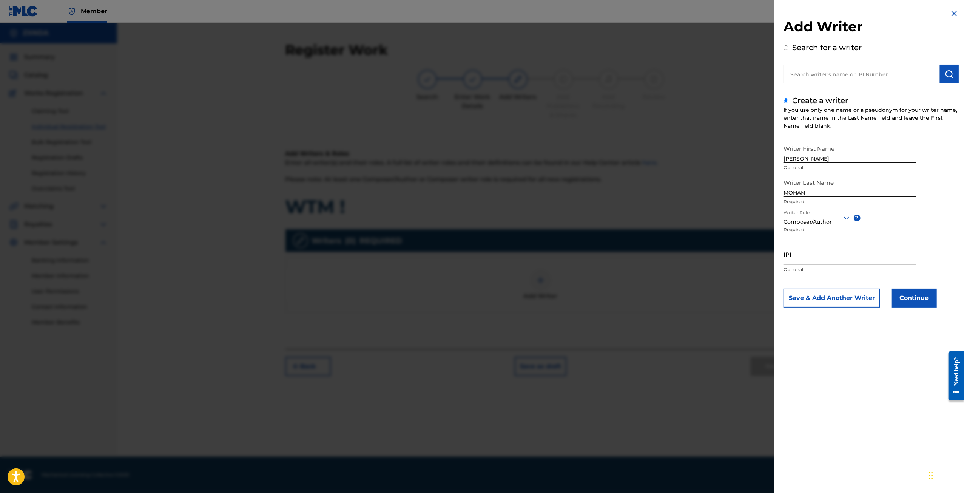
click at [813, 253] on input "IPI" at bounding box center [849, 254] width 133 height 22
paste input "QZWFE2385428"
type input "QZWFE2385428"
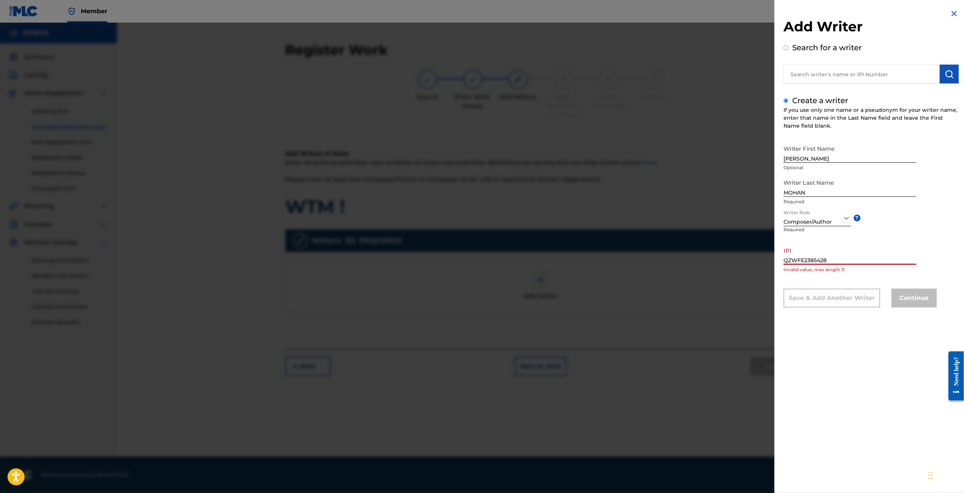
drag, startPoint x: 844, startPoint y: 259, endPoint x: 736, endPoint y: 257, distance: 108.0
click at [736, 257] on div "Add Writer Search for a writer Create a writer If you use only one name or a ps…" at bounding box center [482, 258] width 964 height 470
paste input "1304080012"
type input "1304080012"
click at [917, 291] on button "Continue" at bounding box center [913, 297] width 45 height 19
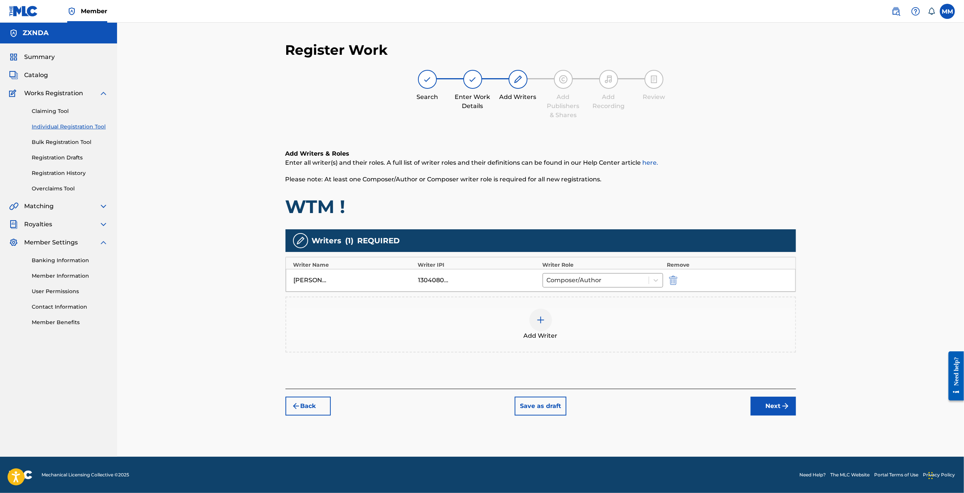
click at [761, 401] on button "Next" at bounding box center [772, 405] width 45 height 19
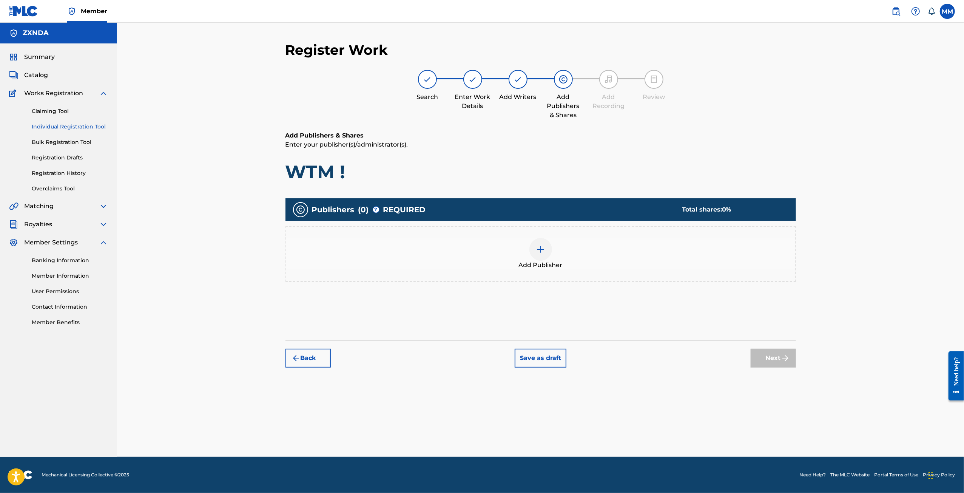
click at [545, 256] on div at bounding box center [540, 249] width 23 height 23
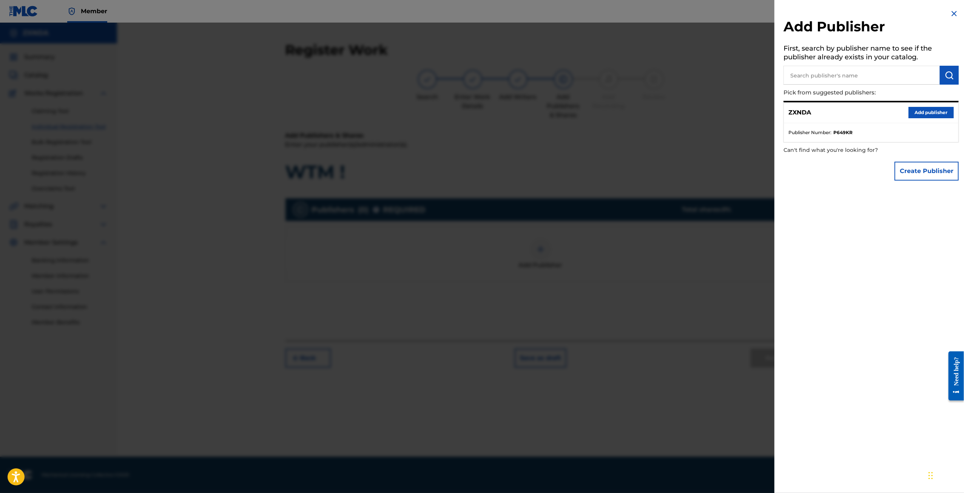
click at [922, 116] on button "Add publisher" at bounding box center [930, 112] width 45 height 11
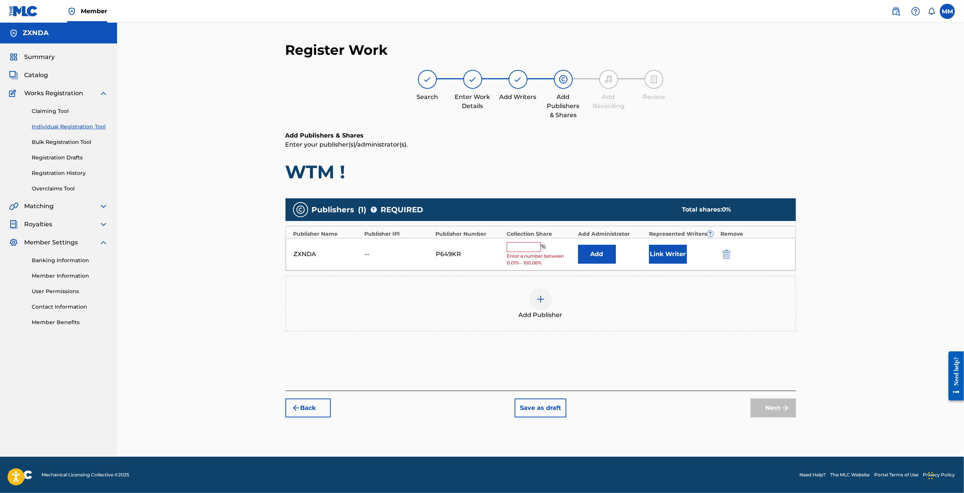
click at [528, 248] on input "text" at bounding box center [524, 247] width 34 height 10
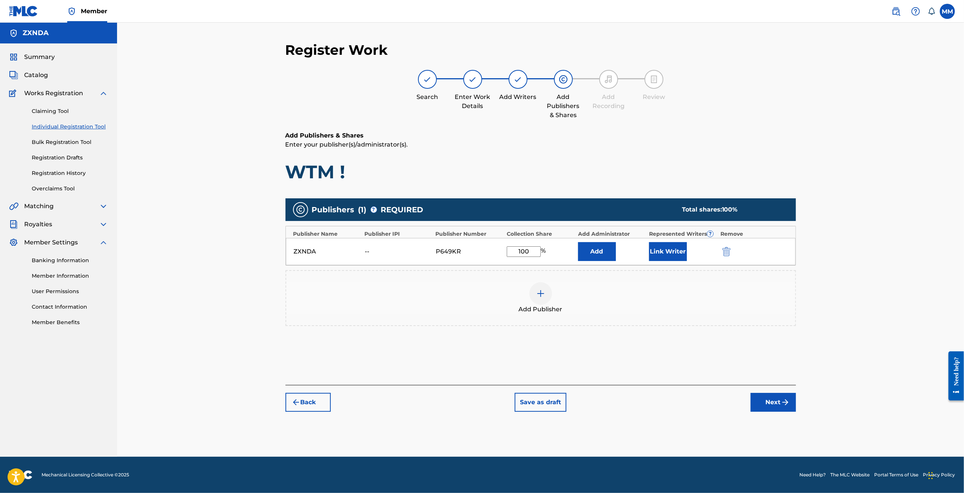
type input "100"
click at [662, 249] on button "Link Writer" at bounding box center [668, 251] width 38 height 19
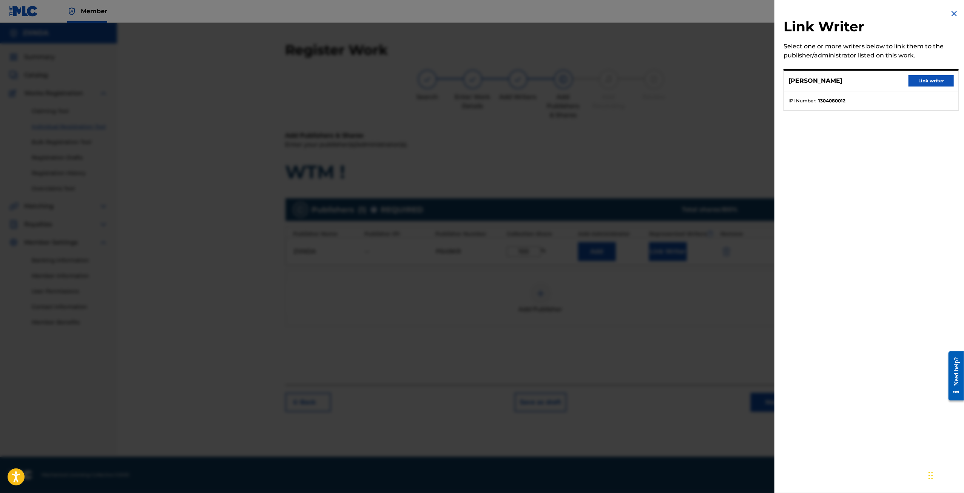
click at [937, 77] on button "Link writer" at bounding box center [930, 80] width 45 height 11
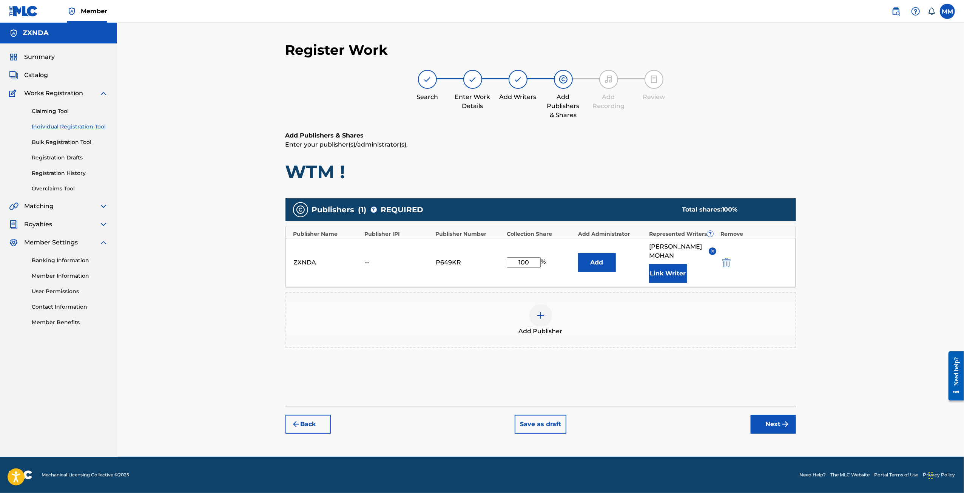
click at [778, 414] on button "Next" at bounding box center [772, 423] width 45 height 19
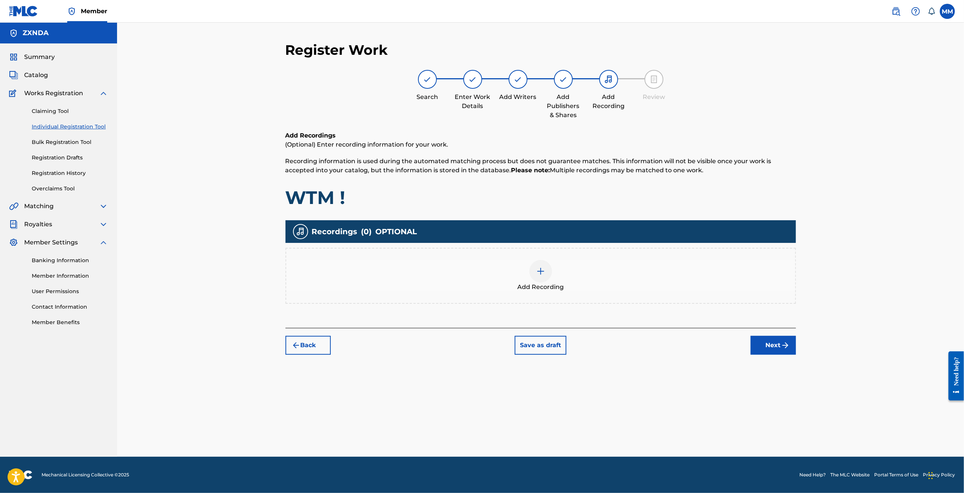
click at [545, 274] on div at bounding box center [540, 271] width 23 height 23
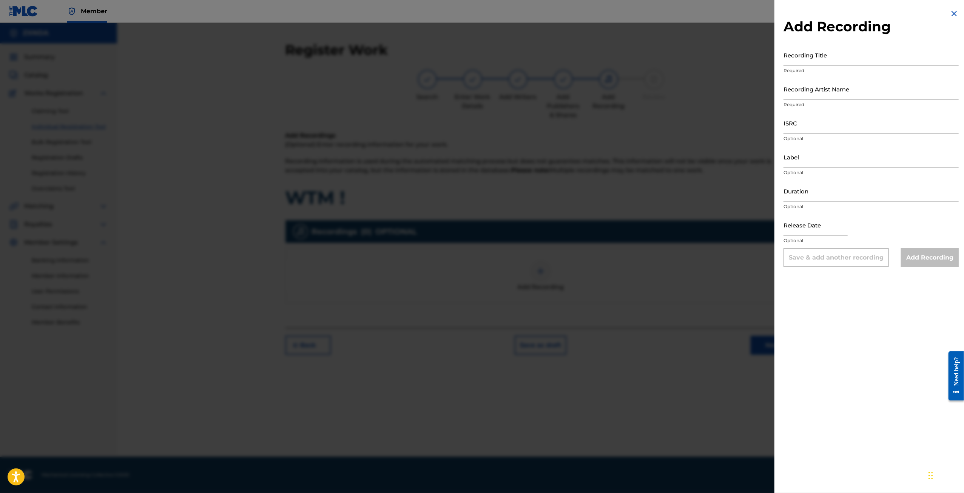
click at [810, 83] on input "Recording Artist Name" at bounding box center [870, 89] width 175 height 22
type input "markmo"
click at [829, 59] on input "Recording Title" at bounding box center [870, 55] width 175 height 22
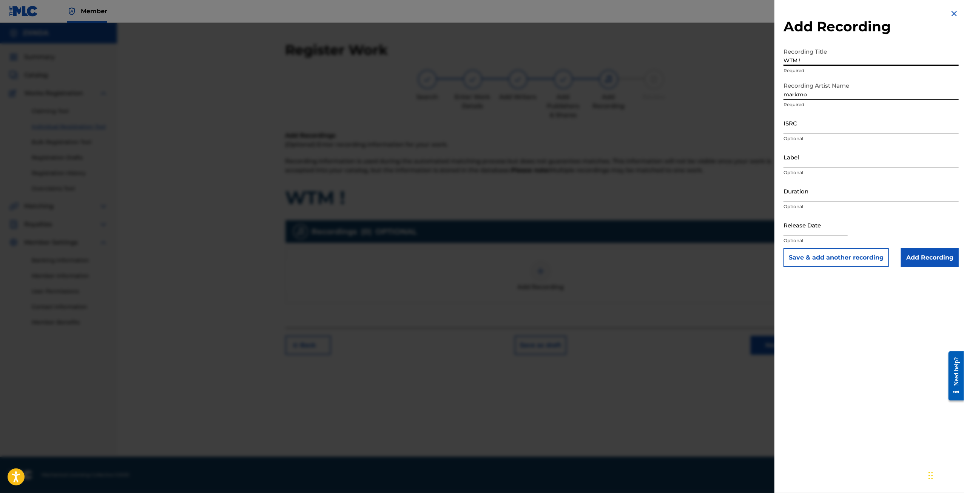
type input "WTM !"
drag, startPoint x: 830, startPoint y: 126, endPoint x: 825, endPoint y: 126, distance: 4.9
click at [830, 126] on input "ISRC" at bounding box center [870, 123] width 175 height 22
paste input "QZFZ22479878"
type input "QZFZ22479878"
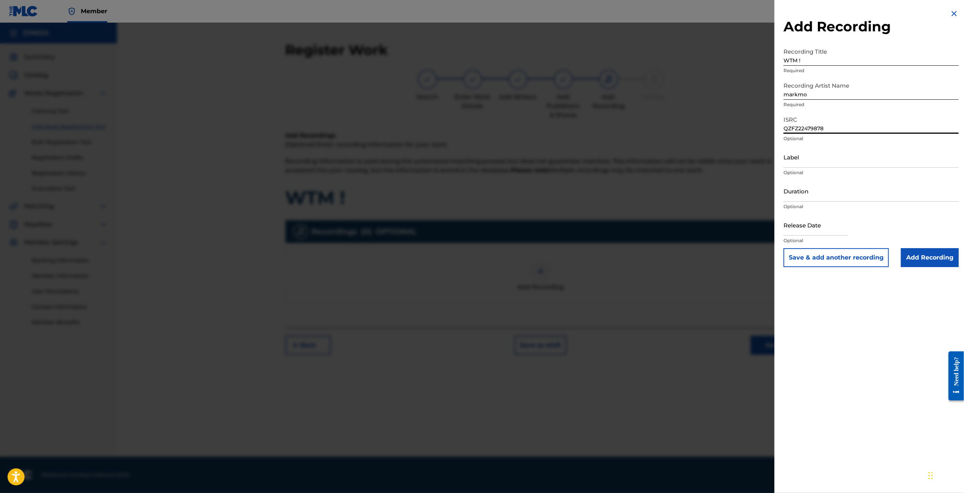
click at [922, 262] on input "Add Recording" at bounding box center [930, 257] width 58 height 19
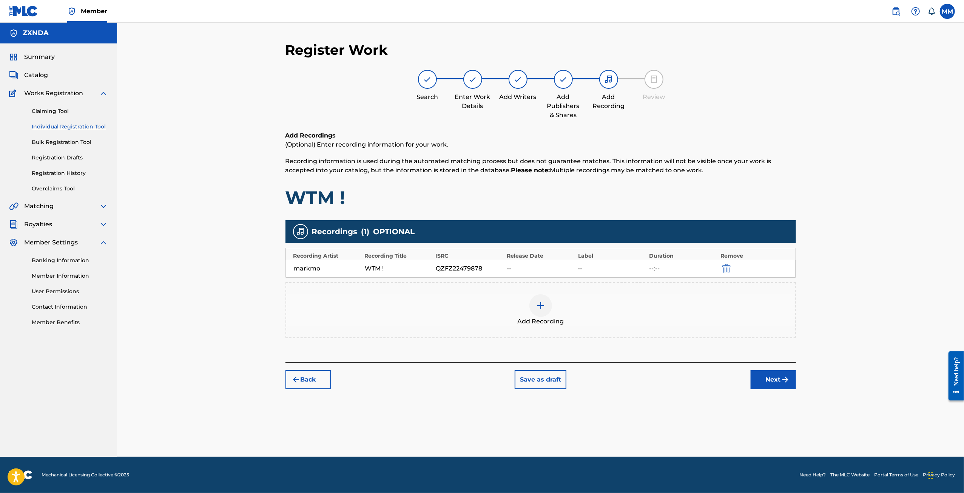
click at [764, 375] on button "Next" at bounding box center [772, 379] width 45 height 19
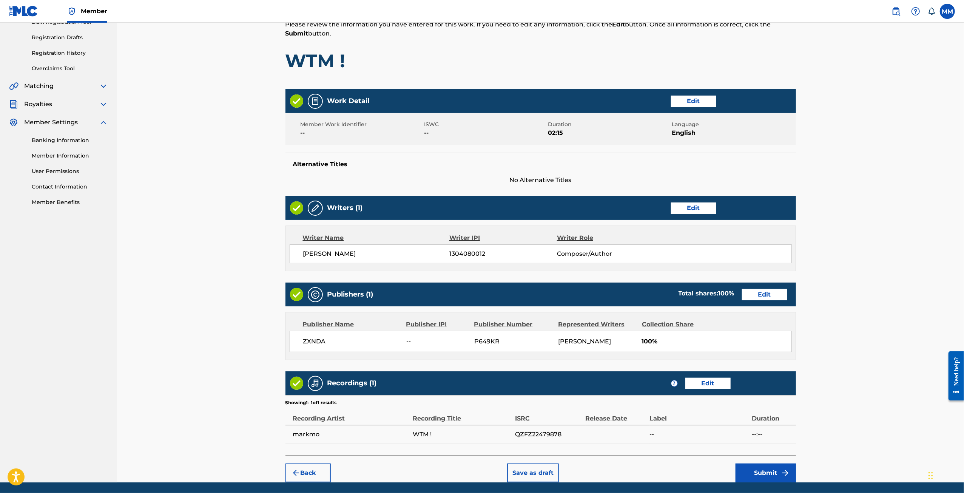
scroll to position [144, 0]
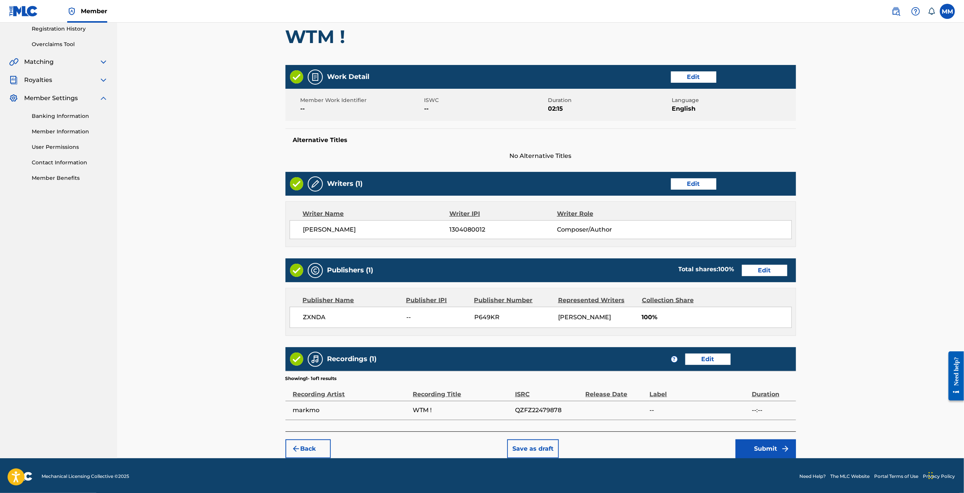
click at [764, 449] on button "Submit" at bounding box center [765, 448] width 60 height 19
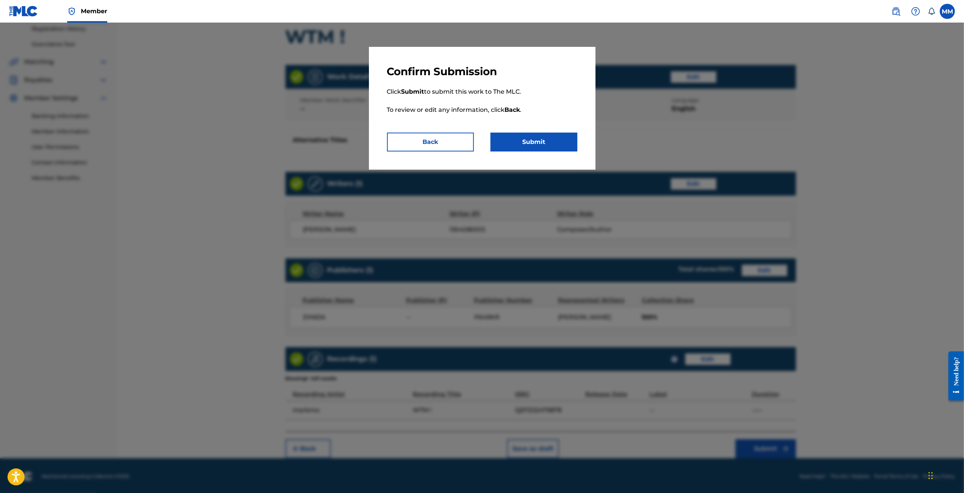
click at [536, 145] on button "Submit" at bounding box center [533, 141] width 87 height 19
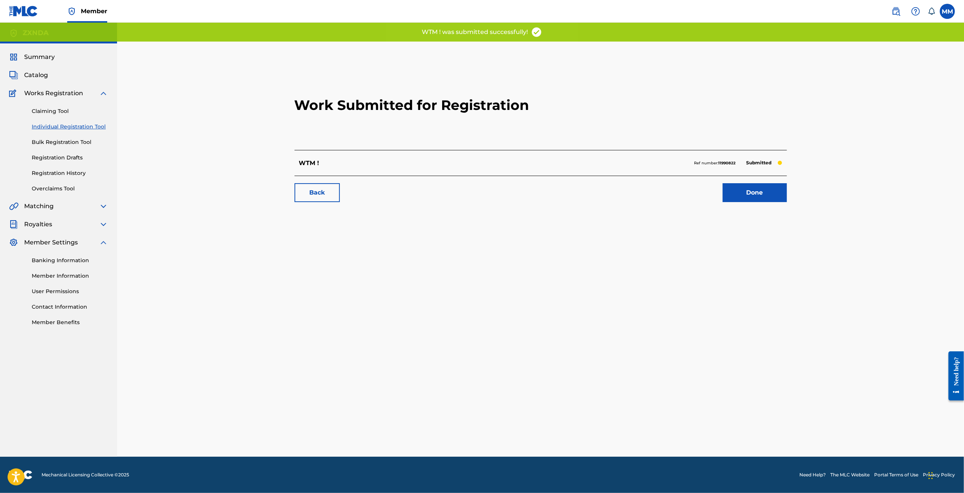
click at [325, 196] on link "Back" at bounding box center [316, 192] width 45 height 19
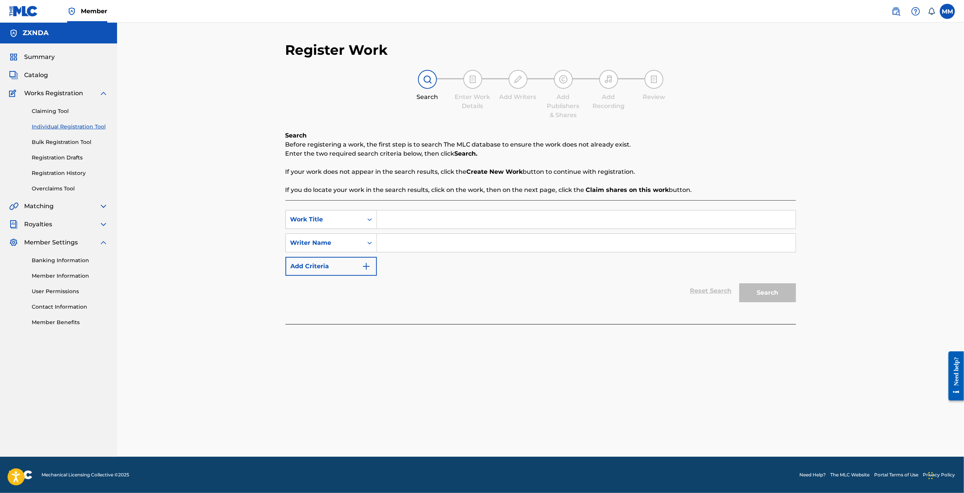
click at [395, 220] on input "Search Form" at bounding box center [586, 219] width 419 height 18
type input "MESS !"
click at [398, 234] on input "Search Form" at bounding box center [586, 243] width 419 height 18
type input "MARK MOAHN"
click at [783, 295] on button "Search" at bounding box center [767, 292] width 57 height 19
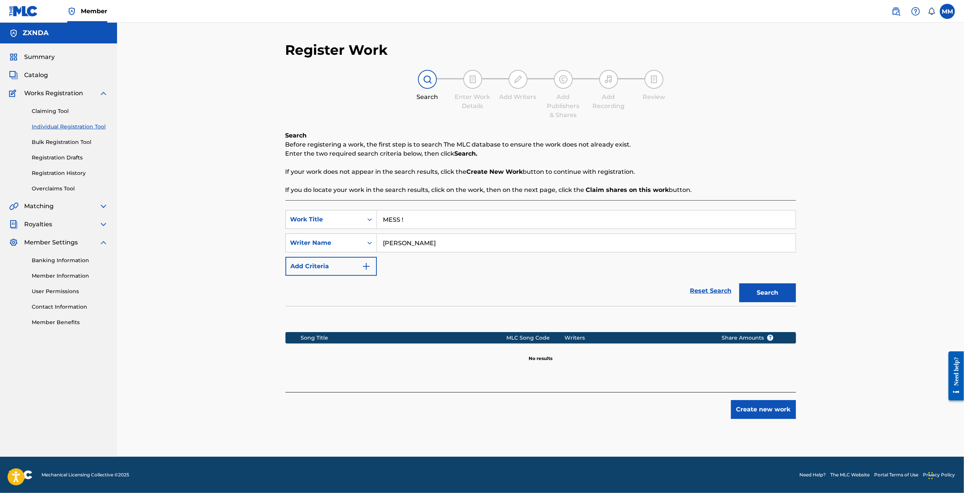
click at [753, 408] on button "Create new work" at bounding box center [763, 409] width 65 height 19
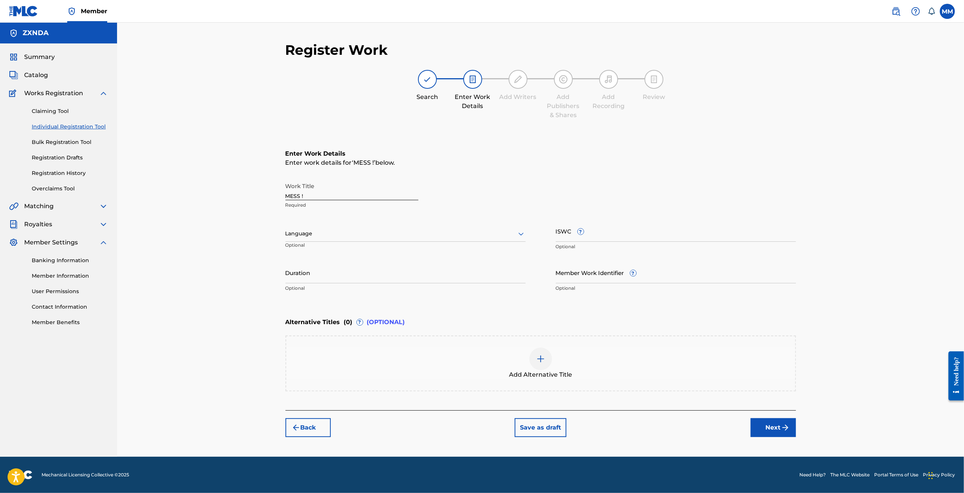
click at [349, 233] on div at bounding box center [405, 233] width 240 height 9
click at [368, 255] on div "English" at bounding box center [405, 250] width 239 height 17
click at [334, 280] on input "Duration" at bounding box center [405, 273] width 240 height 22
type input "02:47"
click at [762, 424] on button "Next" at bounding box center [772, 427] width 45 height 19
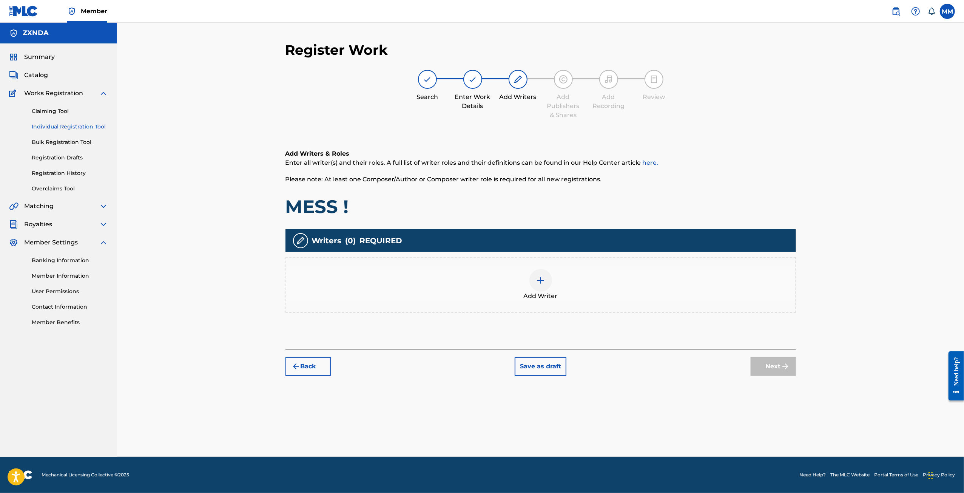
click at [539, 289] on div at bounding box center [540, 280] width 23 height 23
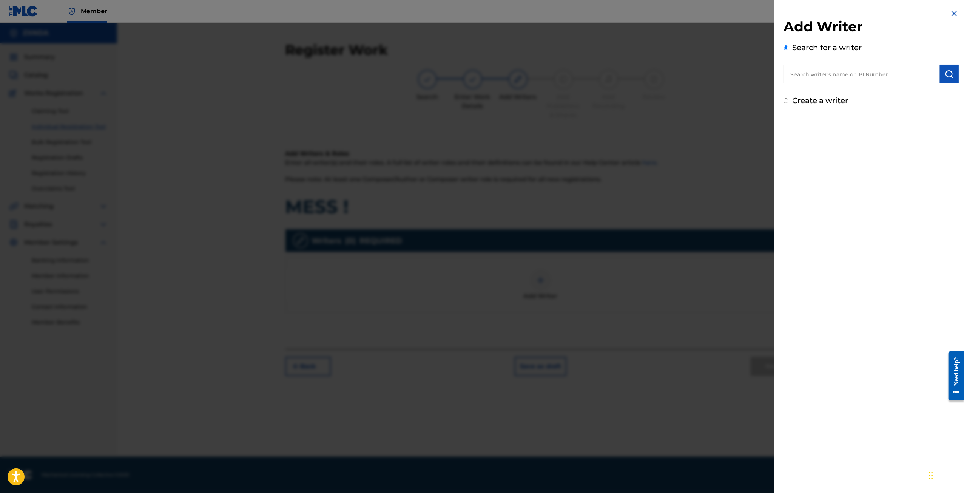
click at [785, 102] on input "Create a writer" at bounding box center [785, 100] width 5 height 5
radio input "false"
radio input "true"
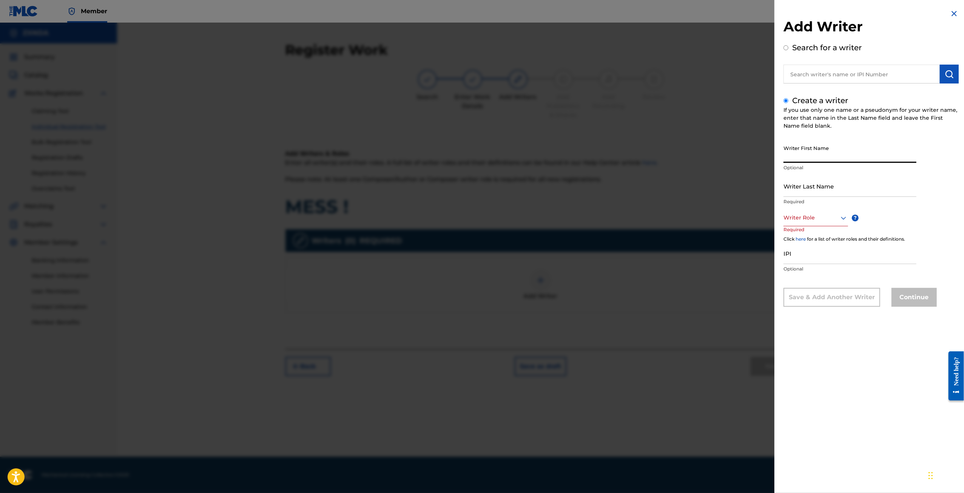
click at [819, 148] on input "Writer First Name" at bounding box center [849, 152] width 133 height 22
type input "[PERSON_NAME]"
click at [812, 192] on input "Writer Last Name" at bounding box center [849, 186] width 133 height 22
type input "MOHAN"
click at [812, 218] on div at bounding box center [815, 217] width 65 height 9
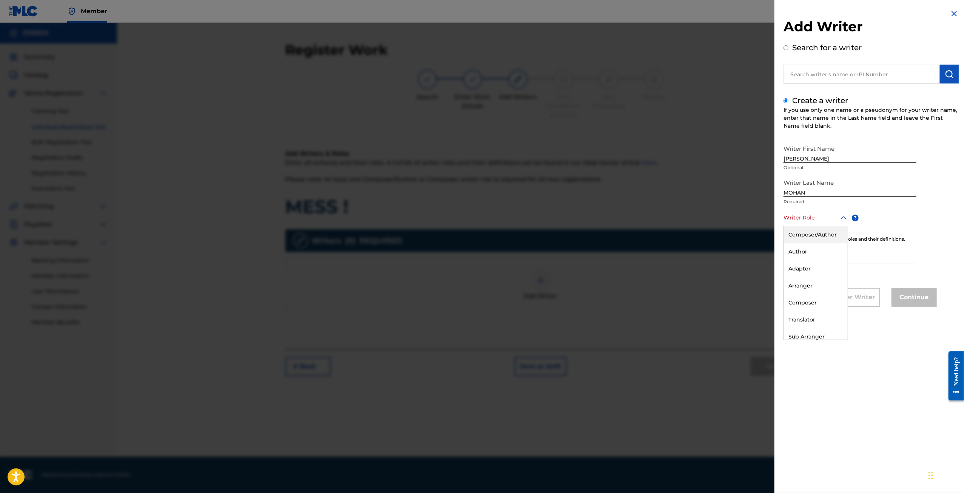
click at [811, 234] on div "Composer/Author" at bounding box center [816, 234] width 64 height 17
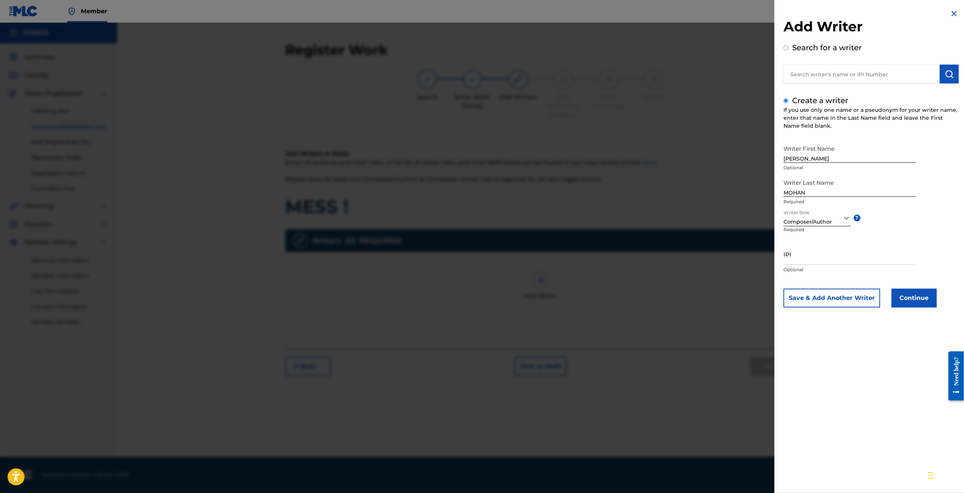
click at [812, 254] on input "IPI" at bounding box center [849, 254] width 133 height 22
paste input "1304080012"
type input "1304080012"
click at [925, 301] on button "Continue" at bounding box center [913, 297] width 45 height 19
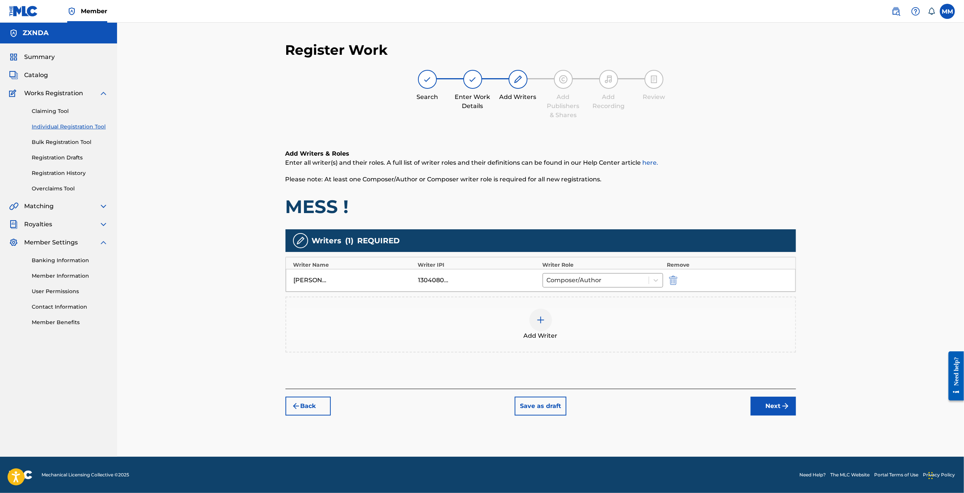
click at [782, 408] on img "submit" at bounding box center [785, 405] width 9 height 9
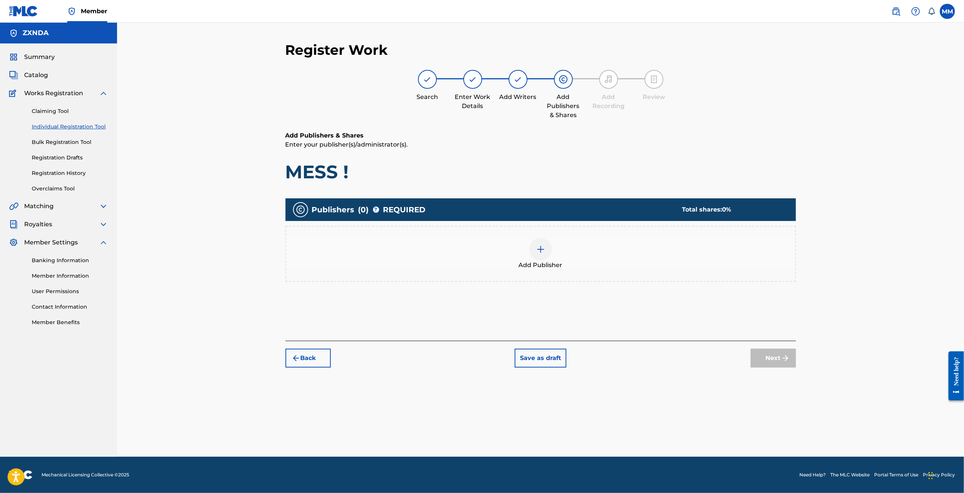
click at [525, 244] on div "Add Publisher" at bounding box center [540, 254] width 509 height 32
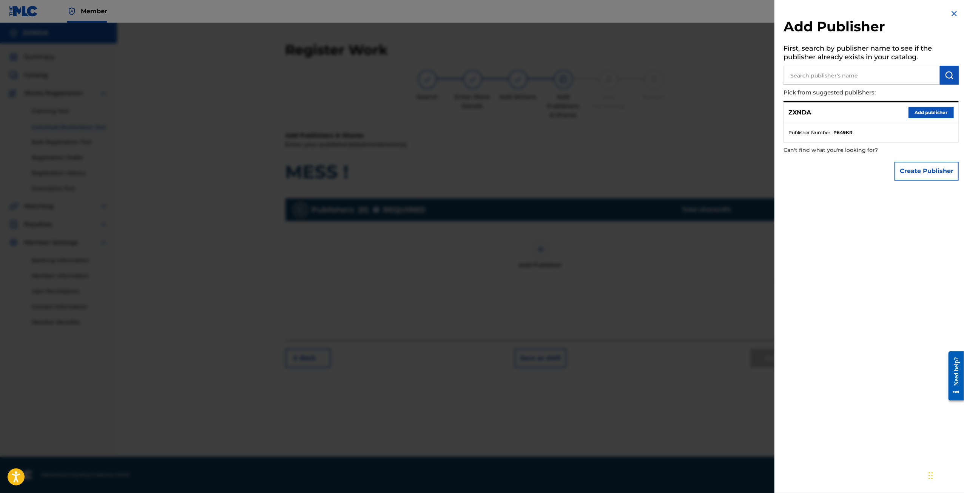
click at [915, 109] on button "Add publisher" at bounding box center [930, 112] width 45 height 11
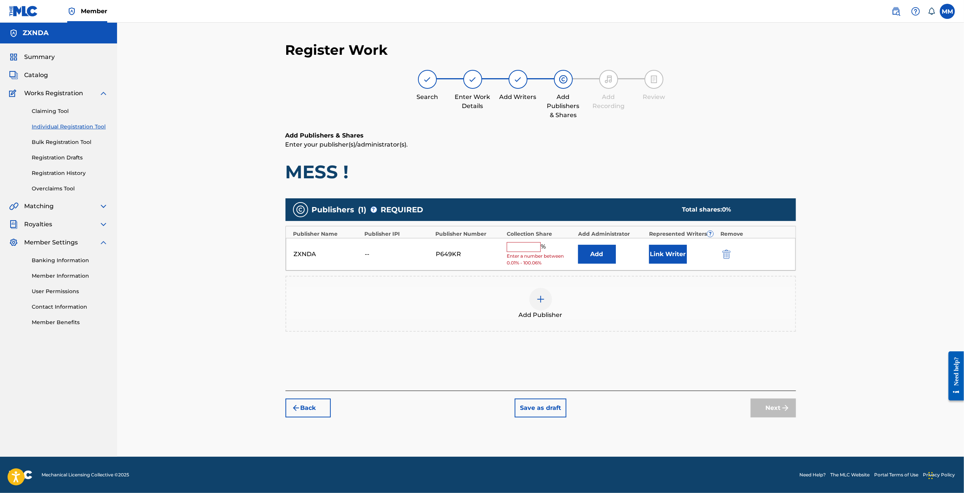
click at [658, 252] on button "Link Writer" at bounding box center [668, 254] width 38 height 19
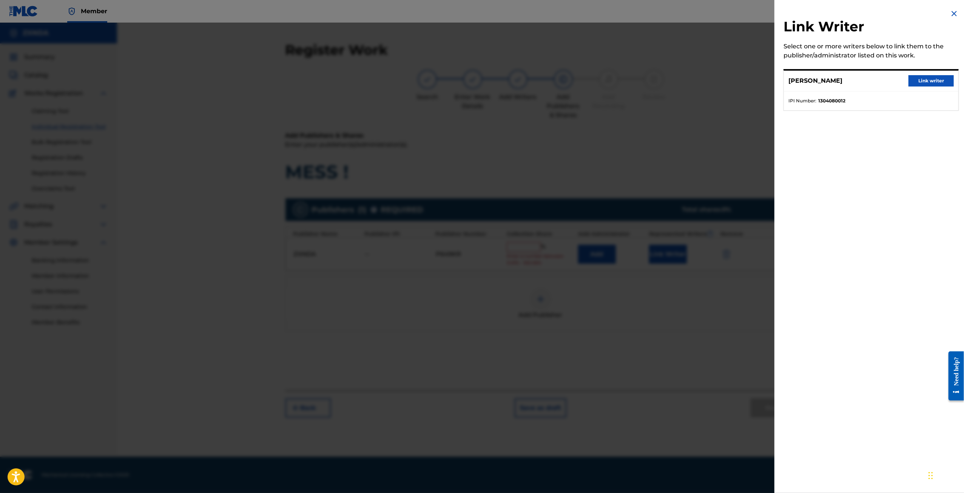
click at [927, 79] on button "Link writer" at bounding box center [930, 80] width 45 height 11
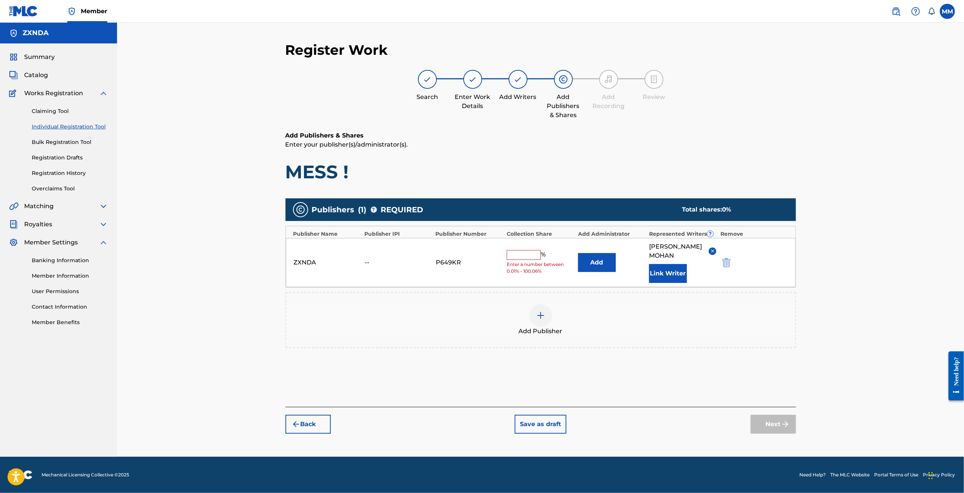
click at [529, 253] on input "text" at bounding box center [524, 255] width 34 height 10
type input "100"
click at [788, 422] on button "Next" at bounding box center [772, 423] width 45 height 19
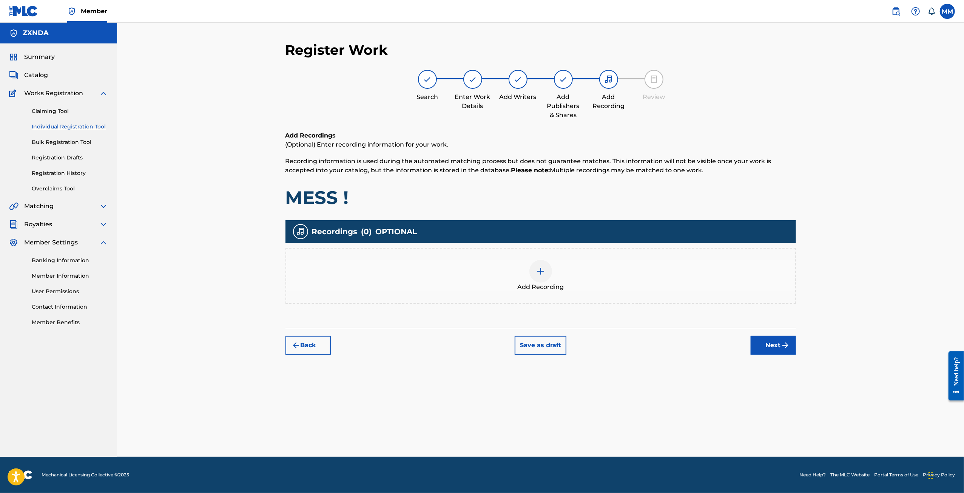
click at [544, 274] on img at bounding box center [540, 270] width 9 height 9
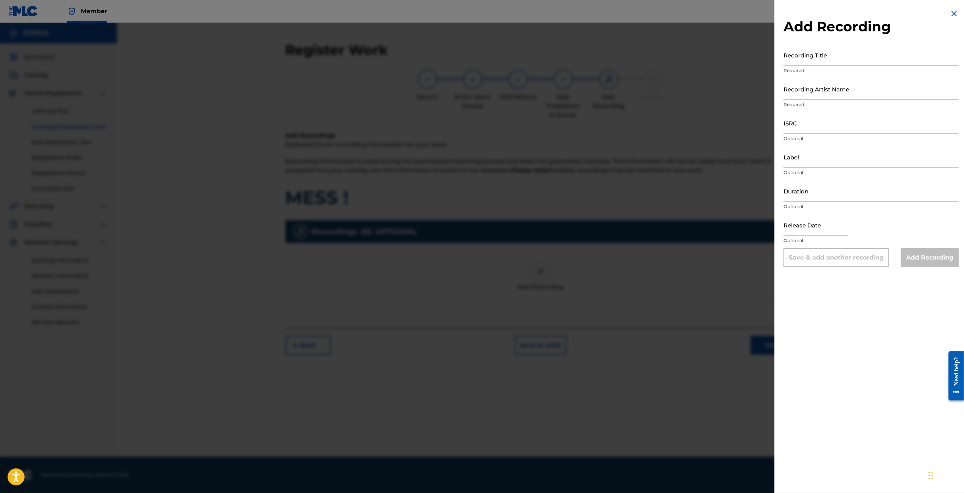
click at [812, 56] on input "Recording Title" at bounding box center [870, 55] width 175 height 22
click at [951, 15] on img at bounding box center [953, 13] width 9 height 9
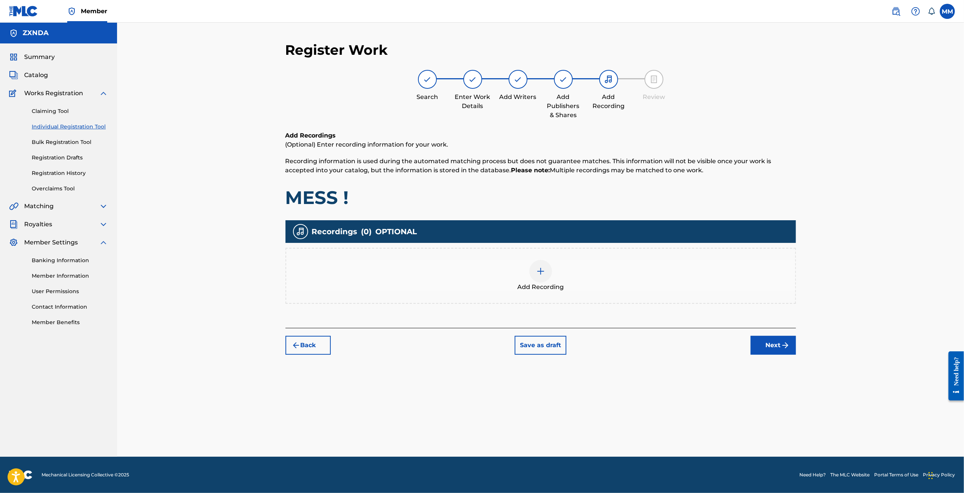
click at [310, 340] on button "Back" at bounding box center [307, 345] width 45 height 19
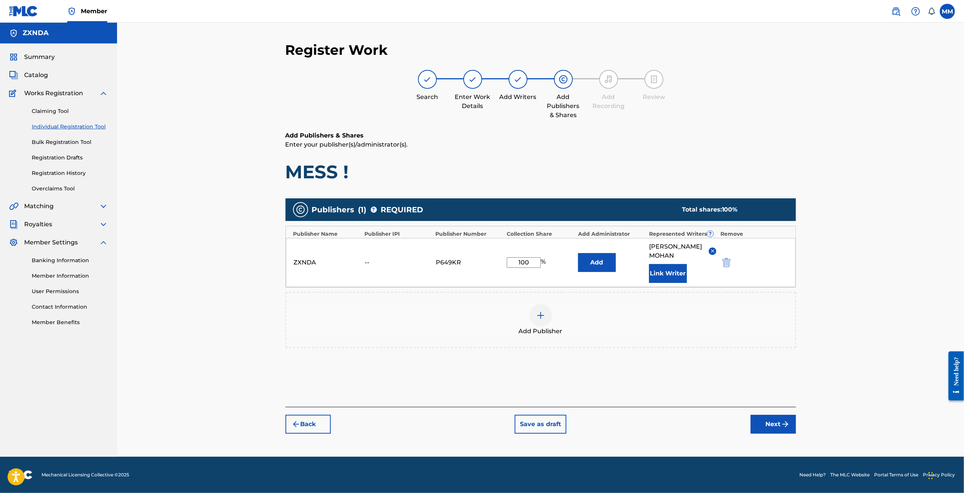
click at [769, 416] on button "Next" at bounding box center [772, 423] width 45 height 19
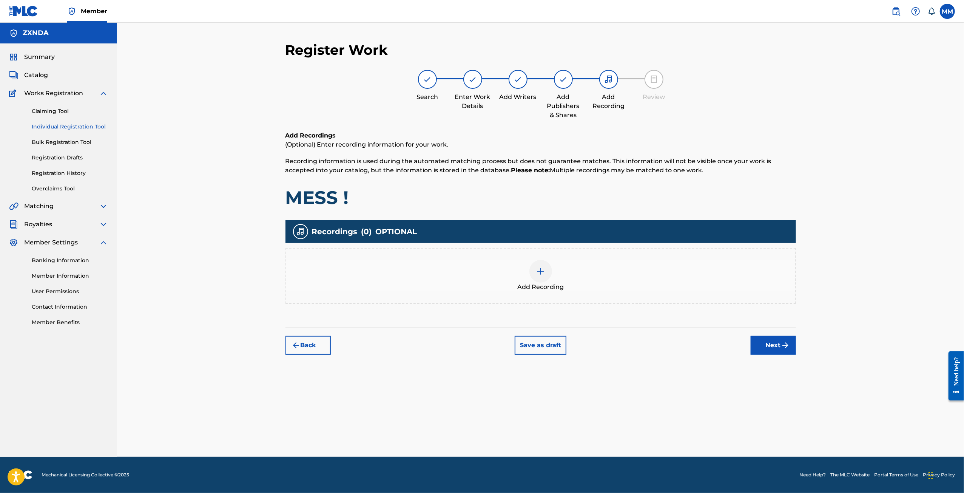
click at [553, 275] on div "Add Recording" at bounding box center [540, 276] width 509 height 32
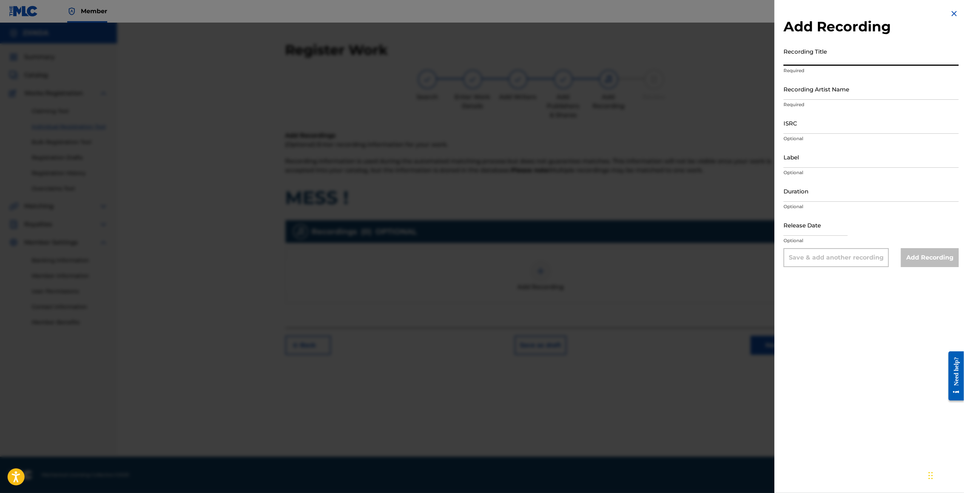
click at [828, 65] on input "Recording Title" at bounding box center [870, 55] width 175 height 22
type input "MESS !"
click at [805, 120] on input "ISRC" at bounding box center [870, 123] width 175 height 22
paste input "QZMEM2349915"
type input "QZMEM2349915"
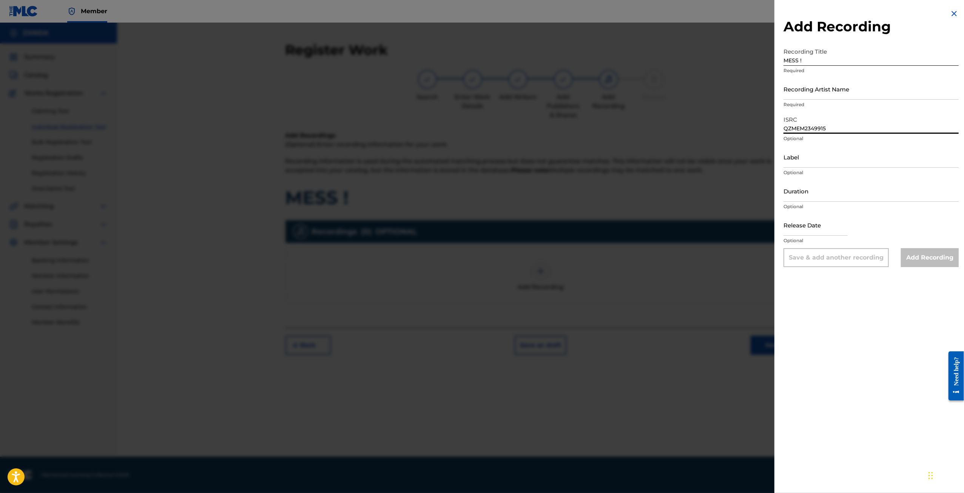
click at [824, 91] on input "Recording Artist Name" at bounding box center [870, 89] width 175 height 22
type input "markmo"
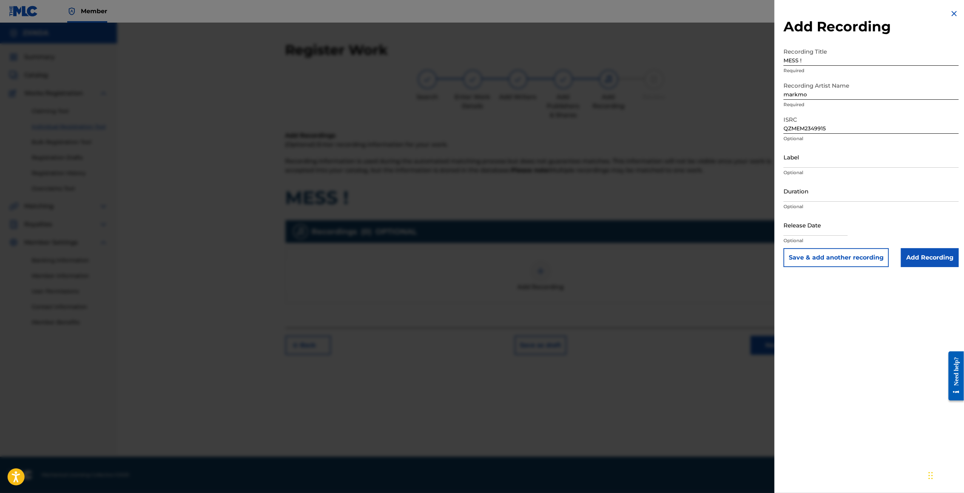
click at [925, 264] on input "Add Recording" at bounding box center [930, 257] width 58 height 19
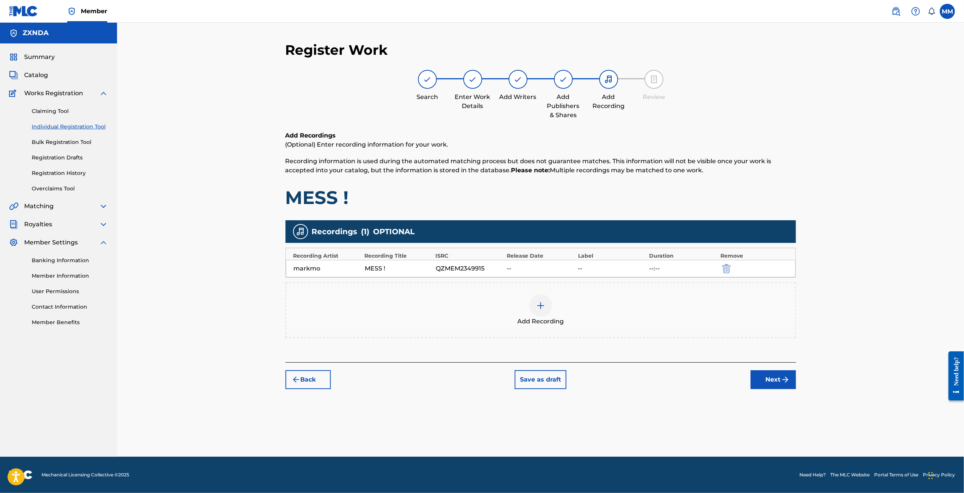
click at [758, 380] on button "Next" at bounding box center [772, 379] width 45 height 19
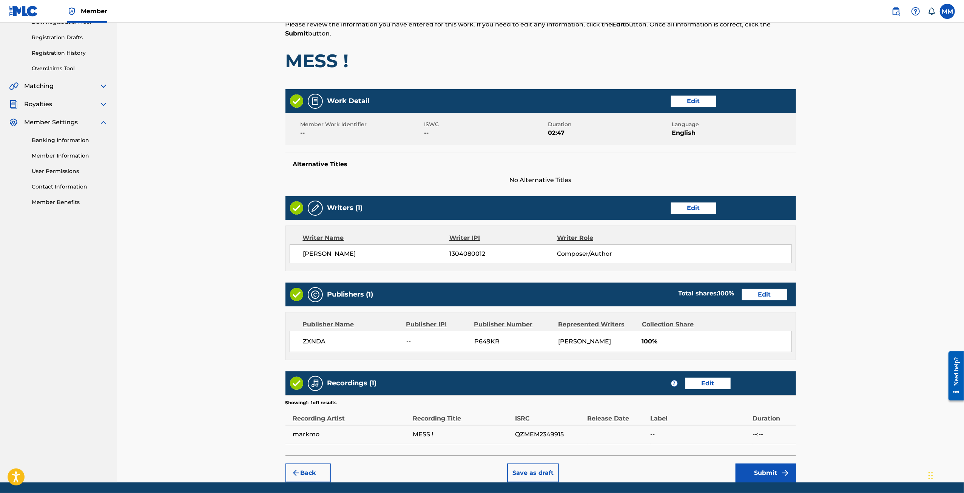
scroll to position [144, 0]
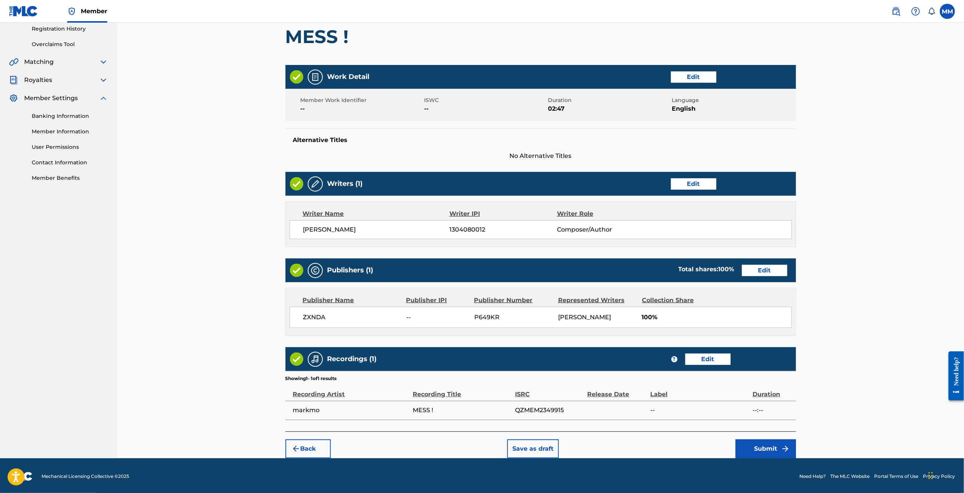
click at [762, 447] on button "Submit" at bounding box center [765, 448] width 60 height 19
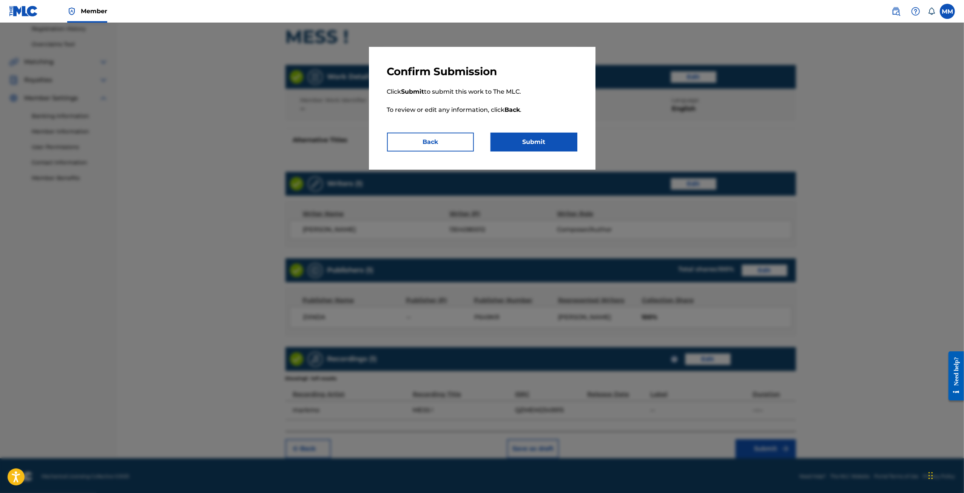
click at [541, 147] on button "Submit" at bounding box center [533, 141] width 87 height 19
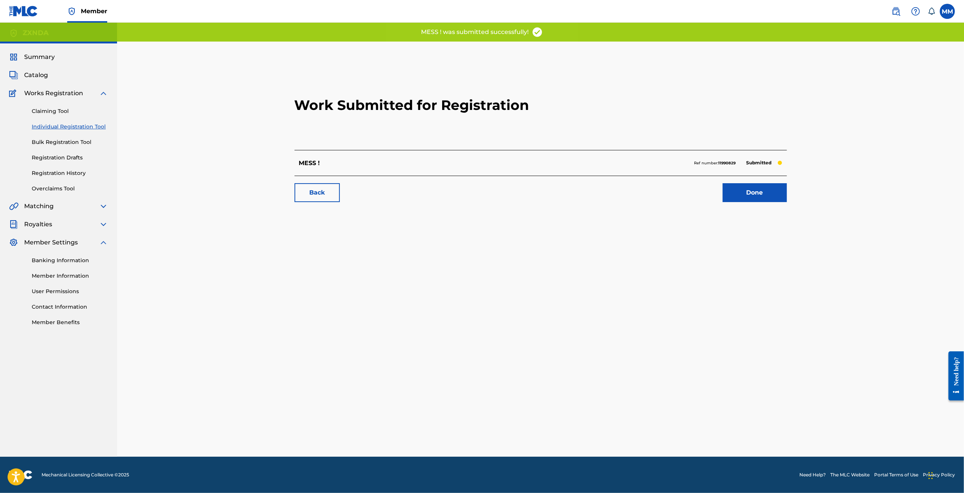
click at [322, 193] on link "Back" at bounding box center [316, 192] width 45 height 19
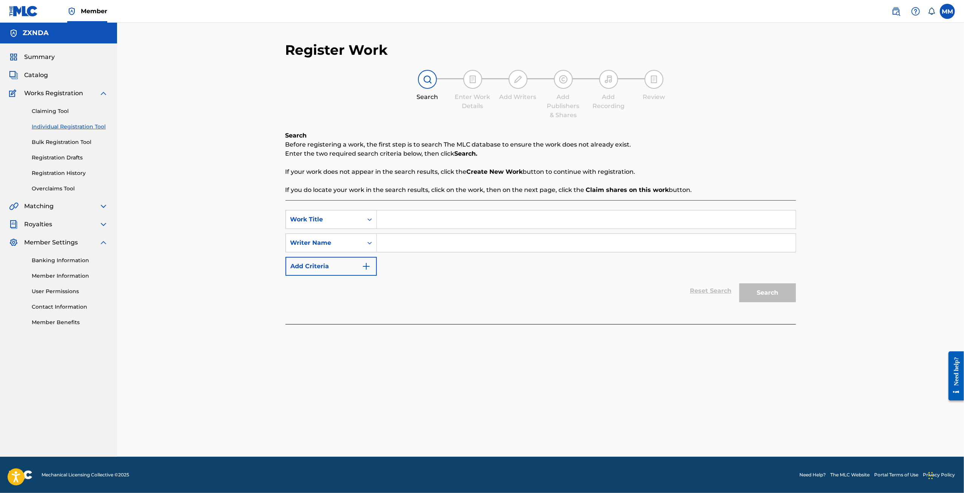
click at [53, 111] on link "Claiming Tool" at bounding box center [70, 111] width 76 height 8
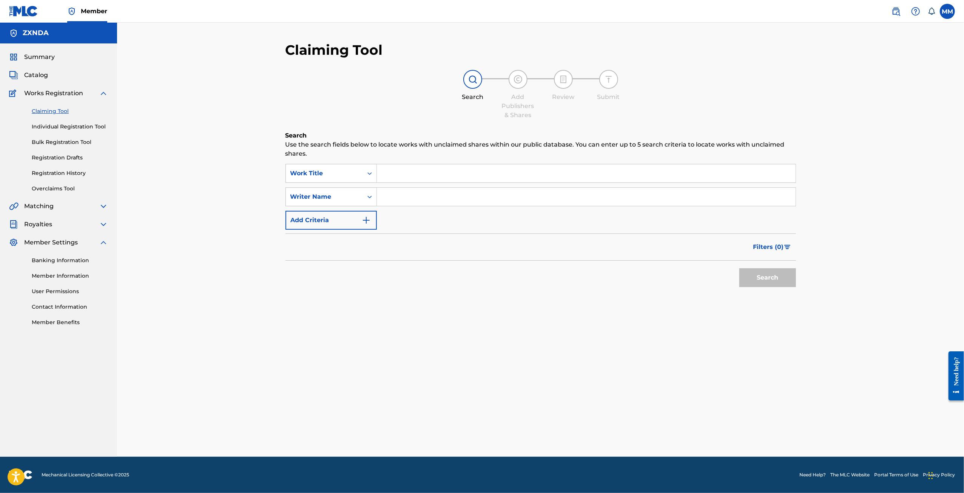
click at [97, 99] on div "Claiming Tool Individual Registration Tool Bulk Registration Tool Registration …" at bounding box center [58, 145] width 99 height 95
click at [26, 74] on span "Catalog" at bounding box center [36, 75] width 24 height 9
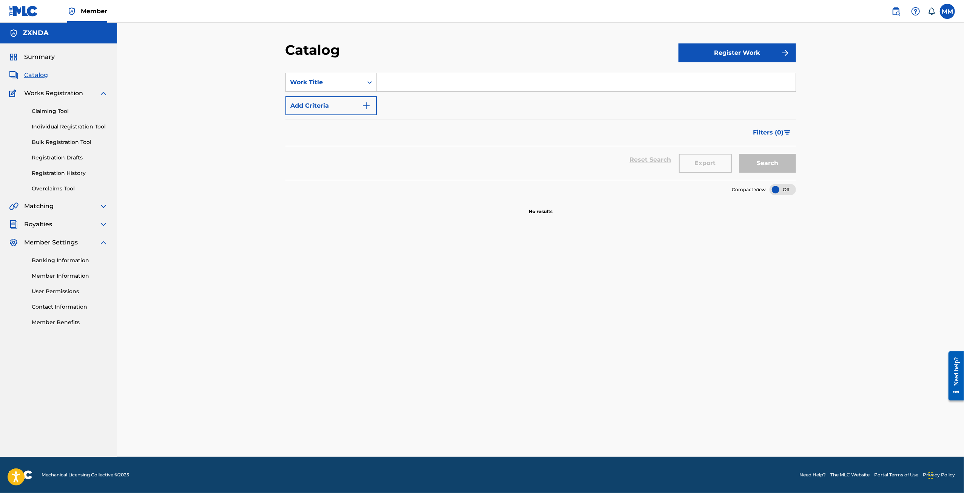
click at [57, 171] on link "Registration History" at bounding box center [70, 173] width 76 height 8
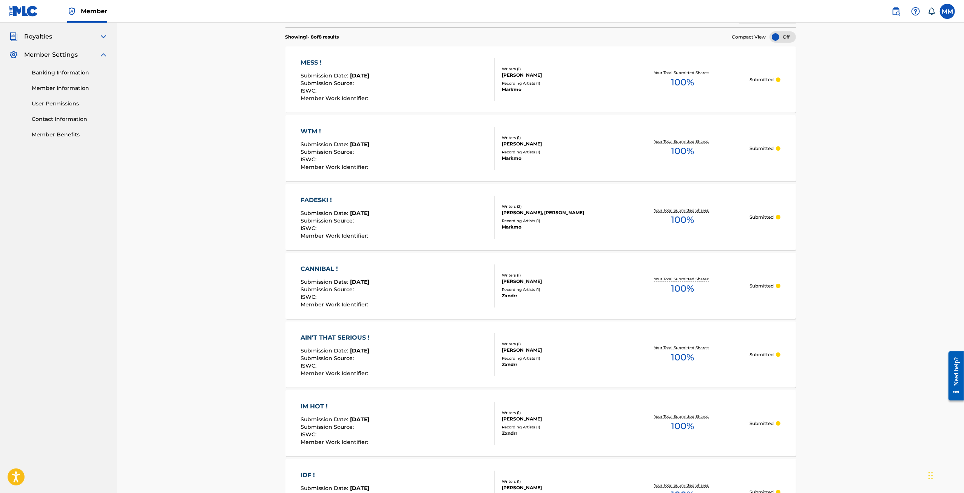
scroll to position [183, 0]
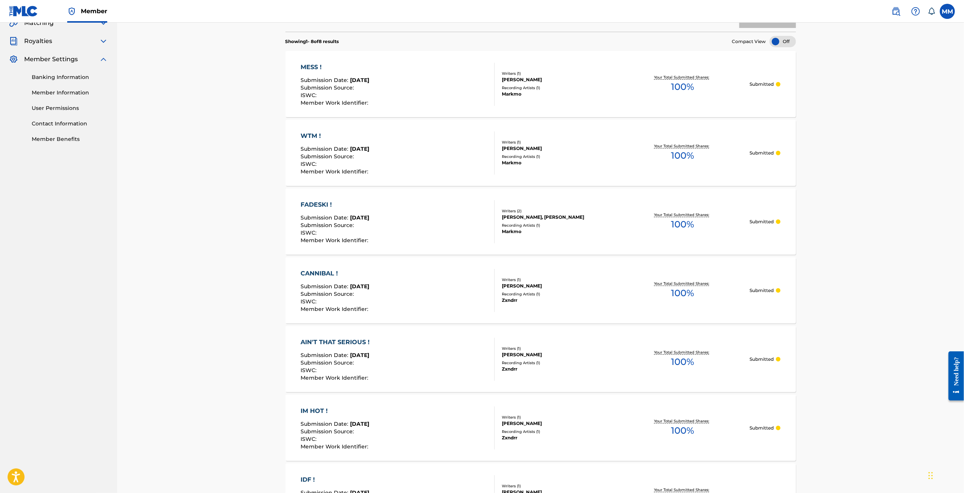
click at [514, 225] on div "Recording Artists ( 1 )" at bounding box center [559, 225] width 114 height 6
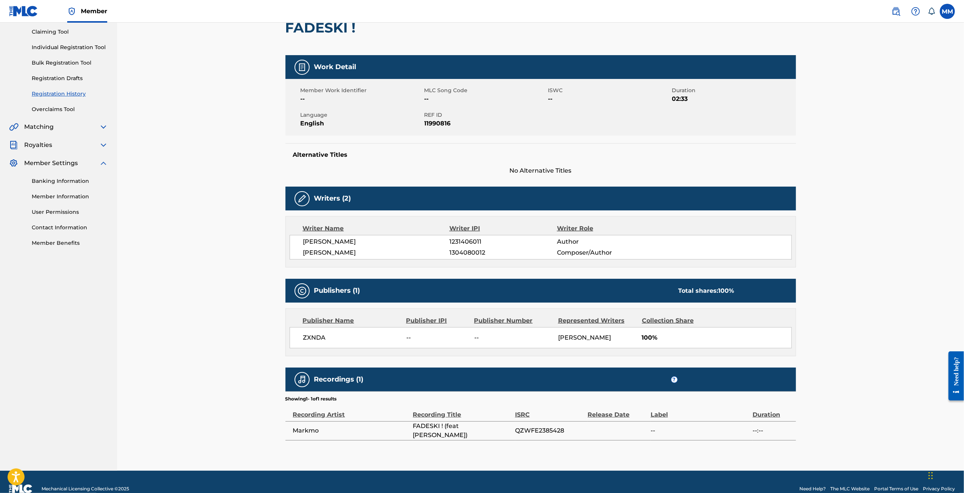
scroll to position [91, 0]
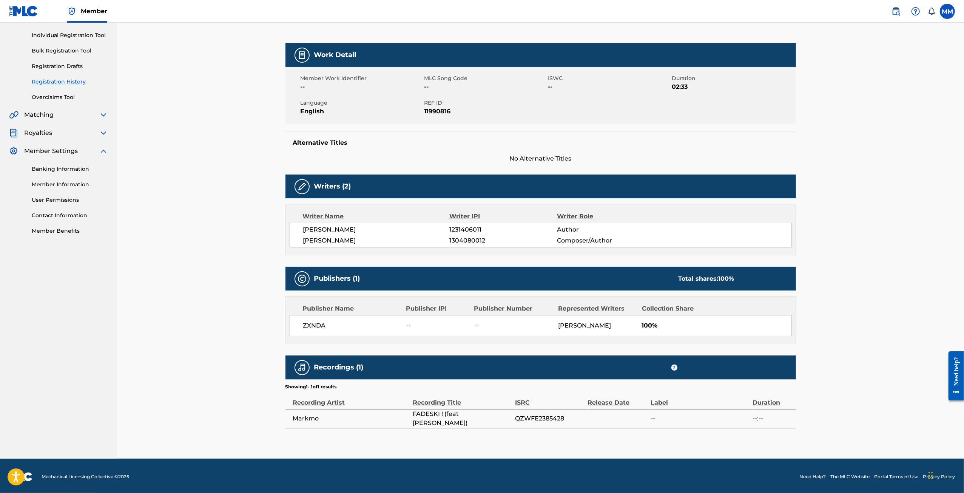
click at [303, 187] on img at bounding box center [301, 186] width 9 height 9
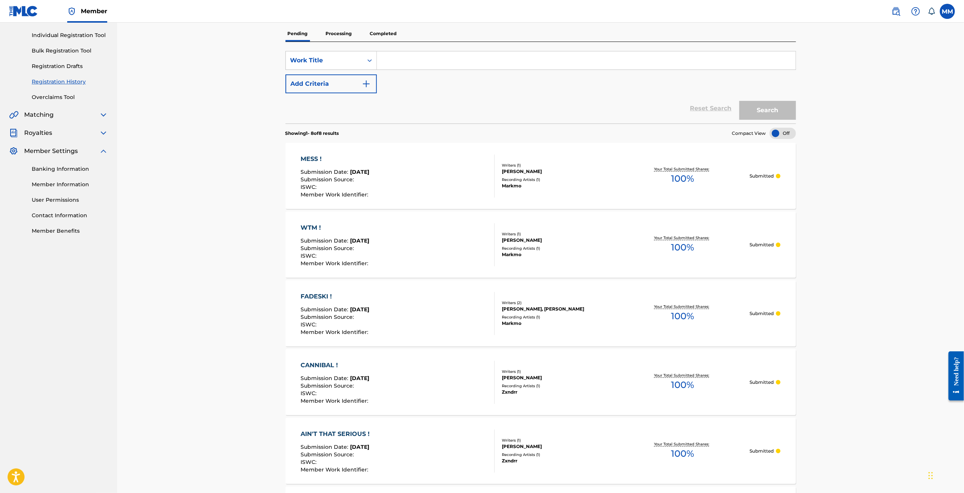
scroll to position [183, 0]
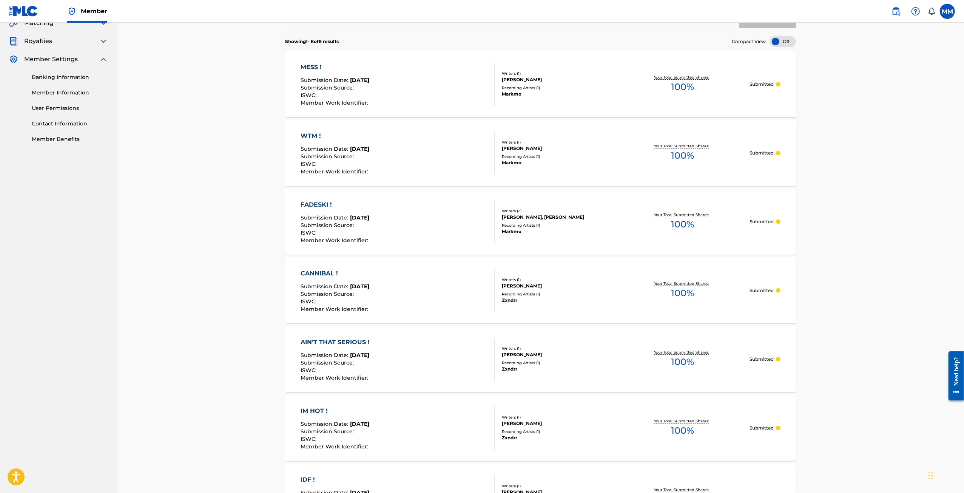
click at [319, 201] on div "FADESKI !" at bounding box center [334, 204] width 69 height 9
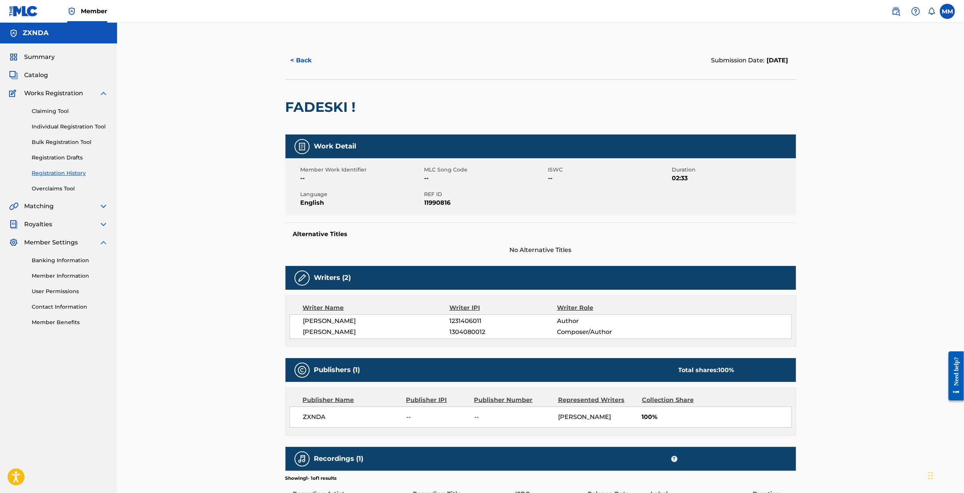
click at [55, 125] on link "Individual Registration Tool" at bounding box center [70, 127] width 76 height 8
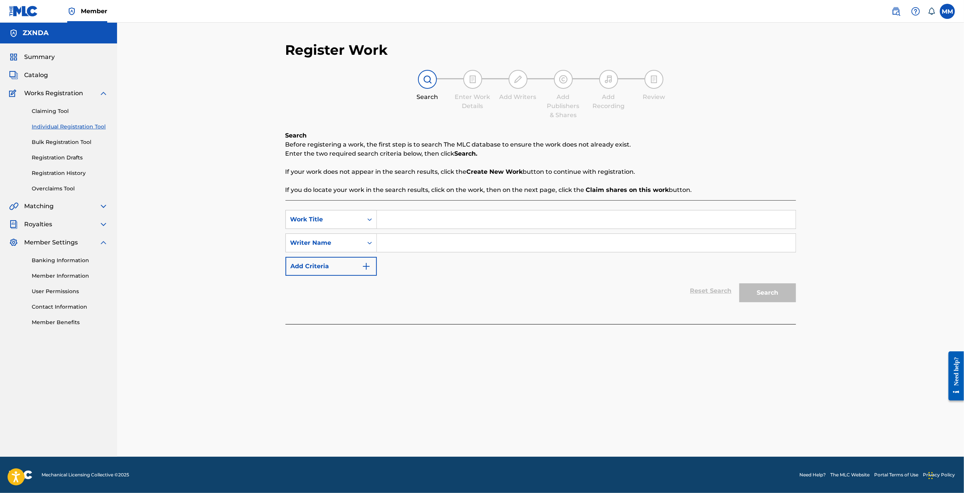
click at [45, 113] on link "Claiming Tool" at bounding box center [70, 111] width 76 height 8
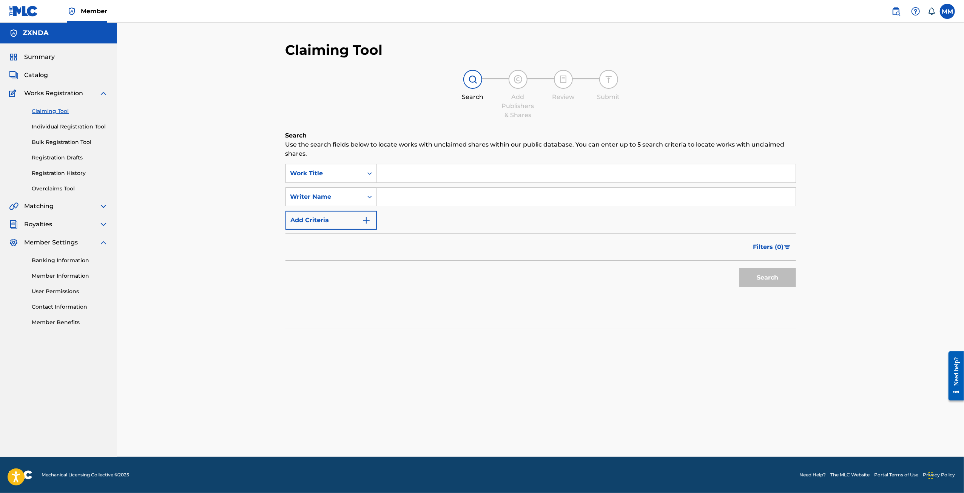
click at [57, 91] on span "Works Registration" at bounding box center [53, 93] width 59 height 9
click at [57, 175] on link "Registration History" at bounding box center [70, 173] width 76 height 8
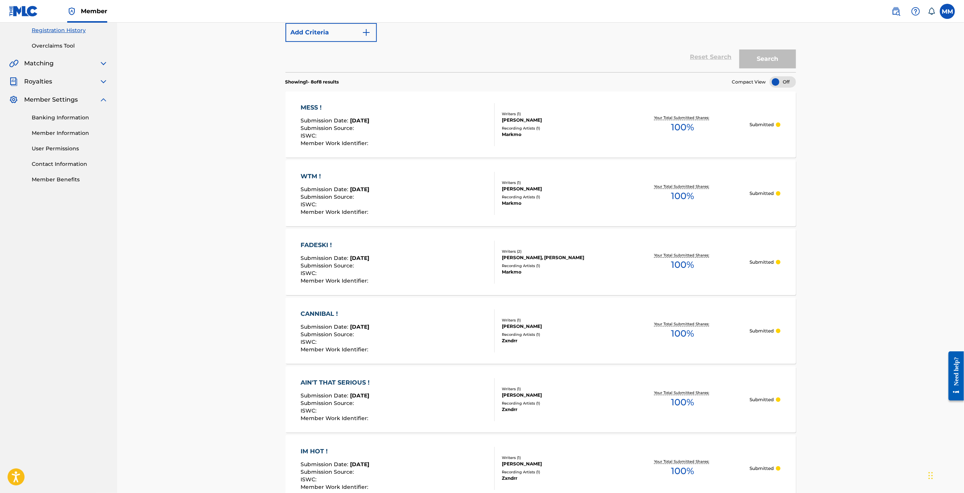
scroll to position [143, 0]
click at [766, 259] on p "Submitted" at bounding box center [761, 261] width 24 height 7
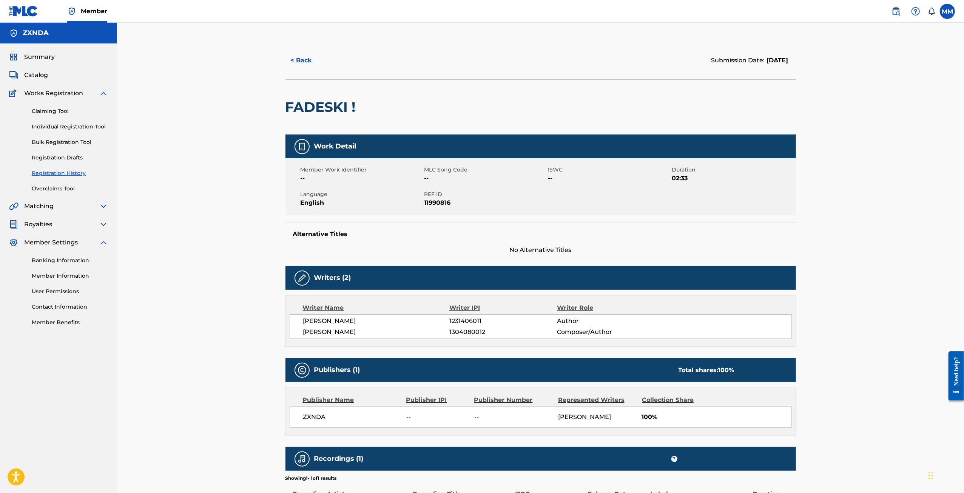
click at [58, 186] on link "Overclaims Tool" at bounding box center [70, 189] width 76 height 8
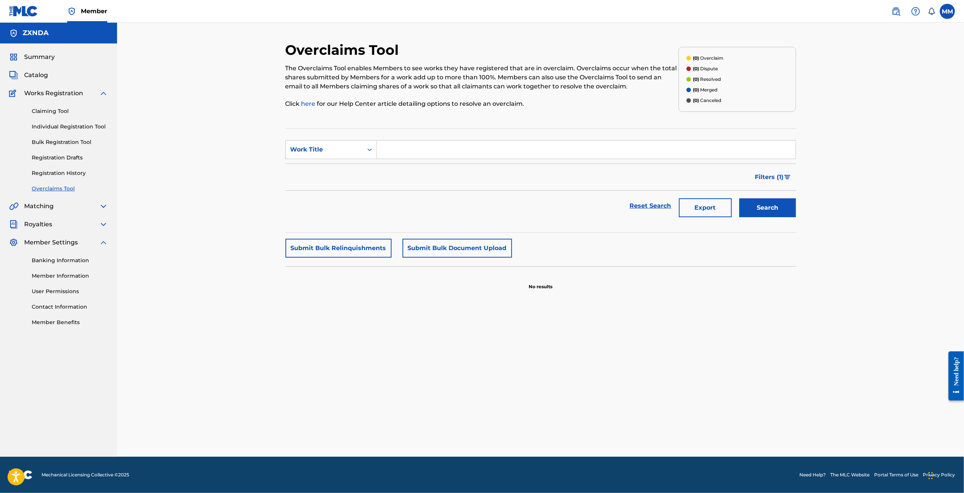
click at [528, 145] on input "Search Form" at bounding box center [586, 149] width 419 height 18
type input "FADESKI !"
click at [778, 208] on button "Search" at bounding box center [767, 207] width 57 height 19
click at [366, 156] on div "Search Form" at bounding box center [370, 150] width 14 height 14
click at [464, 188] on div "Filters ( 1 )" at bounding box center [540, 176] width 510 height 27
